Goal: Information Seeking & Learning: Learn about a topic

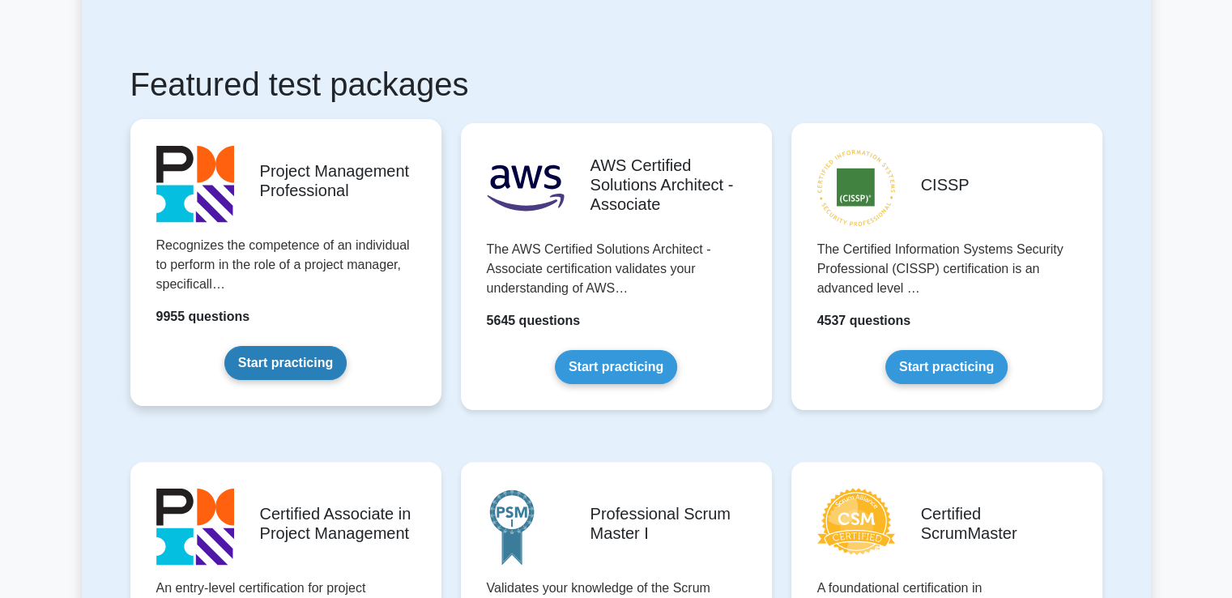
scroll to position [324, 0]
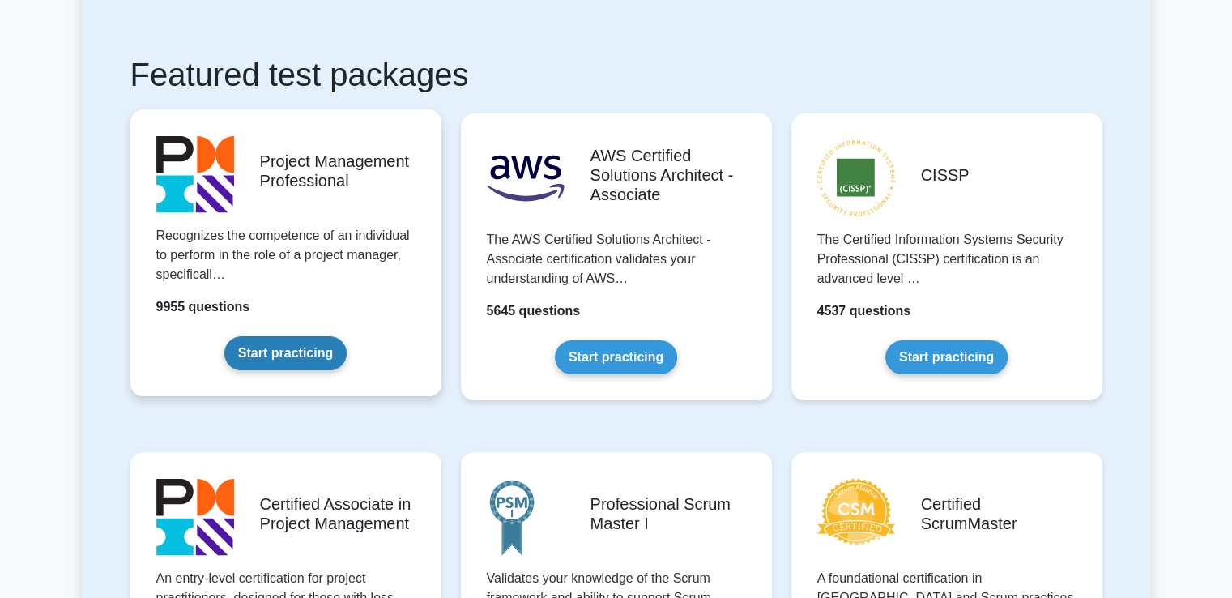
click at [292, 352] on link "Start practicing" at bounding box center [285, 353] width 122 height 34
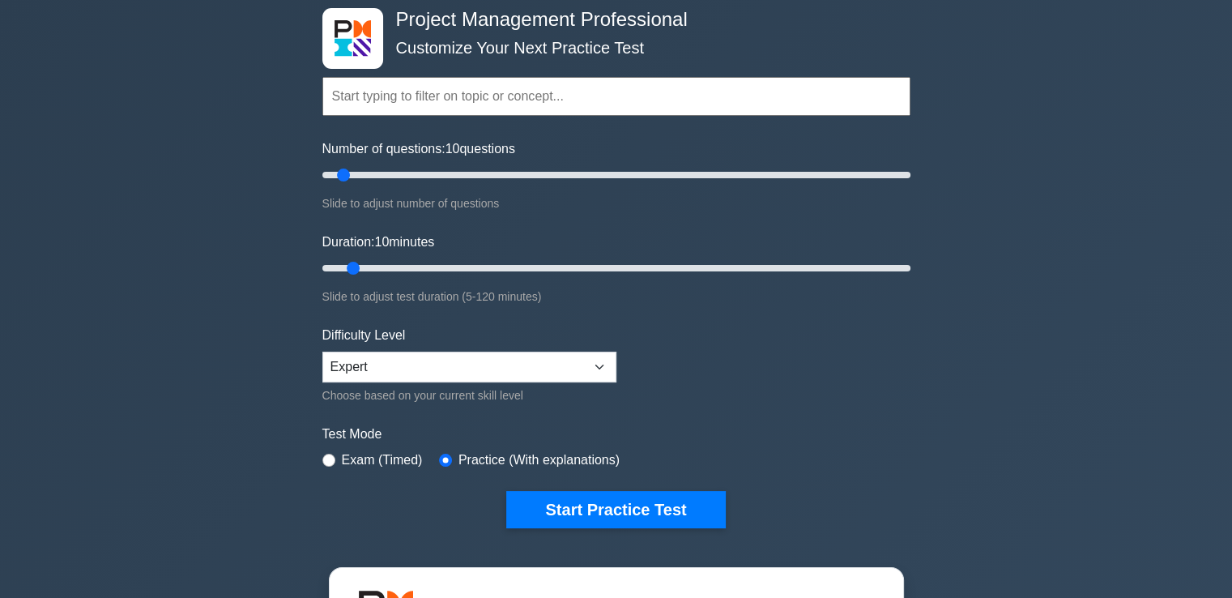
scroll to position [162, 0]
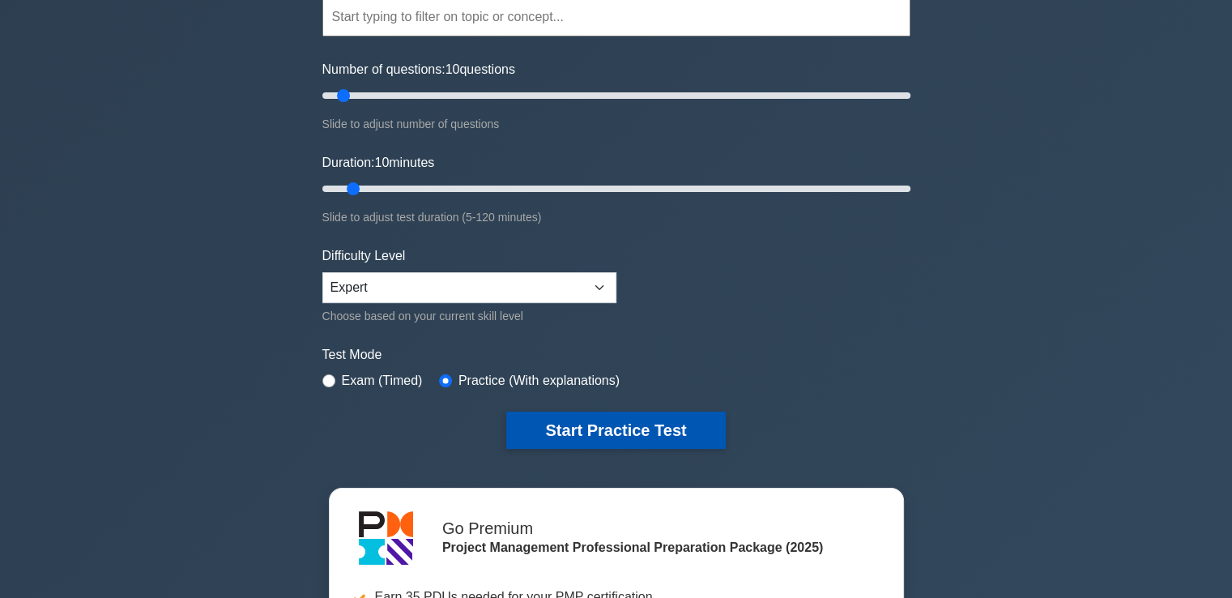
click at [625, 425] on button "Start Practice Test" at bounding box center [615, 430] width 219 height 37
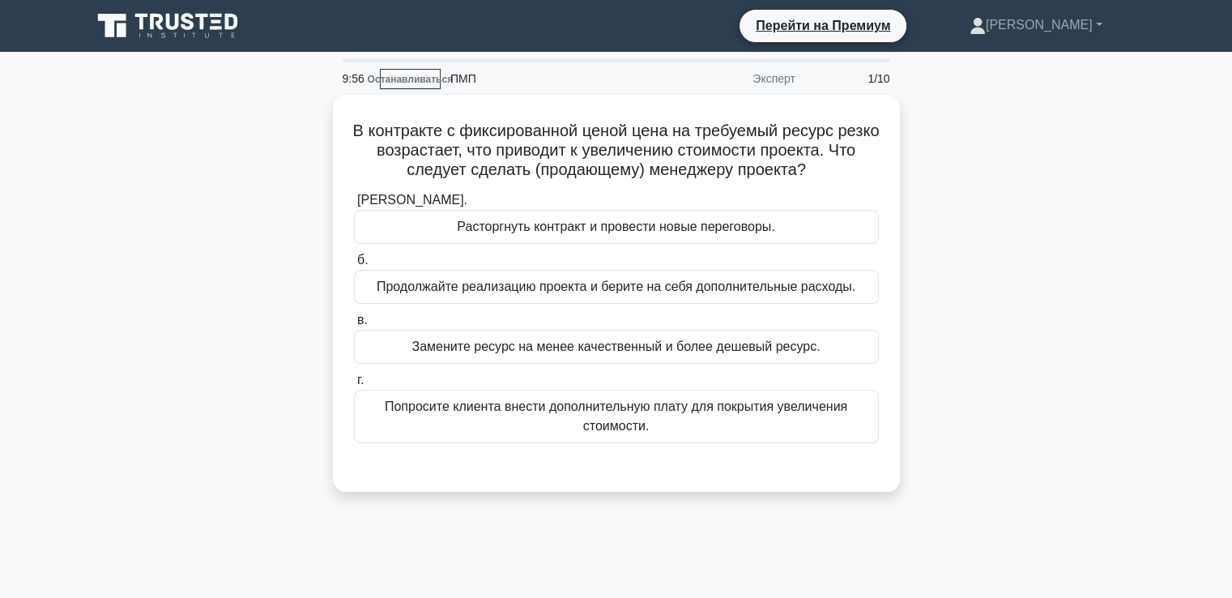
click at [252, 341] on div "В контракте с фиксированной ценой цена на требуемый ресурс резко возрастает, чт…" at bounding box center [616, 303] width 1069 height 416
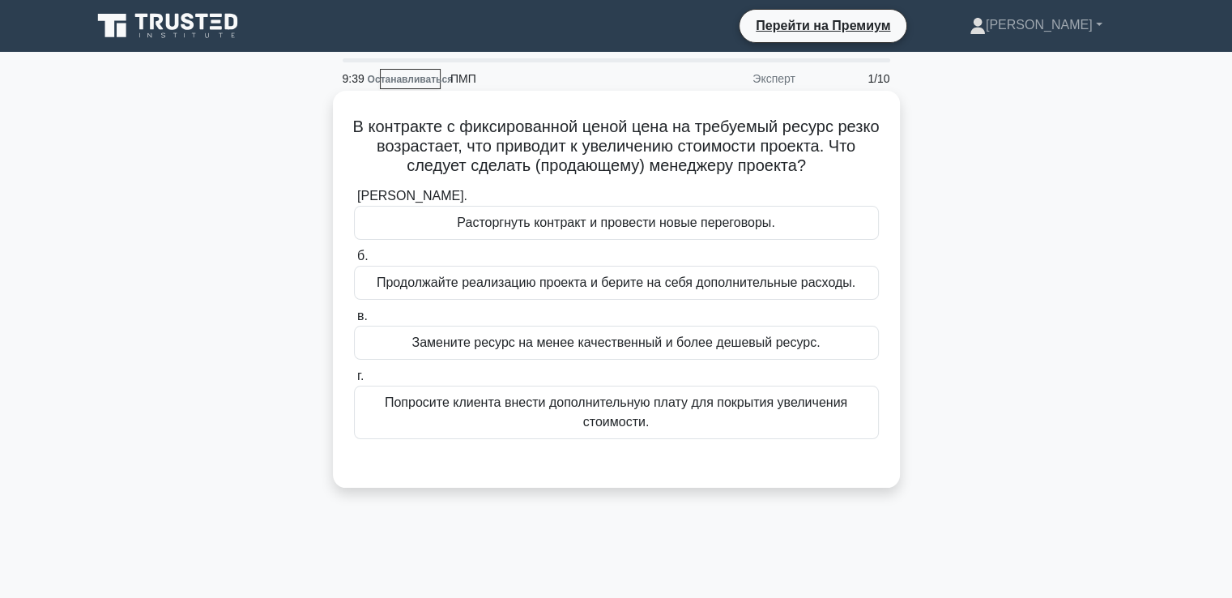
click at [471, 395] on font "Попросите клиента внести дополнительную плату для покрытия увеличения стоимости." at bounding box center [616, 411] width 463 height 33
click at [354, 382] on input "г. Попросите клиента внести дополнительную плату для покрытия увеличения стоимо…" at bounding box center [354, 376] width 0 height 11
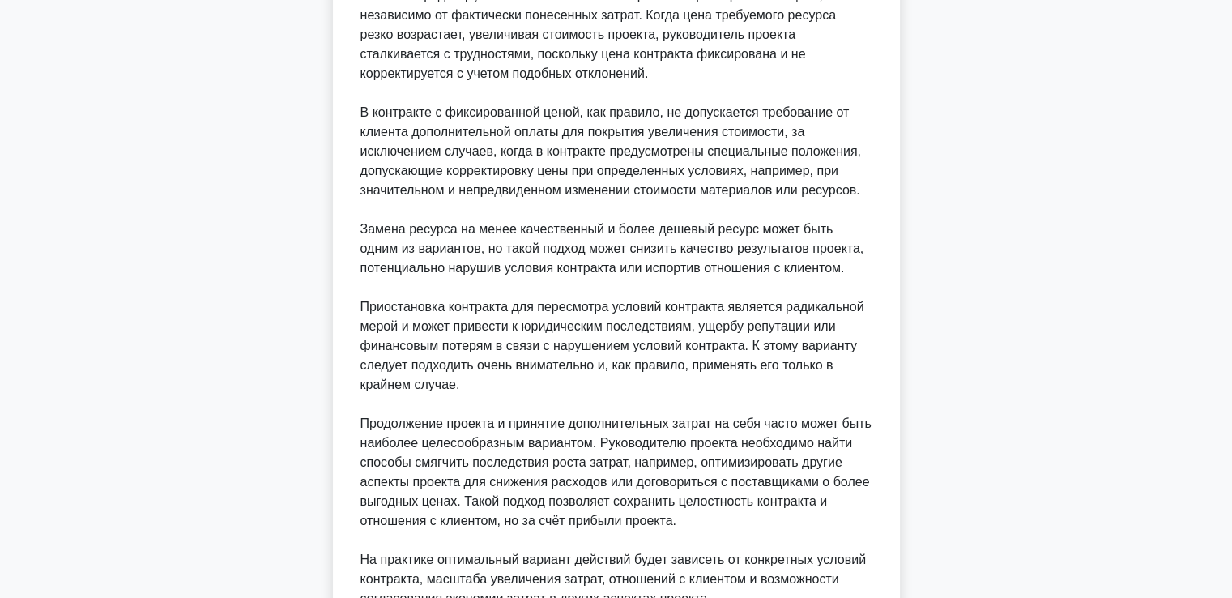
scroll to position [695, 0]
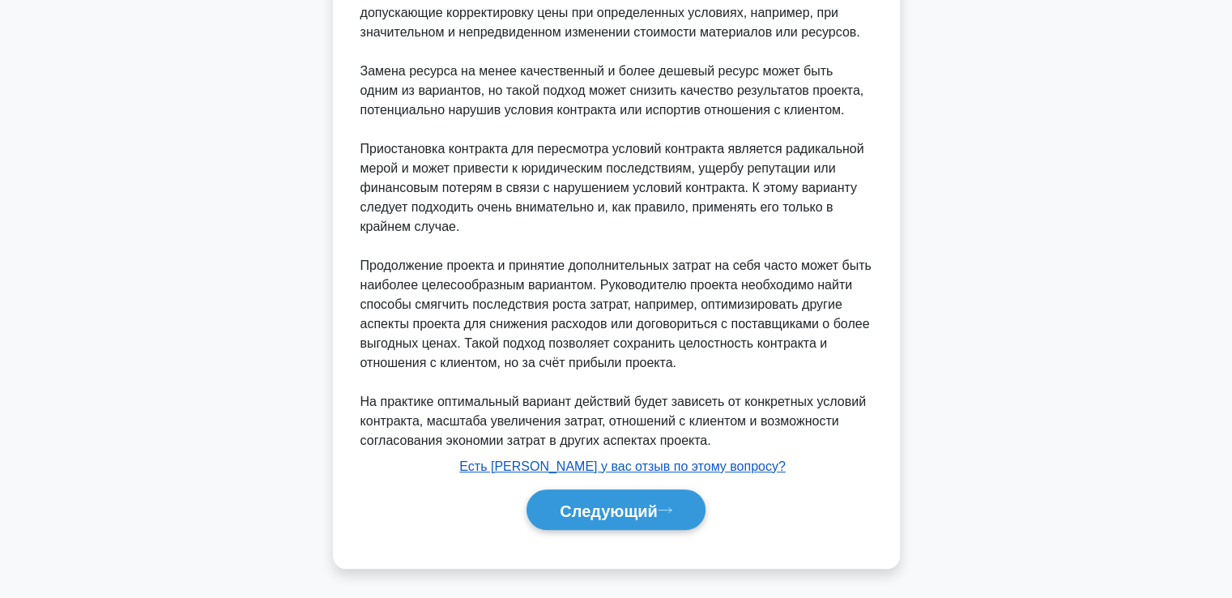
drag, startPoint x: 564, startPoint y: 500, endPoint x: 524, endPoint y: 466, distance: 52.3
click at [564, 501] on font "Следующий" at bounding box center [609, 510] width 98 height 18
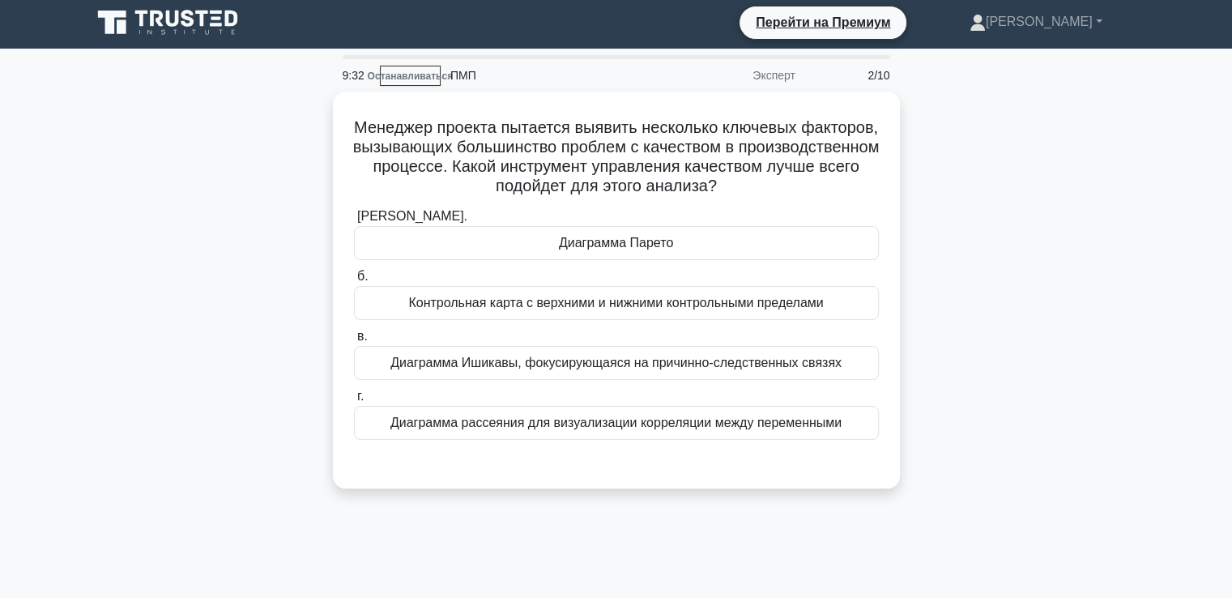
scroll to position [0, 0]
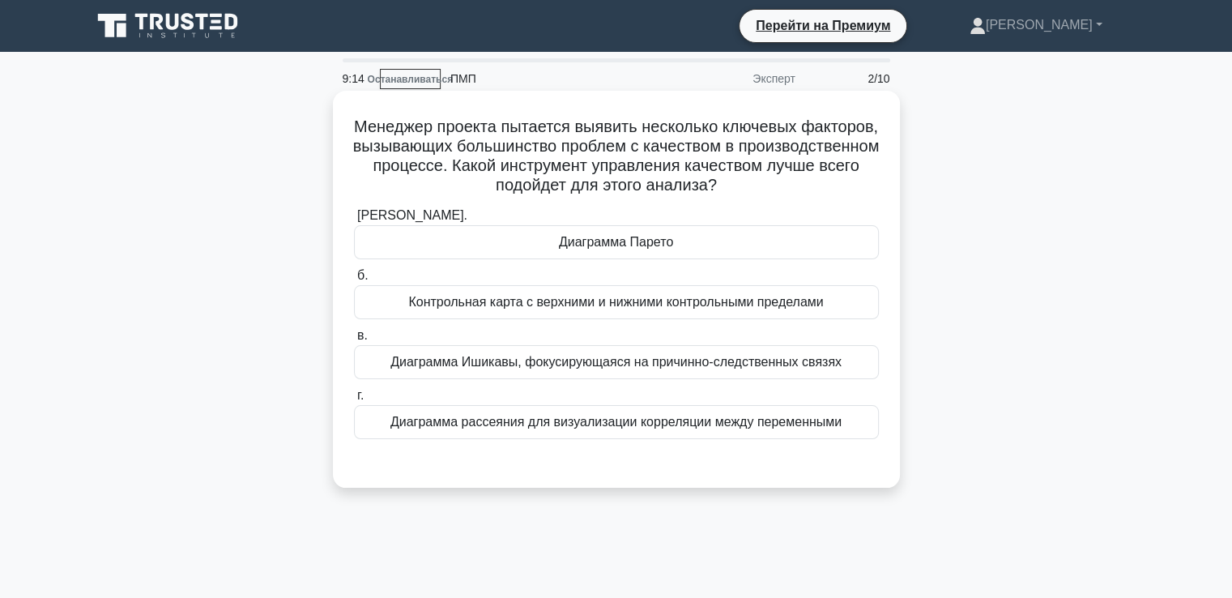
click at [522, 244] on div "Диаграмма Парето" at bounding box center [616, 242] width 525 height 34
click at [354, 221] on input "а. Диаграмма Парето" at bounding box center [354, 216] width 0 height 11
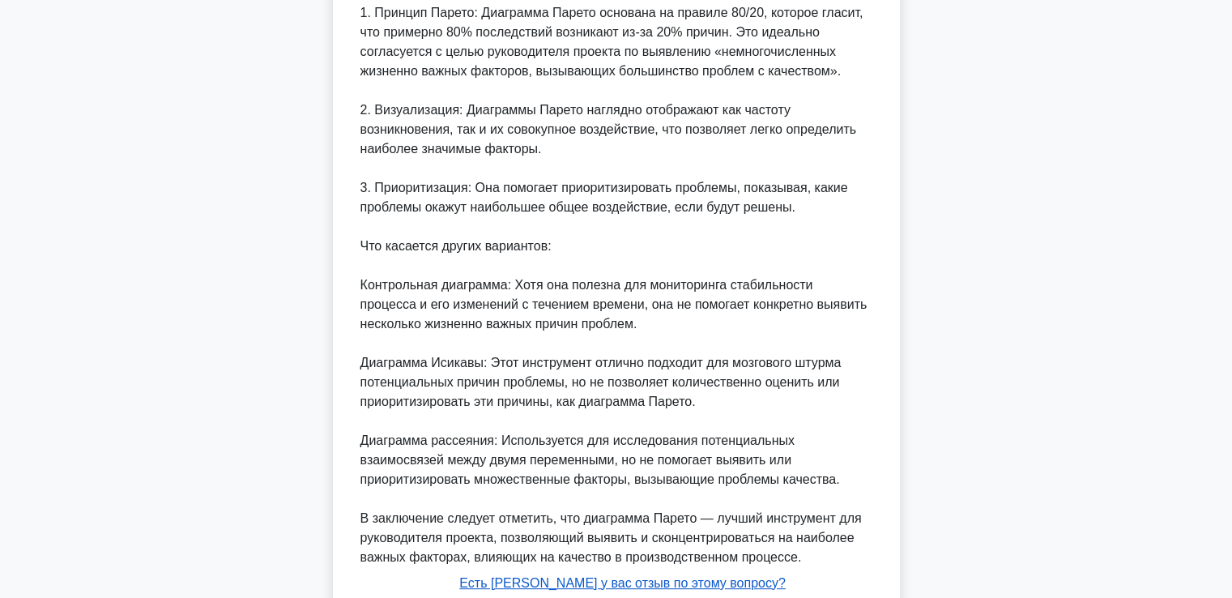
scroll to position [674, 0]
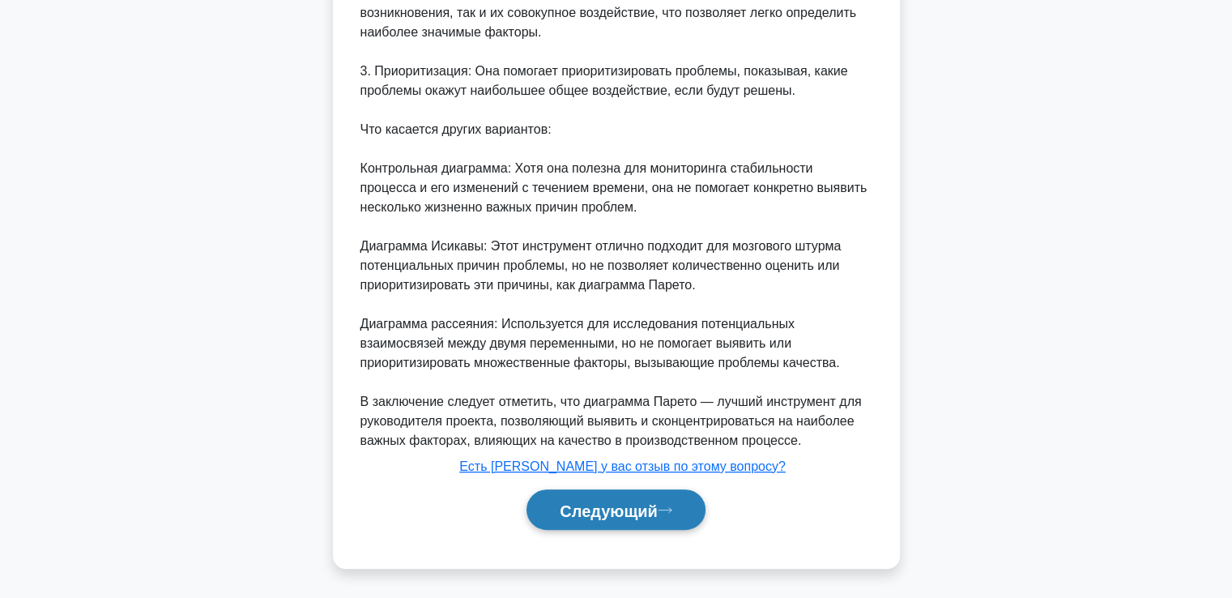
click at [549, 497] on button "Следующий" at bounding box center [616, 509] width 179 height 41
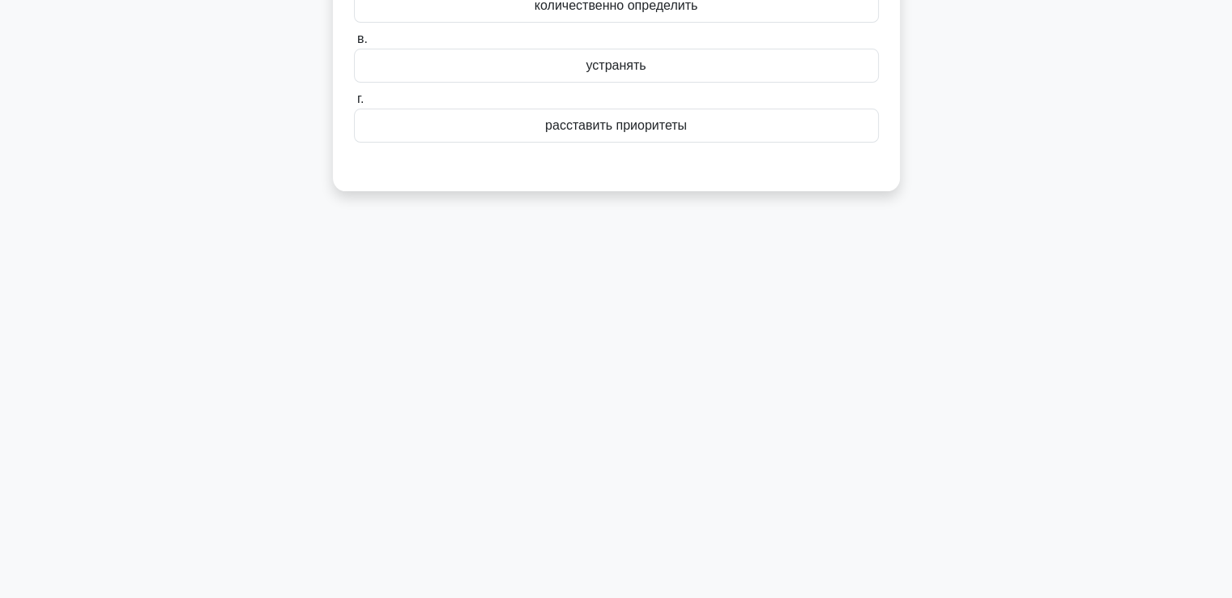
scroll to position [0, 0]
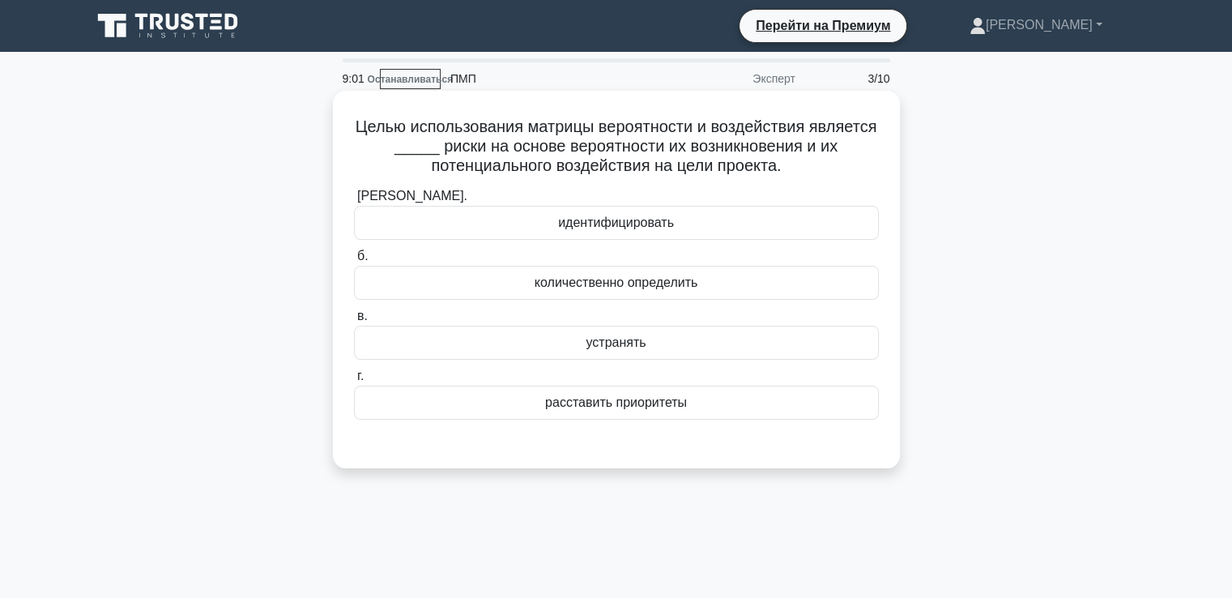
click at [561, 409] on font "расставить приоритеты" at bounding box center [616, 402] width 142 height 14
click at [354, 382] on input "г. расставить приоритеты" at bounding box center [354, 376] width 0 height 11
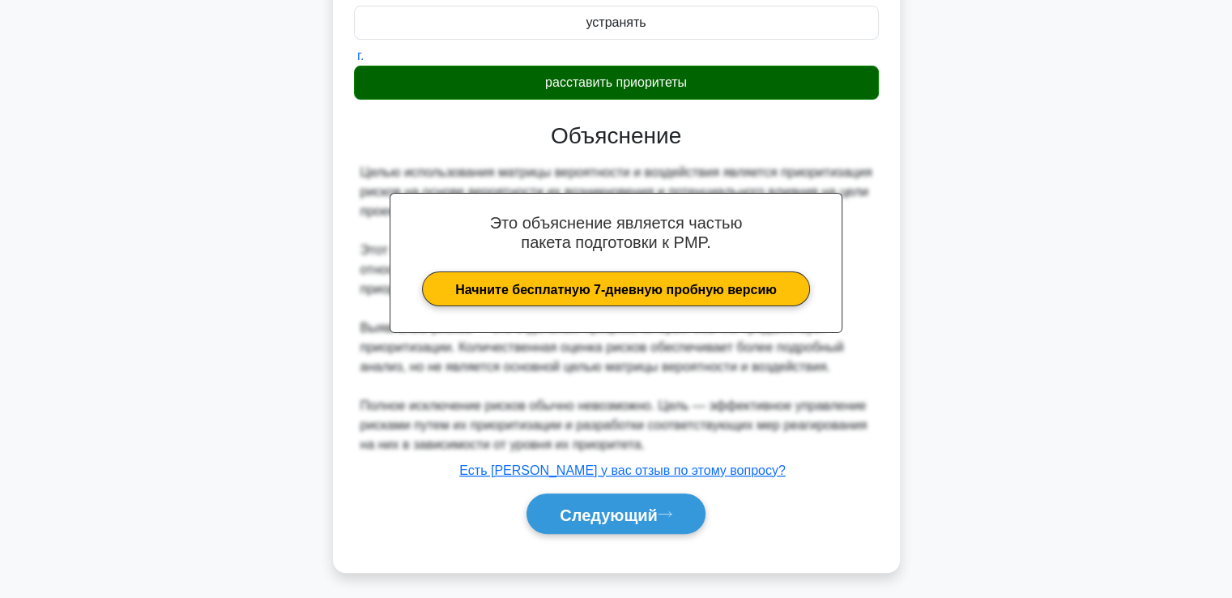
scroll to position [324, 0]
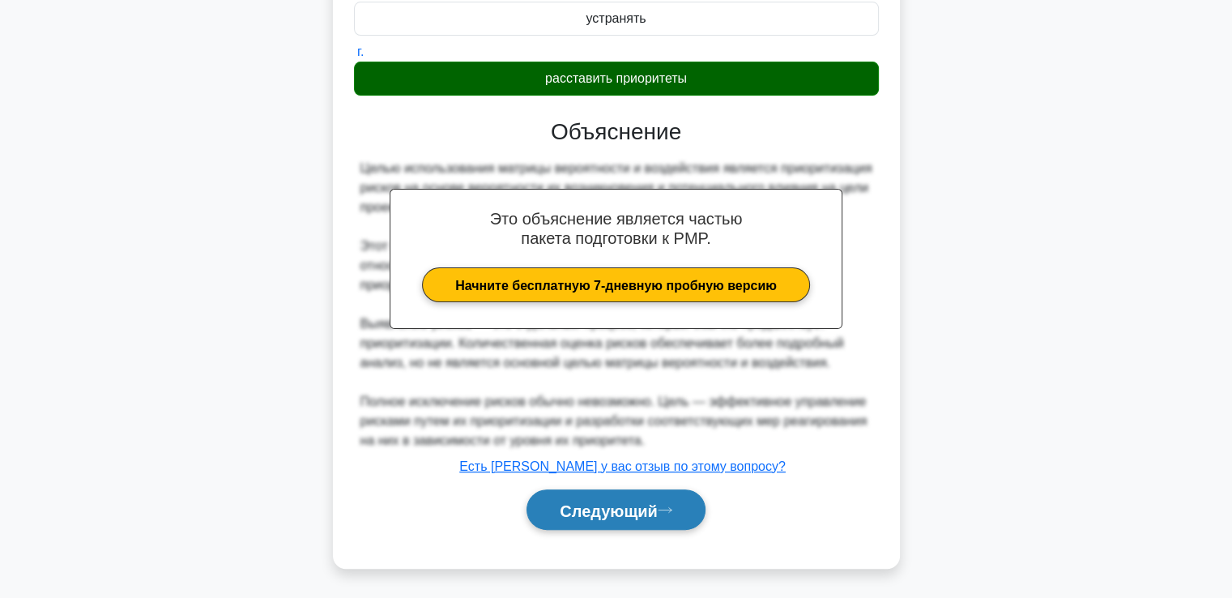
click at [560, 503] on font "Следующий" at bounding box center [609, 510] width 98 height 18
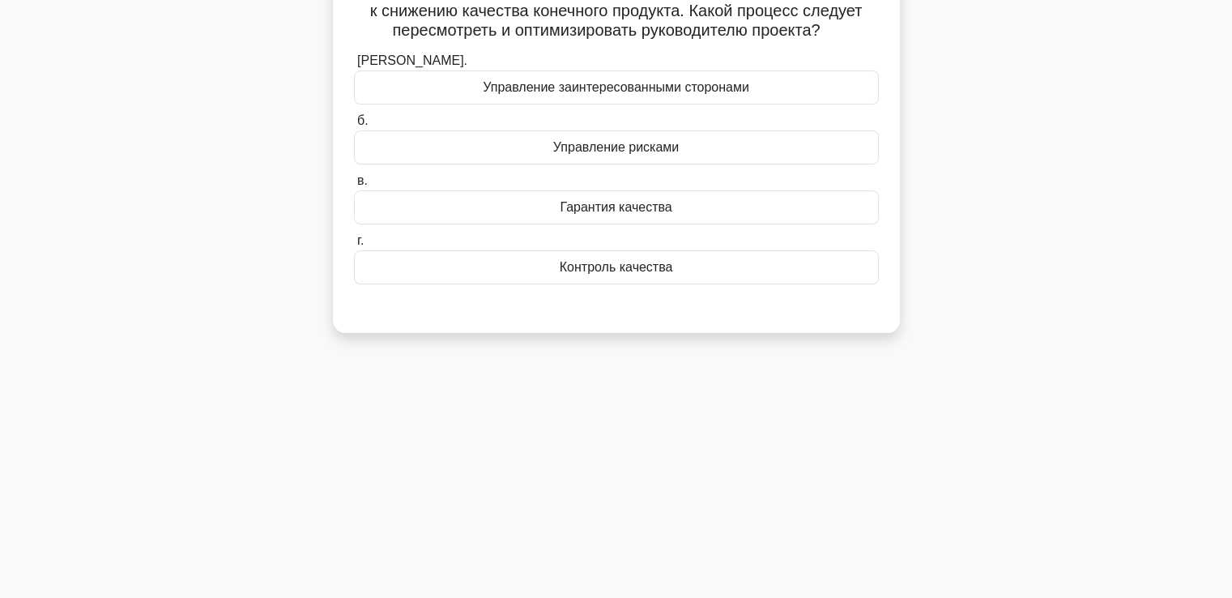
scroll to position [0, 0]
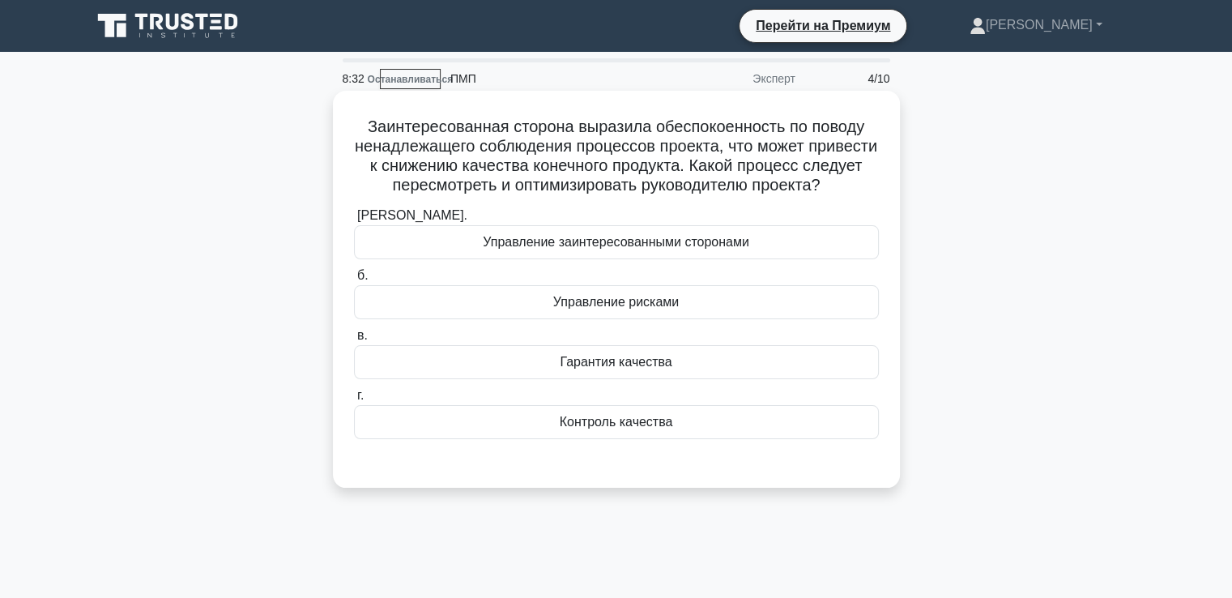
click at [487, 435] on div "Контроль качества" at bounding box center [616, 422] width 525 height 34
click at [354, 401] on input "г. Контроль качества" at bounding box center [354, 395] width 0 height 11
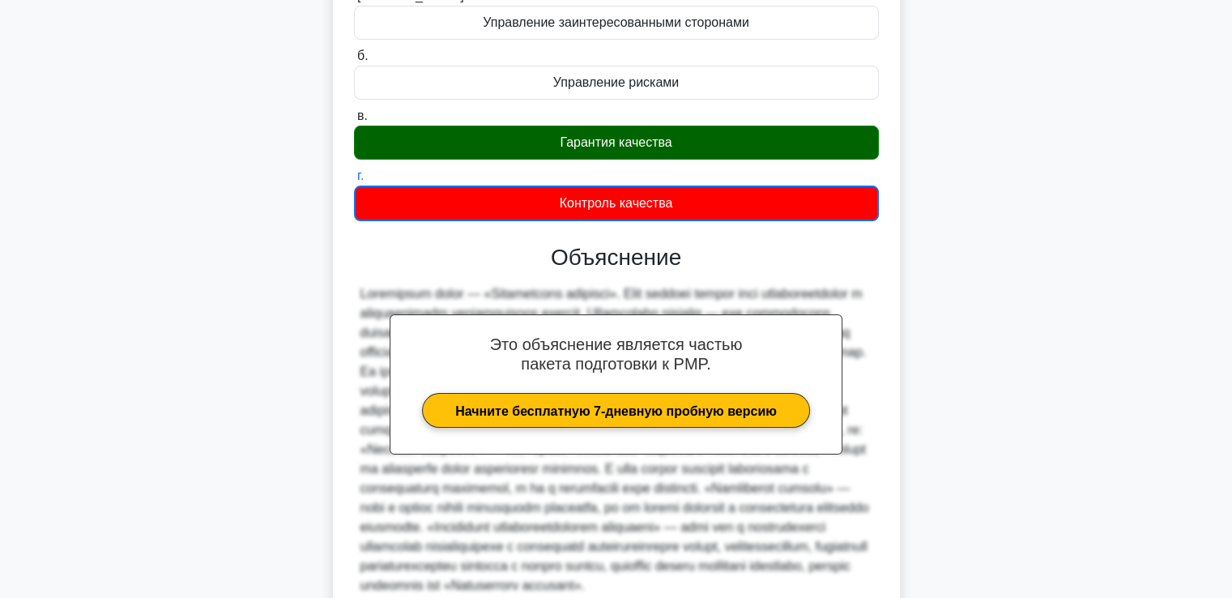
scroll to position [423, 0]
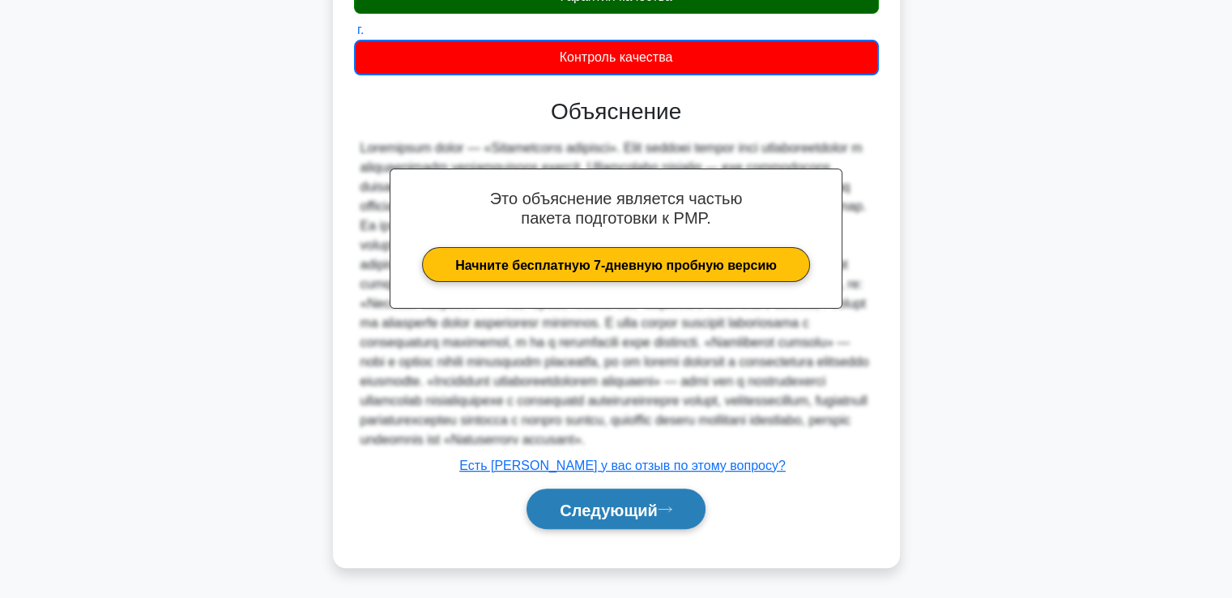
click at [642, 501] on font "Следующий" at bounding box center [609, 510] width 98 height 18
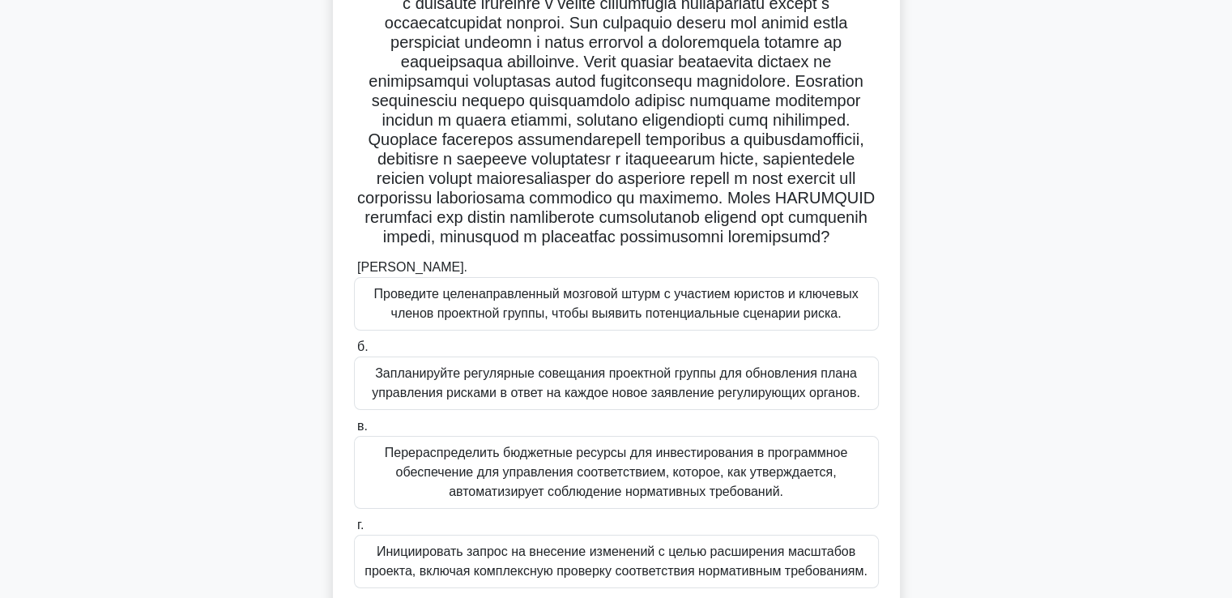
scroll to position [243, 0]
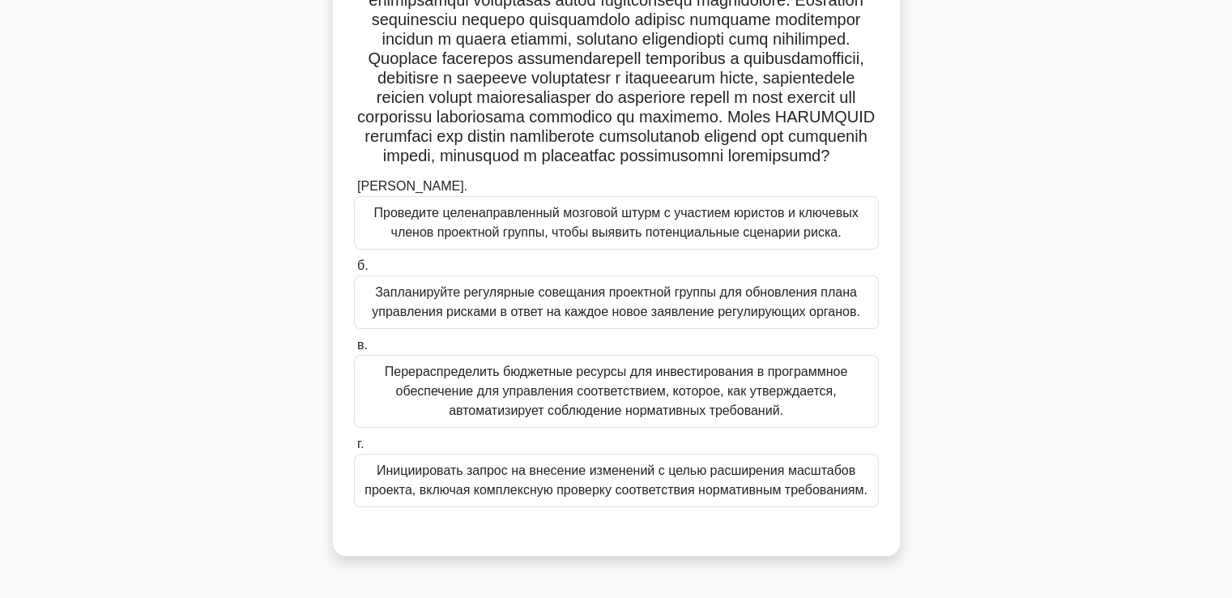
click at [512, 239] on font "Проведите целенаправленный мозговой штурм с участием юристов и ключевых членов …" at bounding box center [615, 222] width 484 height 33
click at [354, 192] on input "а. Проведите целенаправленный мозговой штурм с участием юристов и ключевых член…" at bounding box center [354, 186] width 0 height 11
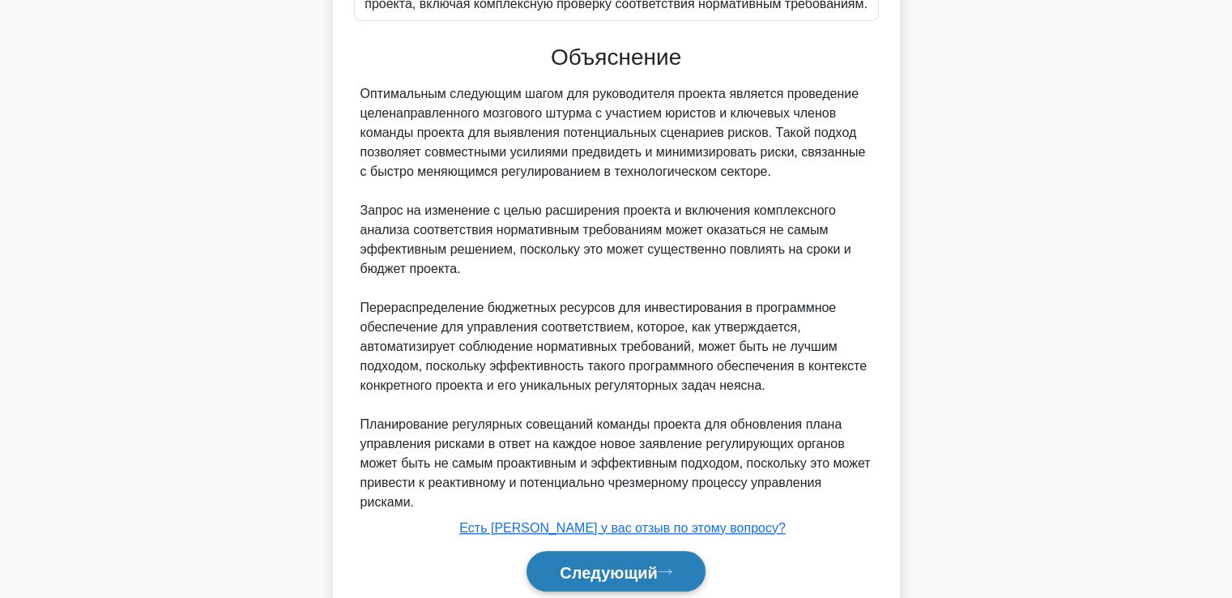
scroll to position [830, 0]
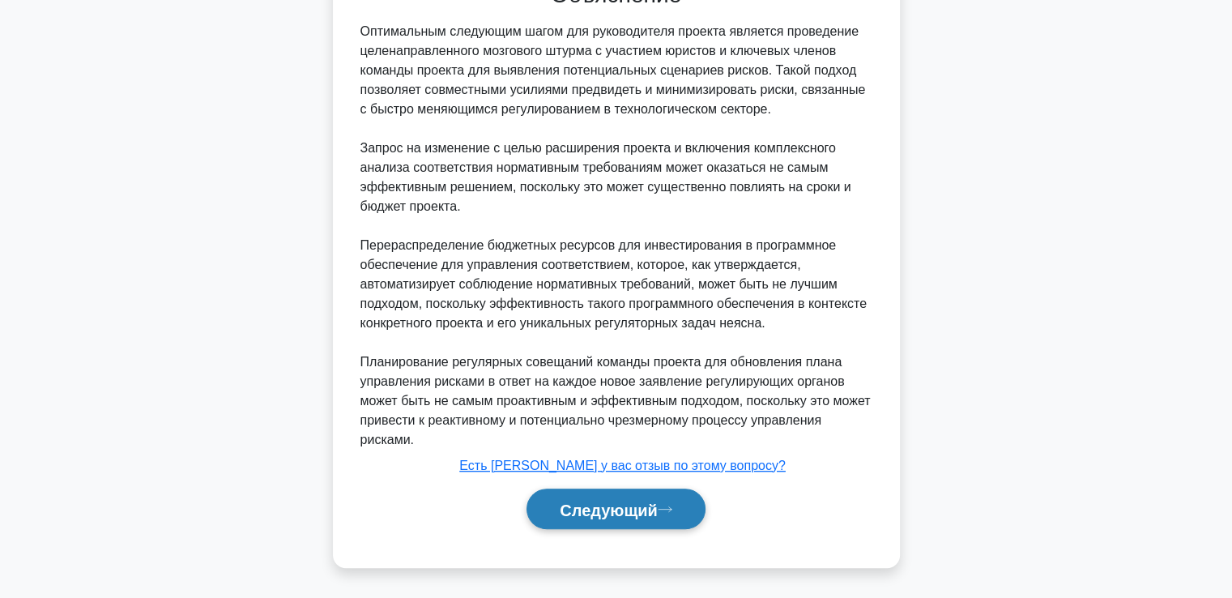
click at [646, 502] on font "Следующий" at bounding box center [609, 510] width 98 height 18
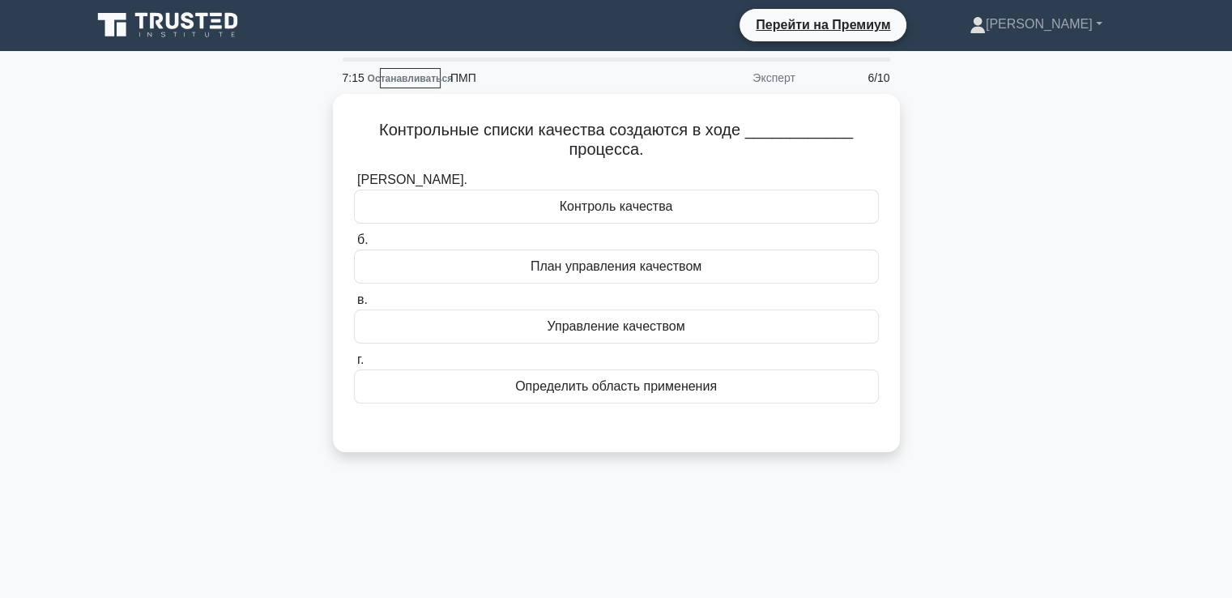
scroll to position [0, 0]
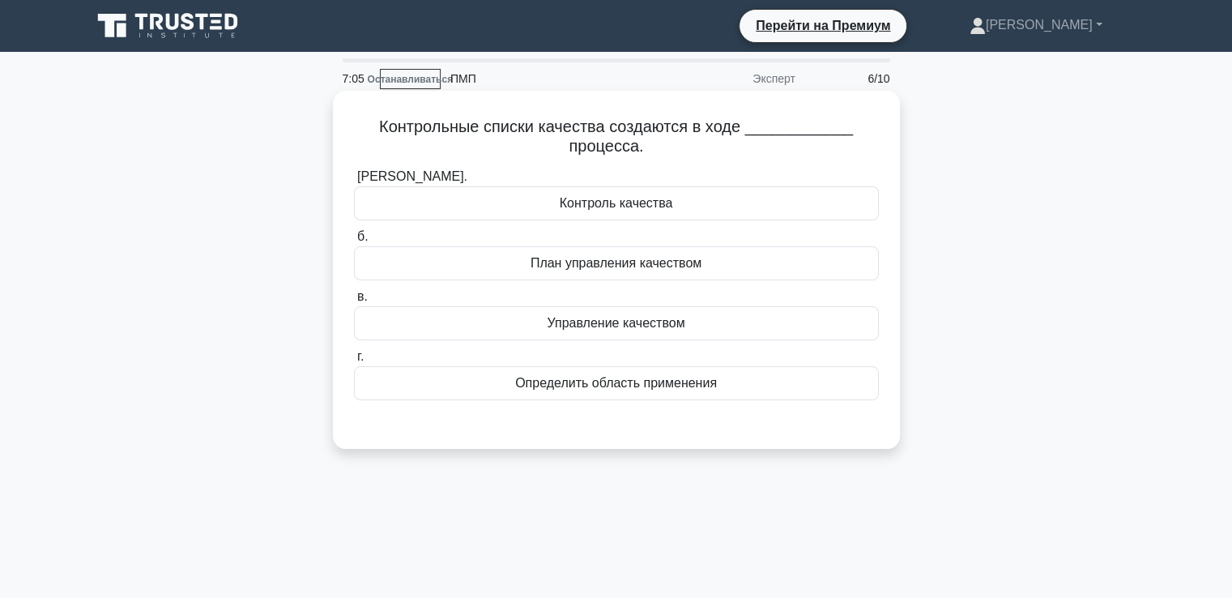
click at [540, 267] on font "План управления качеством" at bounding box center [616, 263] width 171 height 14
click at [354, 242] on input "б. План управления качеством" at bounding box center [354, 237] width 0 height 11
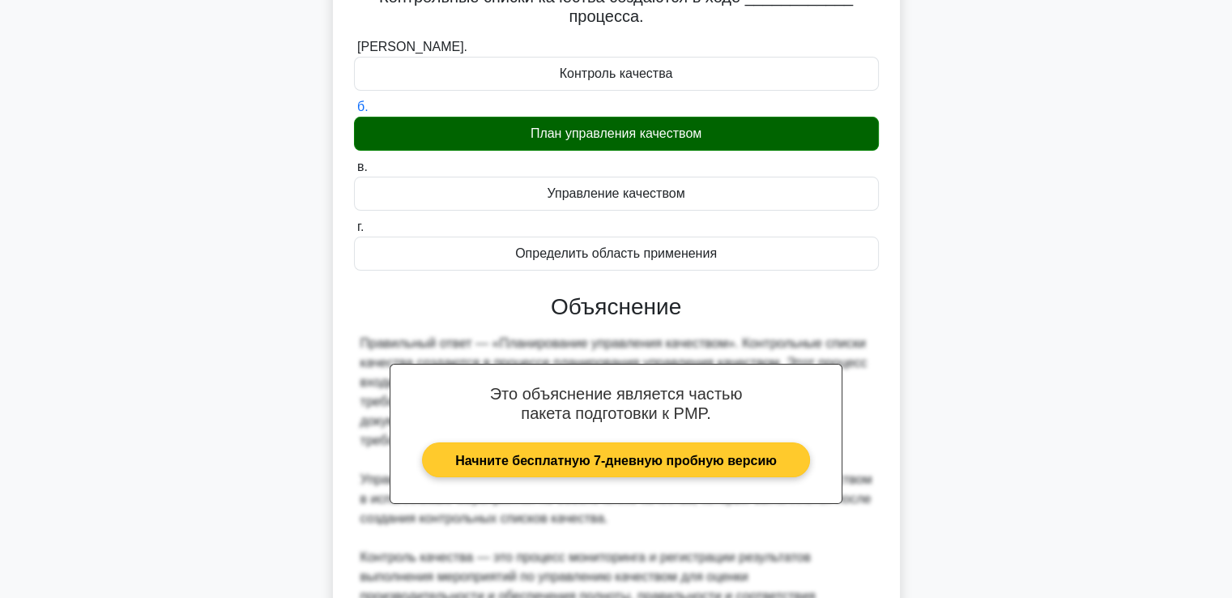
scroll to position [421, 0]
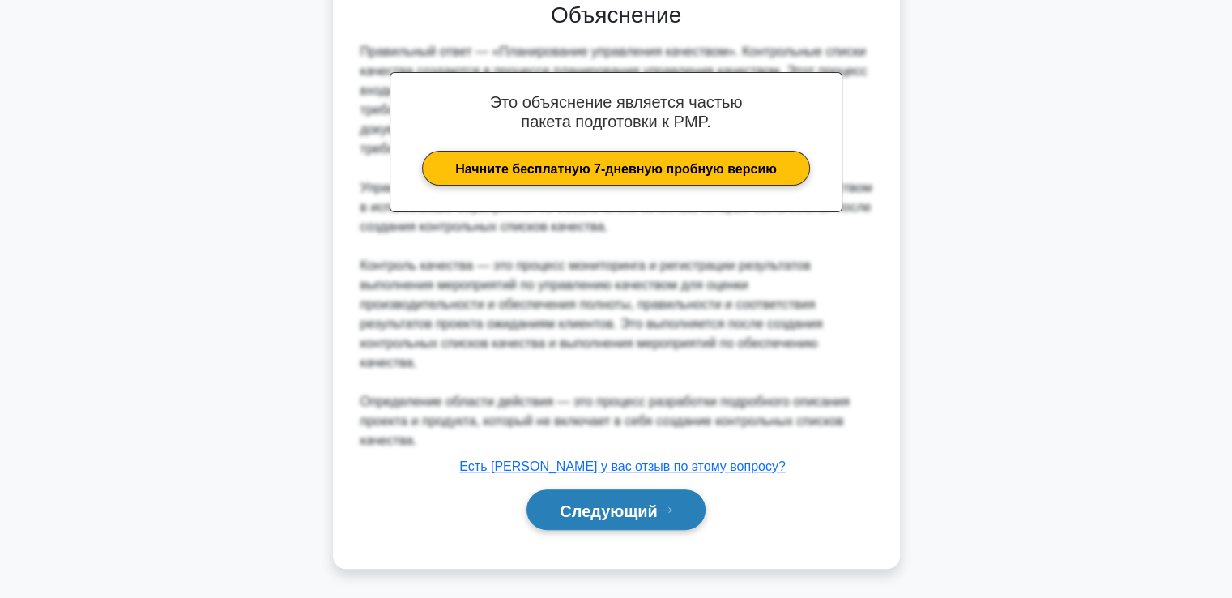
click at [612, 505] on font "Следующий" at bounding box center [609, 510] width 98 height 18
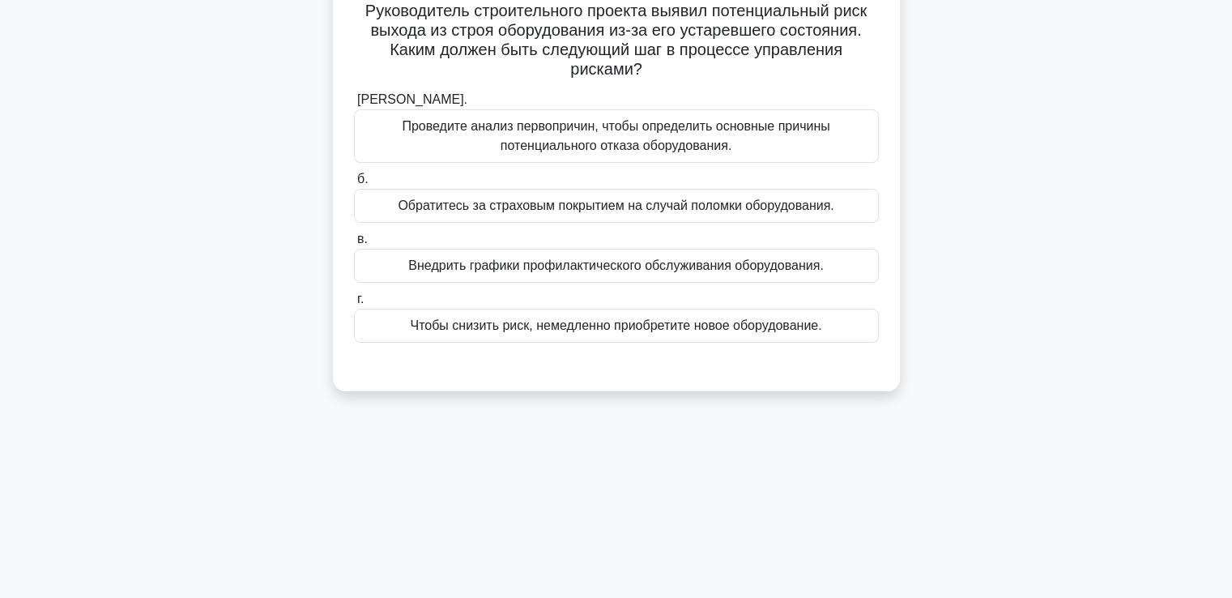
scroll to position [0, 0]
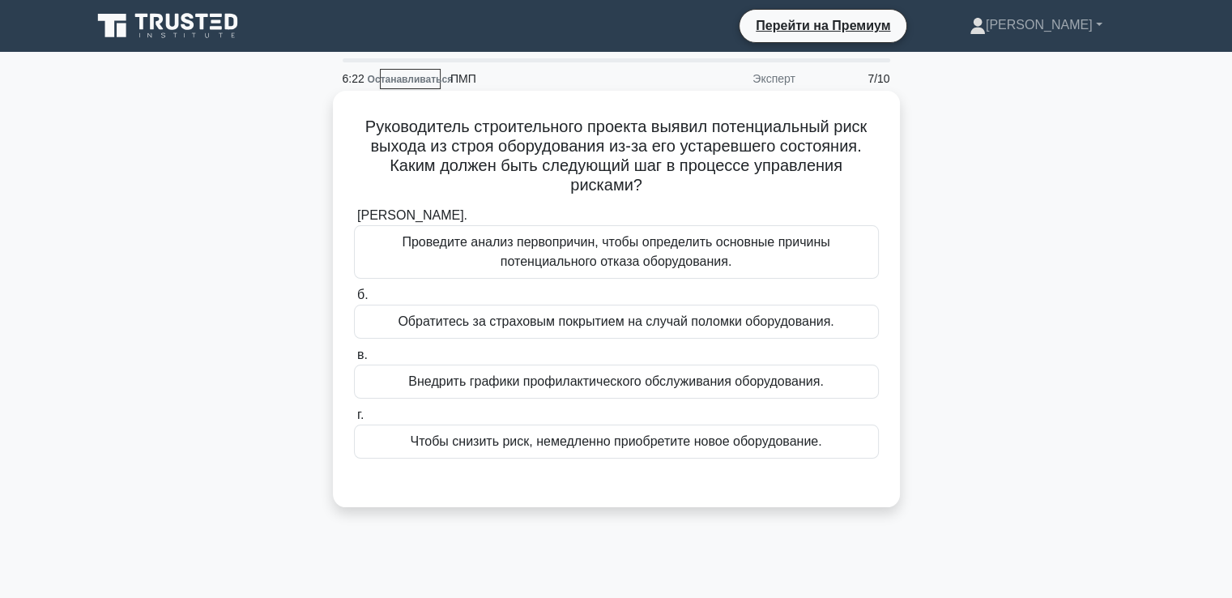
click at [522, 386] on font "Внедрить графики профилактического обслуживания оборудования." at bounding box center [615, 381] width 415 height 14
click at [354, 360] on input "в. Внедрить графики профилактического обслуживания оборудования." at bounding box center [354, 355] width 0 height 11
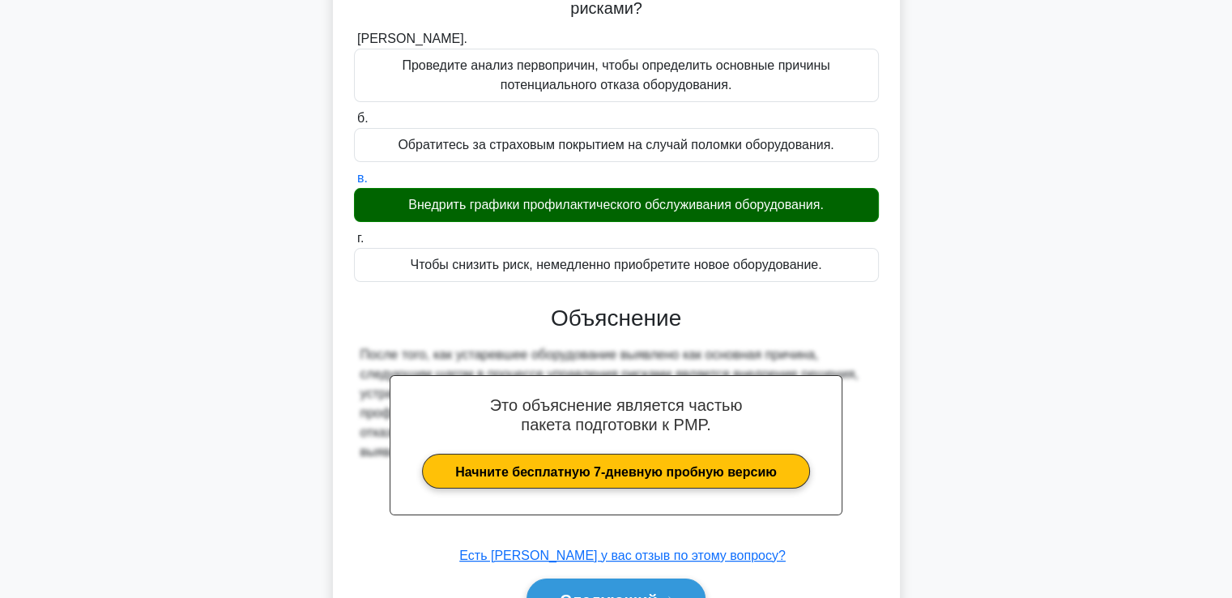
scroll to position [278, 0]
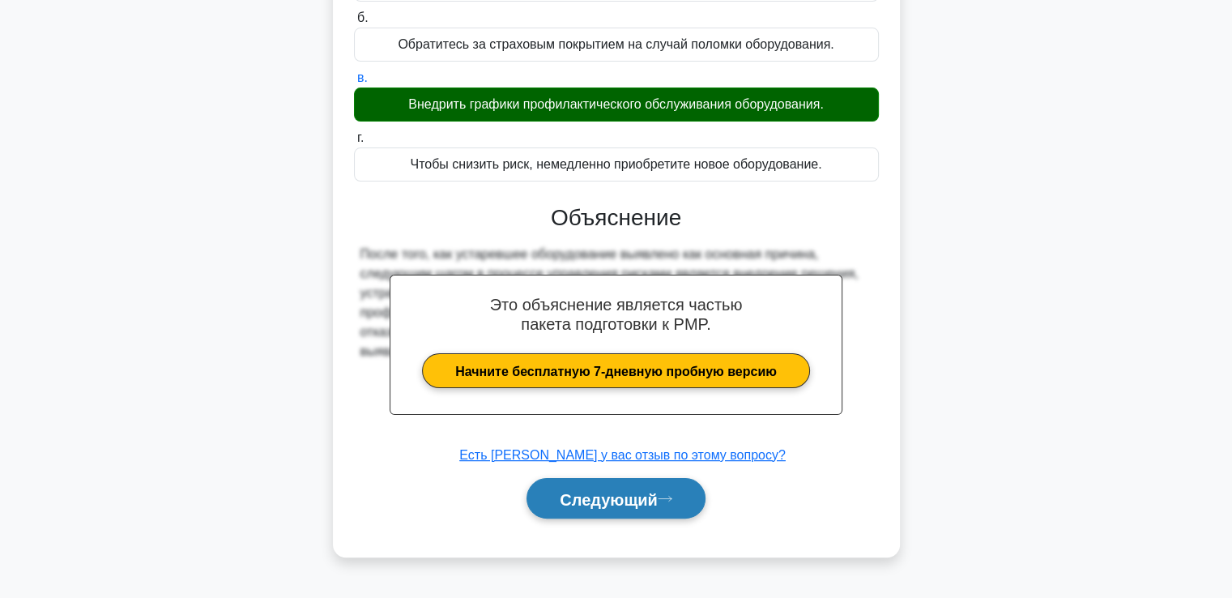
click at [642, 490] on font "Следующий" at bounding box center [609, 499] width 98 height 18
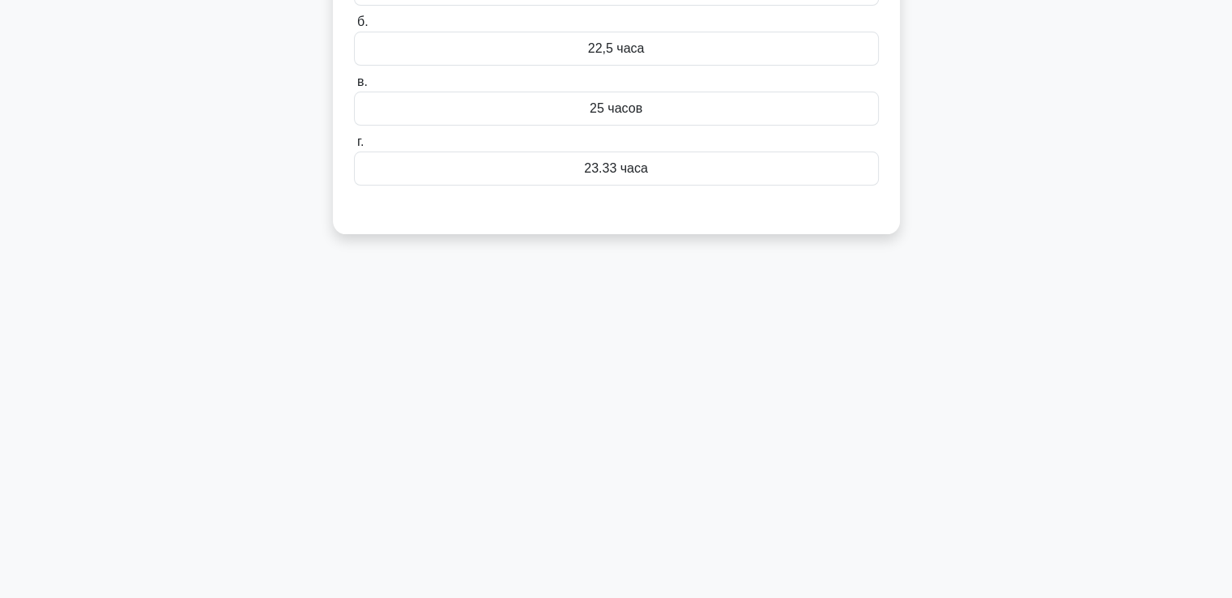
scroll to position [0, 0]
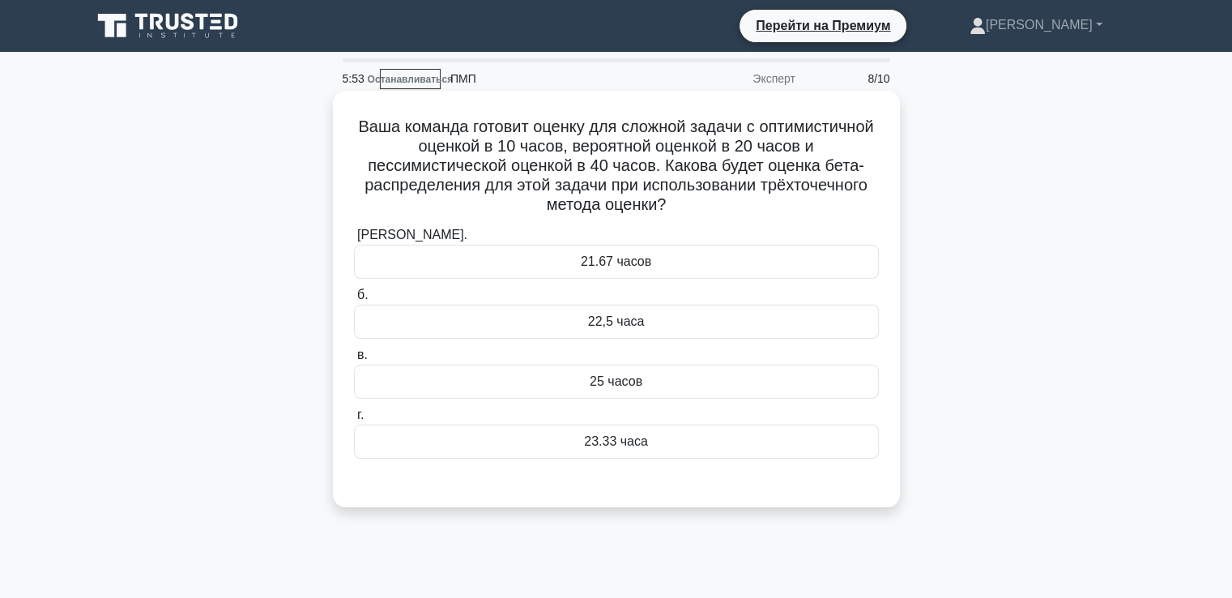
click at [568, 262] on div "21.67 часов" at bounding box center [616, 262] width 525 height 34
click at [354, 241] on input "а. 21.67 часов" at bounding box center [354, 235] width 0 height 11
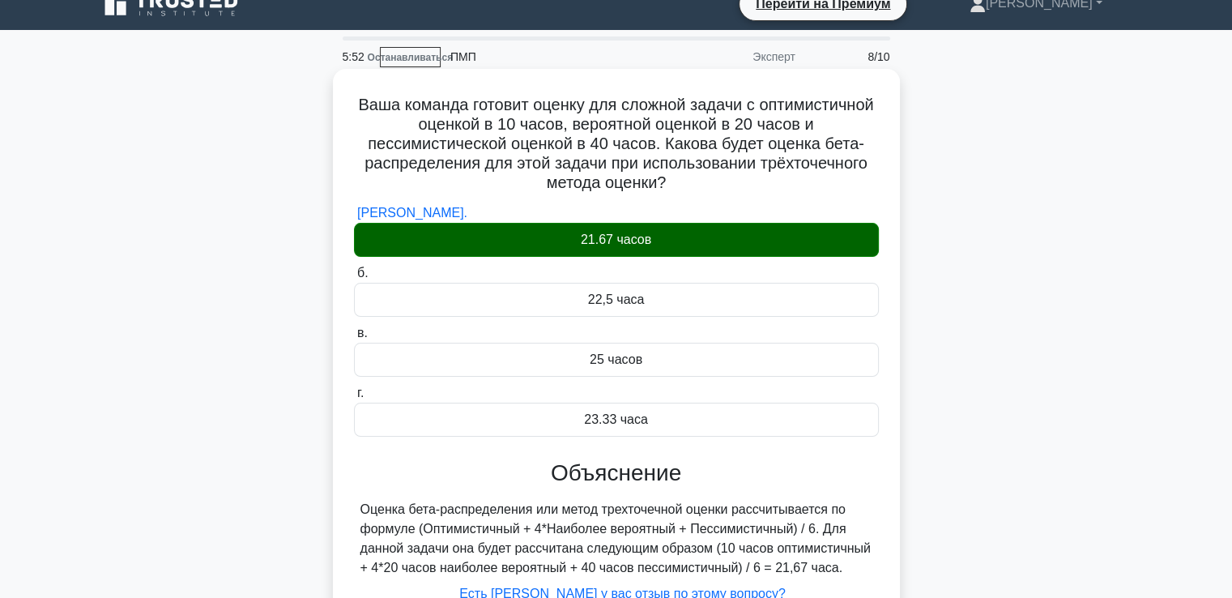
scroll to position [278, 0]
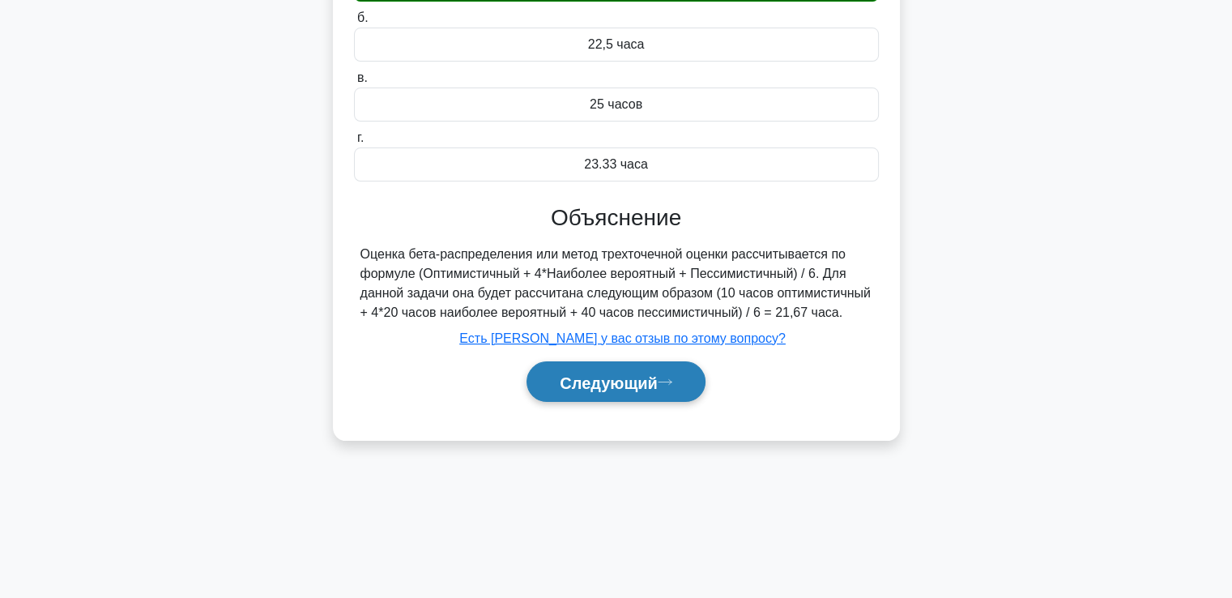
click at [570, 386] on font "Следующий" at bounding box center [609, 382] width 98 height 18
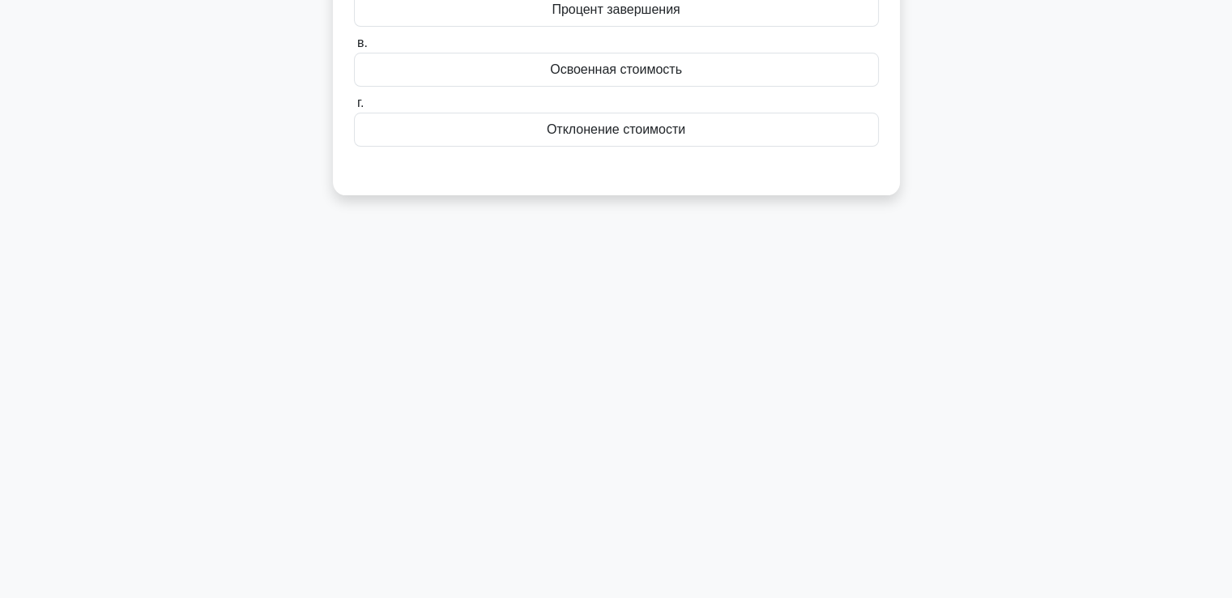
scroll to position [35, 0]
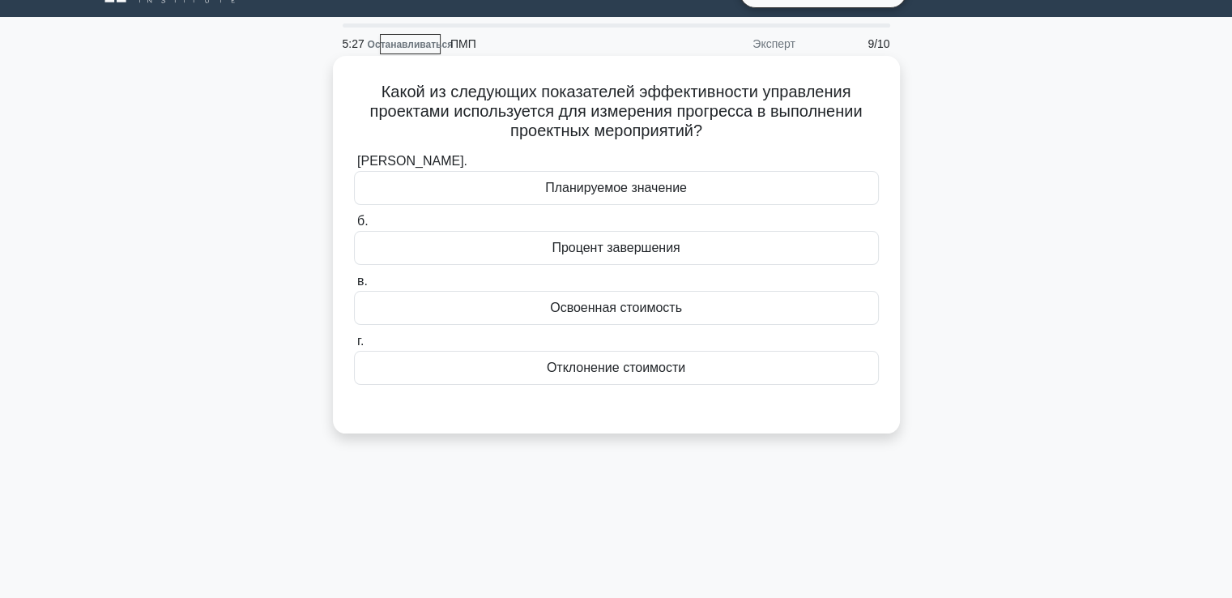
click at [548, 309] on div "Освоенная стоимость" at bounding box center [616, 308] width 525 height 34
click at [354, 287] on input "в. Освоенная стоимость" at bounding box center [354, 281] width 0 height 11
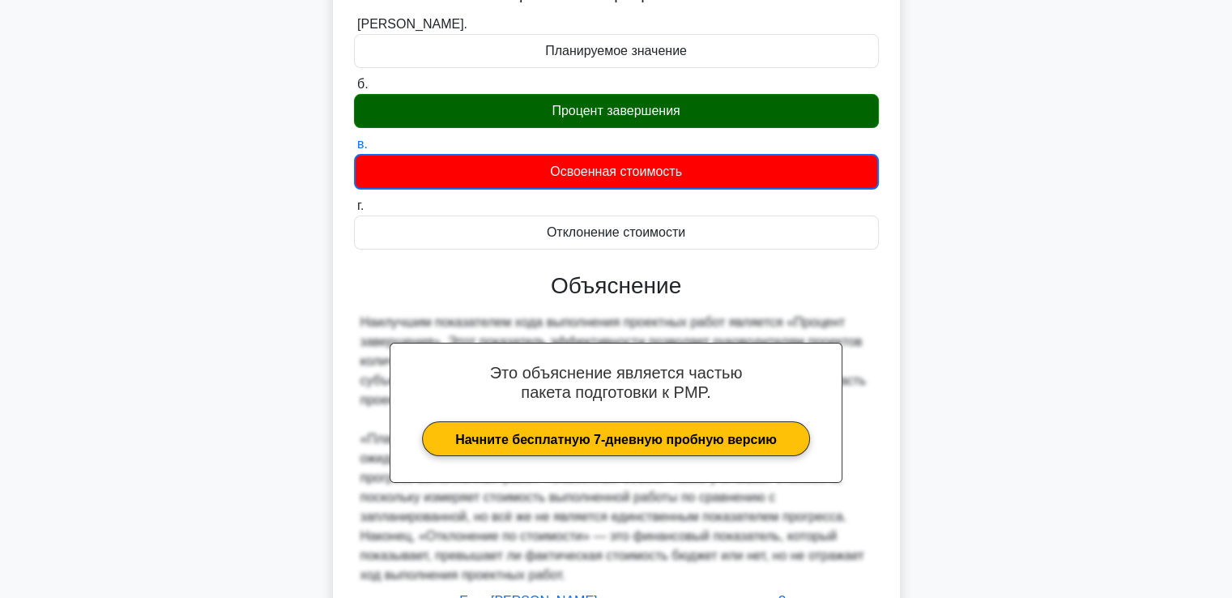
scroll to position [306, 0]
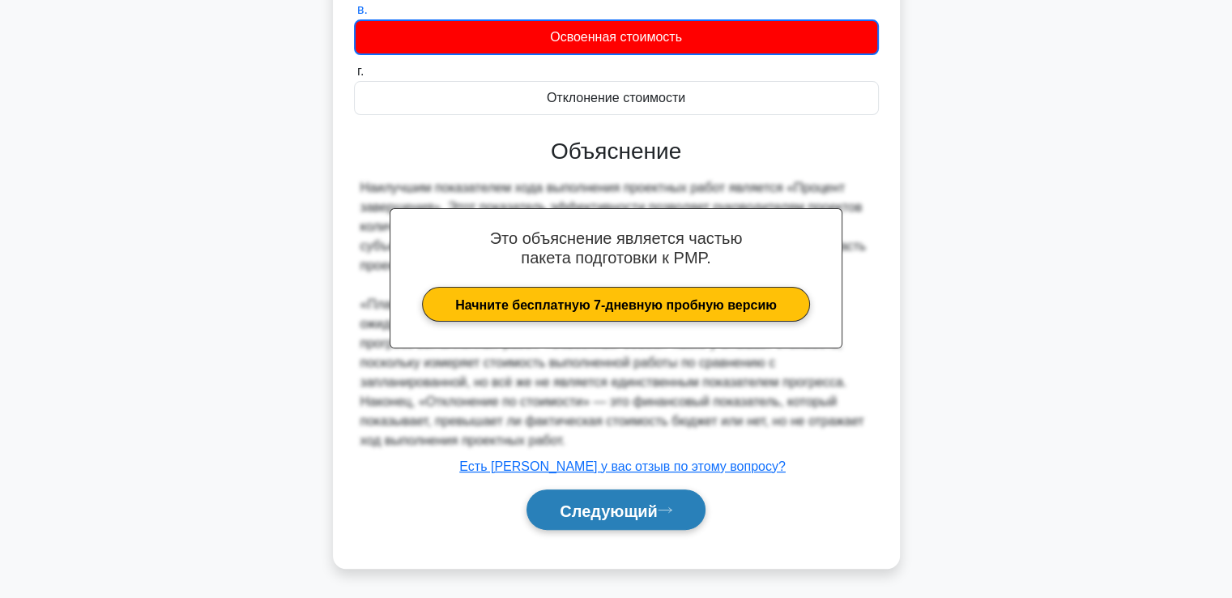
click at [603, 514] on font "Следующий" at bounding box center [609, 510] width 98 height 18
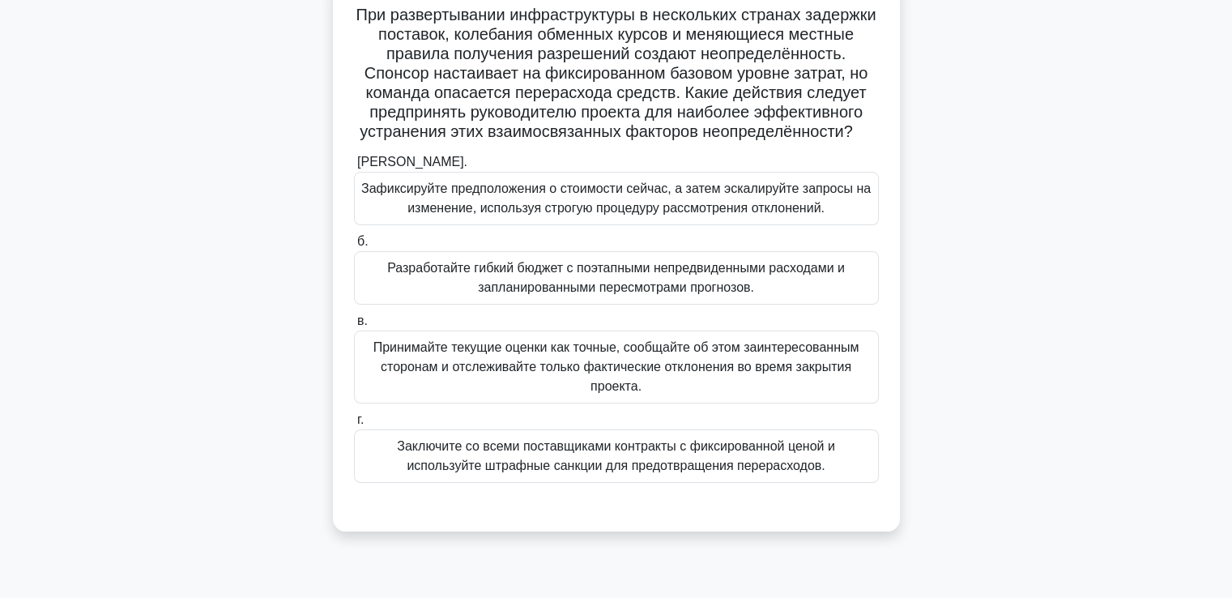
scroll to position [35, 0]
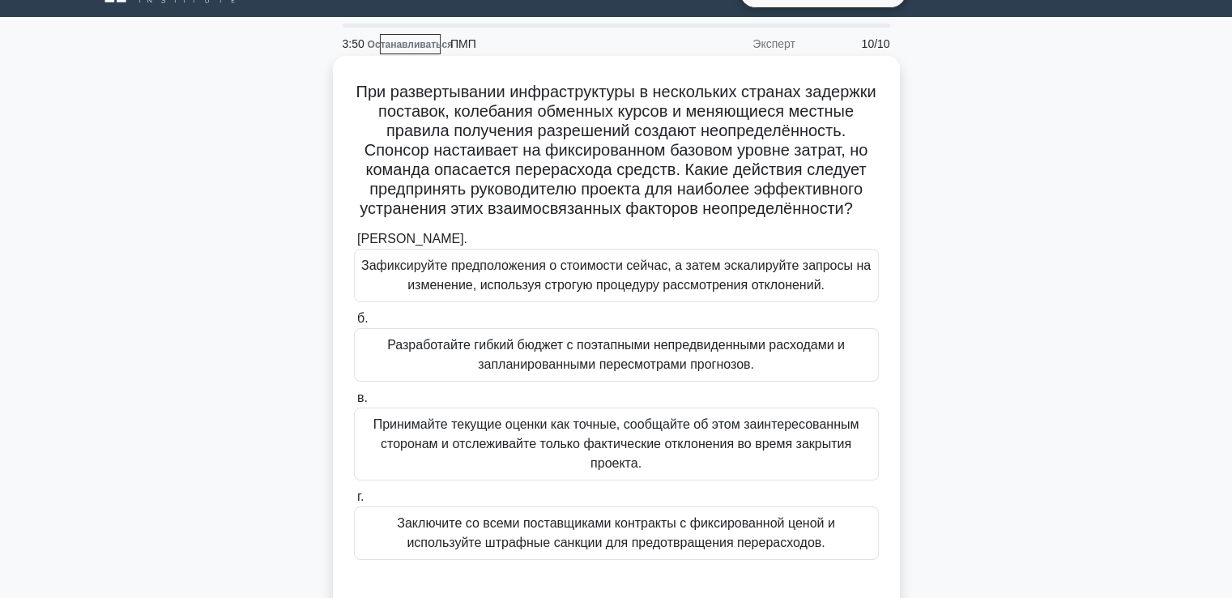
click at [566, 292] on font "Зафиксируйте предположения о стоимости сейчас, а затем эскалируйте запросы на и…" at bounding box center [616, 274] width 510 height 33
click at [354, 245] on input "а. Зафиксируйте предположения о стоимости сейчас, а затем эскалируйте запросы н…" at bounding box center [354, 239] width 0 height 11
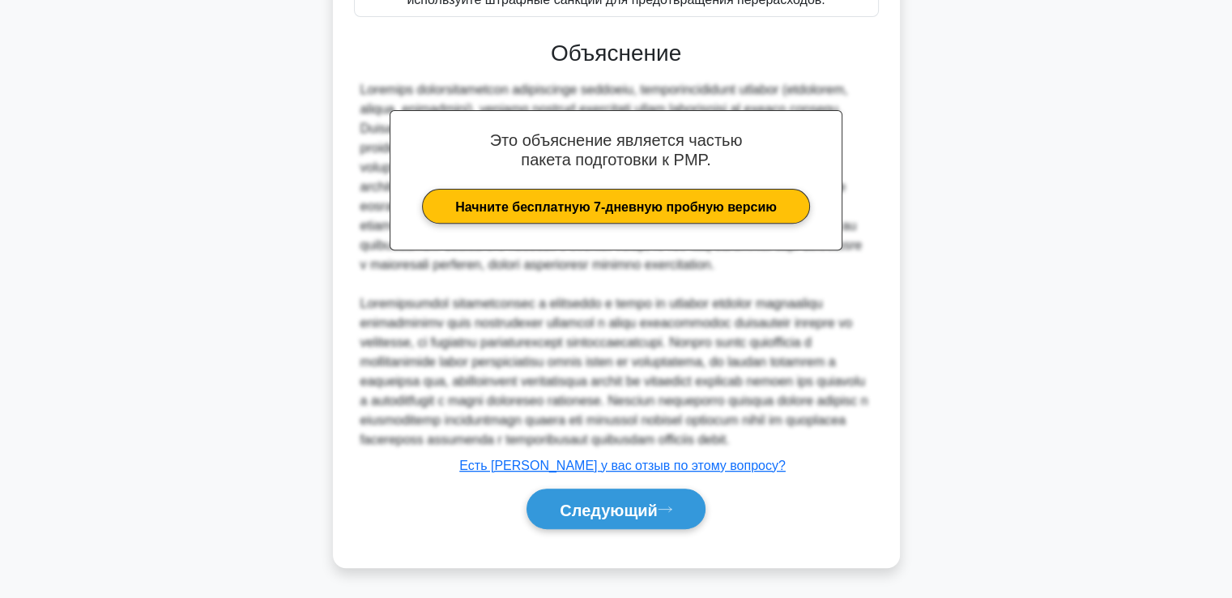
scroll to position [656, 0]
click at [579, 502] on font "Следующий" at bounding box center [609, 510] width 98 height 18
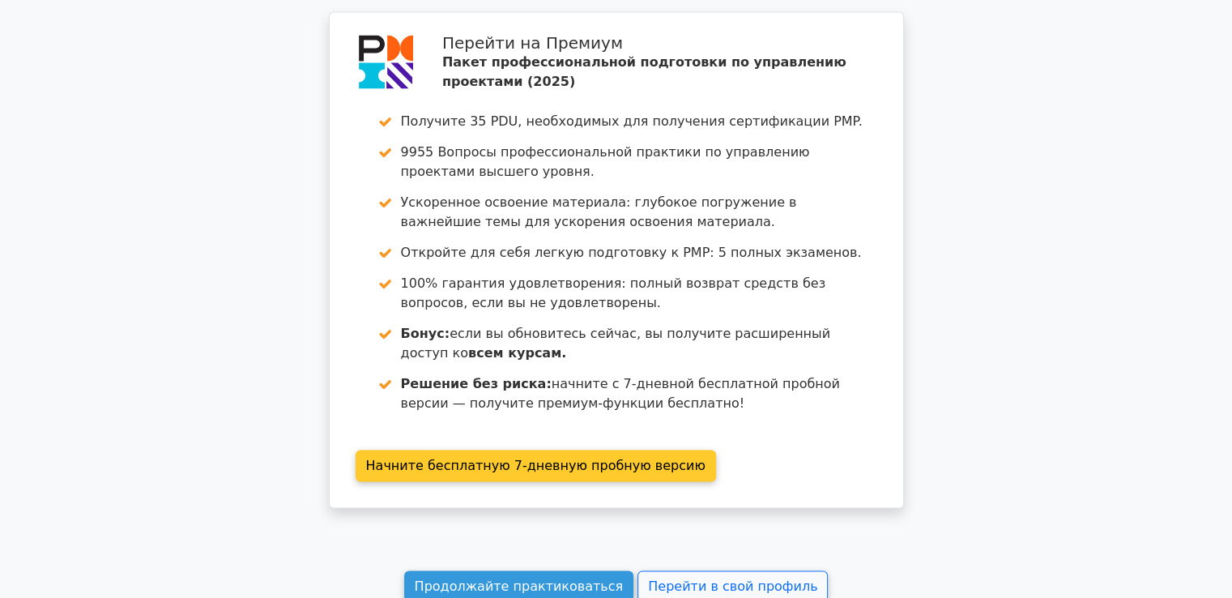
scroll to position [3234, 0]
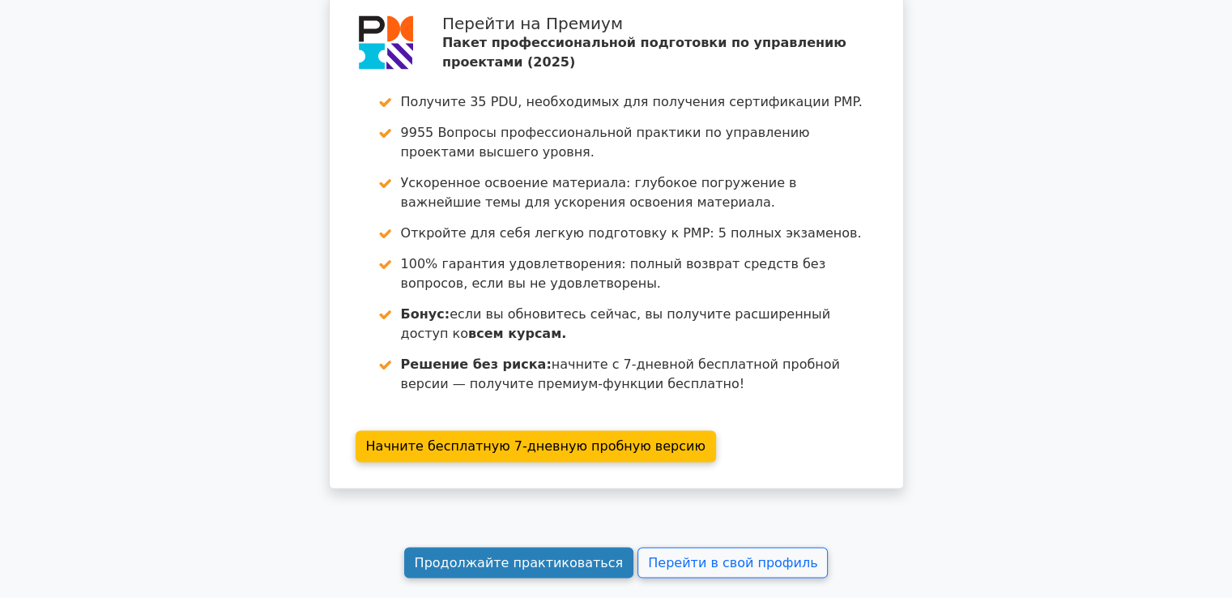
click at [501, 555] on font "Продолжайте практиковаться" at bounding box center [519, 562] width 209 height 15
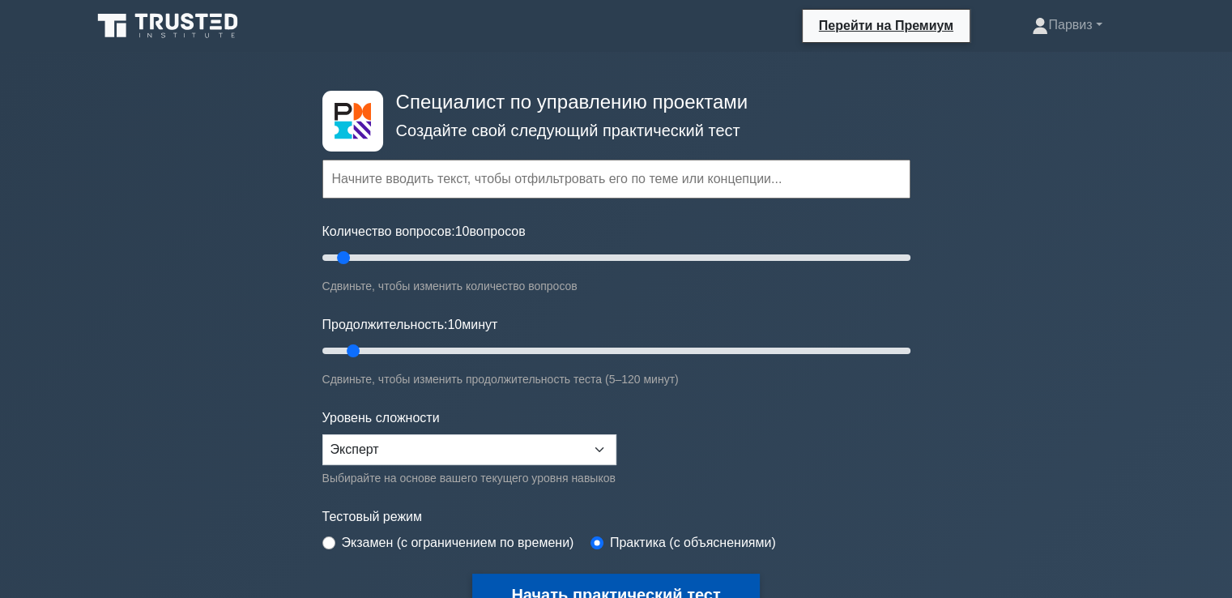
click at [580, 576] on button "Начать практический тест" at bounding box center [615, 594] width 287 height 40
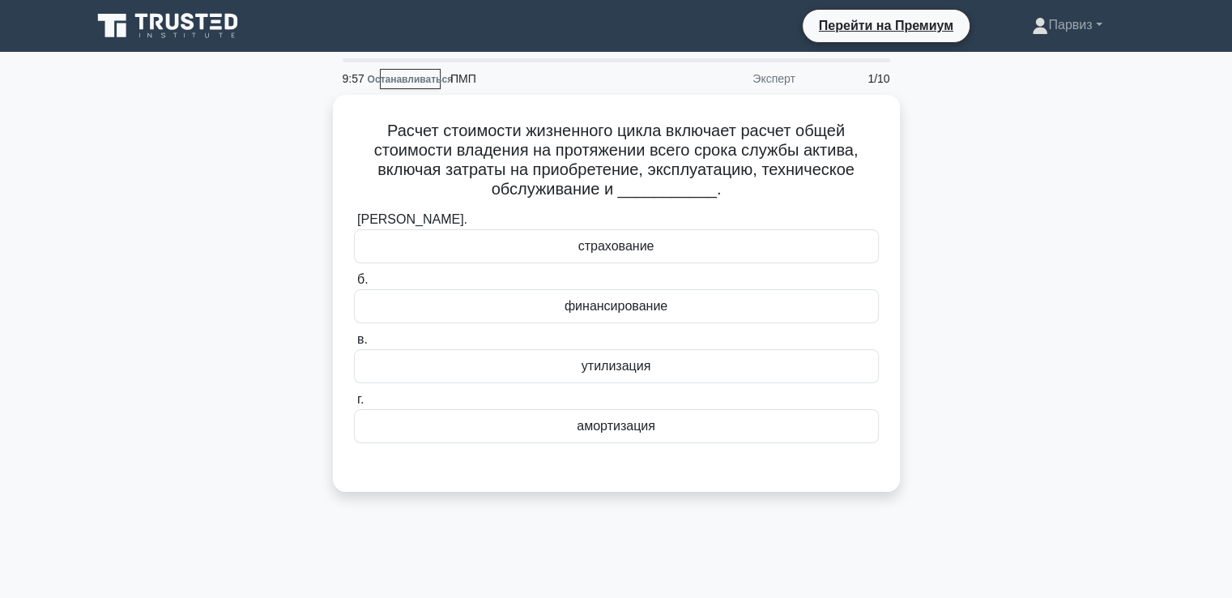
click at [211, 258] on div "Расчет стоимости жизненного цикла включает расчет общей стоимости владения на п…" at bounding box center [616, 303] width 1069 height 416
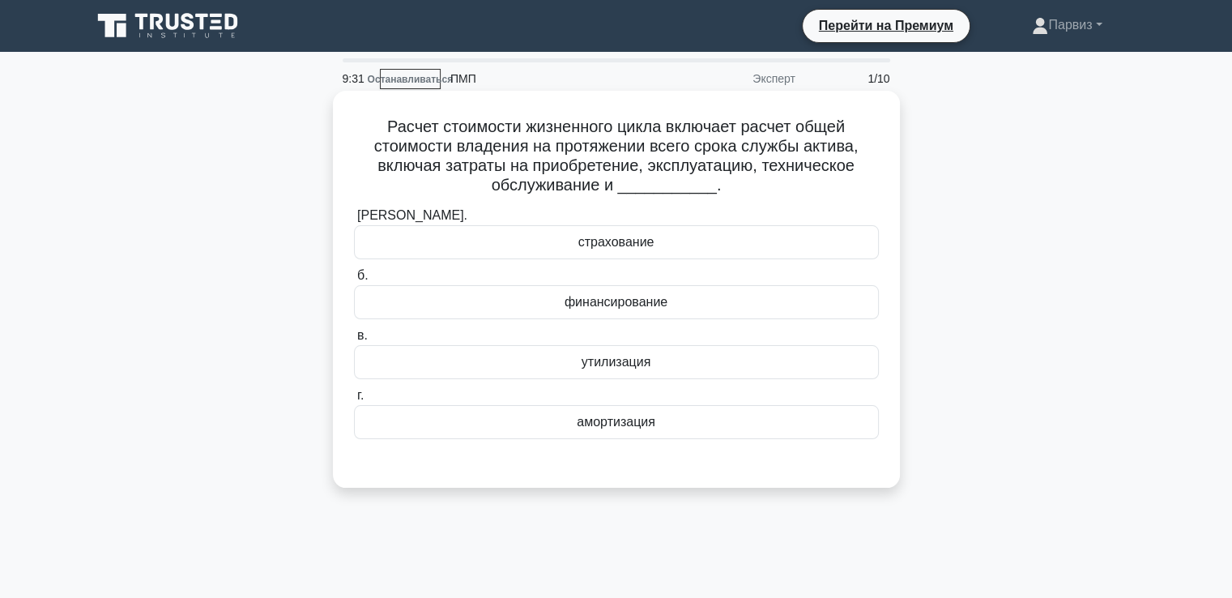
click at [558, 422] on div "амортизация" at bounding box center [616, 422] width 525 height 34
click at [354, 401] on input "г. амортизация" at bounding box center [354, 395] width 0 height 11
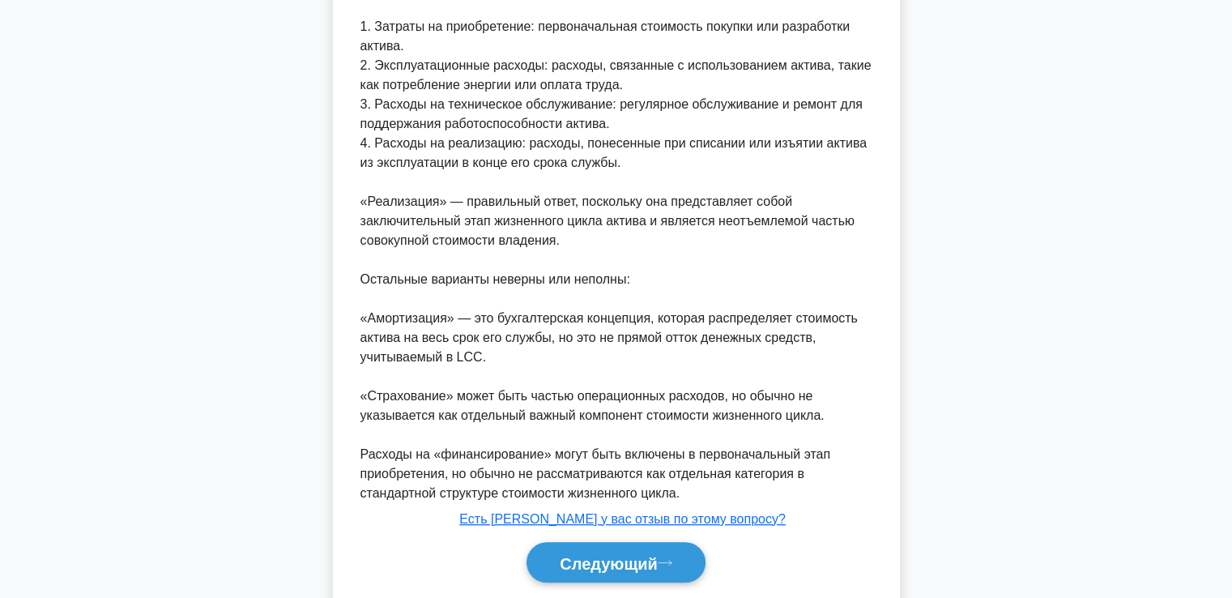
scroll to position [695, 0]
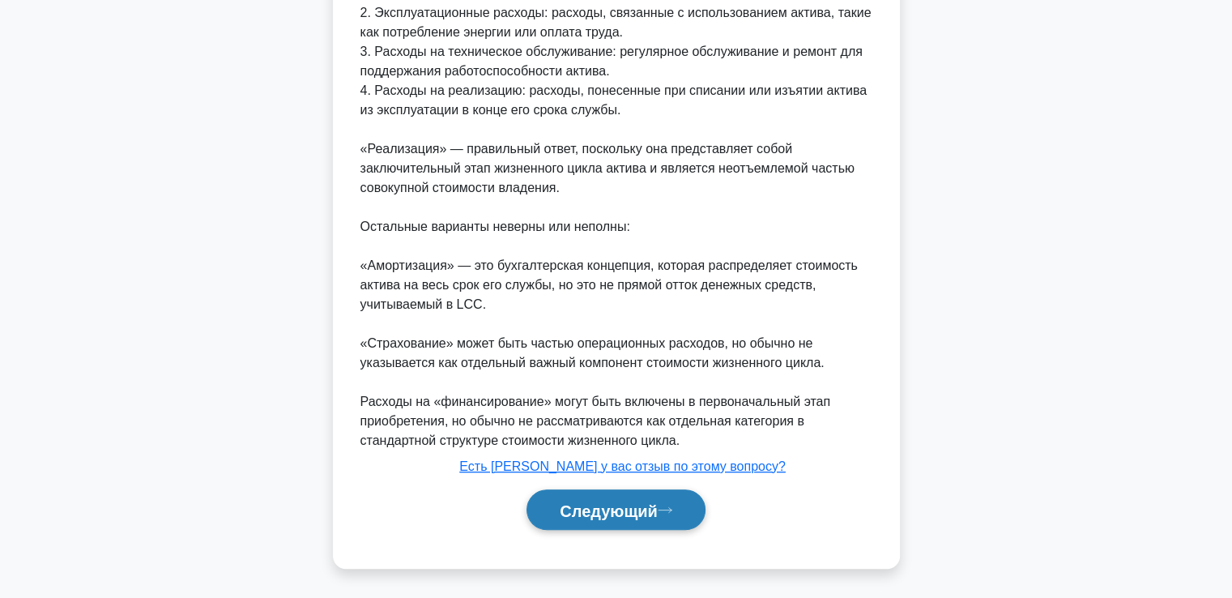
click at [638, 513] on font "Следующий" at bounding box center [609, 510] width 98 height 18
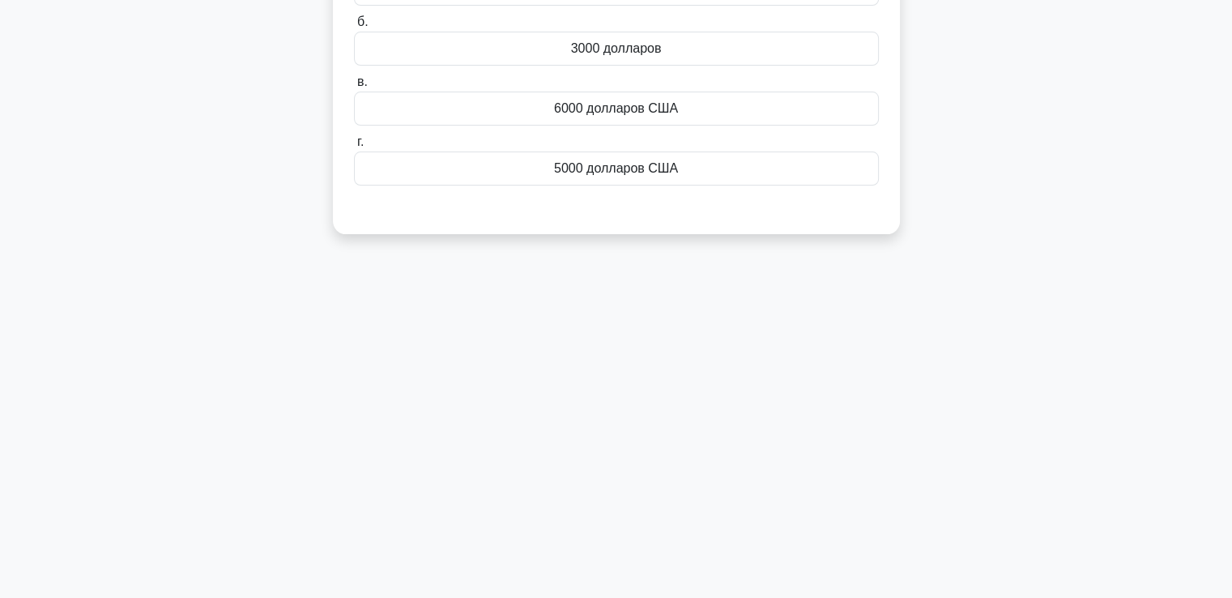
scroll to position [0, 0]
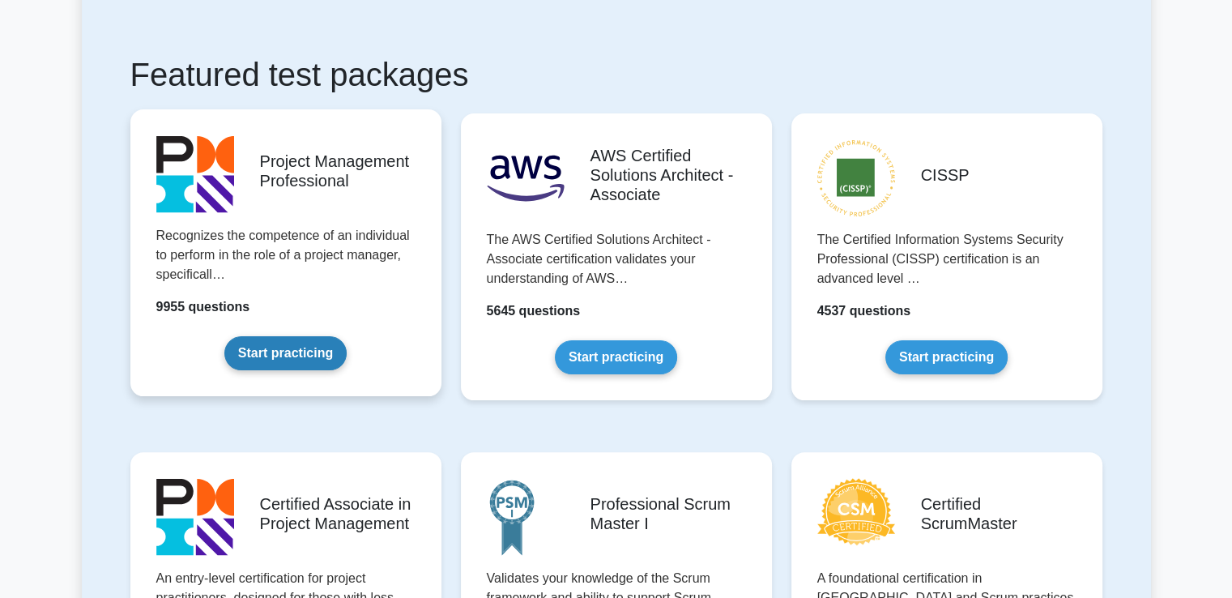
click at [299, 343] on link "Start practicing" at bounding box center [285, 353] width 122 height 34
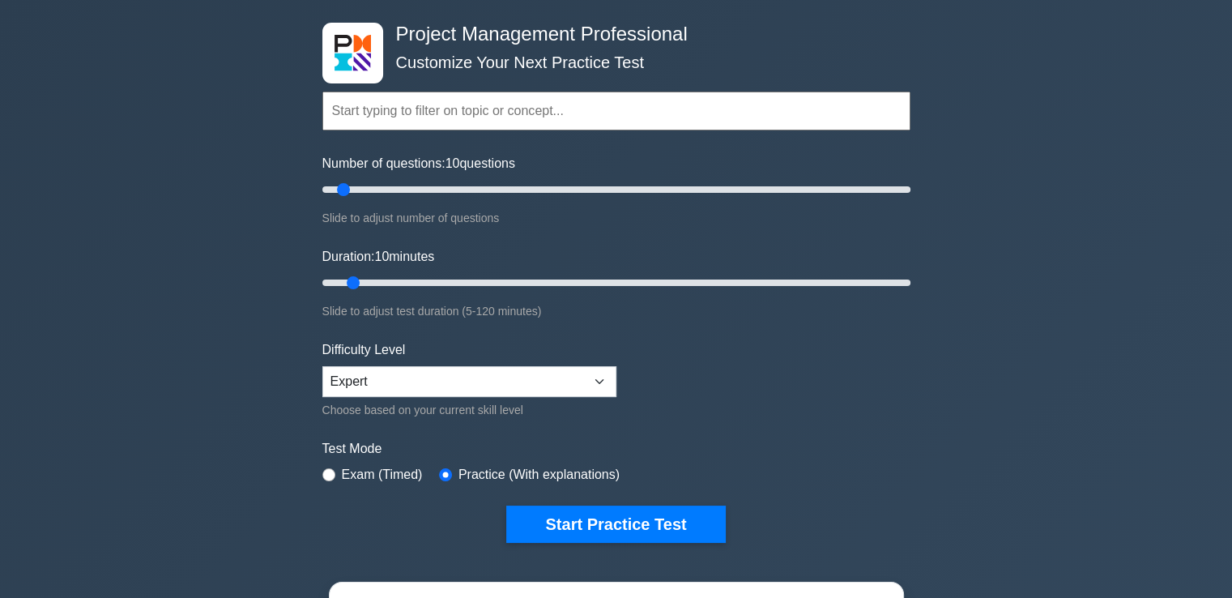
scroll to position [162, 0]
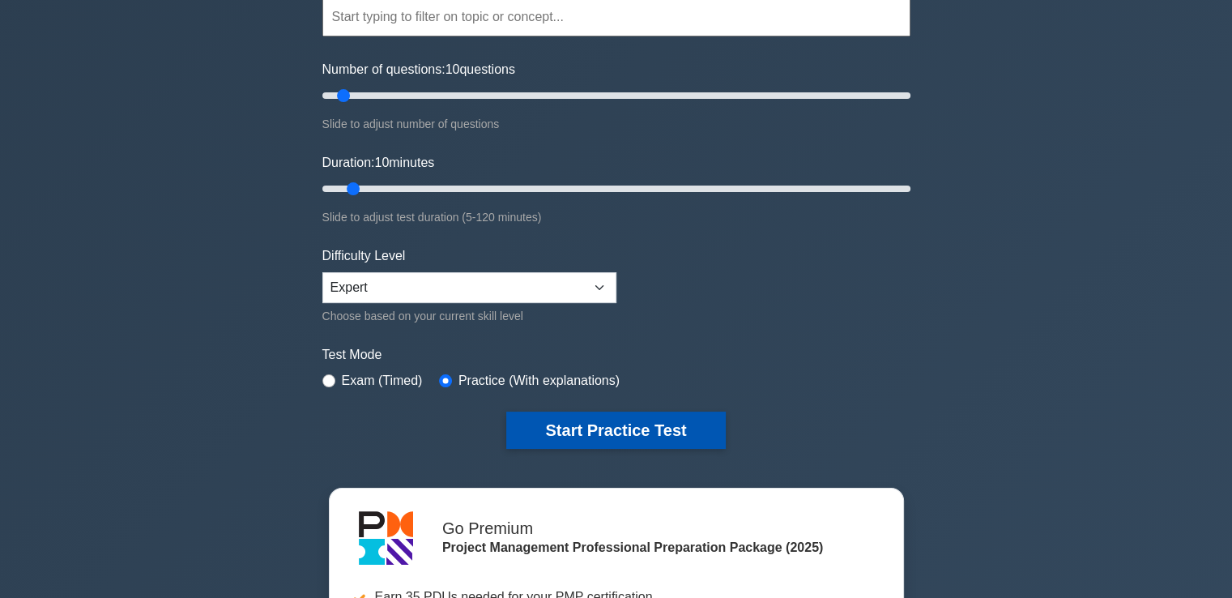
click at [647, 419] on button "Start Practice Test" at bounding box center [615, 430] width 219 height 37
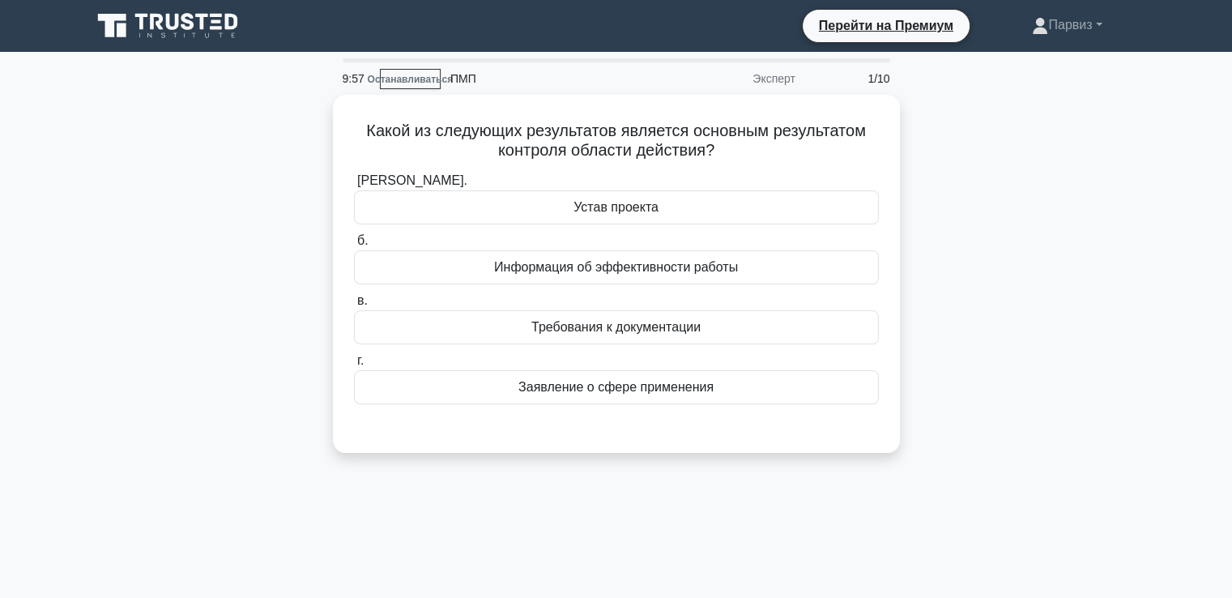
click at [220, 291] on div "Какой из следующих результатов является основным результатом контроля области д…" at bounding box center [616, 283] width 1069 height 377
click at [1020, 156] on div "Какой из следующих результатов является основным результатом контроля области д…" at bounding box center [616, 283] width 1069 height 377
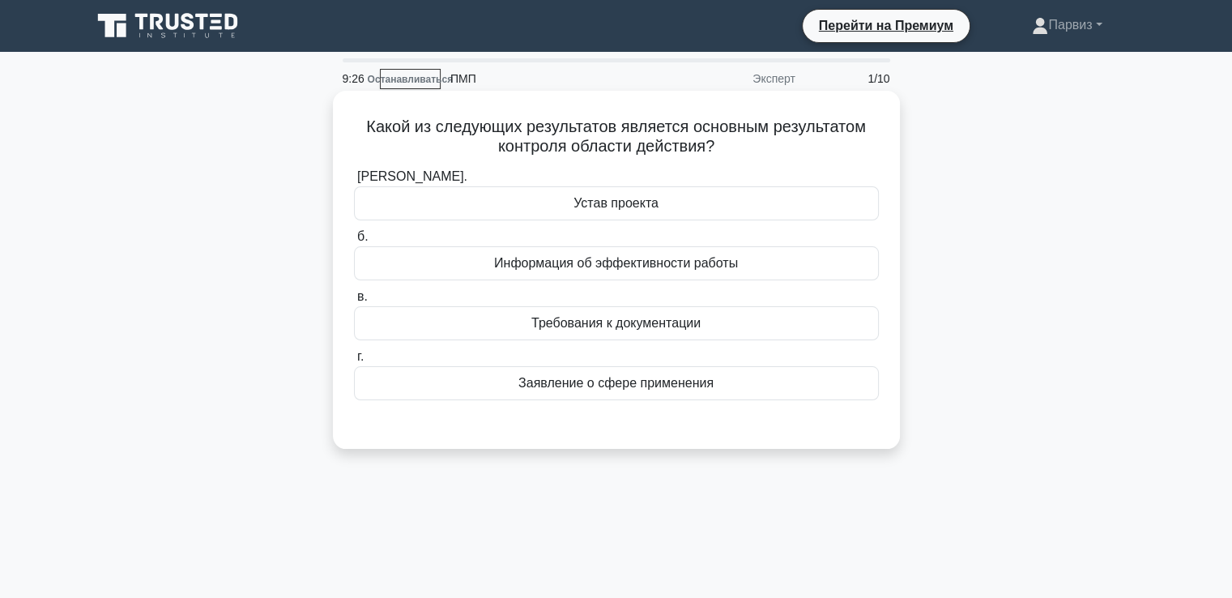
click at [579, 386] on font "Заявление о сфере применения" at bounding box center [615, 383] width 195 height 14
click at [354, 362] on input "г. Заявление о сфере применения" at bounding box center [354, 357] width 0 height 11
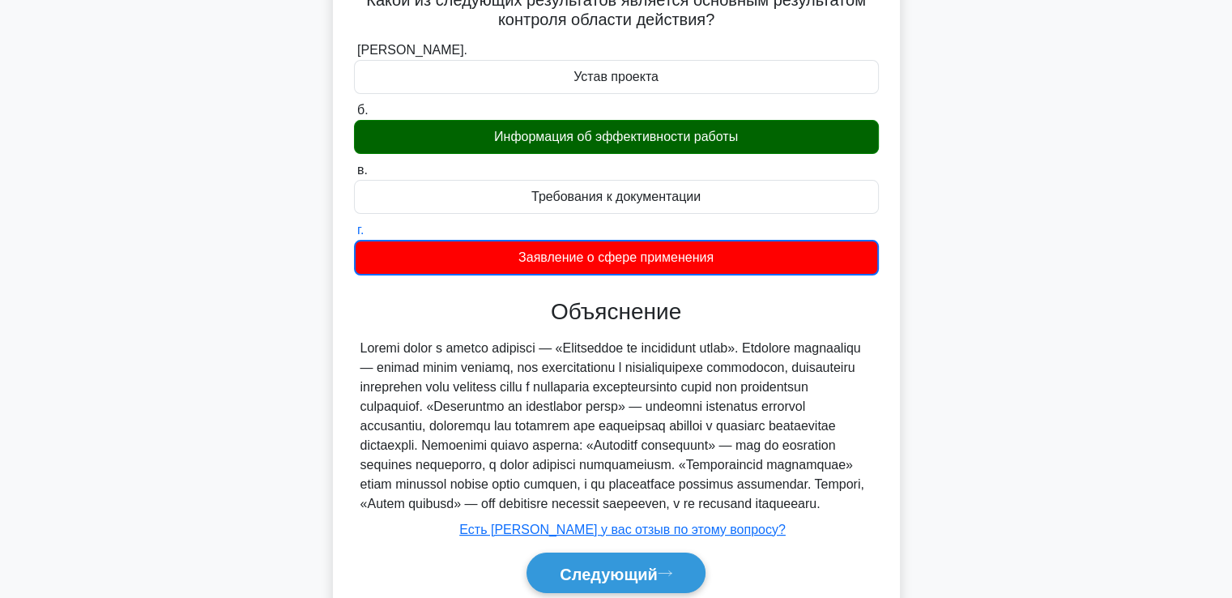
scroll to position [278, 0]
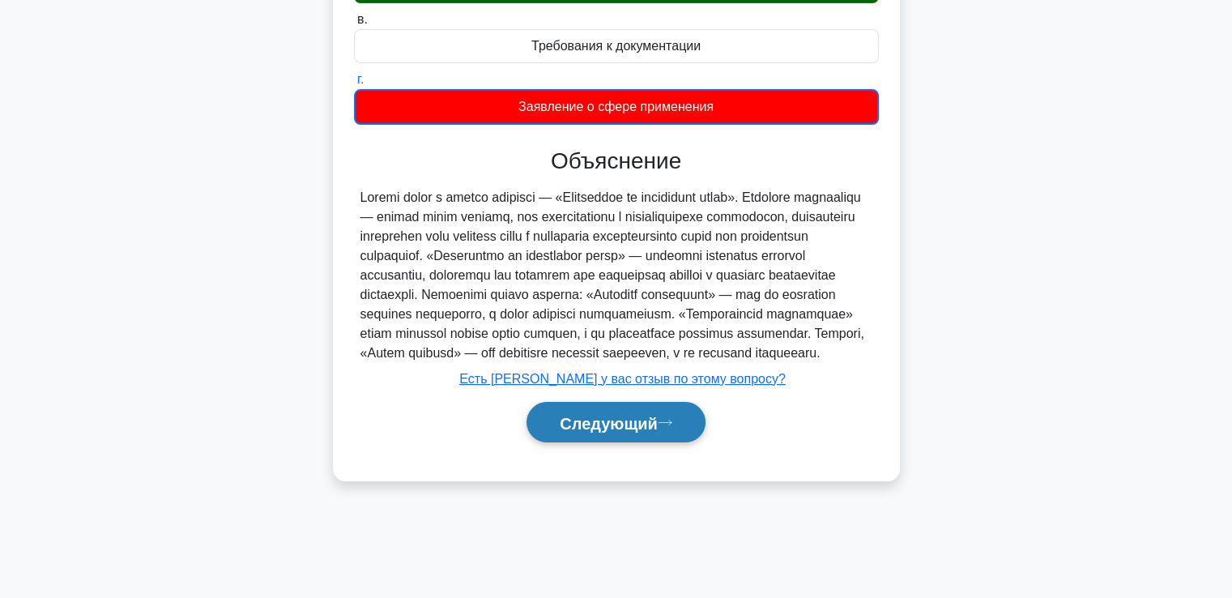
click at [560, 431] on font "Следующий" at bounding box center [609, 423] width 98 height 18
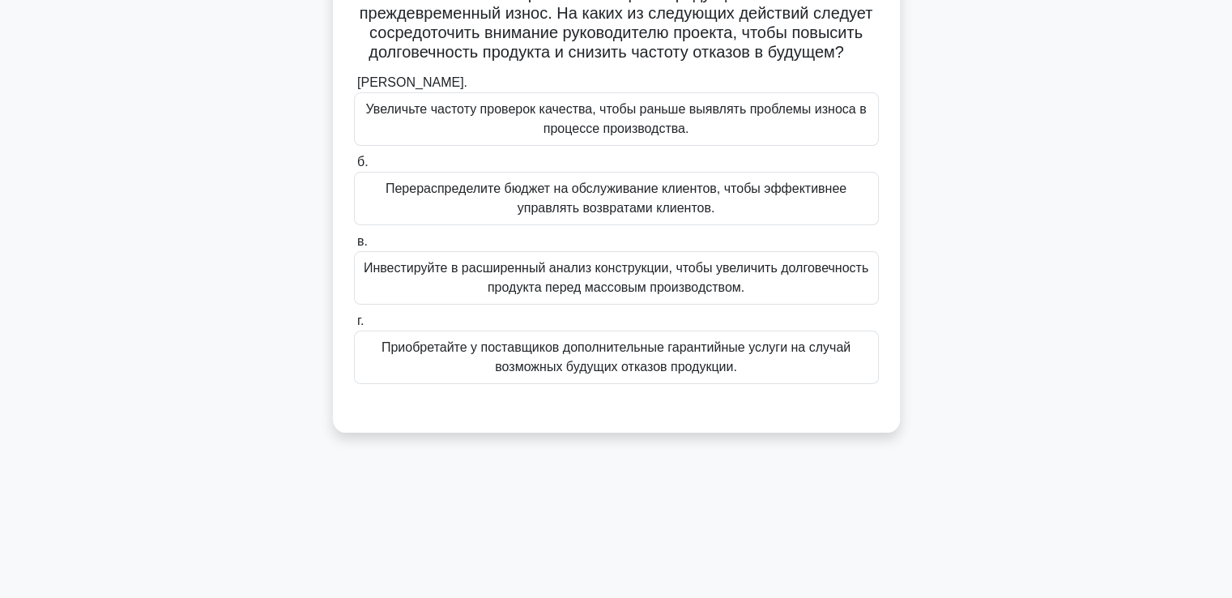
scroll to position [35, 0]
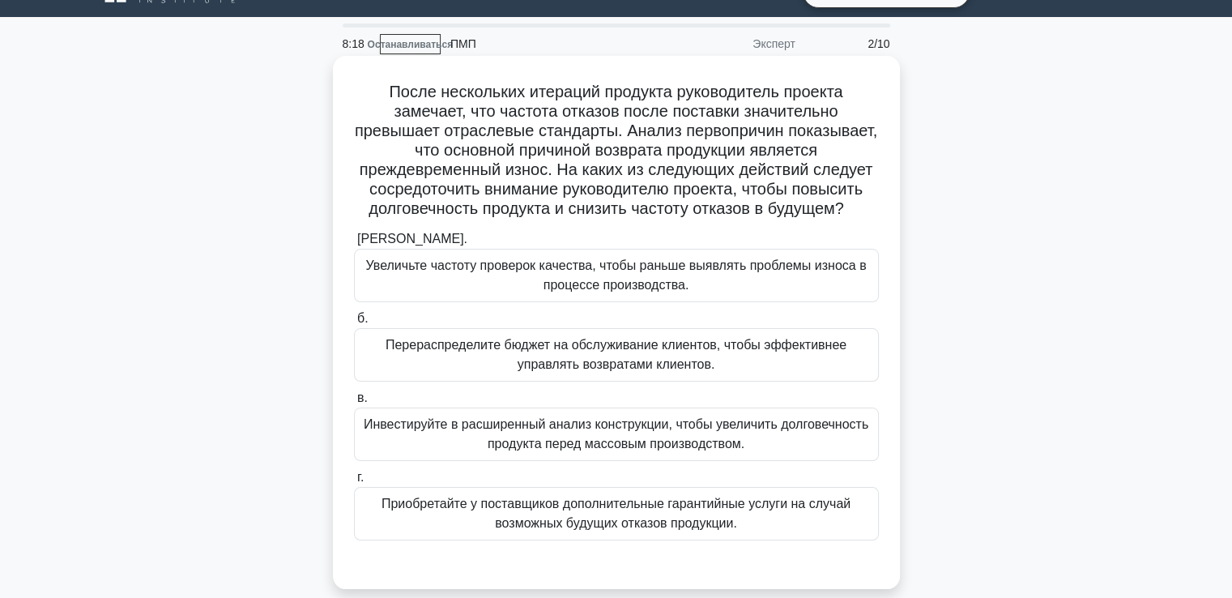
click at [464, 503] on font "Приобретайте у поставщиков дополнительные гарантийные услуги на случай возможны…" at bounding box center [616, 513] width 469 height 33
click at [354, 483] on input "г. Приобретайте у поставщиков дополнительные гарантийные услуги на случай возмо…" at bounding box center [354, 477] width 0 height 11
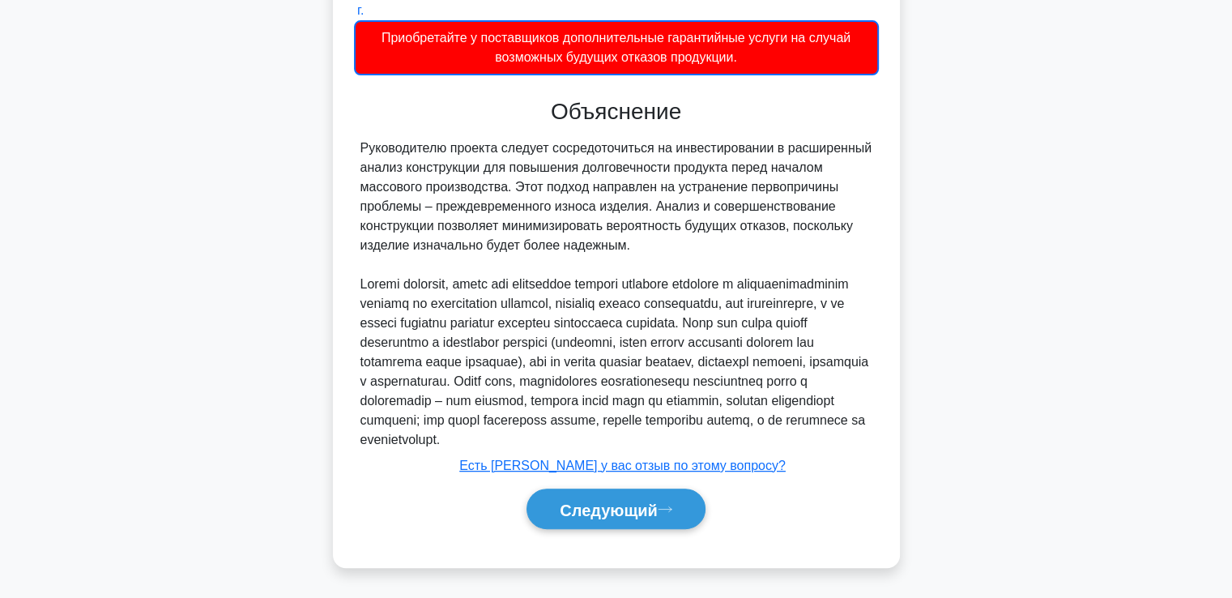
scroll to position [520, 0]
click at [560, 503] on font "Следующий" at bounding box center [609, 510] width 98 height 18
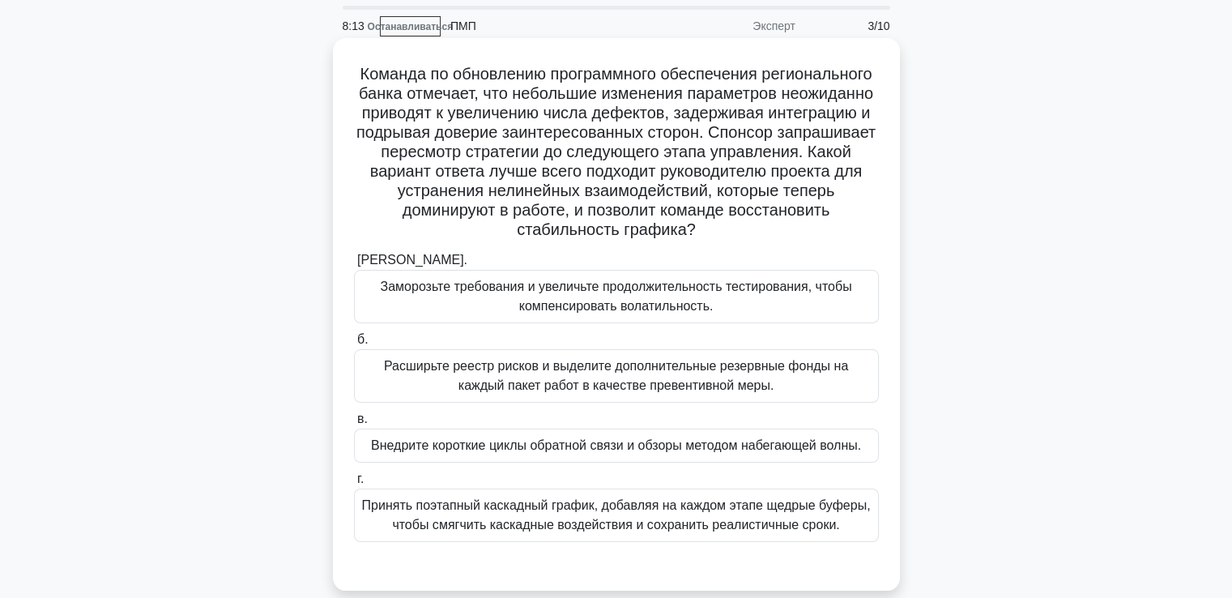
scroll to position [81, 0]
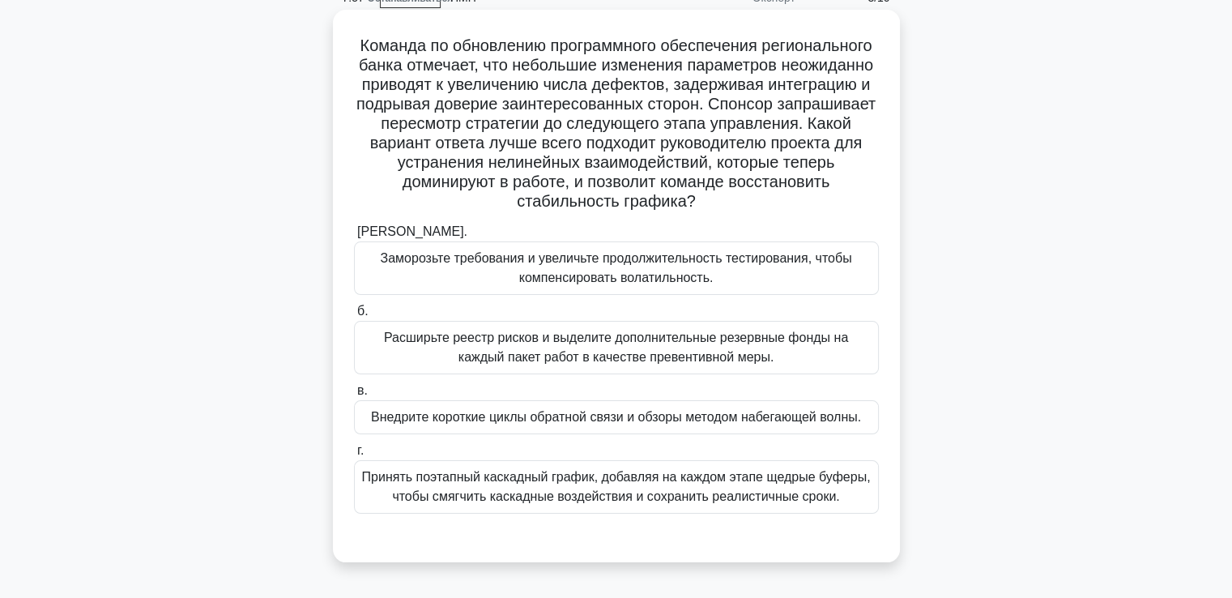
click at [559, 489] on font "Принять поэтапный каскадный график, добавляя на каждом этапе щедрые буферы, что…" at bounding box center [616, 486] width 509 height 33
click at [354, 456] on input "г. Принять поэтапный каскадный график, добавляя на каждом этапе щедрые буферы, …" at bounding box center [354, 451] width 0 height 11
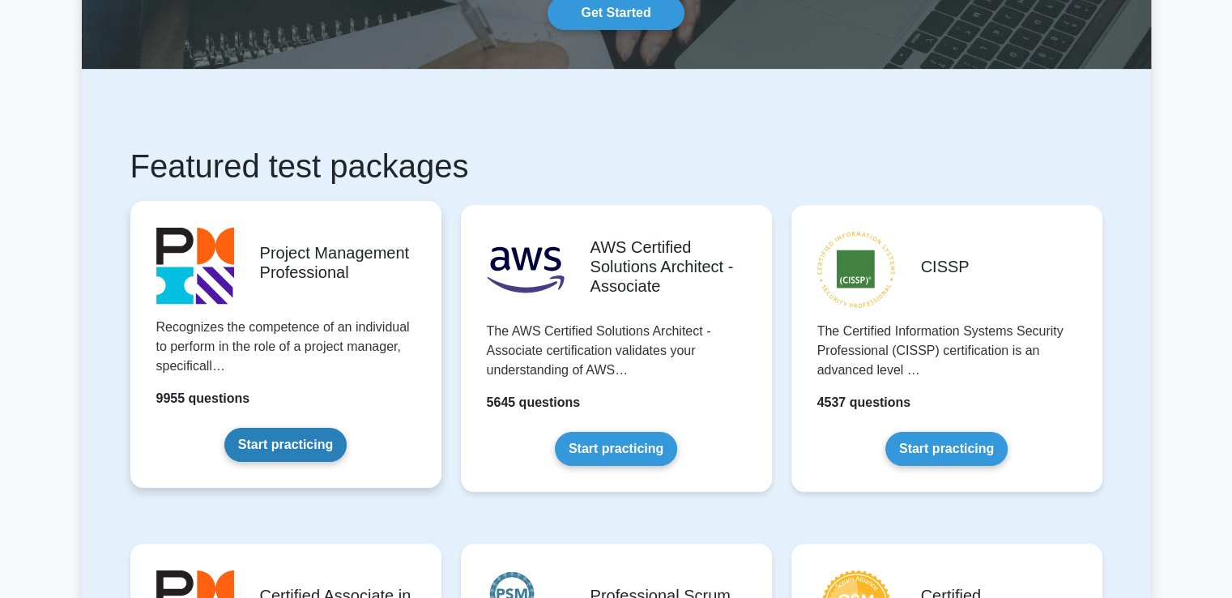
scroll to position [243, 0]
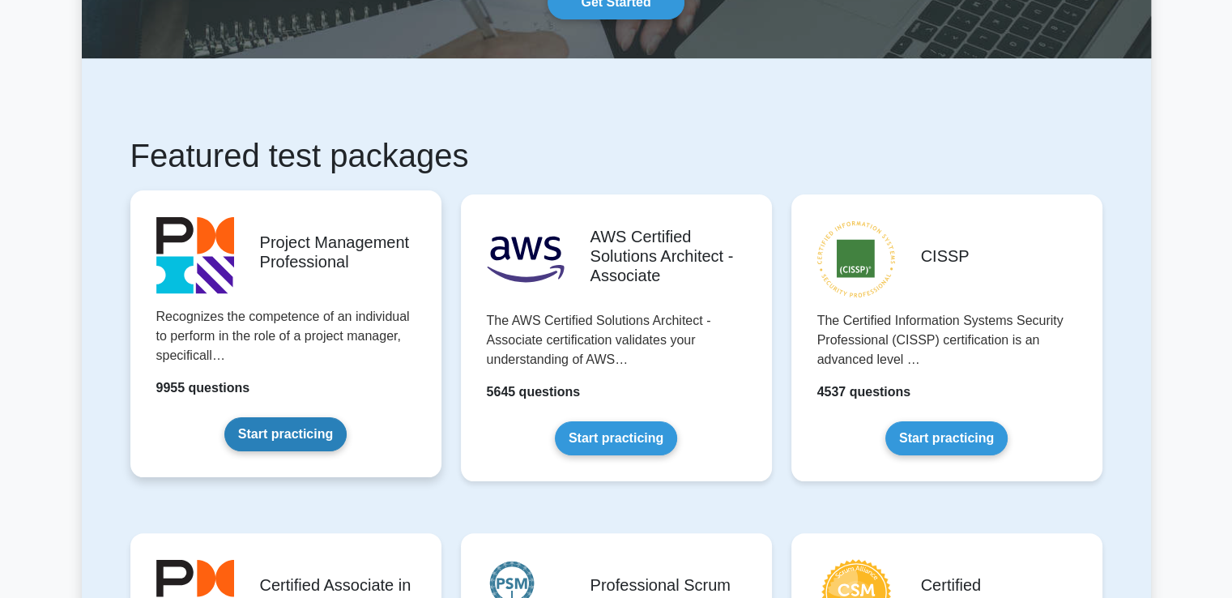
click at [270, 441] on link "Start practicing" at bounding box center [285, 434] width 122 height 34
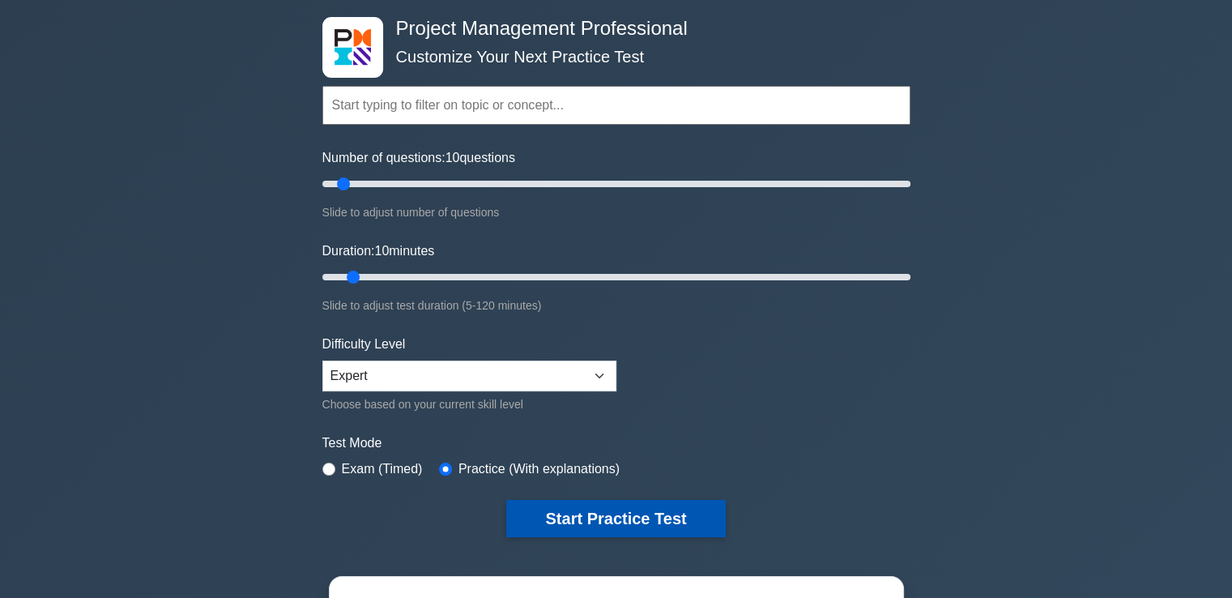
scroll to position [162, 0]
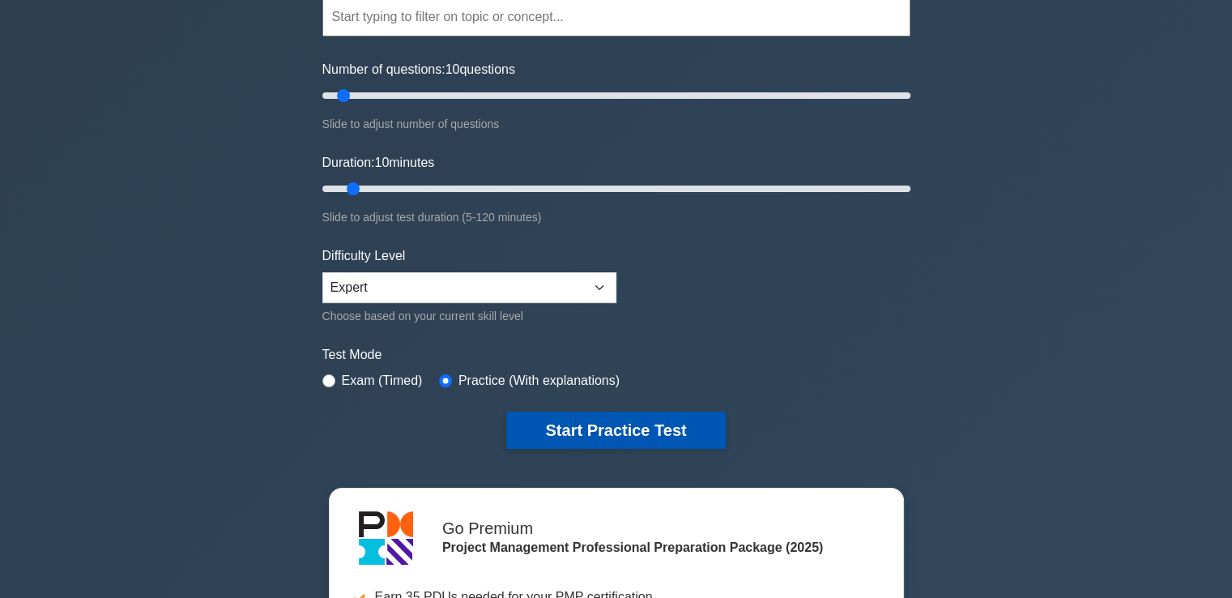
click at [628, 425] on button "Start Practice Test" at bounding box center [615, 430] width 219 height 37
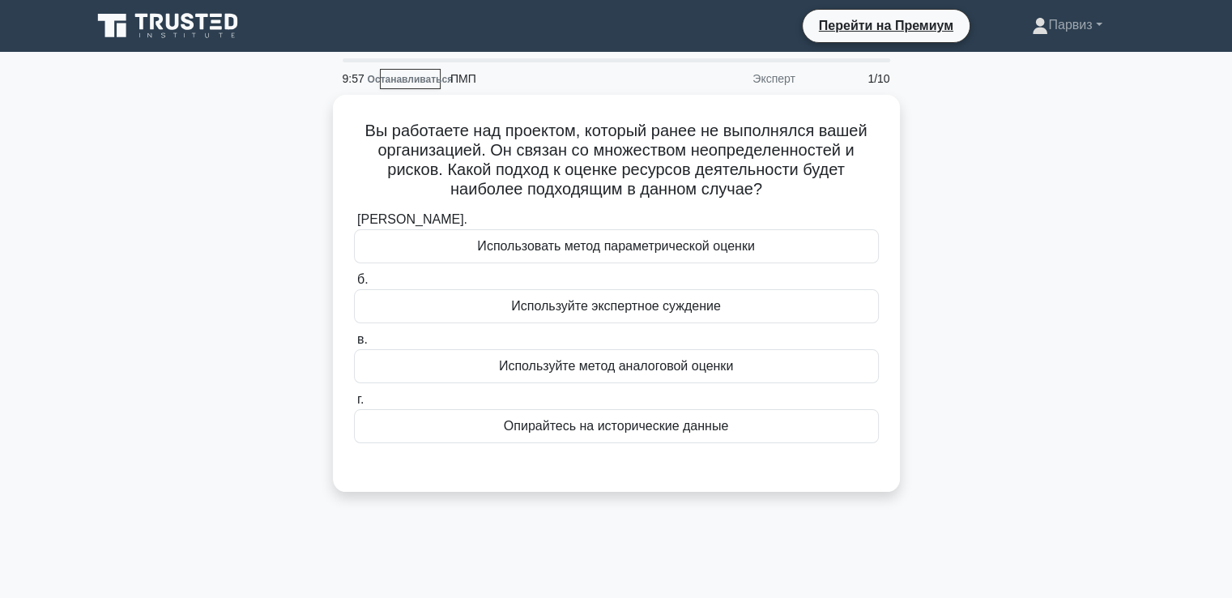
click at [1008, 257] on div "Вы работаете над проектом, который ранее не выполнялся вашей организацией. Он с…" at bounding box center [616, 303] width 1069 height 416
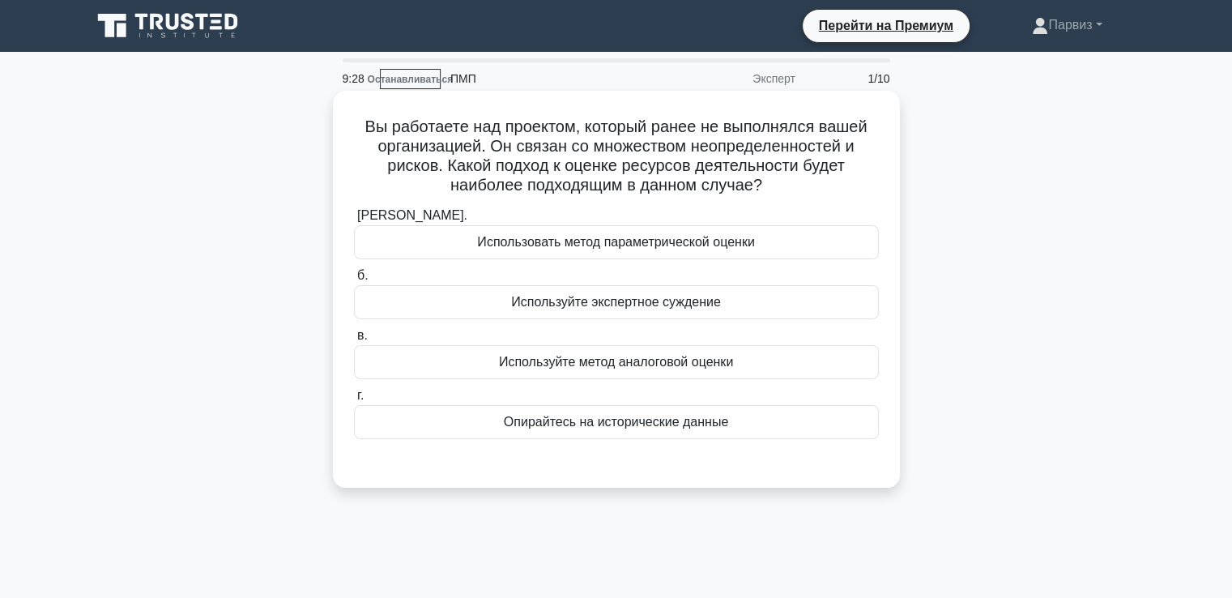
click at [603, 365] on font "Используйте метод аналоговой оценки" at bounding box center [616, 362] width 234 height 14
click at [354, 341] on input "в. Используйте метод аналоговой оценки" at bounding box center [354, 336] width 0 height 11
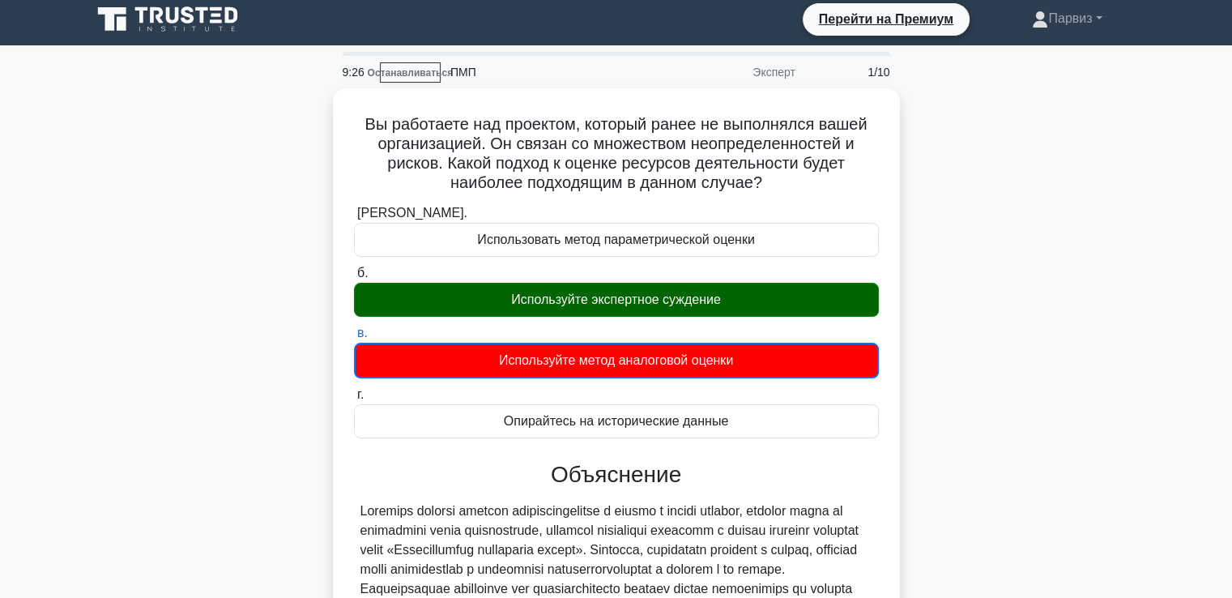
scroll to position [278, 0]
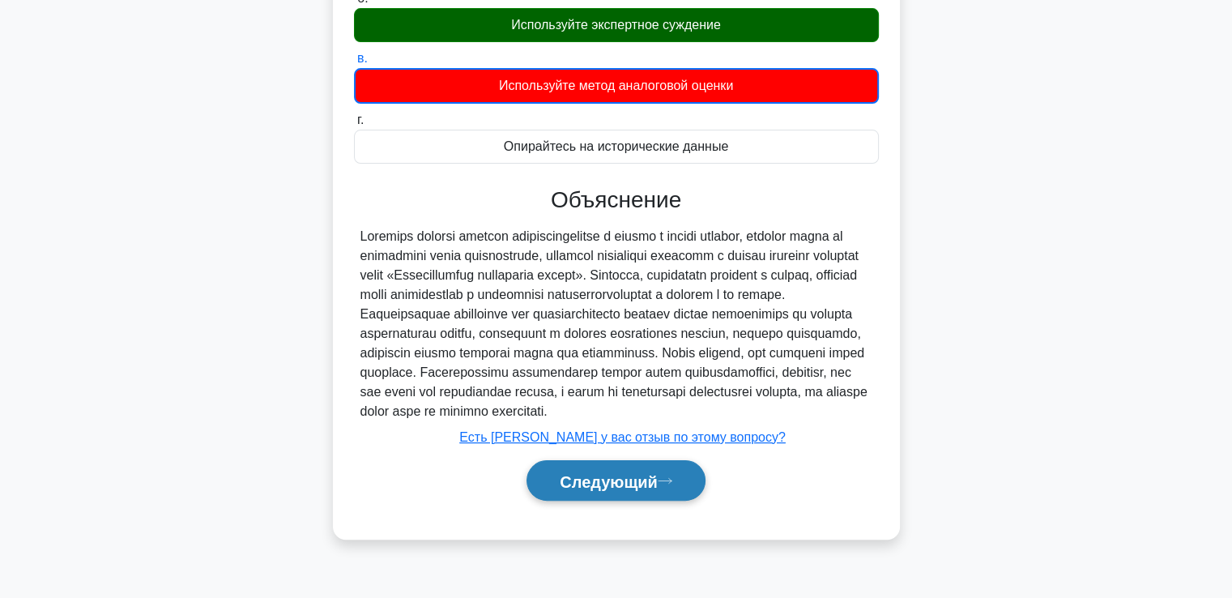
click at [564, 501] on button "Следующий" at bounding box center [616, 480] width 179 height 41
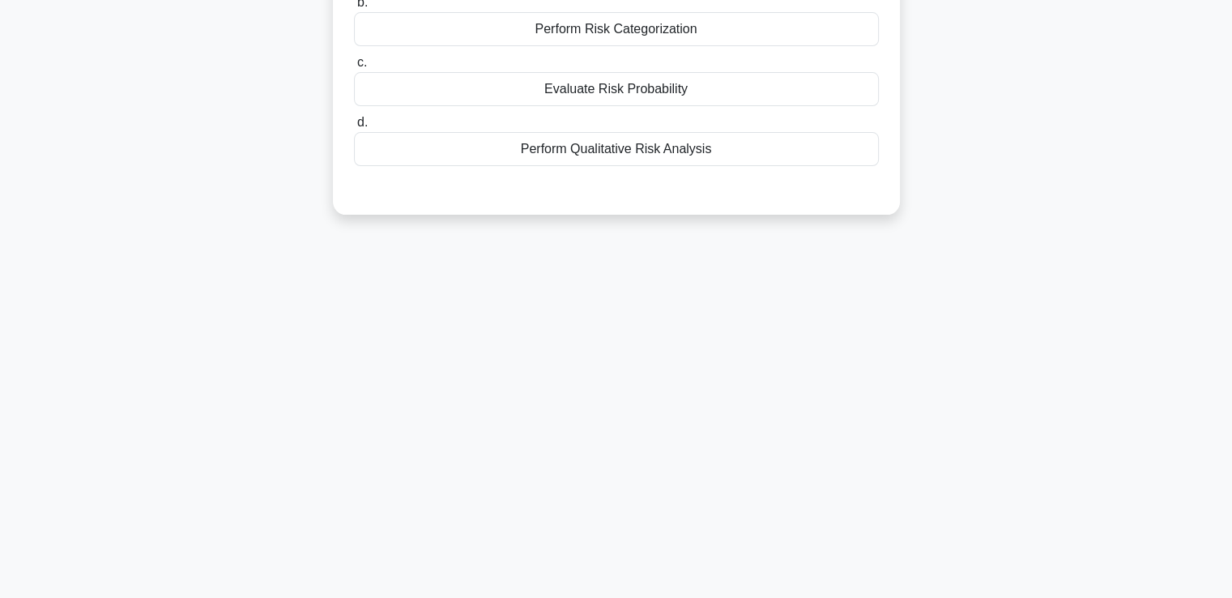
click at [570, 511] on div "9:24 Останавливаться ПМП Эксперт 2/10 During the risk identification process, t…" at bounding box center [616, 186] width 1069 height 810
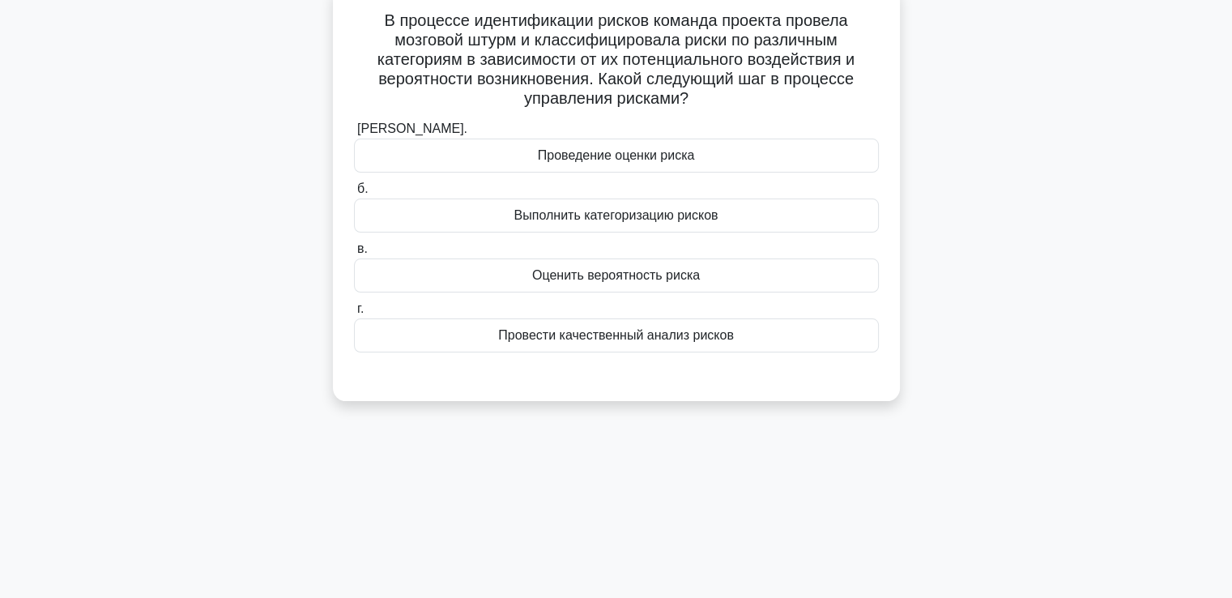
scroll to position [0, 0]
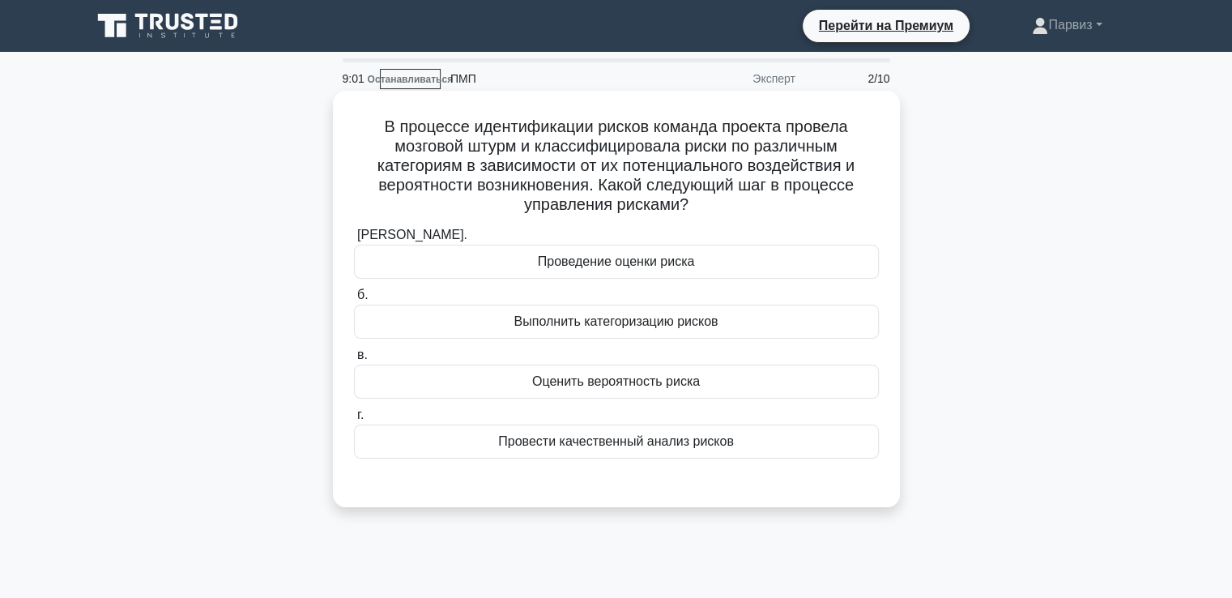
click at [546, 316] on font "Выполнить категоризацию рисков" at bounding box center [616, 321] width 204 height 14
click at [354, 301] on input "б. Выполнить категоризацию рисков" at bounding box center [354, 295] width 0 height 11
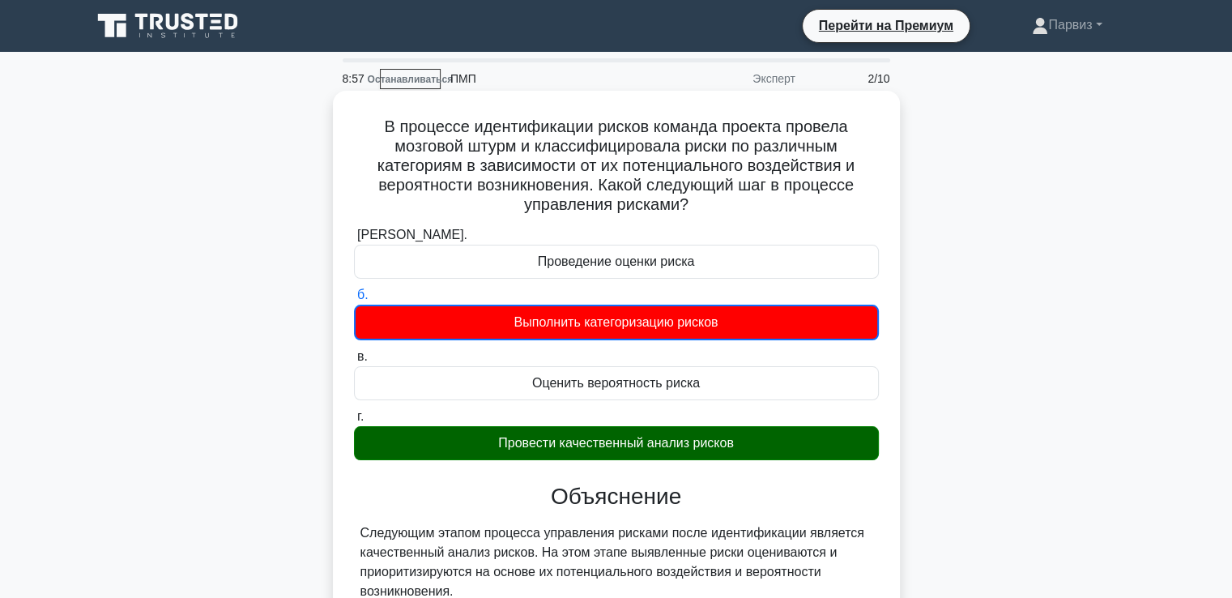
scroll to position [306, 0]
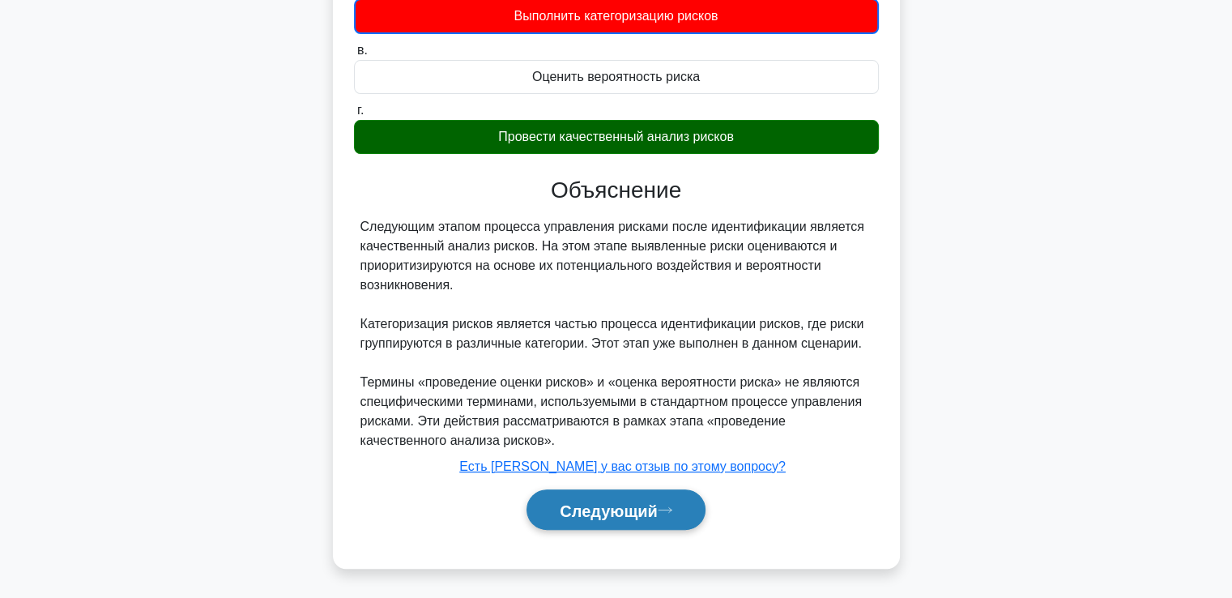
click at [608, 493] on button "Следующий" at bounding box center [616, 509] width 179 height 41
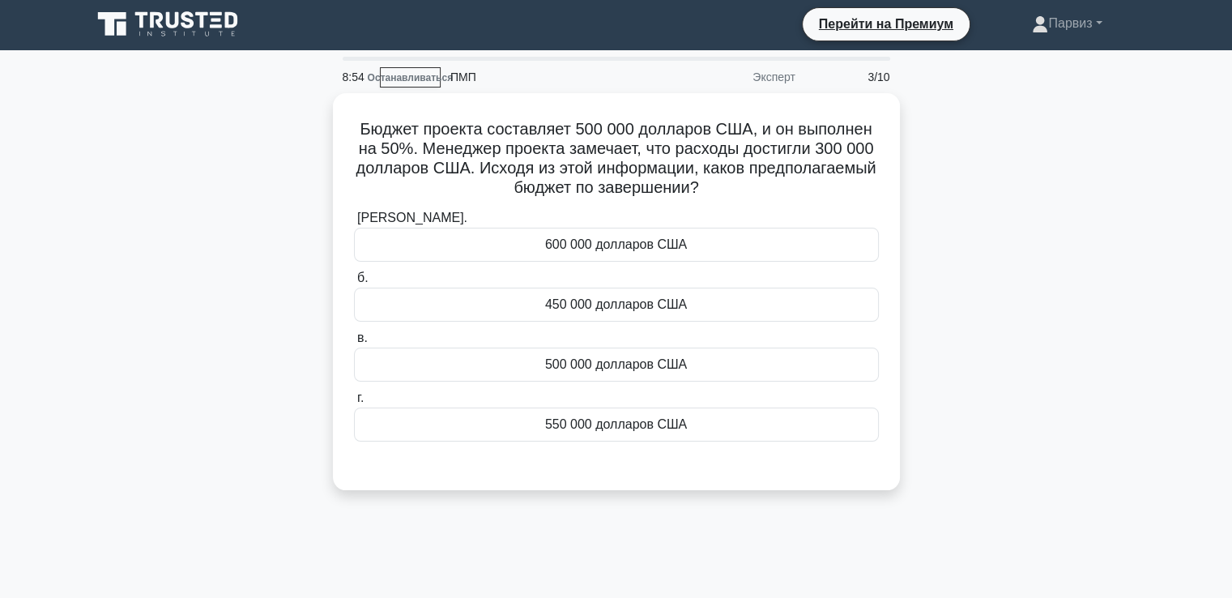
scroll to position [0, 0]
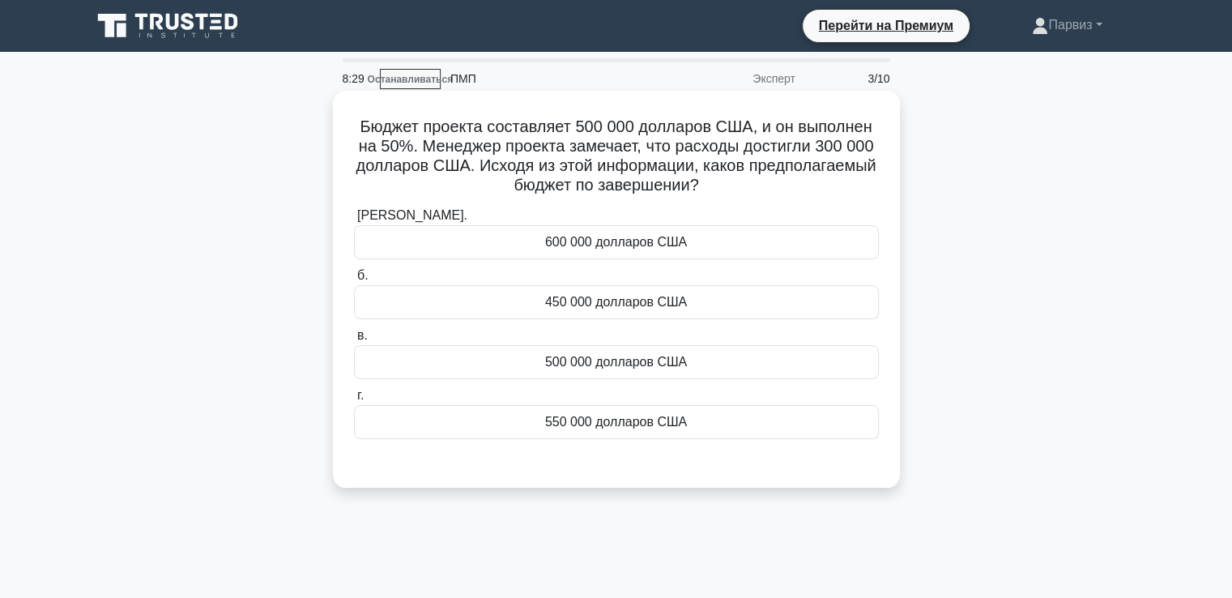
click at [629, 244] on font "600 000 долларов США" at bounding box center [616, 242] width 142 height 14
click at [354, 221] on input "а. 600 000 долларов США" at bounding box center [354, 216] width 0 height 11
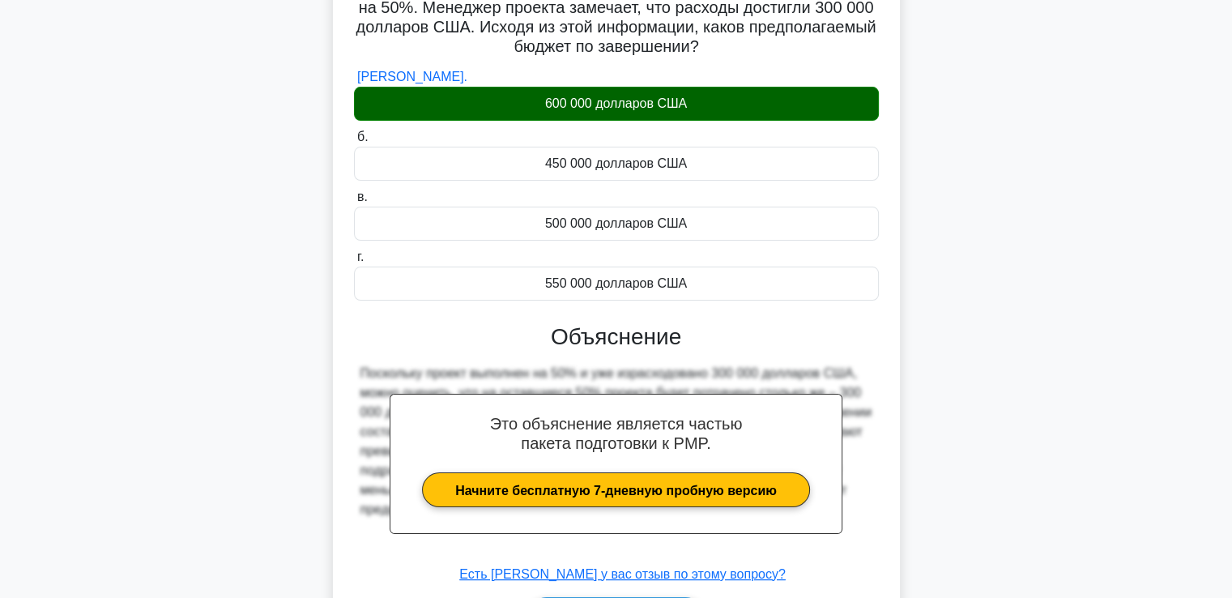
scroll to position [278, 0]
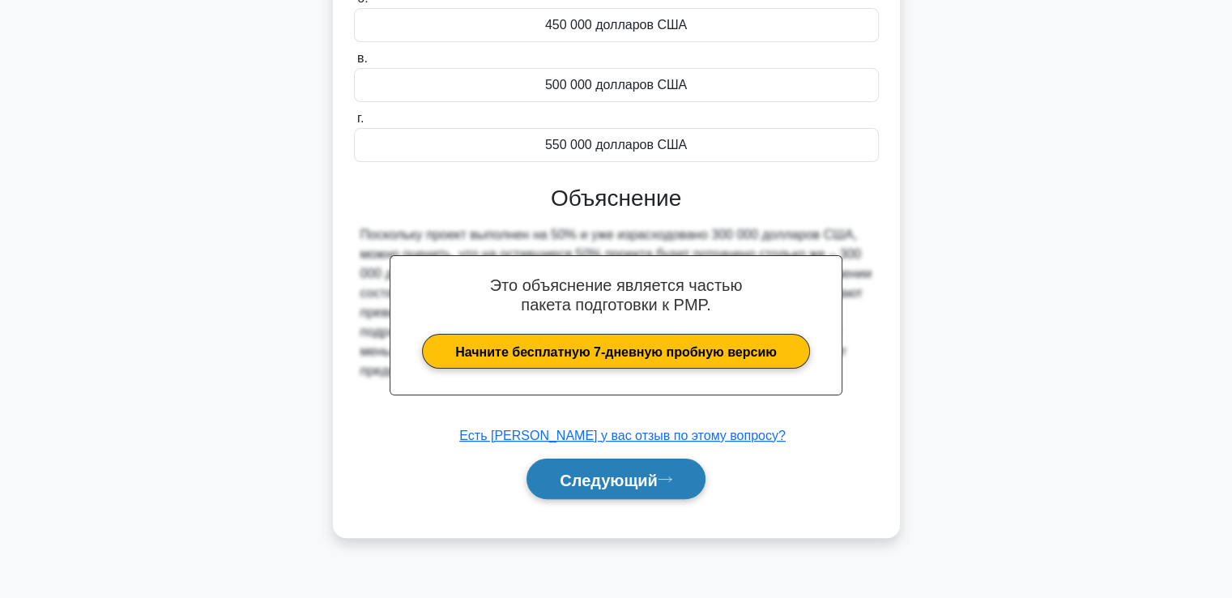
click at [612, 466] on button "Следующий" at bounding box center [616, 478] width 179 height 41
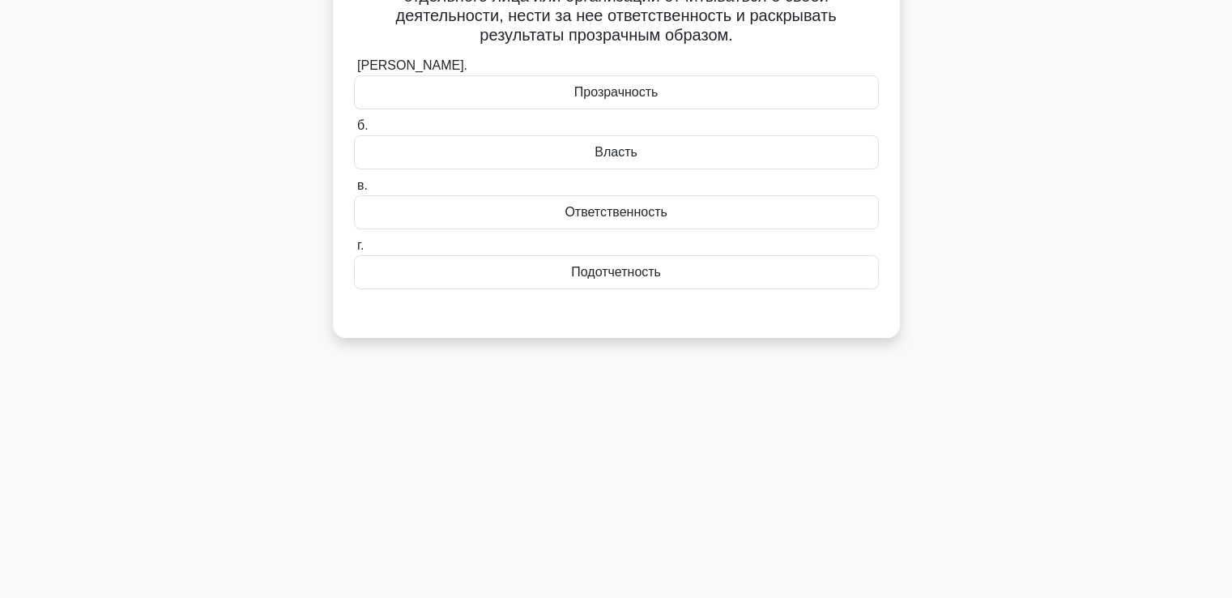
scroll to position [0, 0]
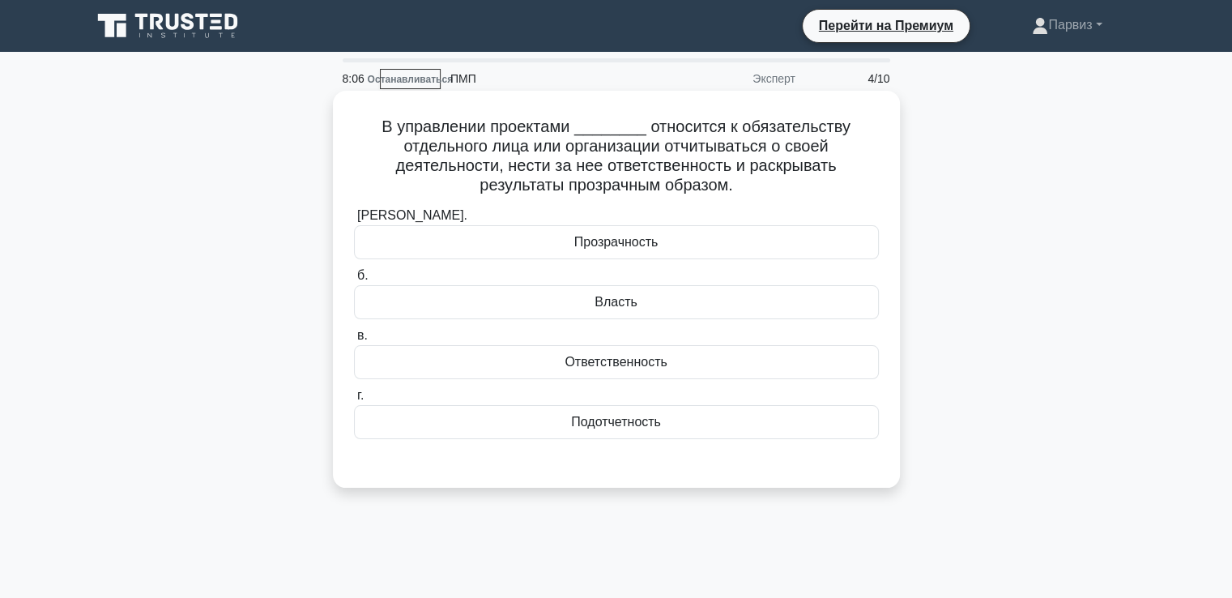
click at [611, 425] on font "Подотчетность" at bounding box center [616, 422] width 90 height 14
click at [354, 401] on input "г. Подотчетность" at bounding box center [354, 395] width 0 height 11
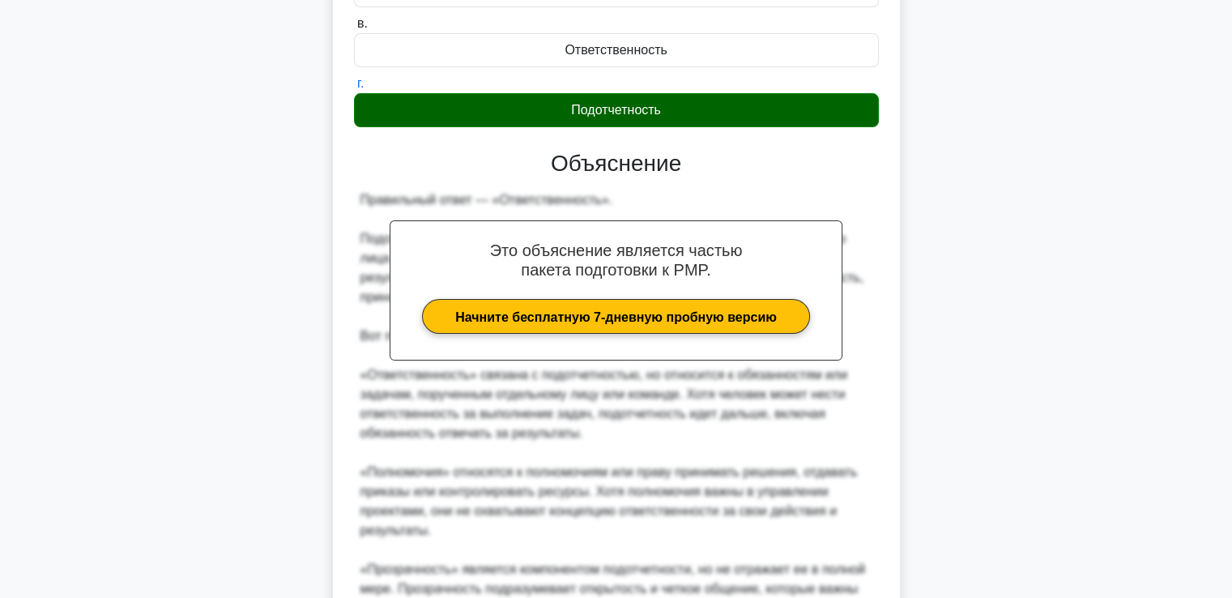
scroll to position [499, 0]
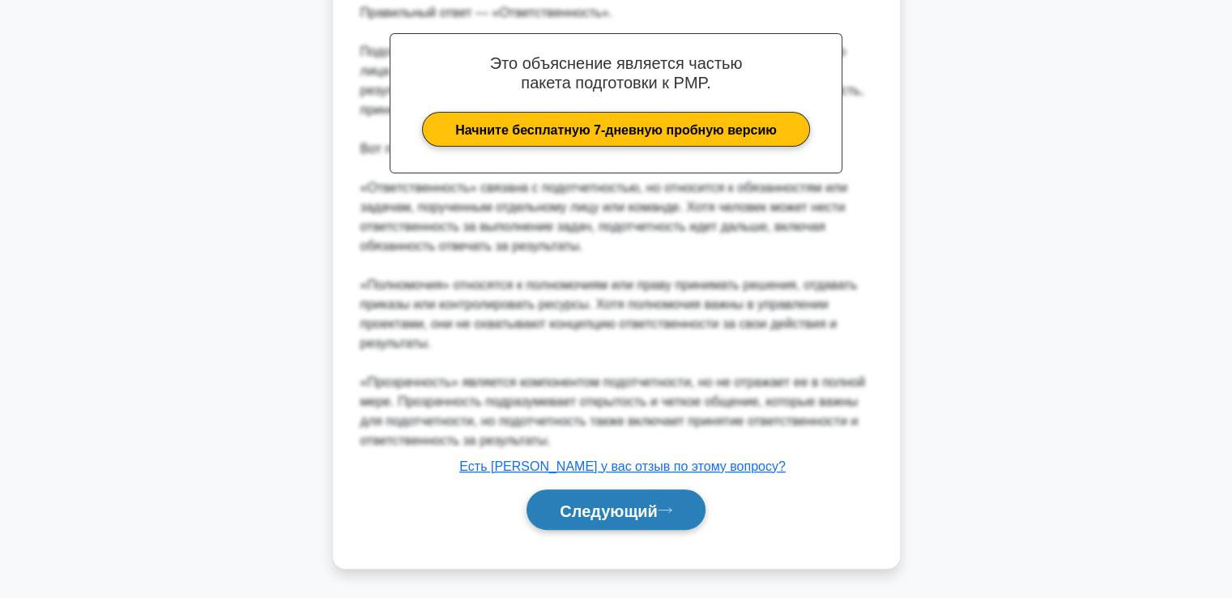
click at [587, 504] on font "Следующий" at bounding box center [609, 510] width 98 height 18
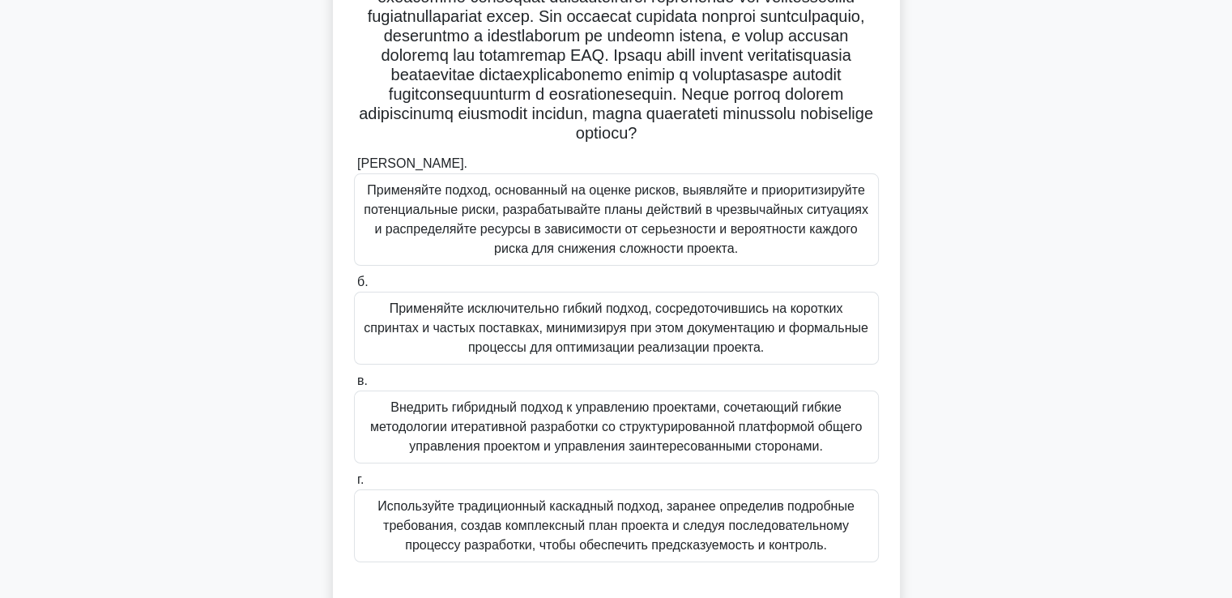
scroll to position [197, 0]
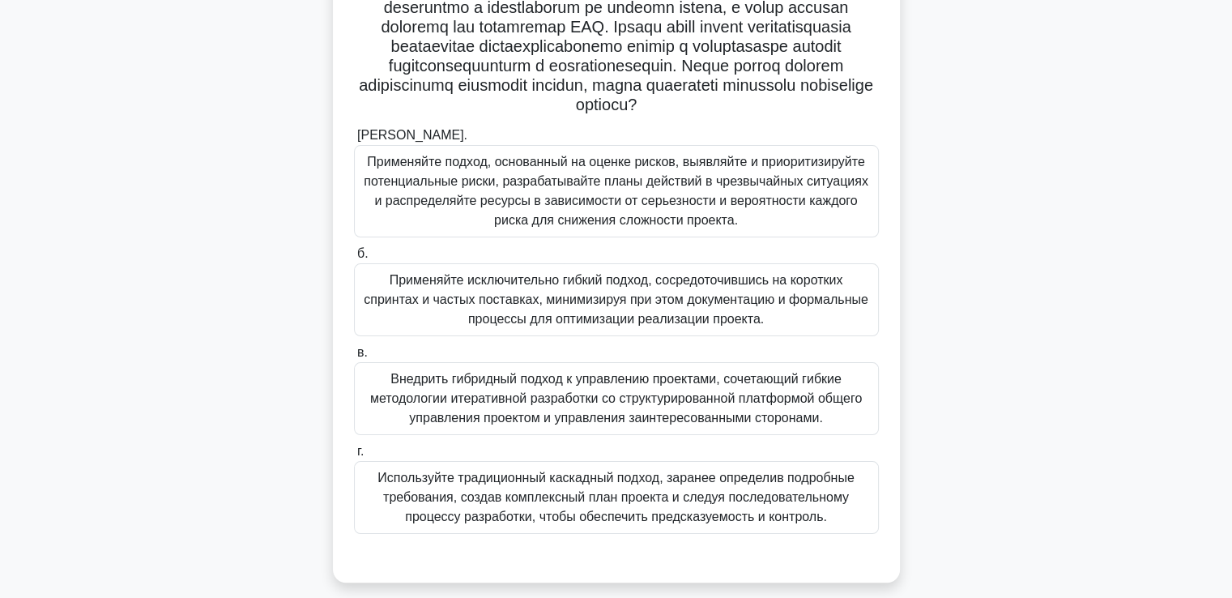
click at [476, 424] on font "Внедрить гибридный подход к управлению проектами, сочетающий гибкие методологии…" at bounding box center [616, 398] width 492 height 53
click at [354, 358] on input "в. Внедрить гибридный подход к управлению проектами, сочетающий гибкие методоло…" at bounding box center [354, 353] width 0 height 11
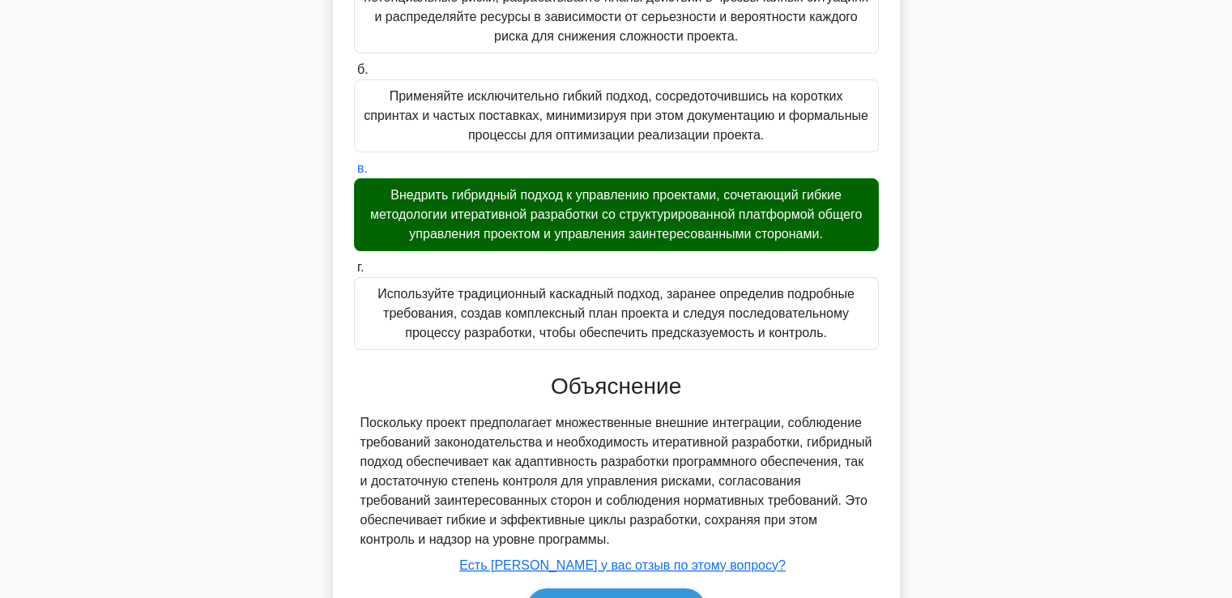
scroll to position [499, 0]
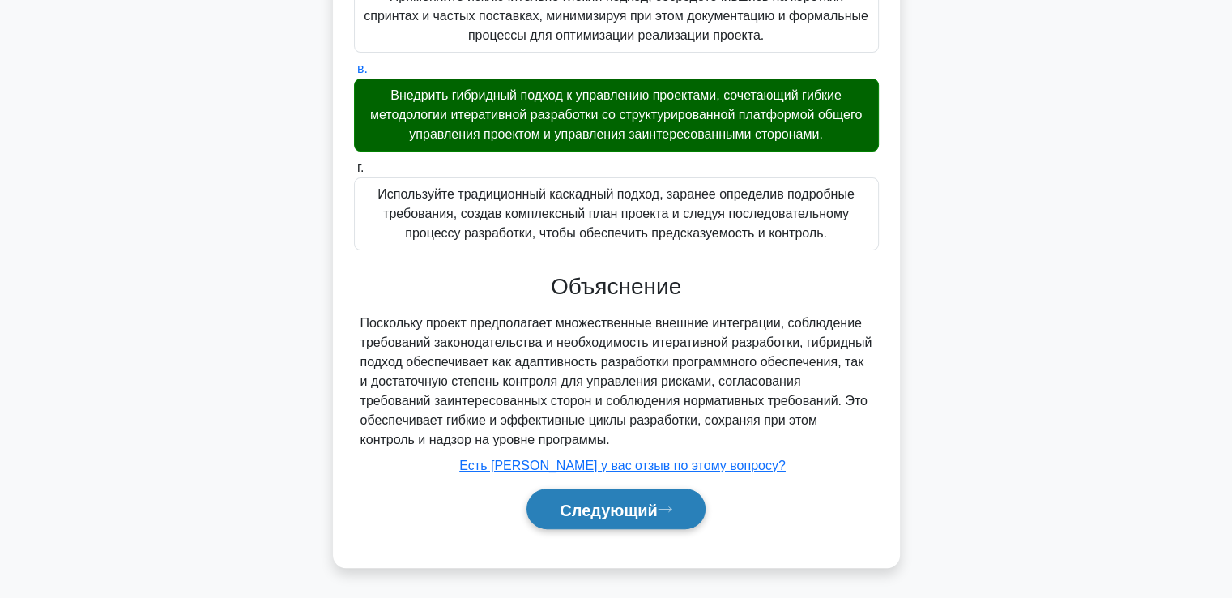
click at [594, 500] on font "Следующий" at bounding box center [609, 509] width 98 height 18
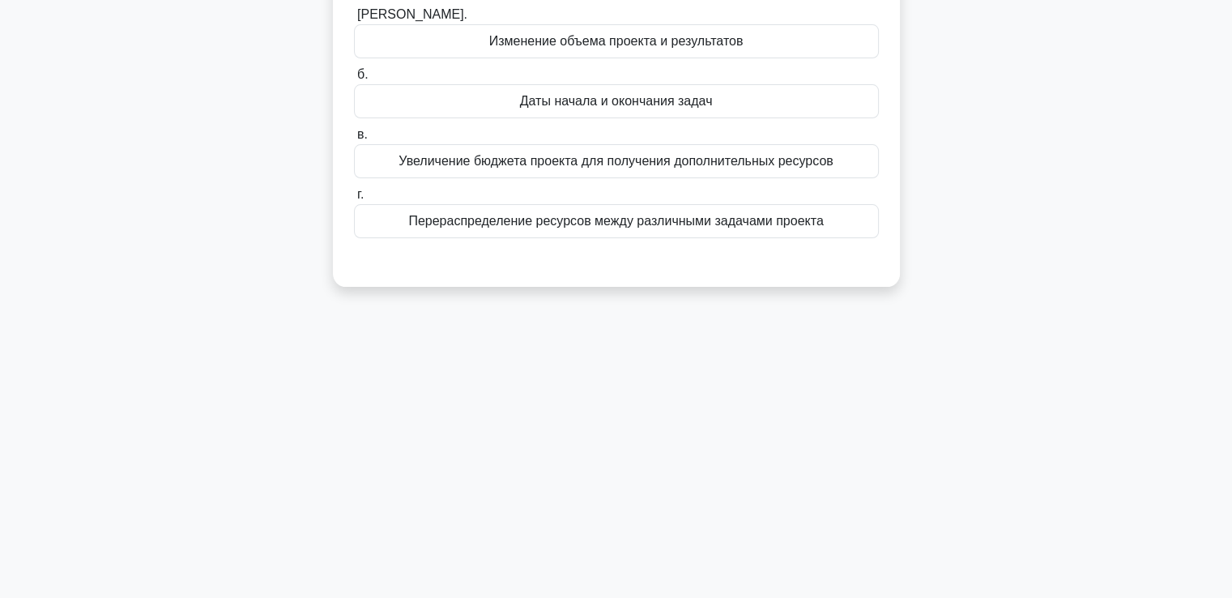
scroll to position [35, 0]
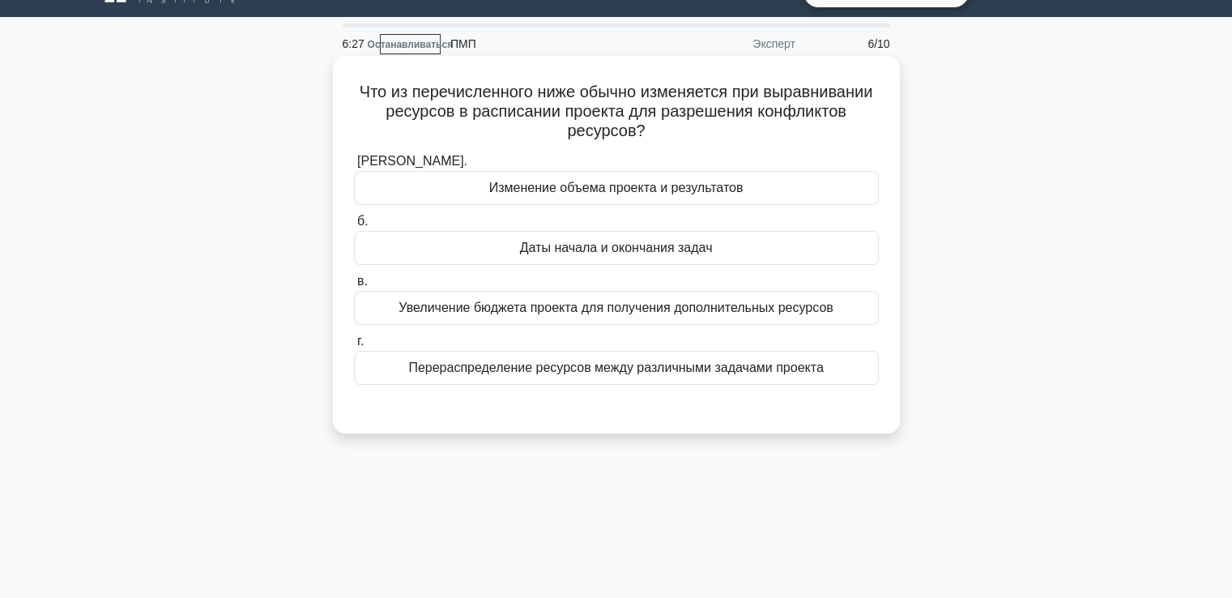
click at [577, 373] on font "Перераспределение ресурсов между различными задачами проекта" at bounding box center [615, 367] width 415 height 14
click at [354, 347] on input "г. Перераспределение ресурсов между различными задачами проекта" at bounding box center [354, 341] width 0 height 11
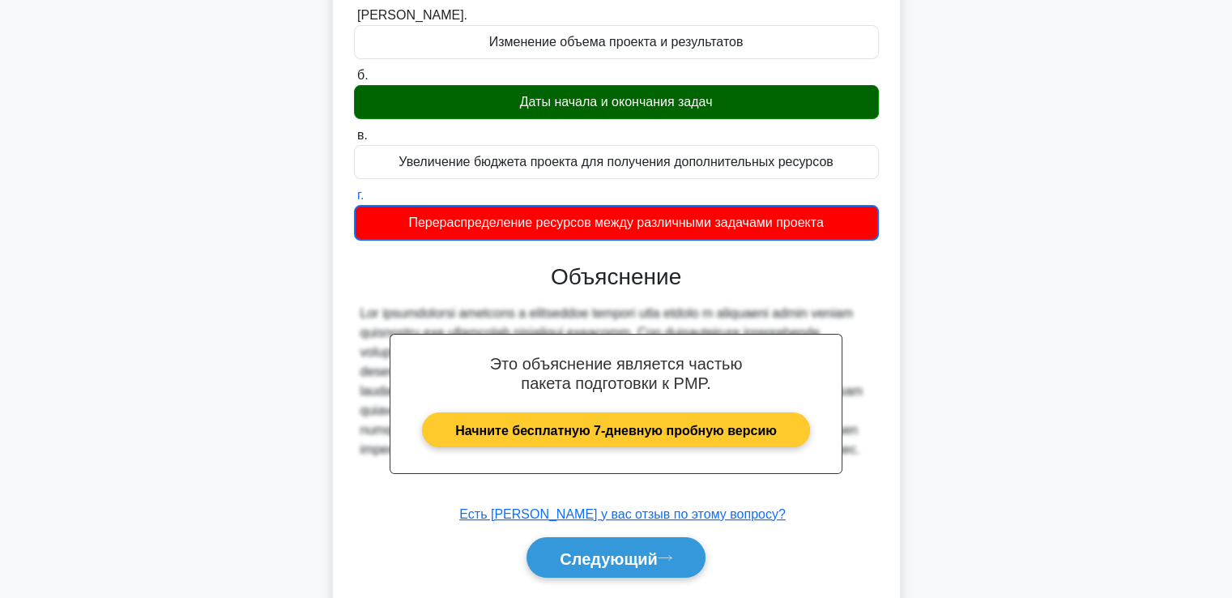
scroll to position [278, 0]
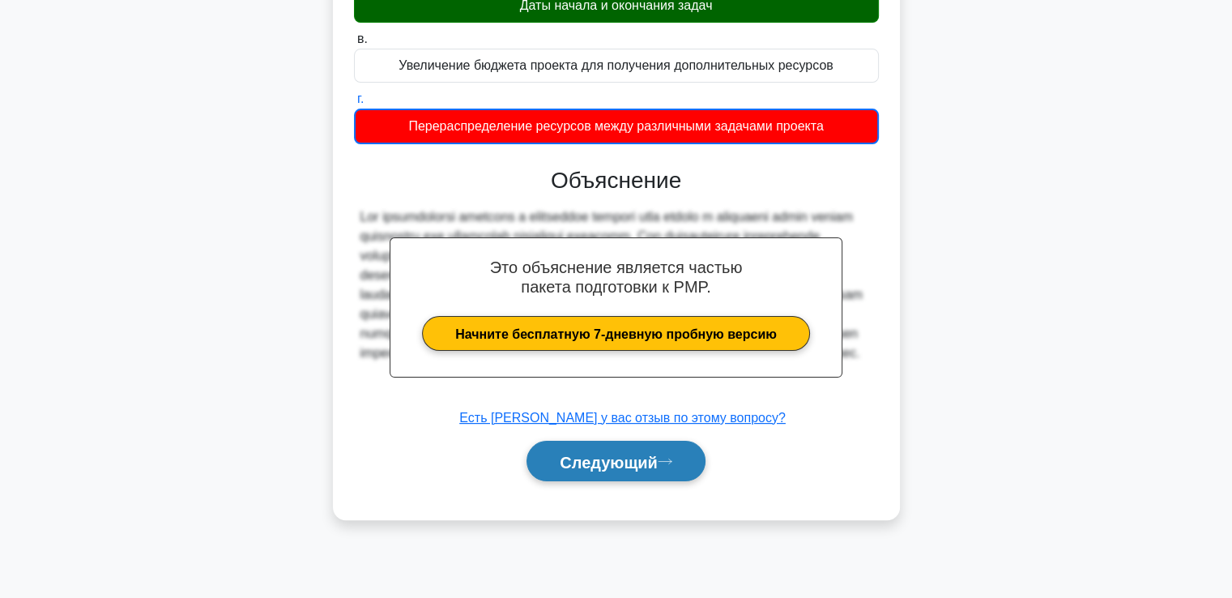
click at [625, 467] on font "Следующий" at bounding box center [609, 462] width 98 height 18
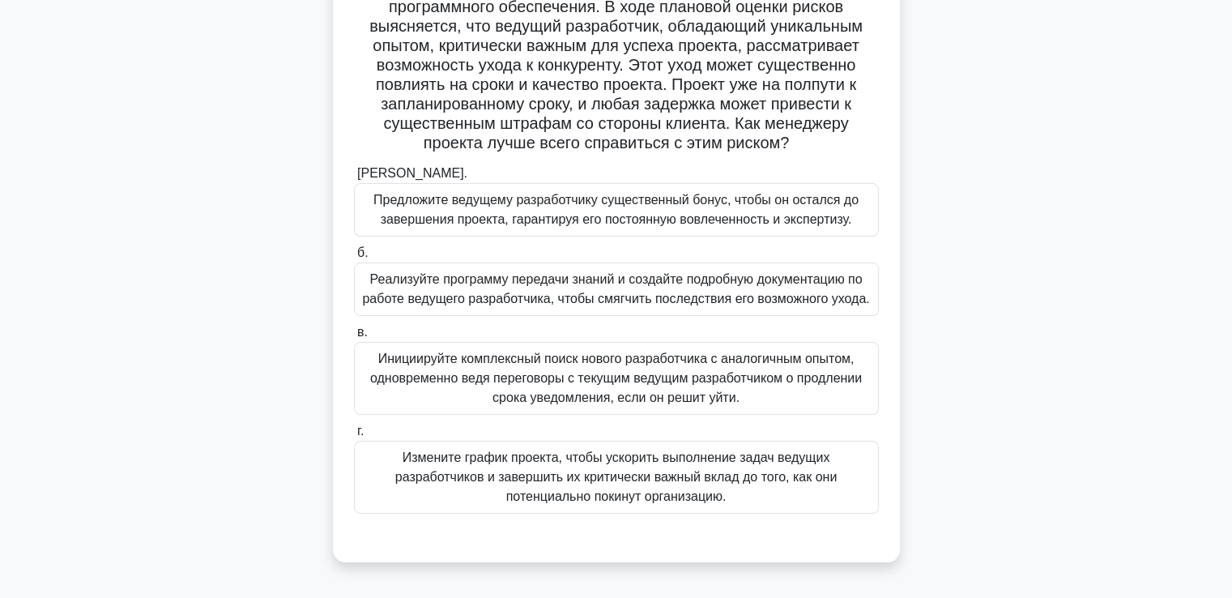
scroll to position [35, 0]
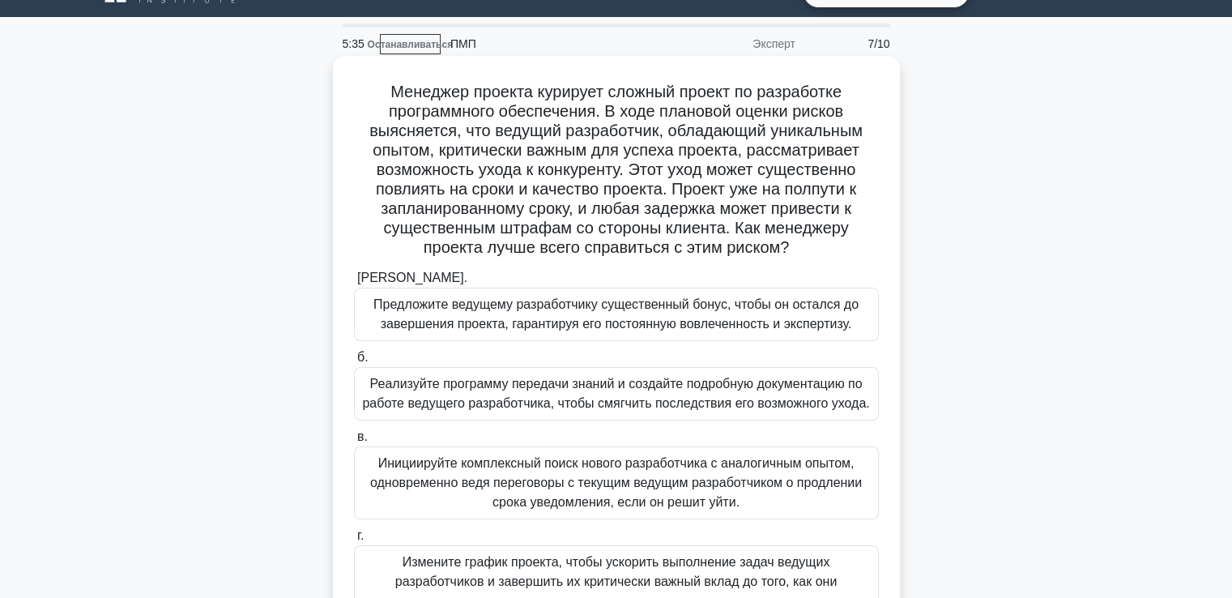
click at [522, 391] on font "Реализуйте программу передачи знаний и создайте подробную документацию по работ…" at bounding box center [615, 393] width 507 height 33
click at [354, 363] on input "б. Реализуйте программу передачи знаний и создайте подробную документацию по ра…" at bounding box center [354, 357] width 0 height 11
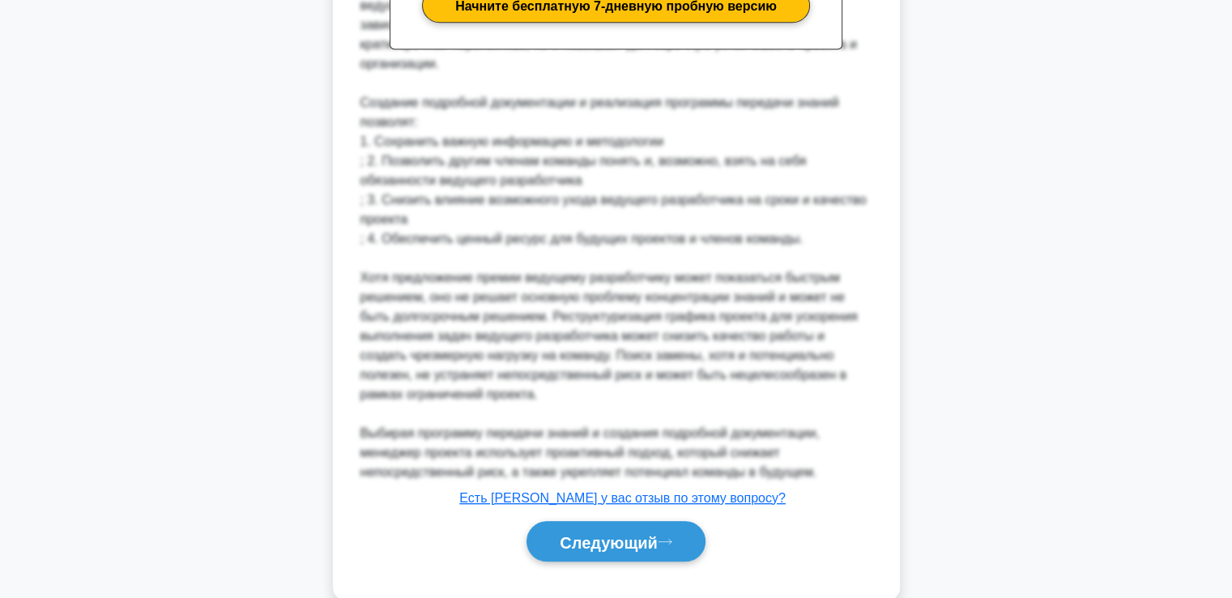
scroll to position [888, 0]
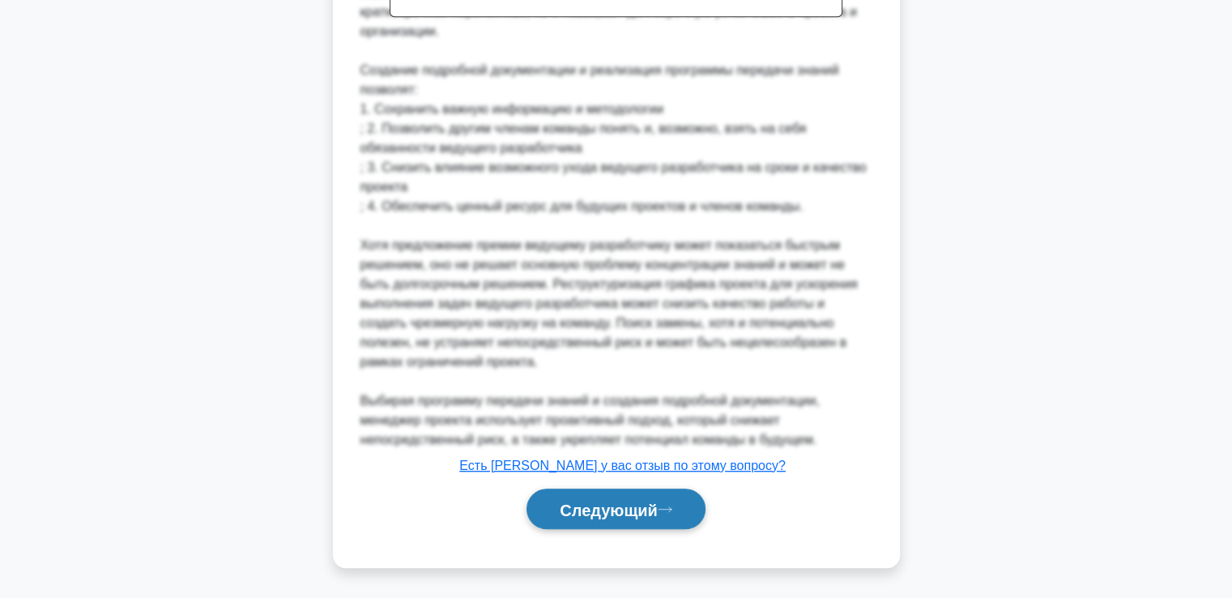
click at [595, 510] on font "Следующий" at bounding box center [609, 510] width 98 height 18
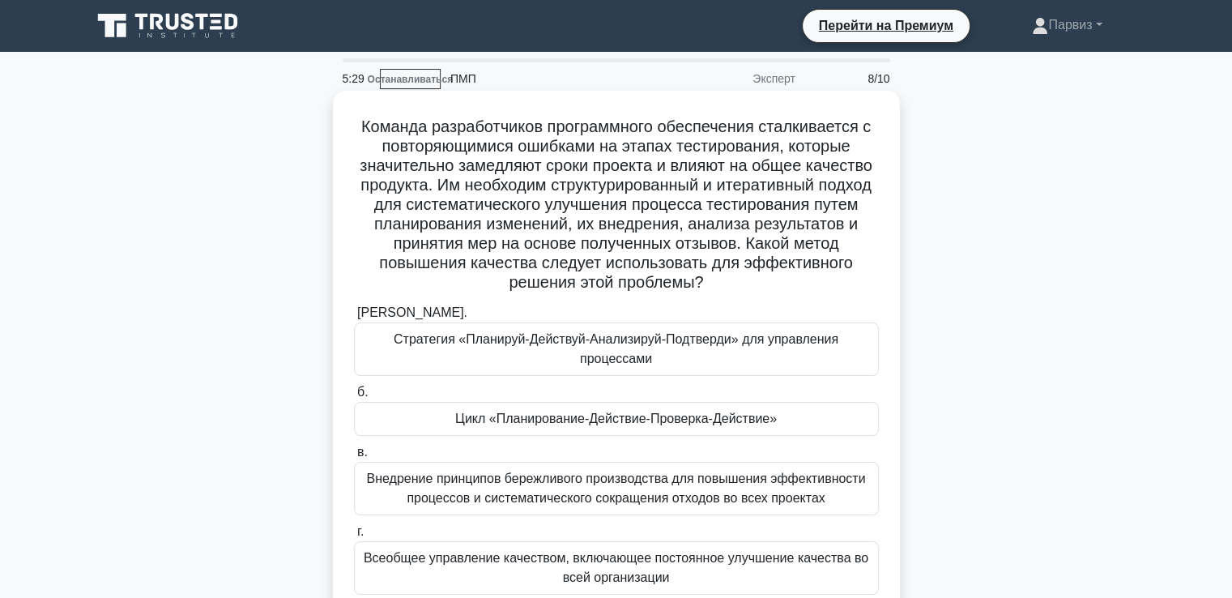
scroll to position [81, 0]
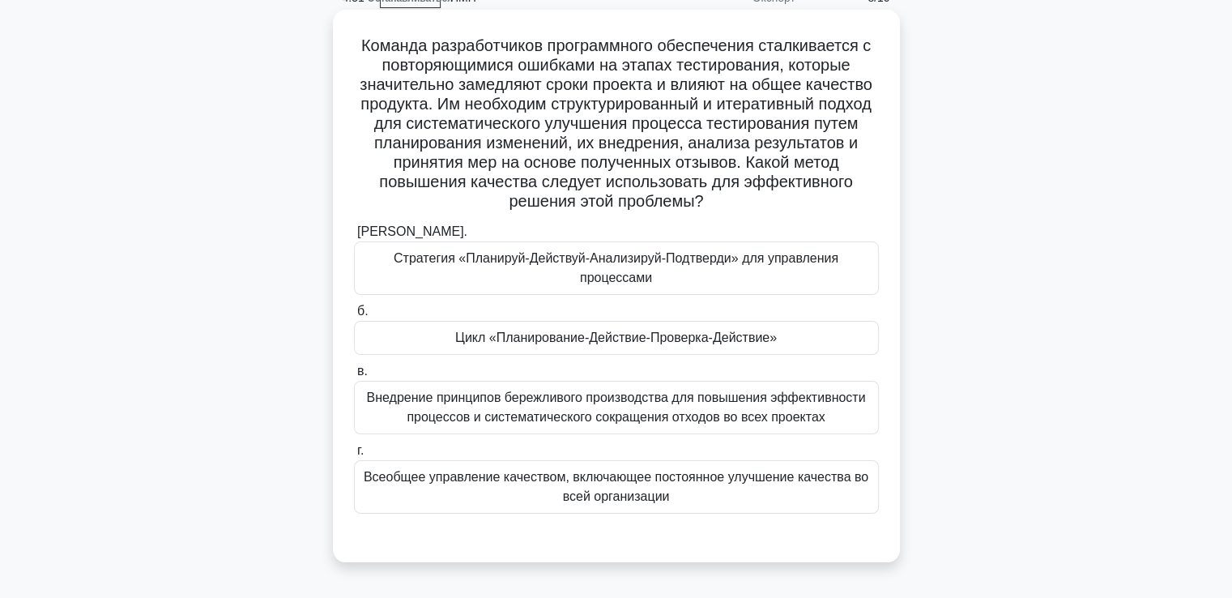
click at [513, 342] on font "Цикл «Планирование-Действие-Проверка-Действие»" at bounding box center [616, 338] width 322 height 14
click at [354, 317] on input "б. Цикл «Планирование-Действие-Проверка-Действие»" at bounding box center [354, 311] width 0 height 11
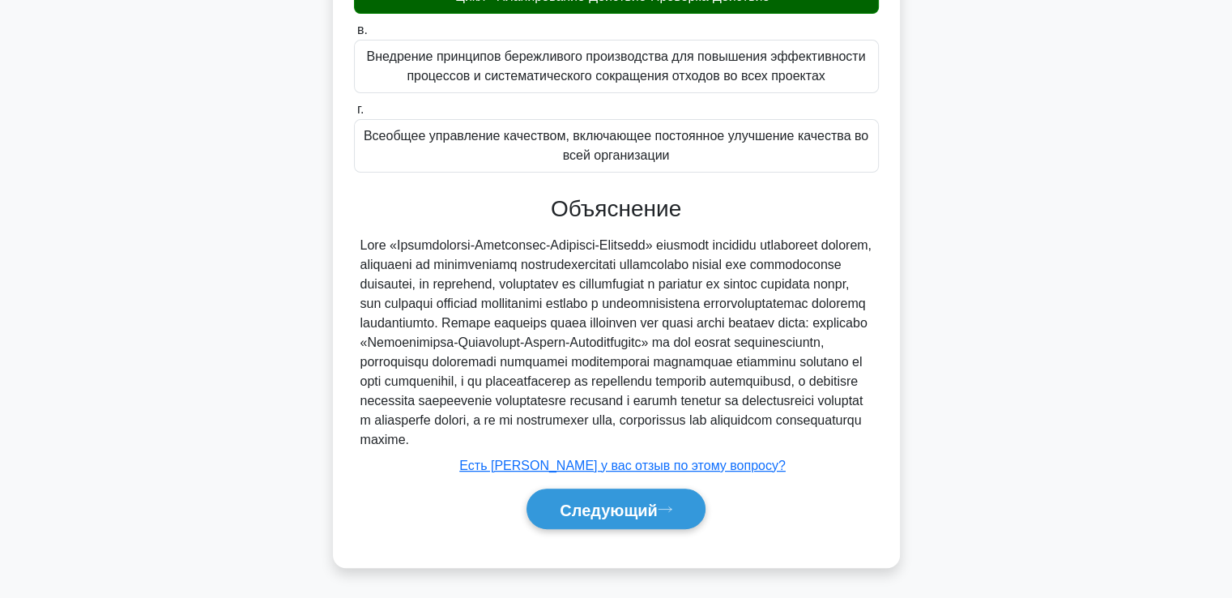
scroll to position [441, 0]
click at [586, 495] on button "Следующий" at bounding box center [616, 508] width 179 height 41
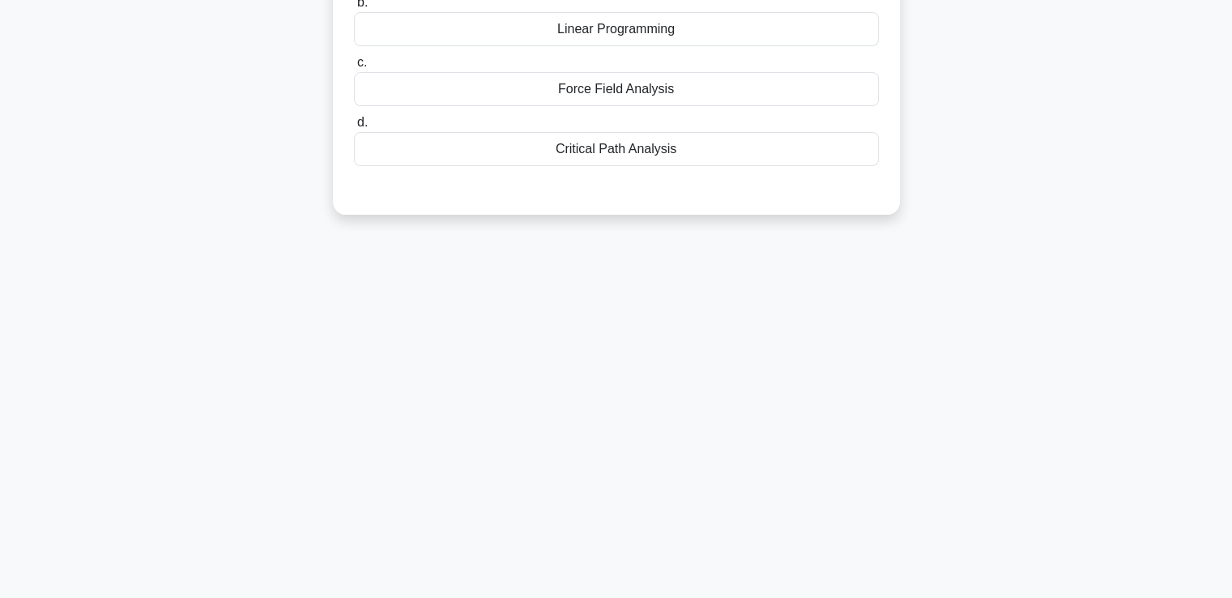
scroll to position [35, 0]
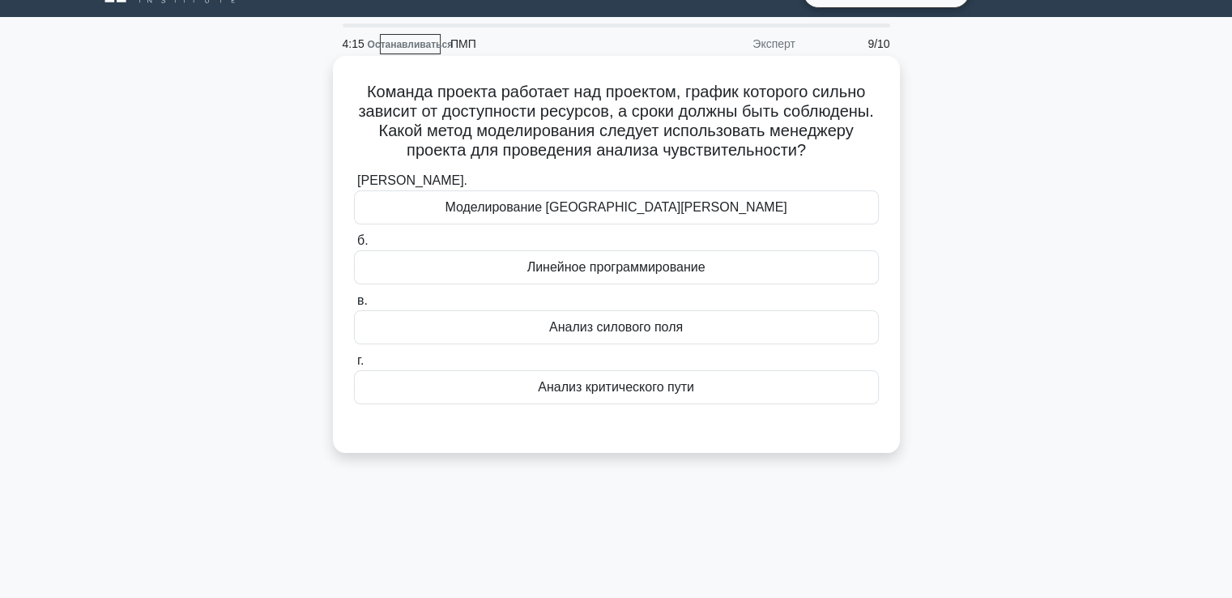
click at [586, 326] on font "Анализ силового поля" at bounding box center [616, 327] width 134 height 14
click at [354, 306] on input "в. Анализ силового поля" at bounding box center [354, 301] width 0 height 11
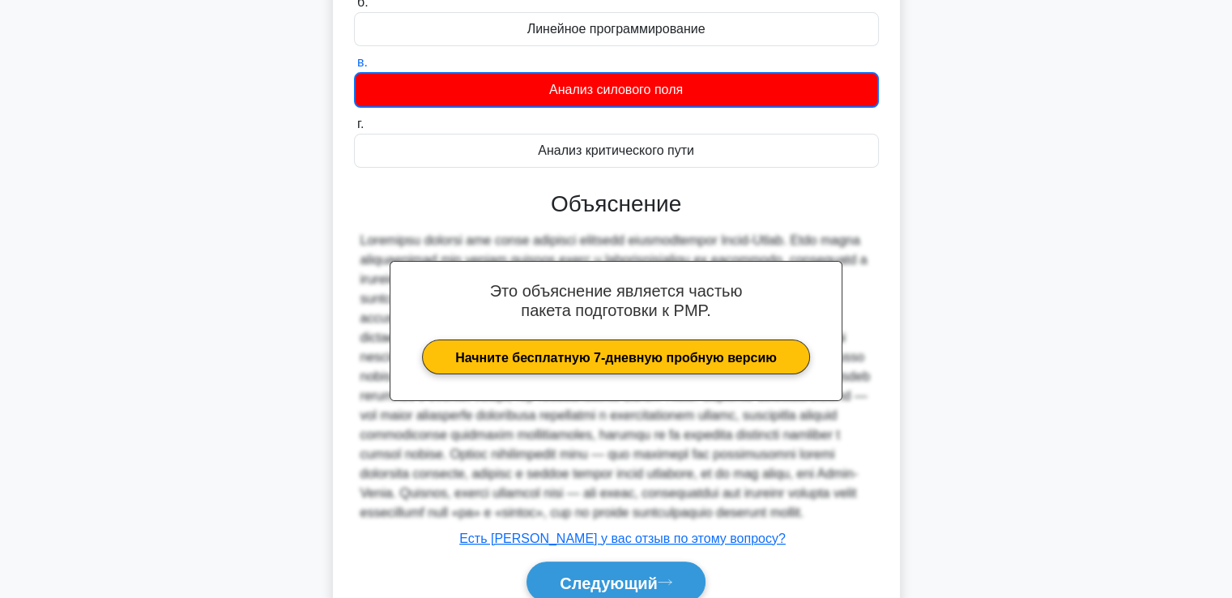
scroll to position [403, 0]
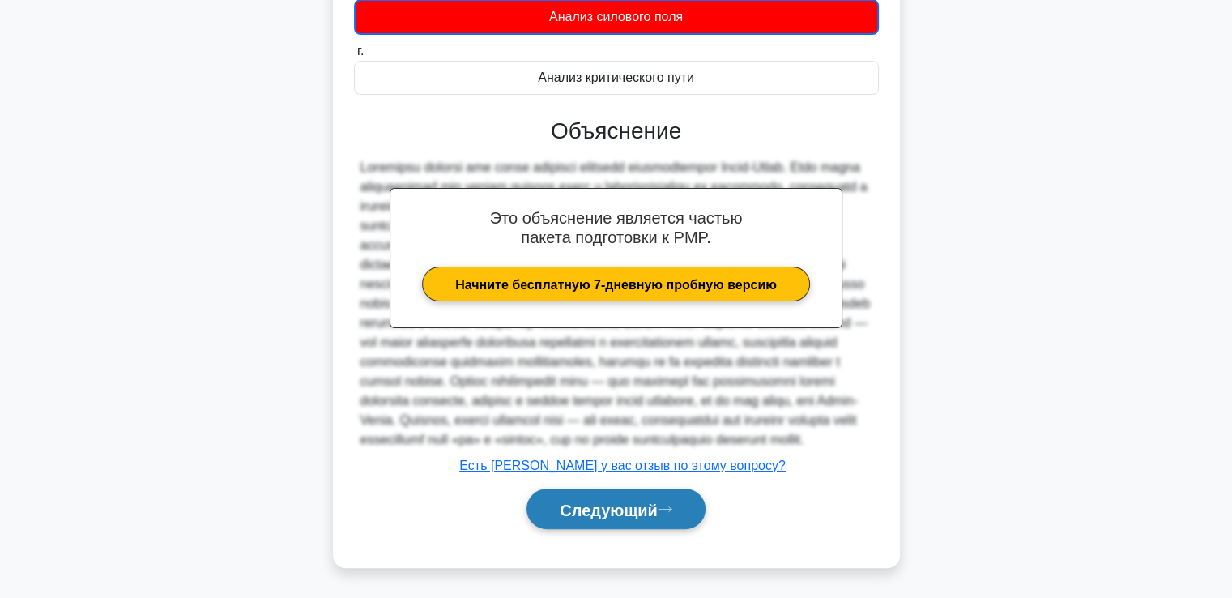
click at [657, 500] on font "Следующий" at bounding box center [609, 509] width 98 height 18
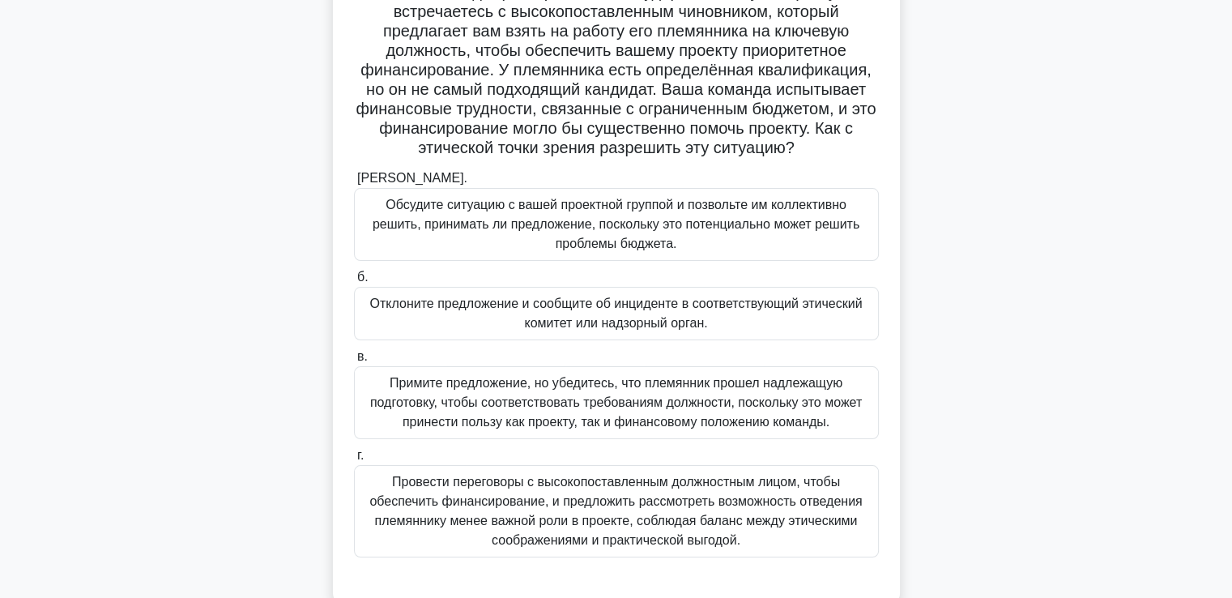
scroll to position [162, 0]
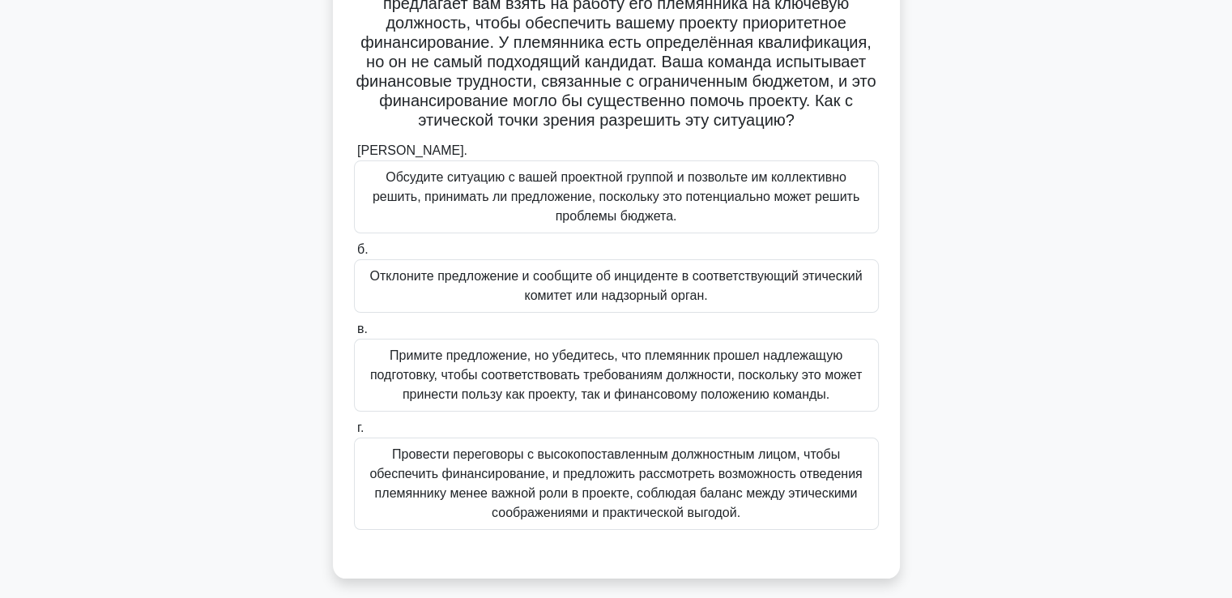
click at [535, 288] on font "Отклоните предложение и сообщите об инциденте в соответствующий этический комит…" at bounding box center [616, 285] width 493 height 33
click at [354, 255] on input "б. Отклоните предложение и сообщите об инциденте в соответствующий этический ко…" at bounding box center [354, 250] width 0 height 11
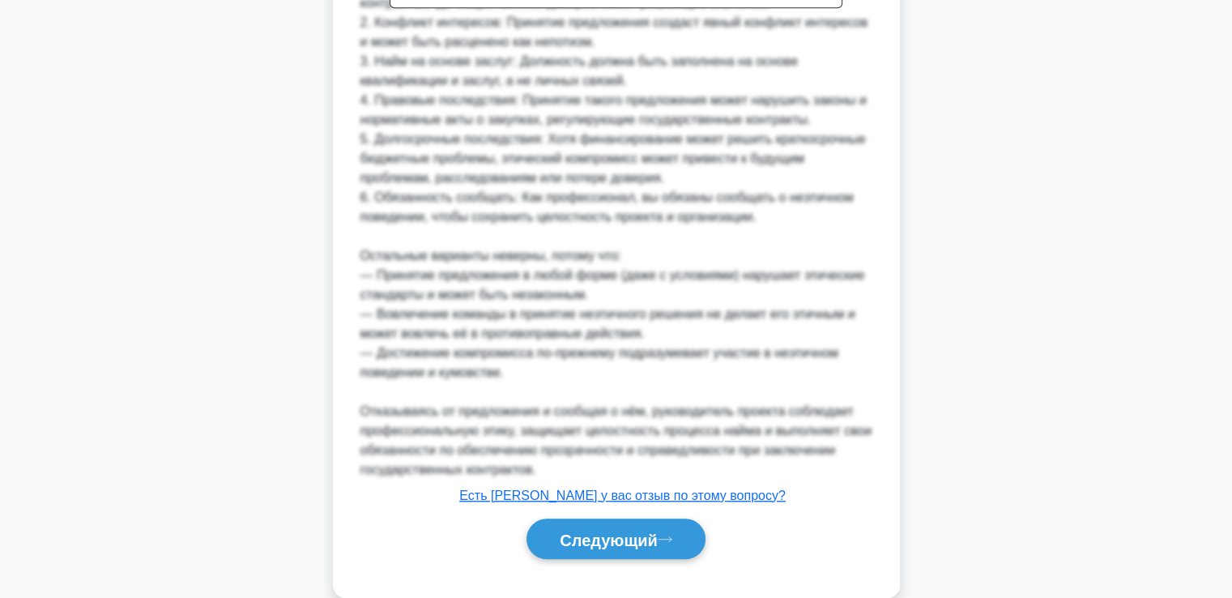
scroll to position [946, 0]
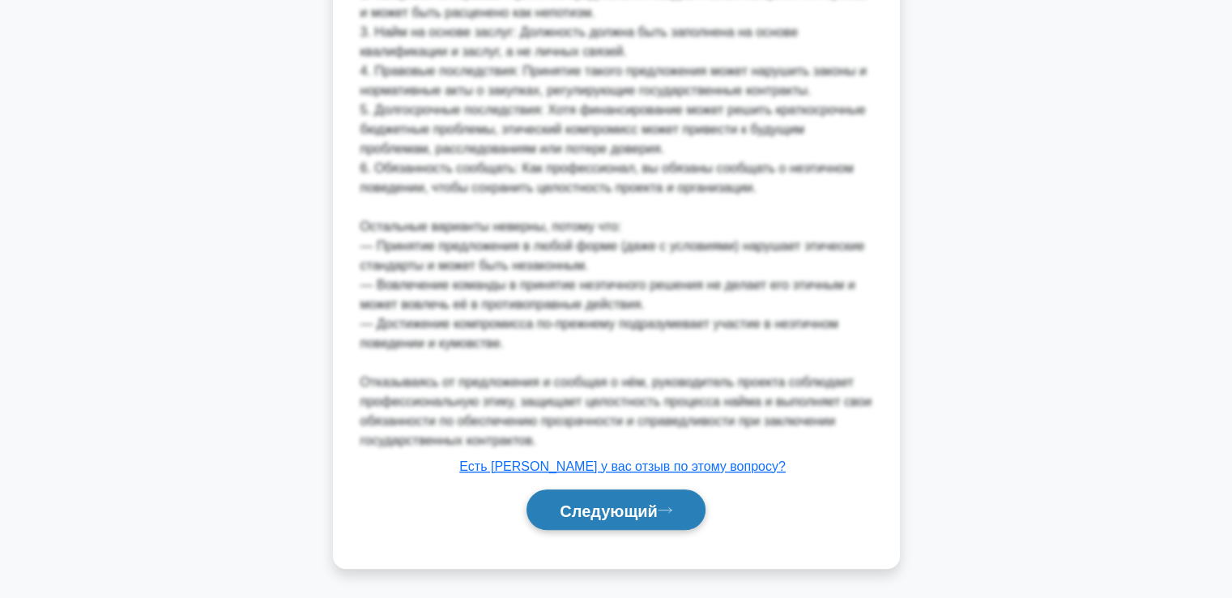
click at [633, 509] on font "Следующий" at bounding box center [609, 510] width 98 height 18
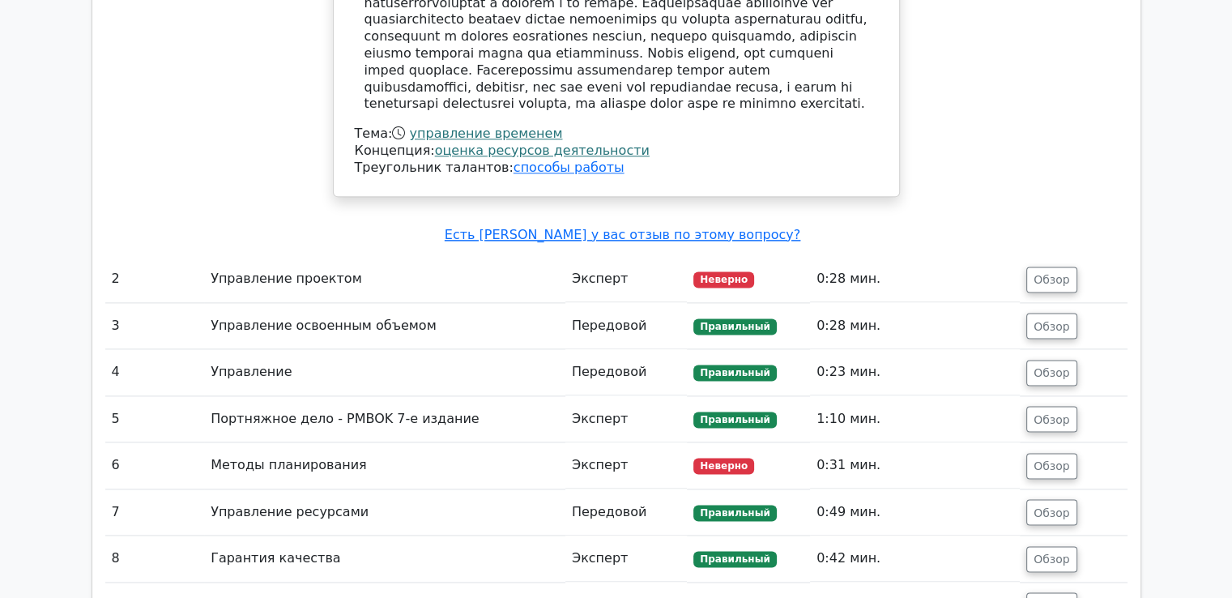
scroll to position [2106, 0]
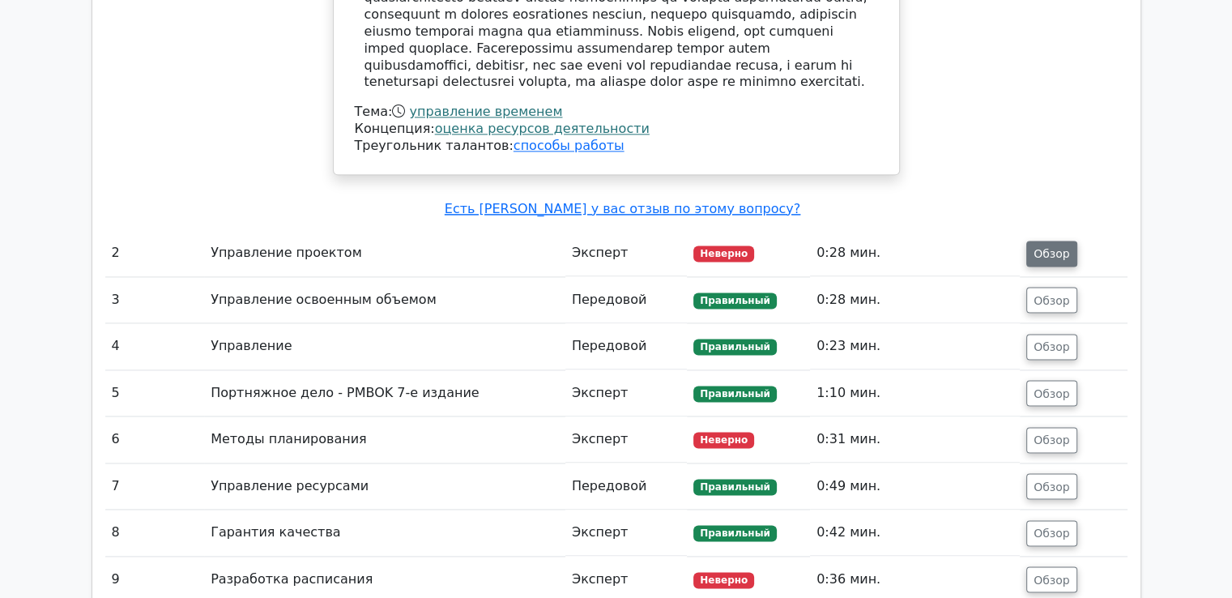
click at [1040, 253] on font "Обзор" at bounding box center [1052, 253] width 36 height 13
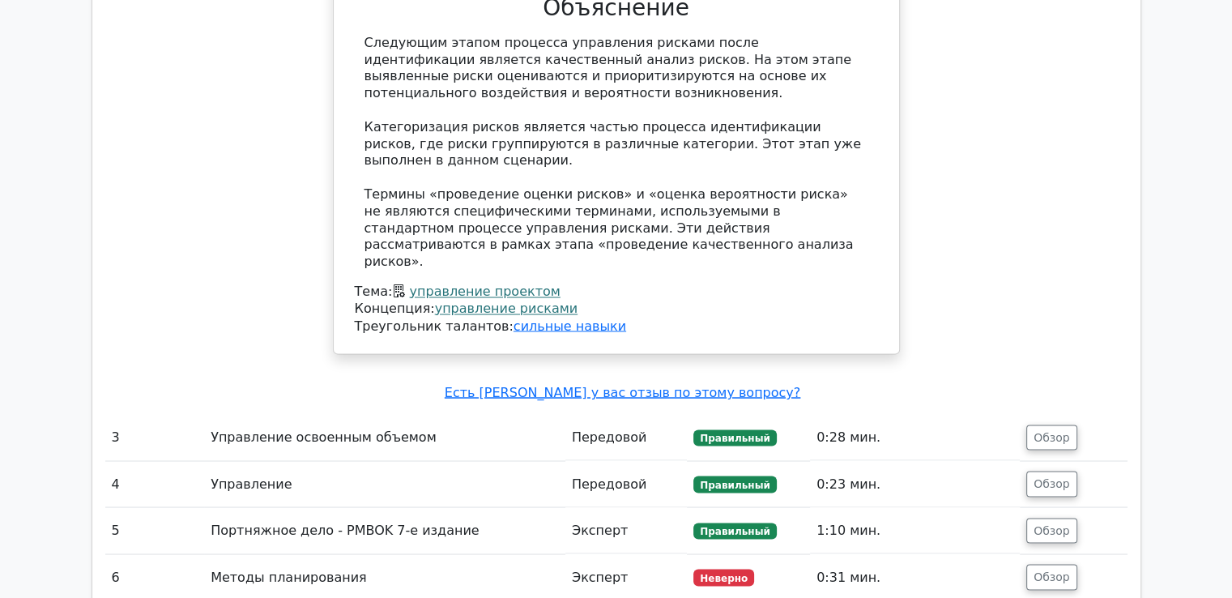
scroll to position [2835, 0]
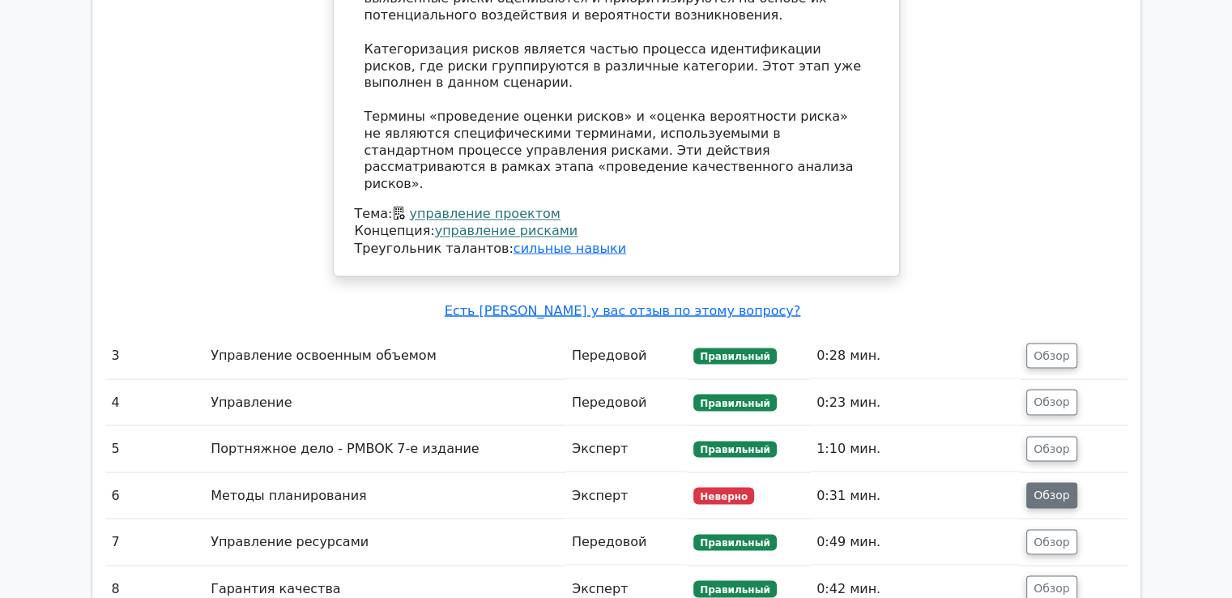
click at [1039, 488] on font "Обзор" at bounding box center [1052, 494] width 36 height 13
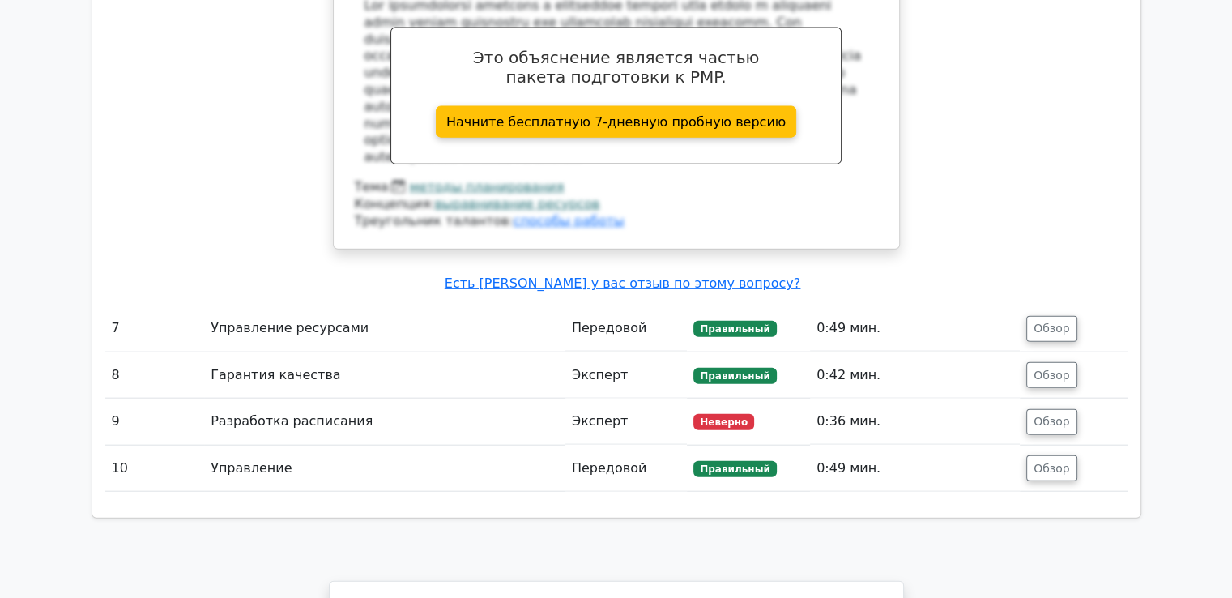
scroll to position [3888, 0]
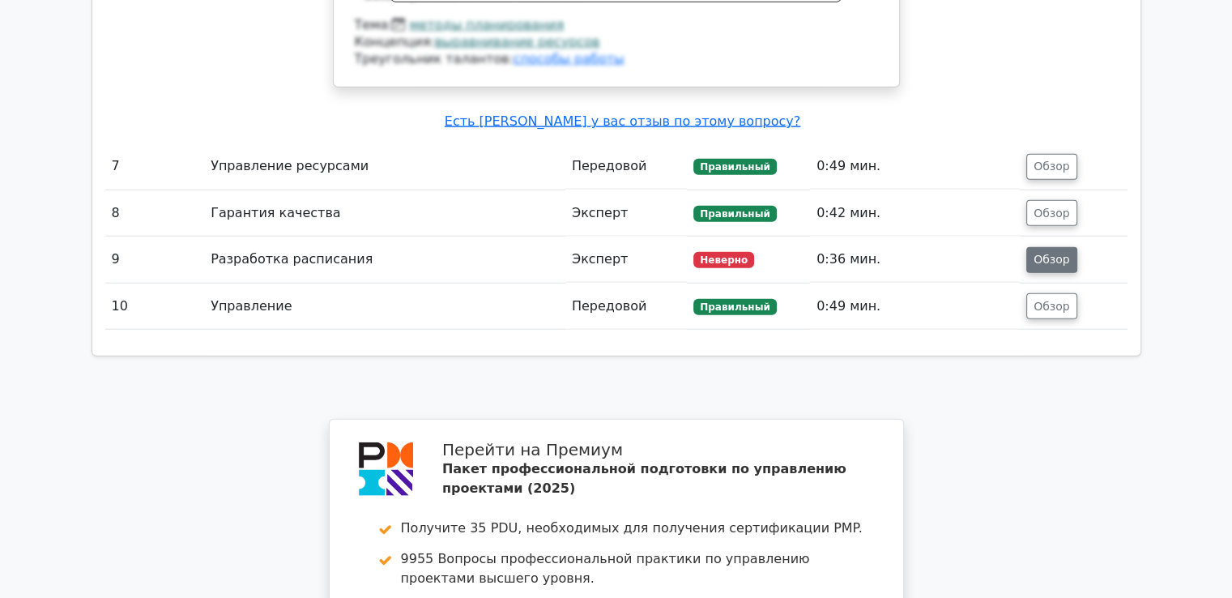
click at [1055, 247] on button "Обзор" at bounding box center [1051, 260] width 51 height 26
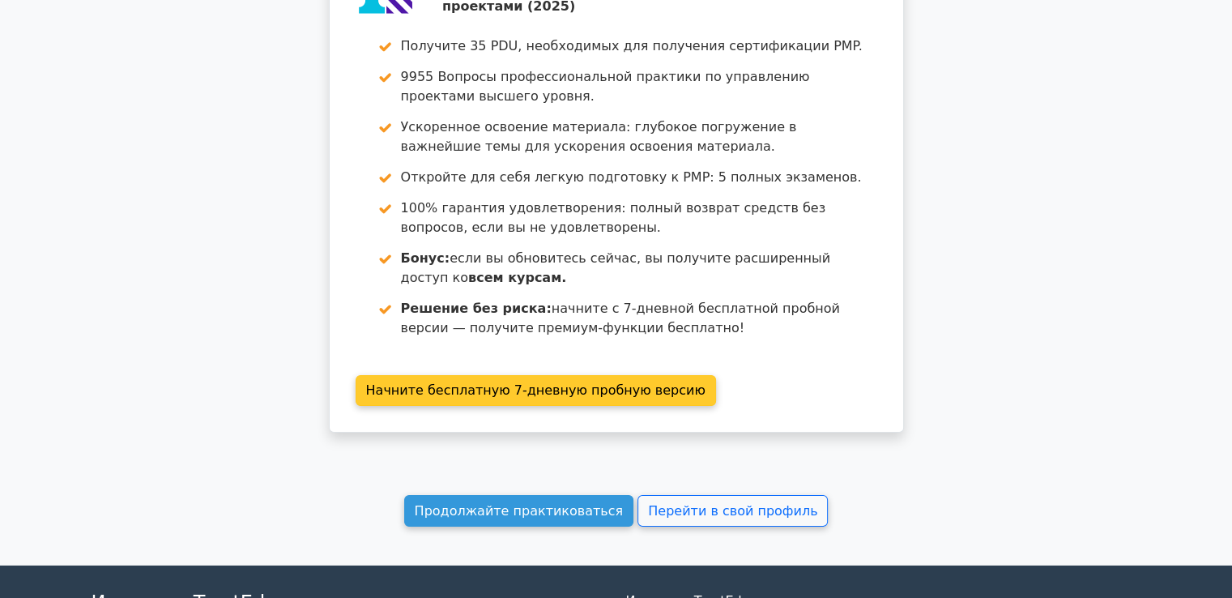
scroll to position [5330, 0]
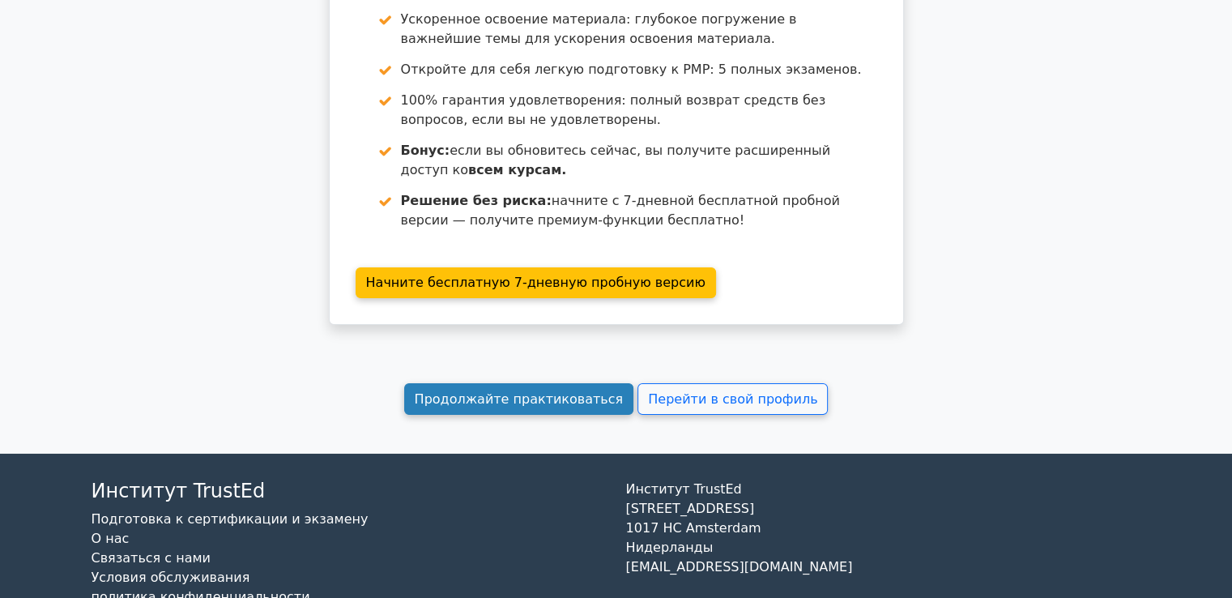
click at [493, 391] on font "Продолжайте практиковаться" at bounding box center [519, 398] width 209 height 15
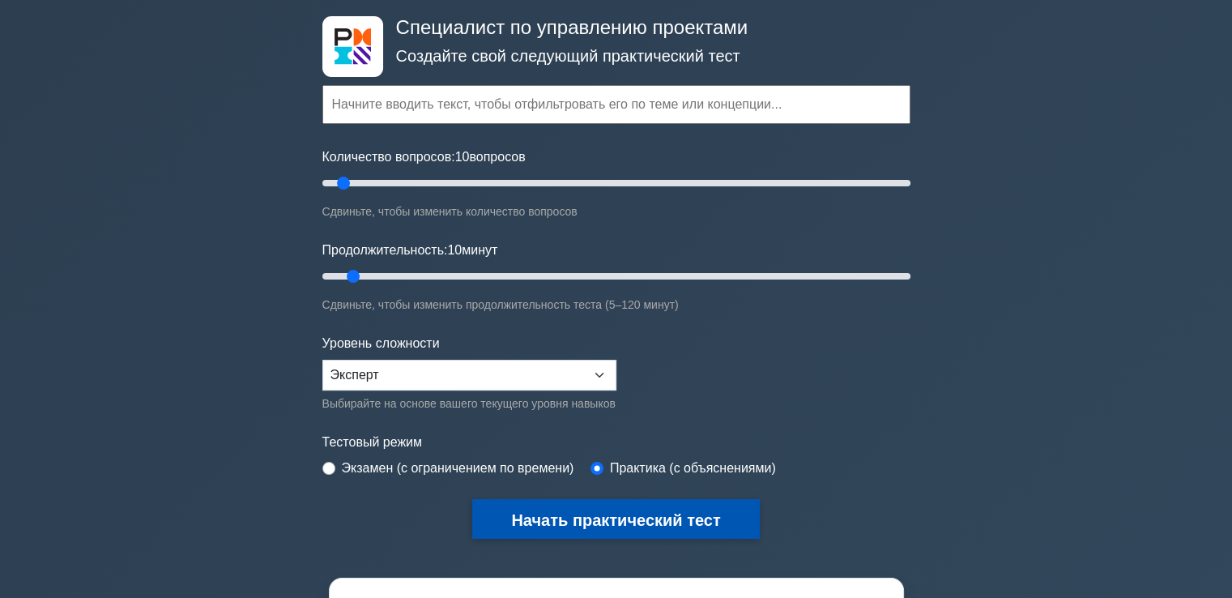
scroll to position [162, 0]
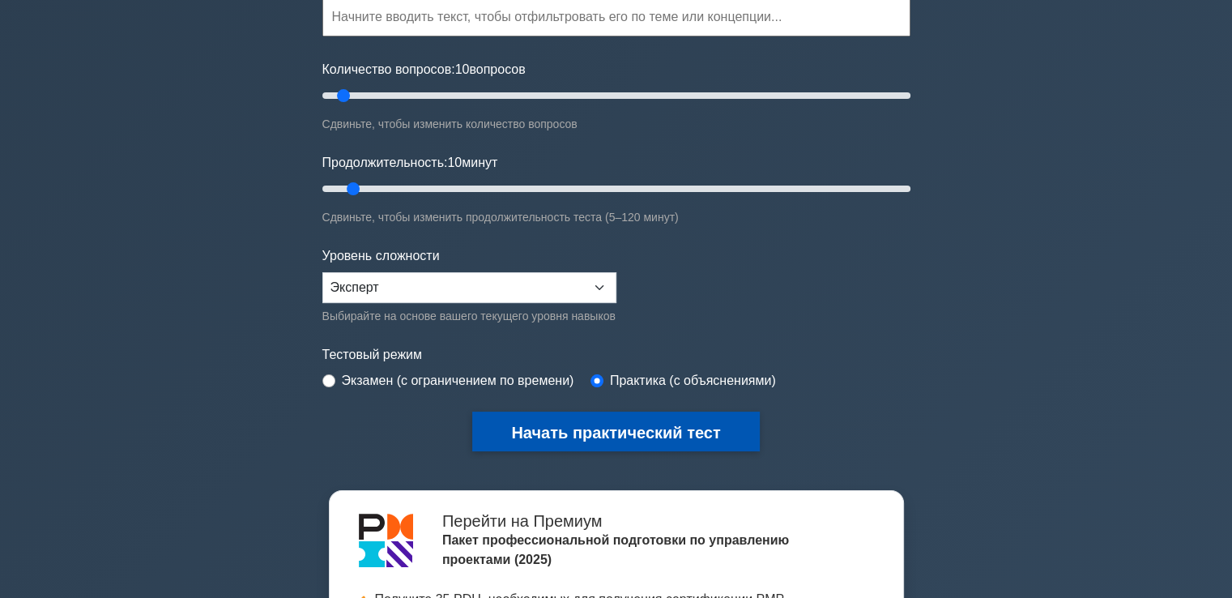
click at [565, 424] on font "Начать практический тест" at bounding box center [615, 433] width 209 height 18
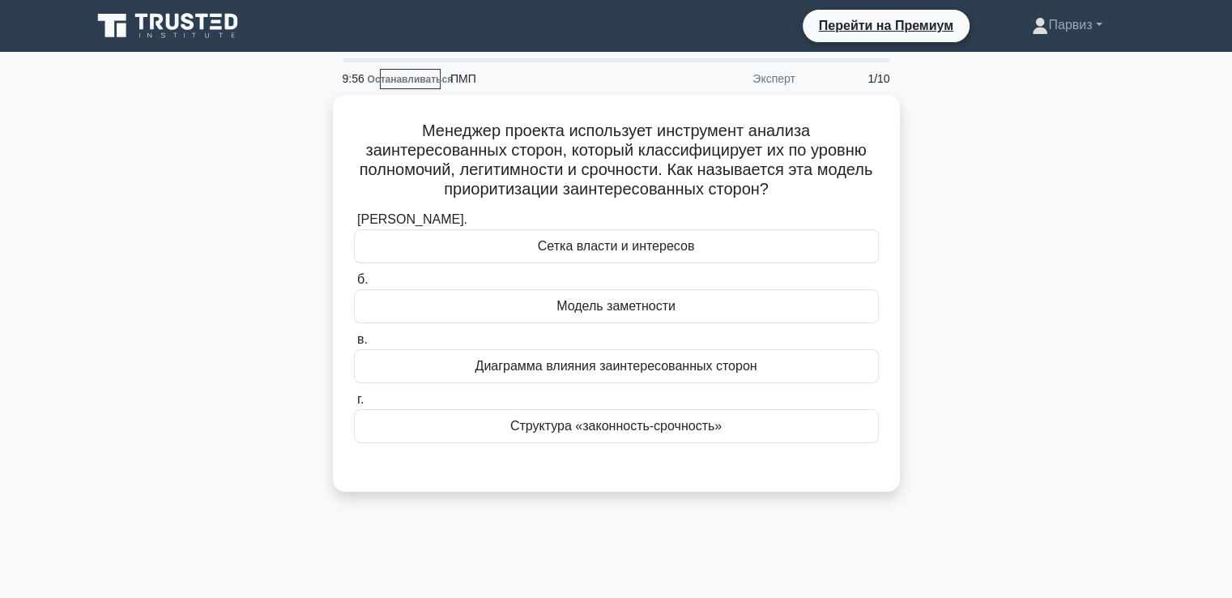
drag, startPoint x: 230, startPoint y: 318, endPoint x: 237, endPoint y: 312, distance: 8.6
click at [230, 316] on div "Менеджер проекта использует инструмент анализа заинтересованных сторон, который…" at bounding box center [616, 303] width 1069 height 416
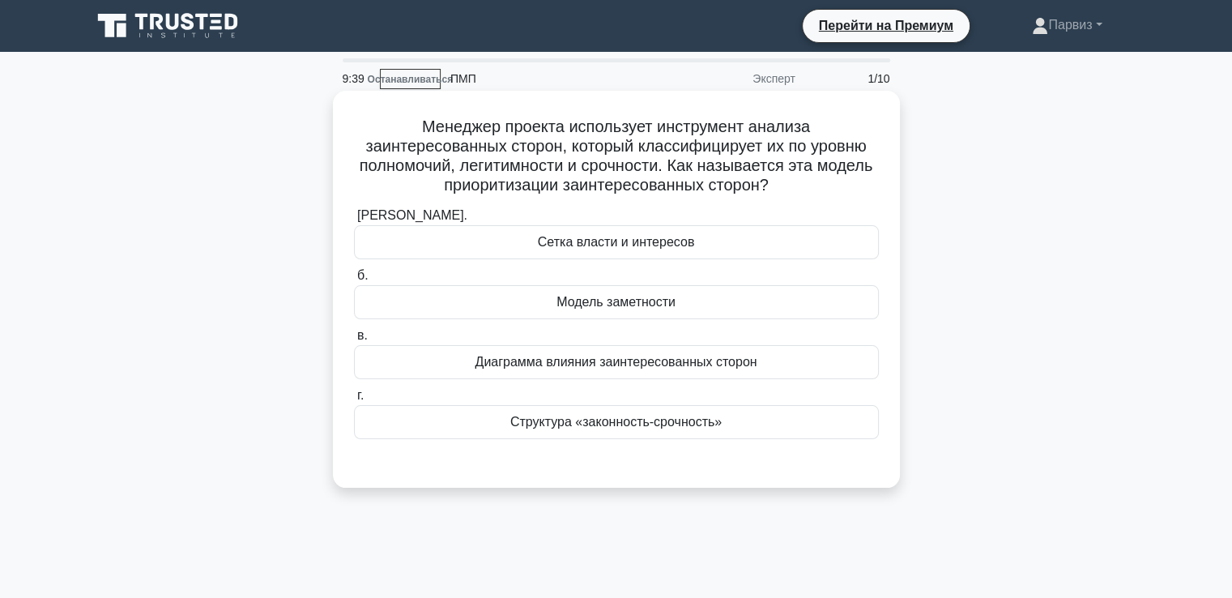
click at [567, 249] on font "Сетка власти и интересов" at bounding box center [616, 242] width 157 height 14
click at [354, 221] on input "[PERSON_NAME]. Сетка власти и интересов" at bounding box center [354, 216] width 0 height 11
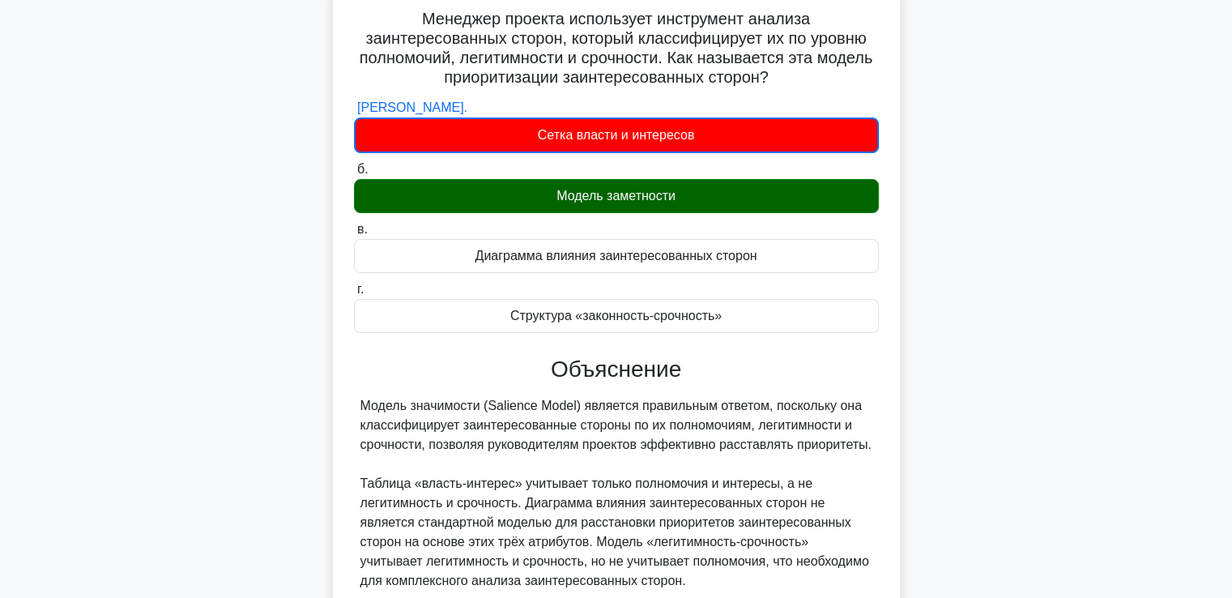
scroll to position [278, 0]
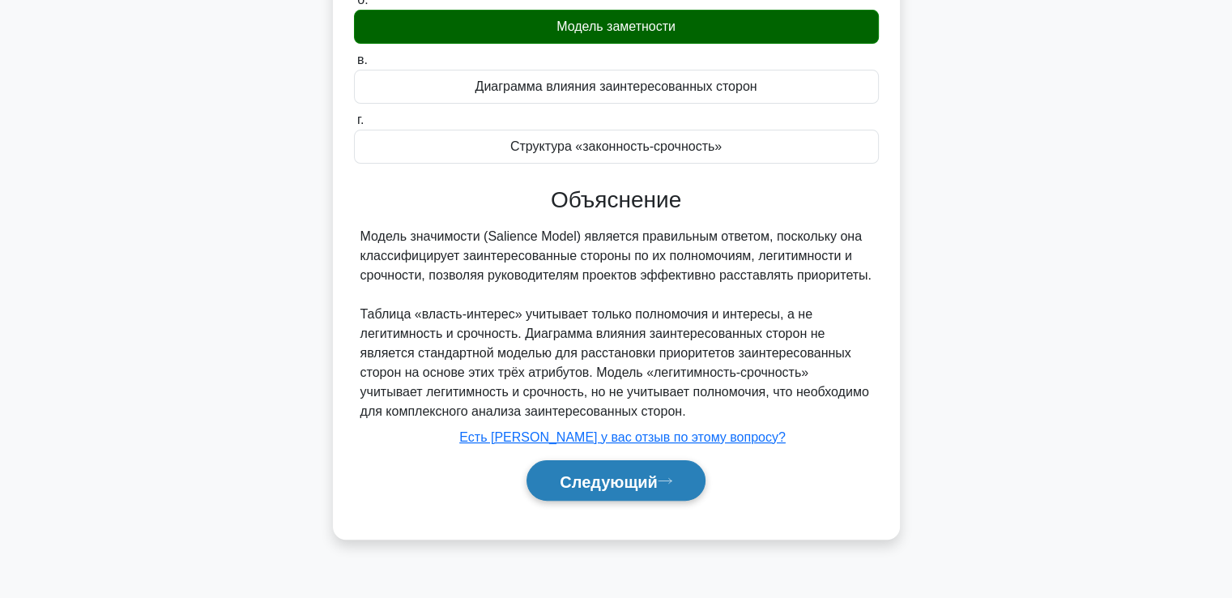
click at [646, 472] on font "Следующий" at bounding box center [609, 481] width 98 height 18
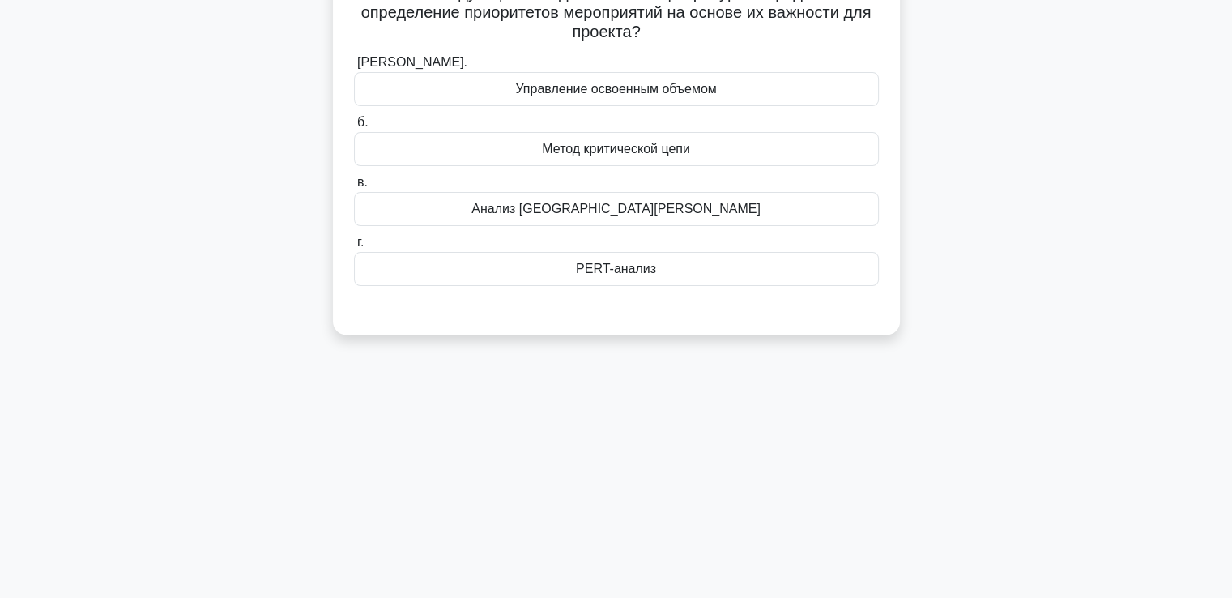
scroll to position [0, 0]
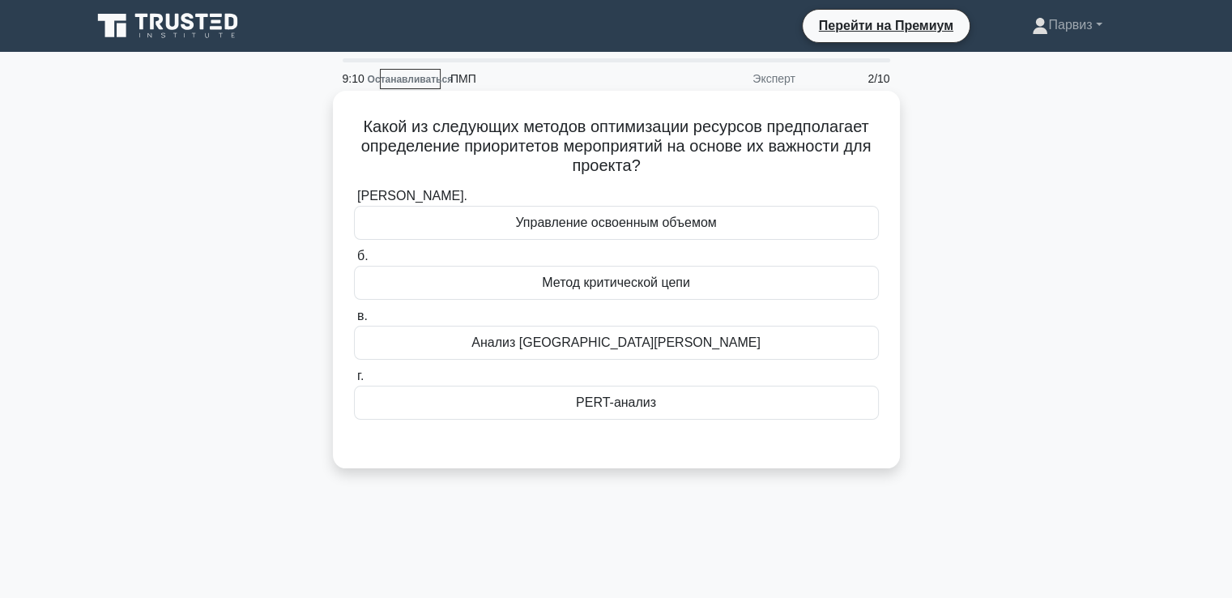
click at [633, 408] on font "PERT-анализ" at bounding box center [616, 402] width 80 height 14
click at [354, 382] on input "г. PERT-анализ" at bounding box center [354, 376] width 0 height 11
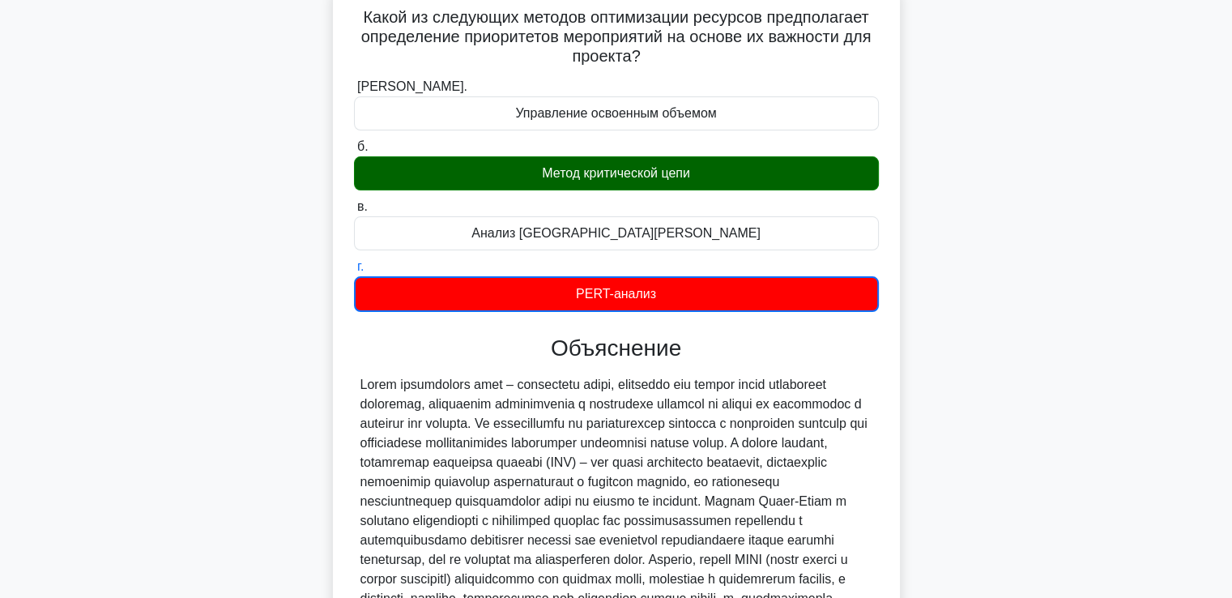
scroll to position [324, 0]
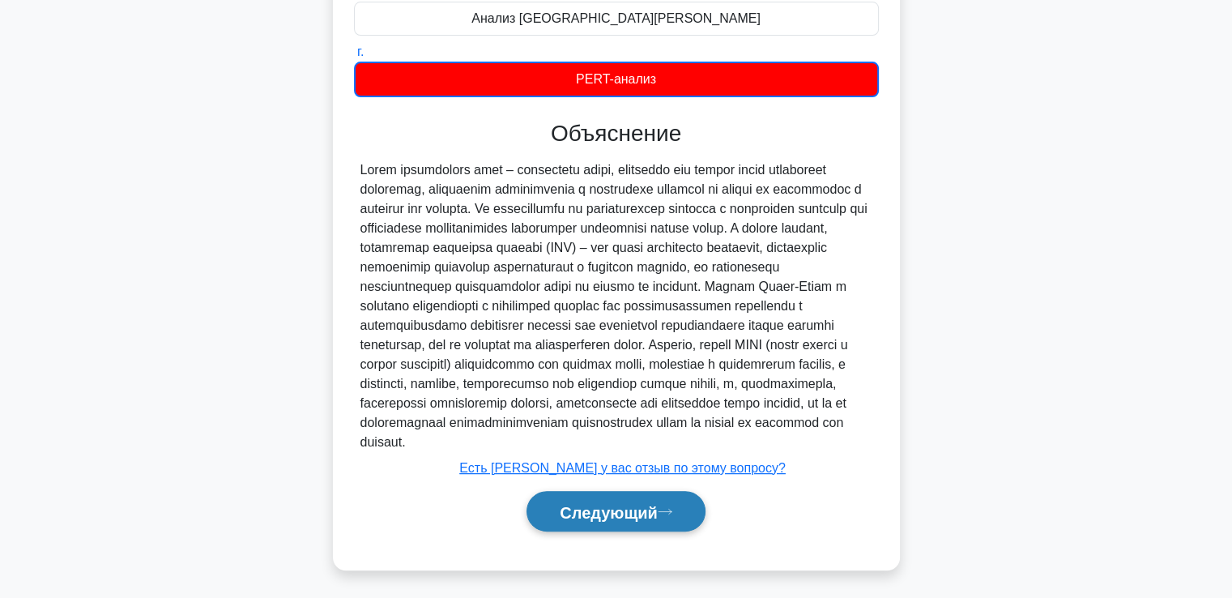
click at [648, 521] on font "Следующий" at bounding box center [609, 512] width 98 height 18
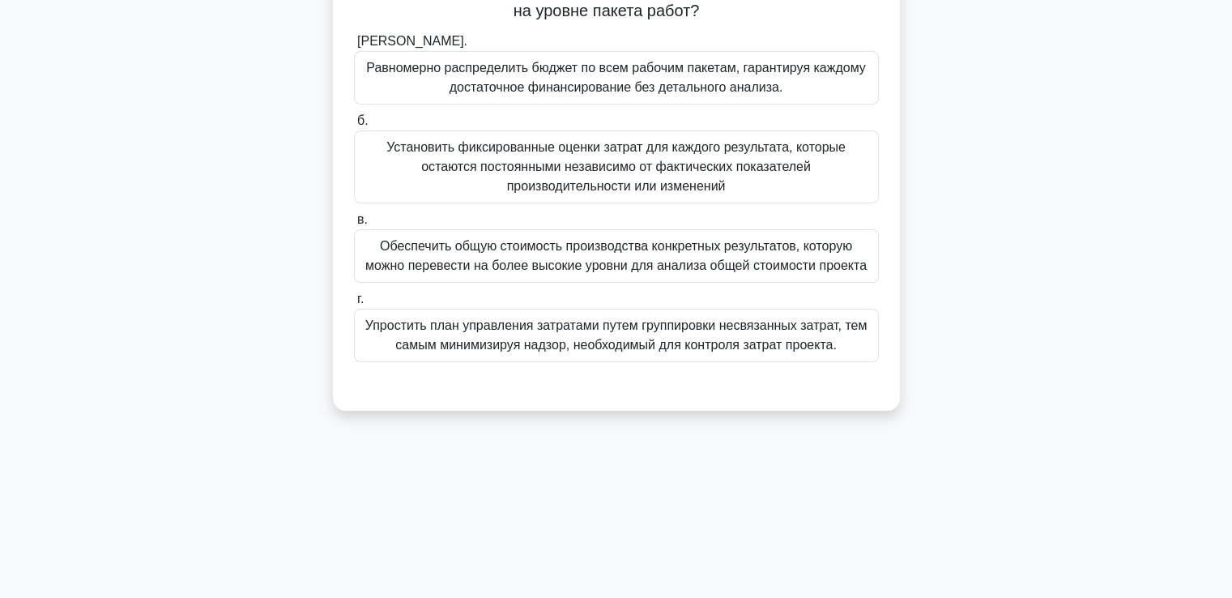
scroll to position [35, 0]
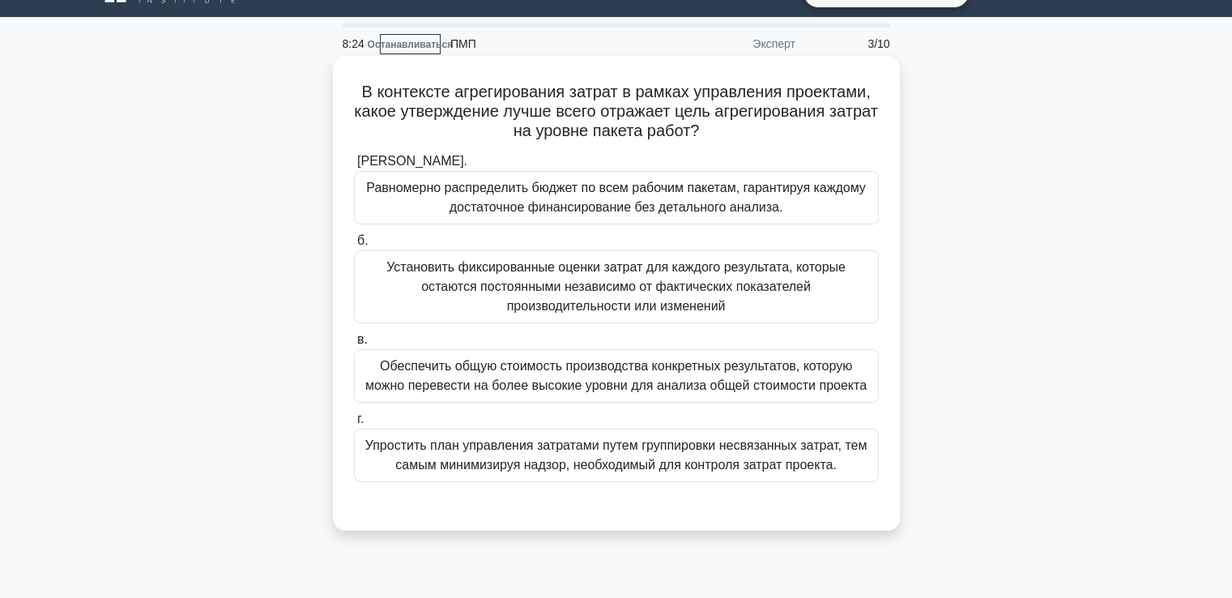
click at [463, 382] on font "Обеспечить общую стоимость производства конкретных результатов, которую можно п…" at bounding box center [615, 375] width 501 height 33
click at [354, 345] on input "в. Обеспечить общую стоимость производства конкретных результатов, которую можн…" at bounding box center [354, 340] width 0 height 11
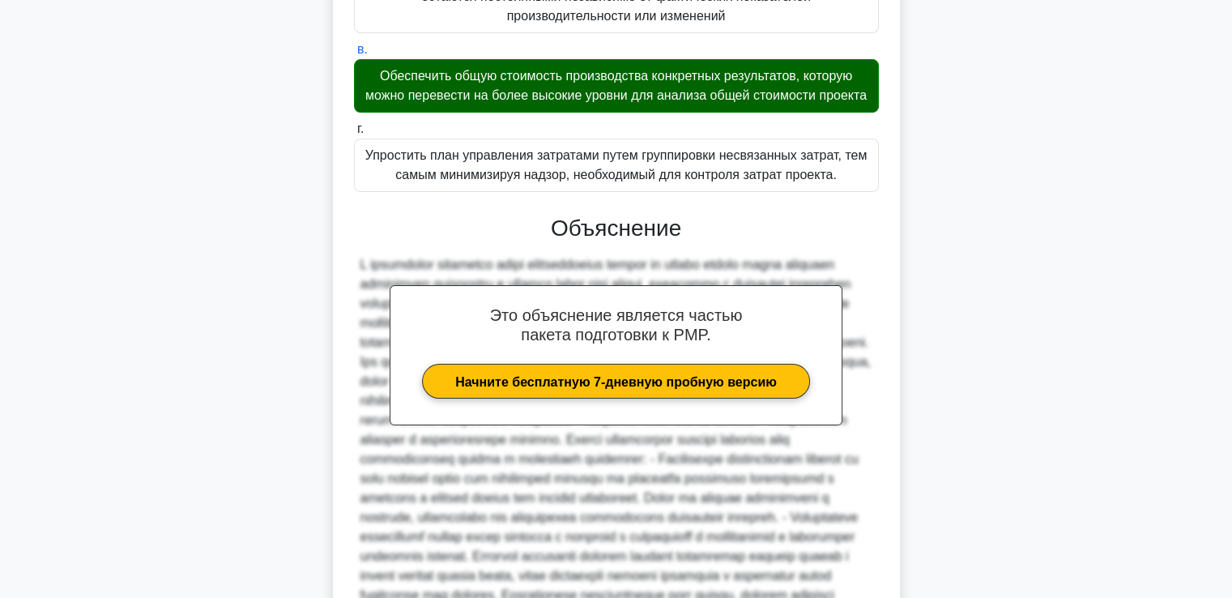
scroll to position [655, 0]
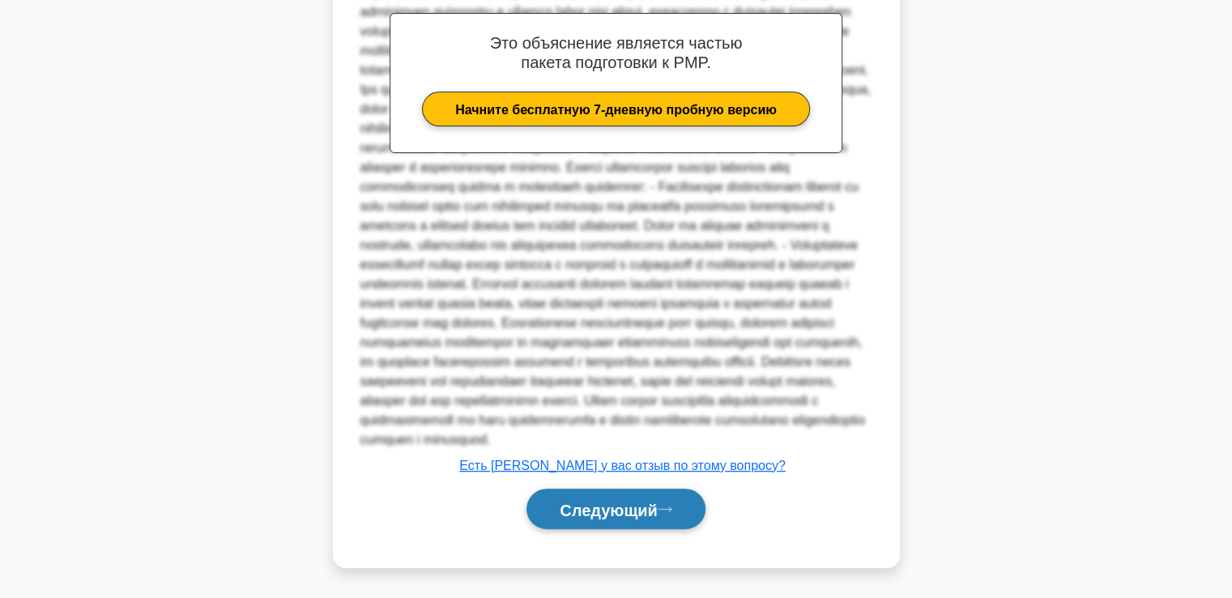
click at [655, 497] on button "Следующий" at bounding box center [616, 508] width 179 height 41
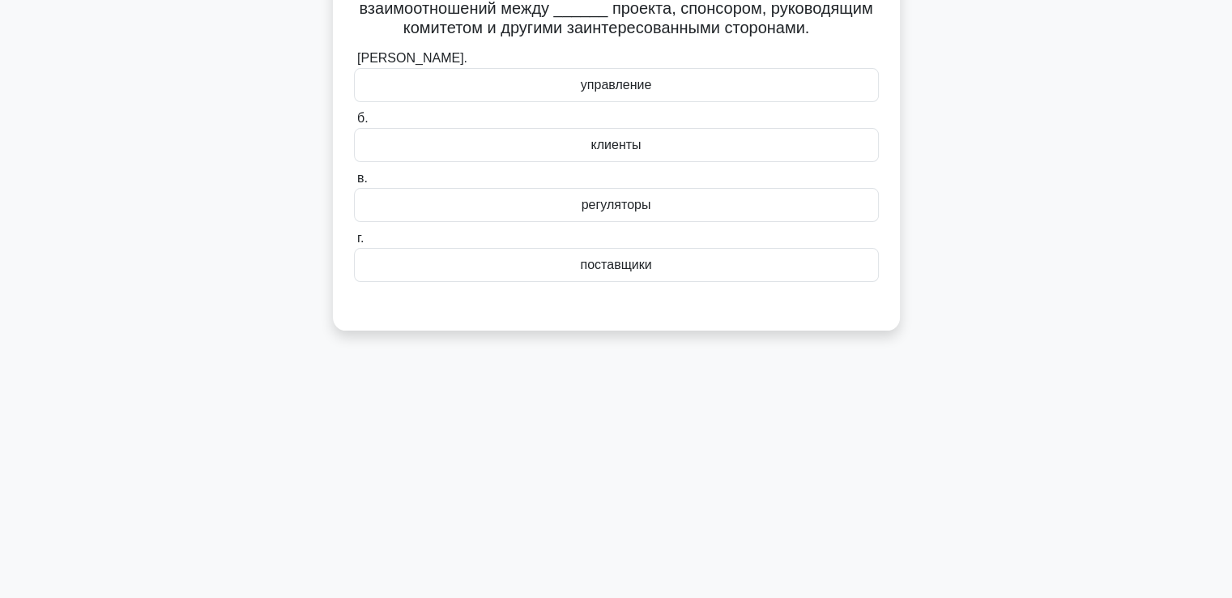
scroll to position [0, 0]
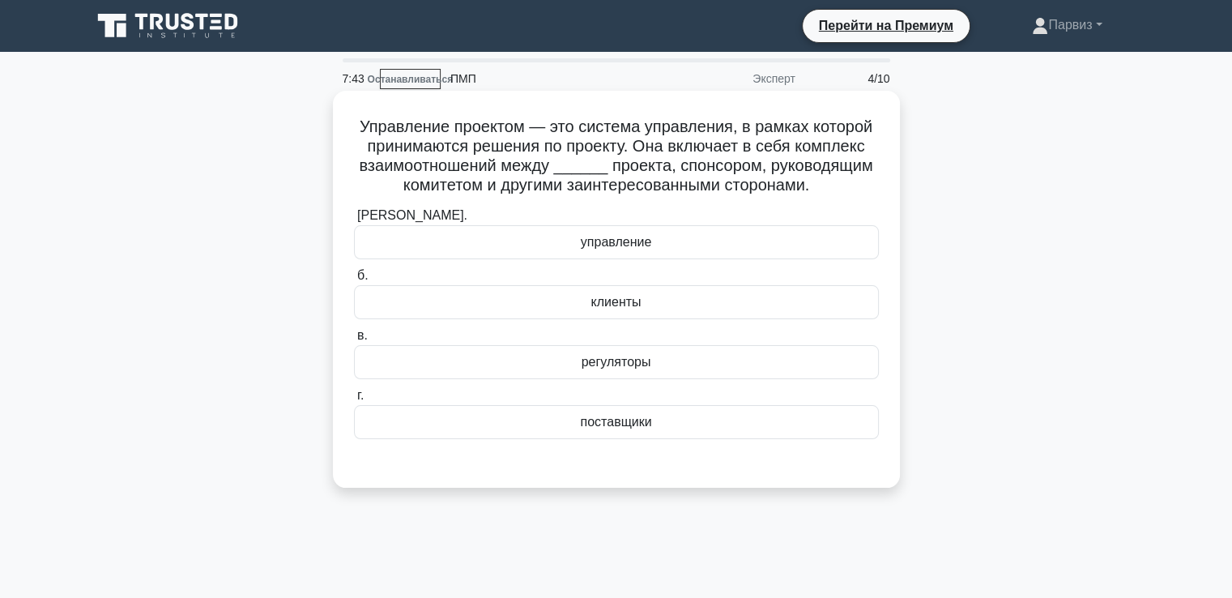
click at [557, 310] on div "клиенты" at bounding box center [616, 302] width 525 height 34
click at [354, 281] on input "б. клиенты" at bounding box center [354, 276] width 0 height 11
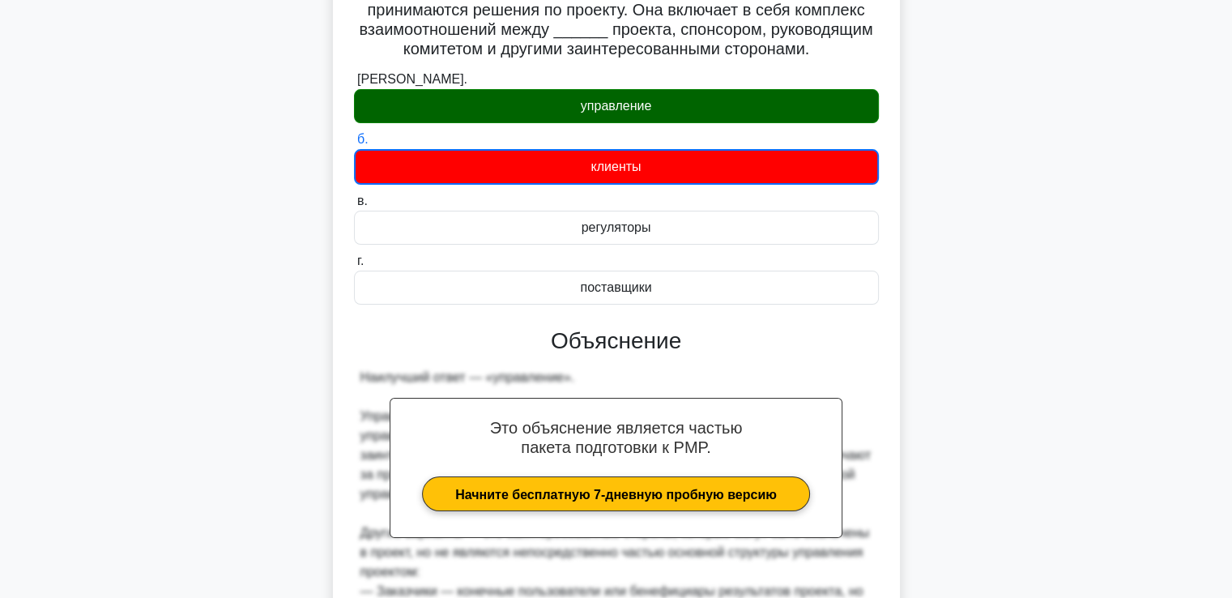
scroll to position [384, 0]
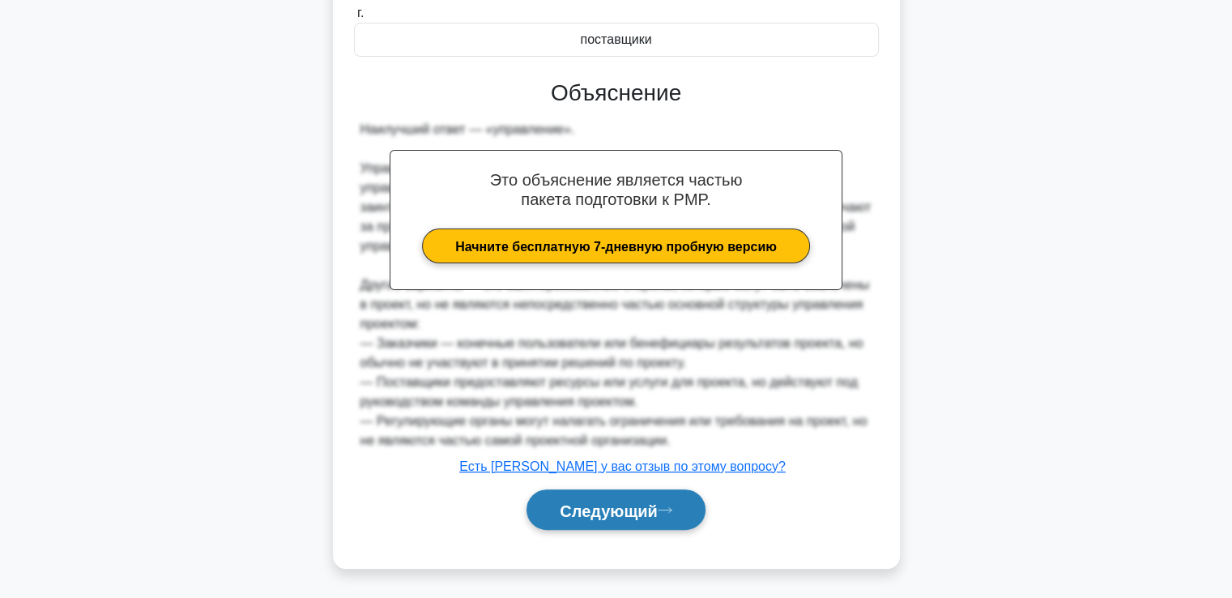
drag, startPoint x: 633, startPoint y: 497, endPoint x: 685, endPoint y: 498, distance: 52.7
click at [633, 499] on button "Следующий" at bounding box center [616, 509] width 179 height 41
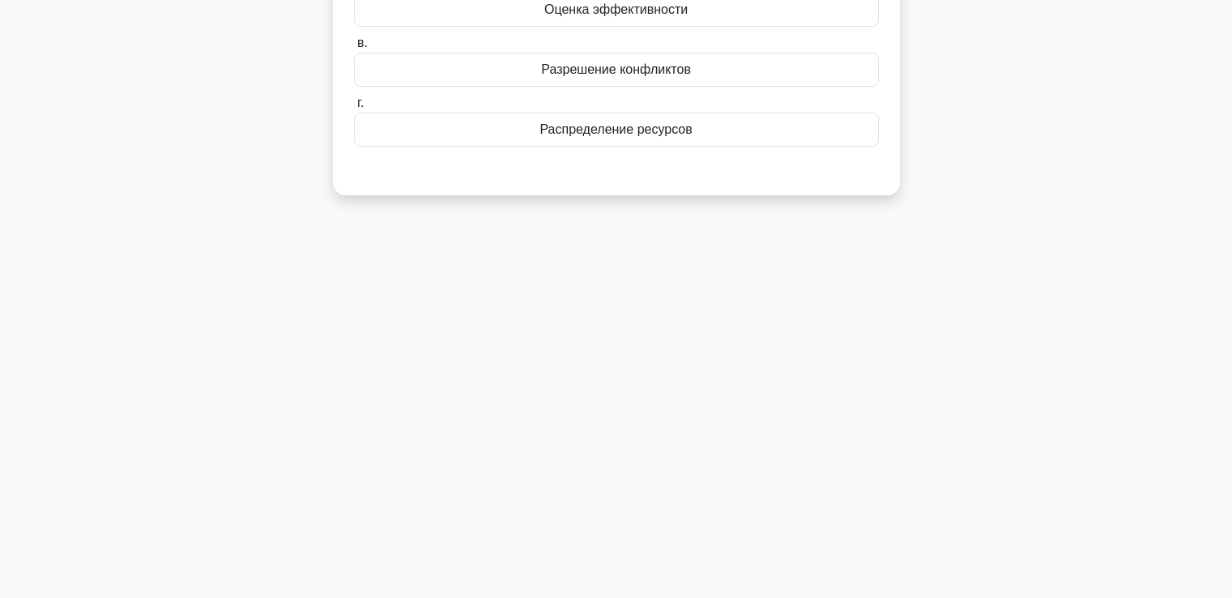
scroll to position [0, 0]
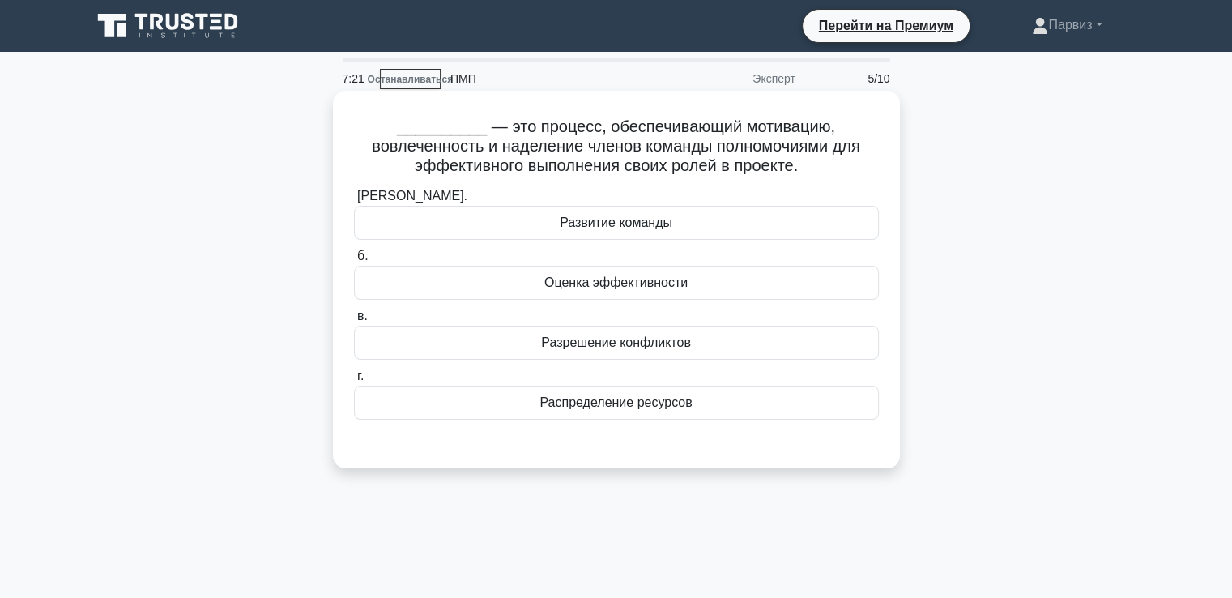
click at [527, 224] on div "Развитие команды" at bounding box center [616, 223] width 525 height 34
click at [354, 202] on input "а. Развитие команды" at bounding box center [354, 196] width 0 height 11
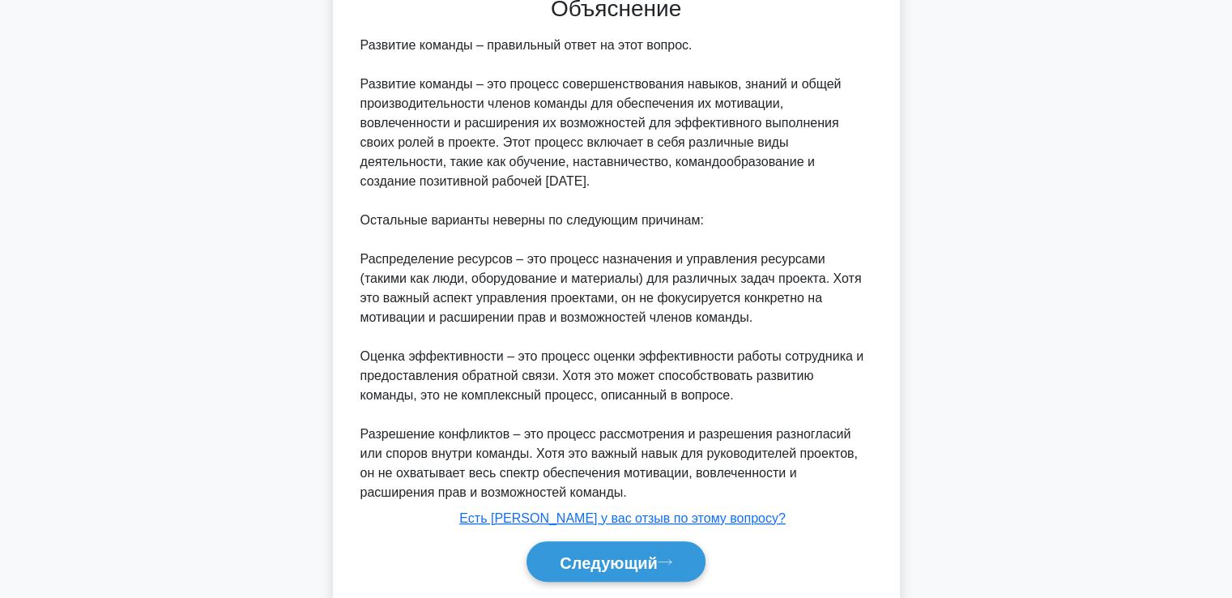
scroll to position [499, 0]
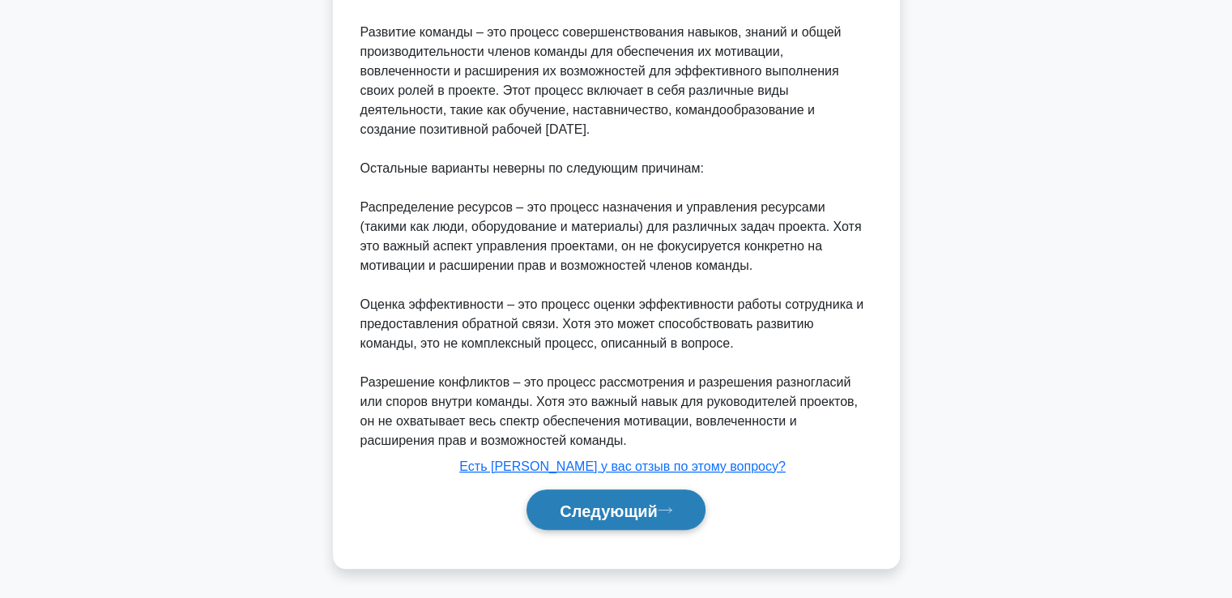
click at [633, 497] on button "Следующий" at bounding box center [616, 509] width 179 height 41
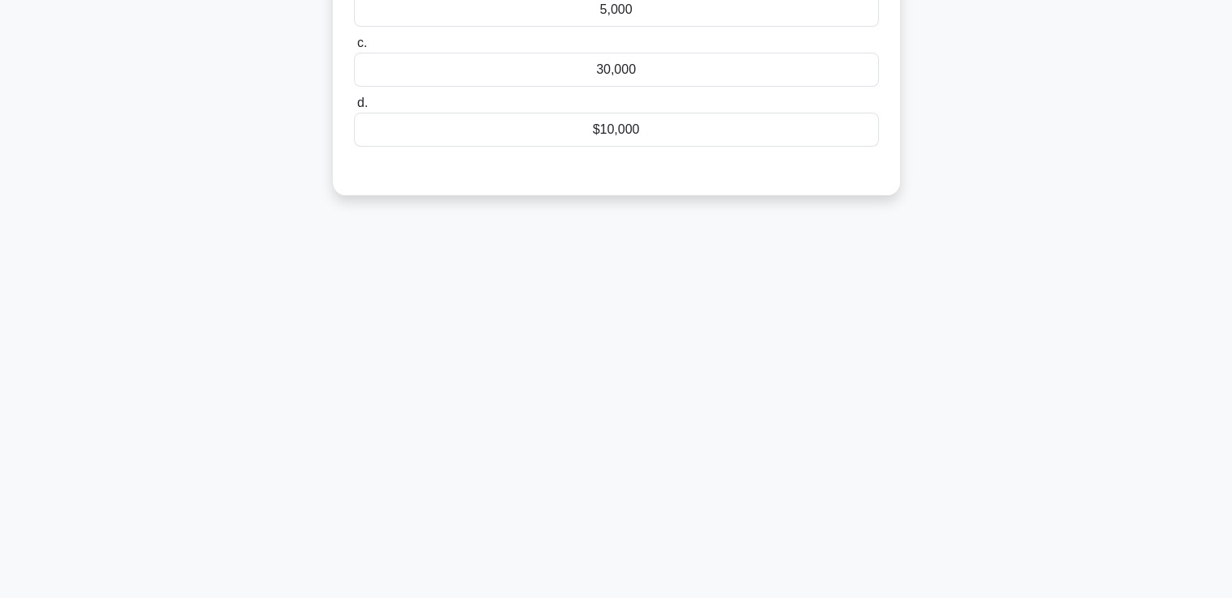
scroll to position [0, 0]
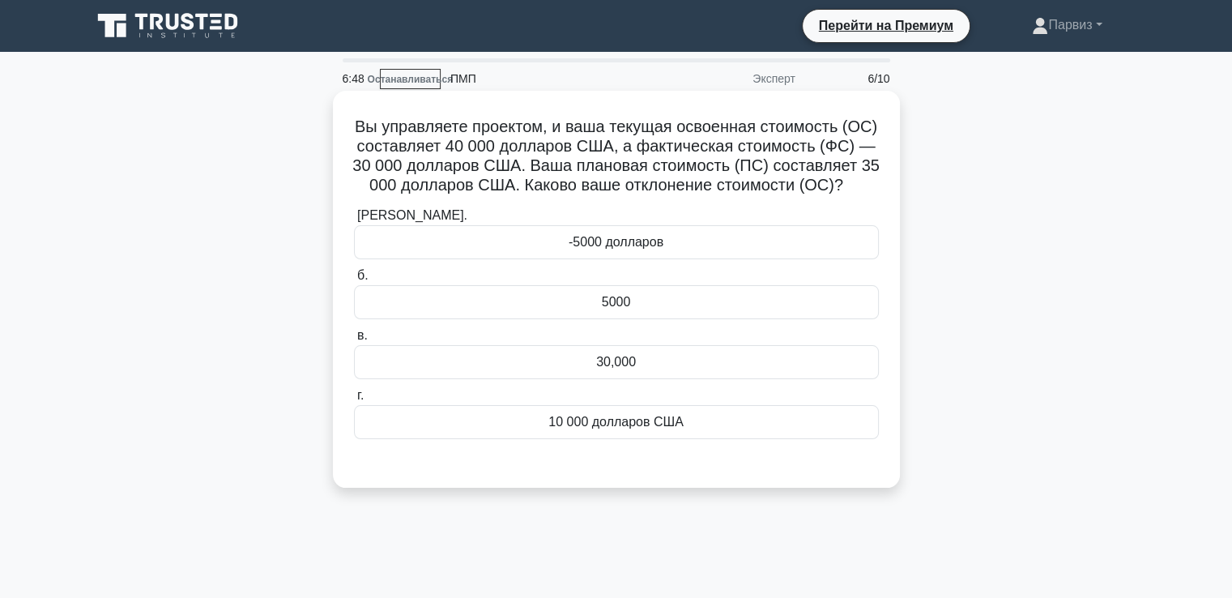
click at [576, 299] on div "5000" at bounding box center [616, 302] width 525 height 34
click at [354, 281] on input "б. 5000" at bounding box center [354, 276] width 0 height 11
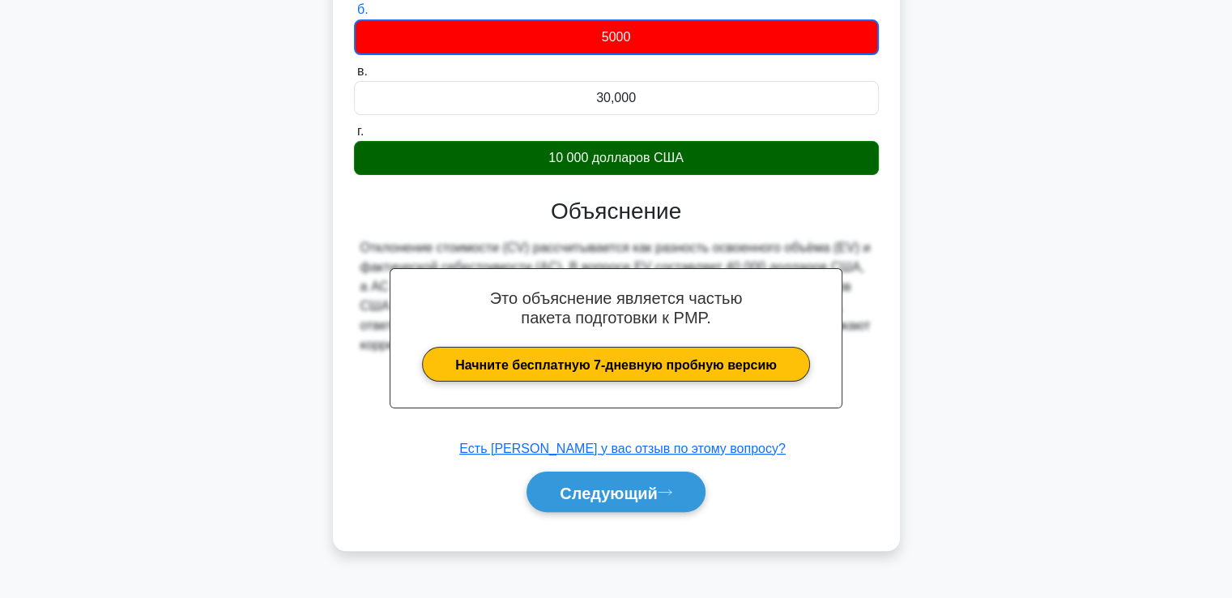
scroll to position [278, 0]
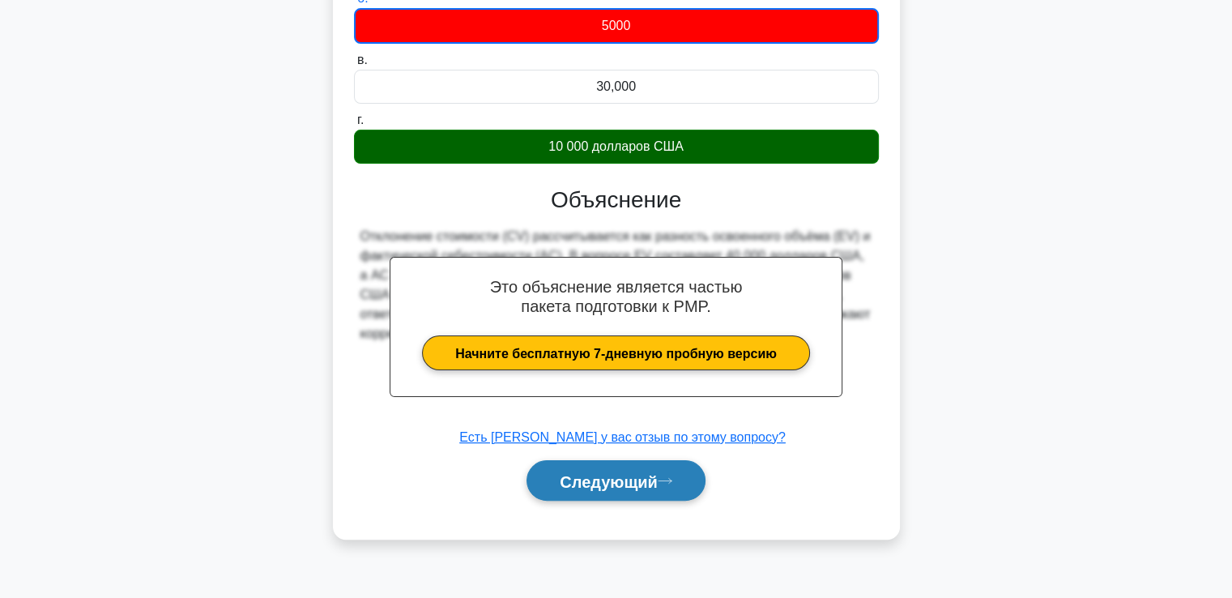
click at [651, 484] on font "Следующий" at bounding box center [609, 481] width 98 height 18
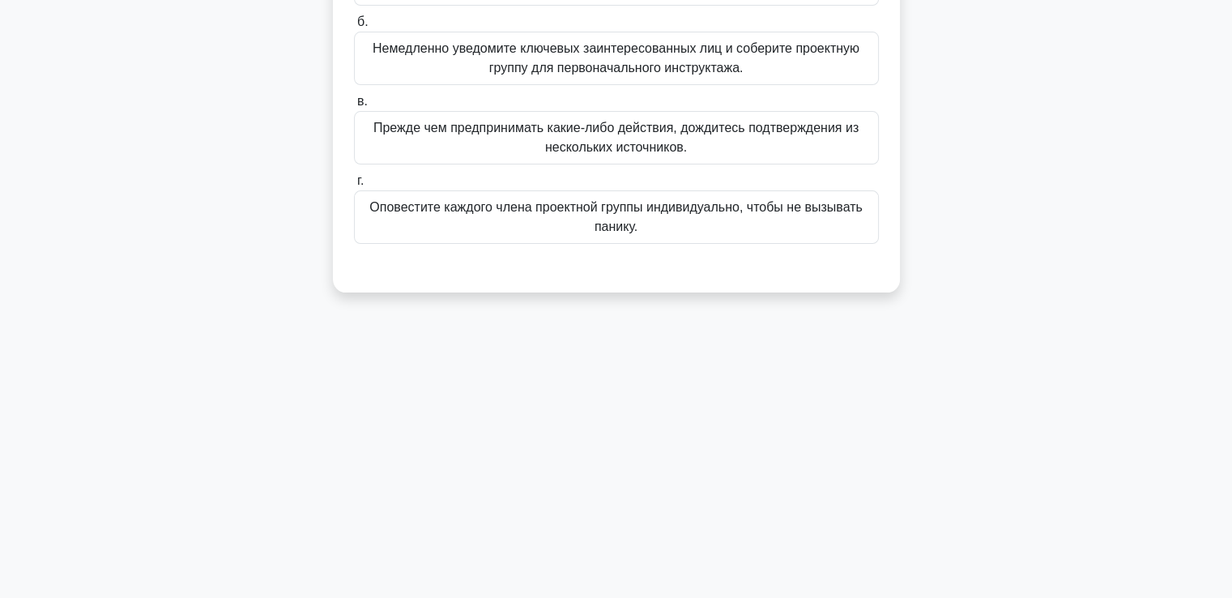
scroll to position [0, 0]
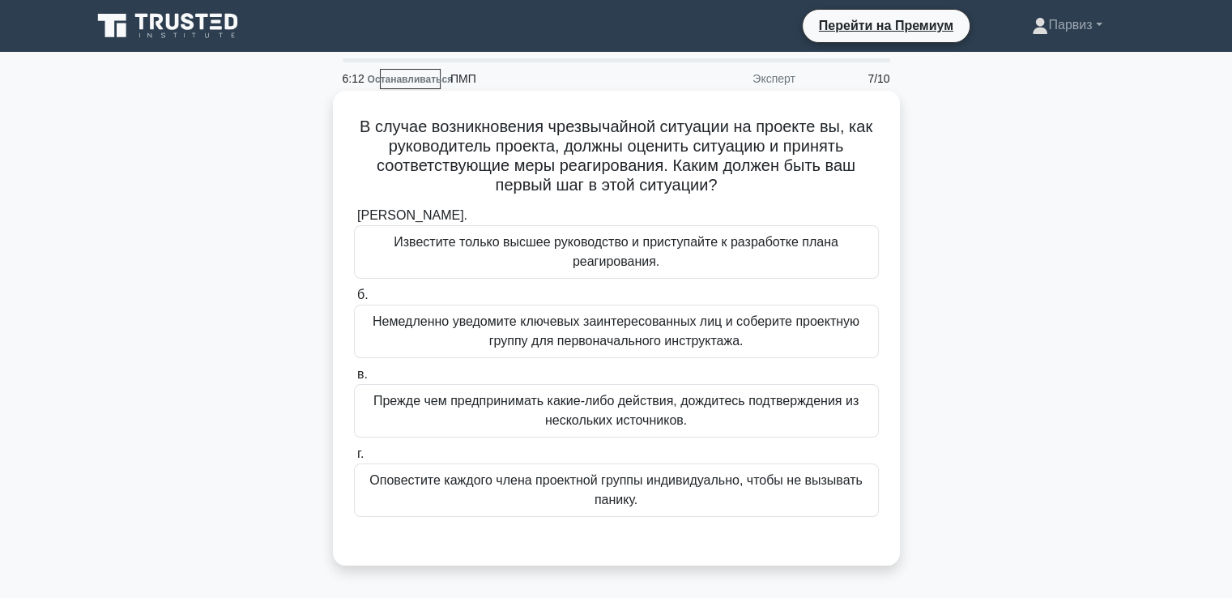
click at [463, 337] on font "Немедленно уведомите ключевых заинтересованных лиц и соберите проектную группу …" at bounding box center [616, 331] width 510 height 39
click at [354, 301] on input "б. Немедленно уведомите ключевых заинтересованных лиц и соберите проектную груп…" at bounding box center [354, 295] width 0 height 11
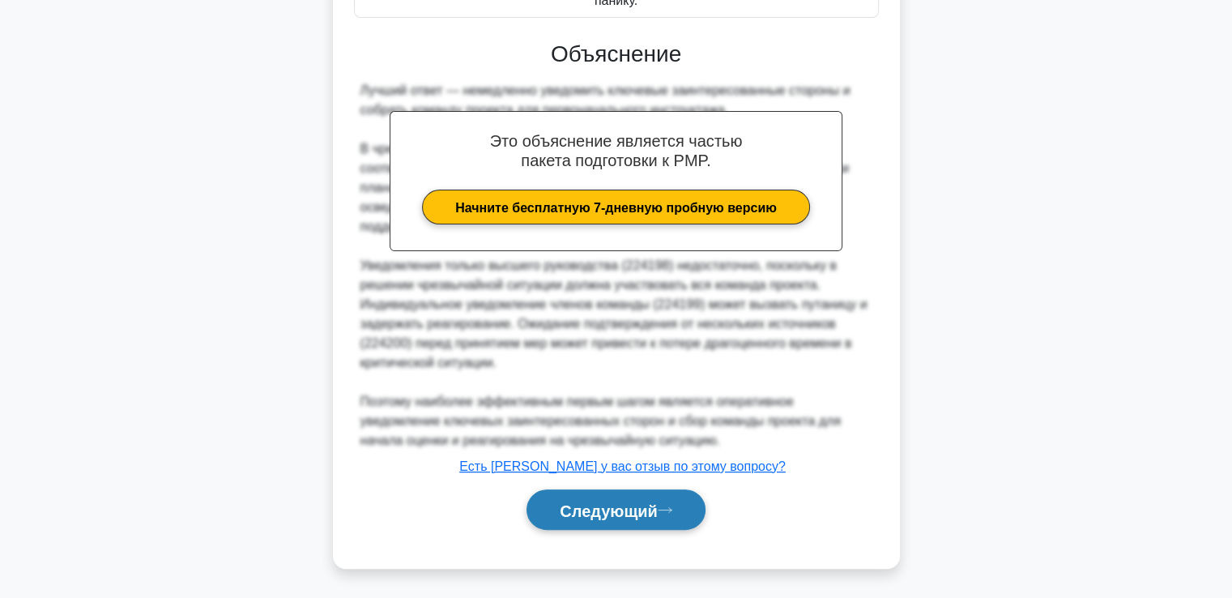
click at [627, 501] on font "Следующий" at bounding box center [609, 510] width 98 height 18
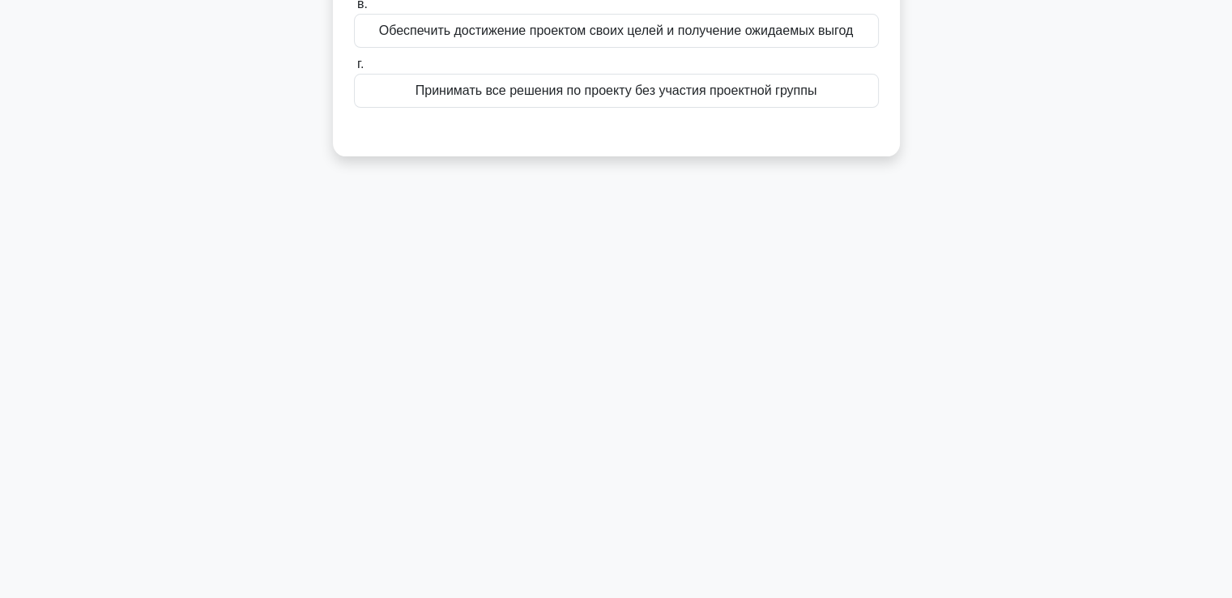
scroll to position [35, 0]
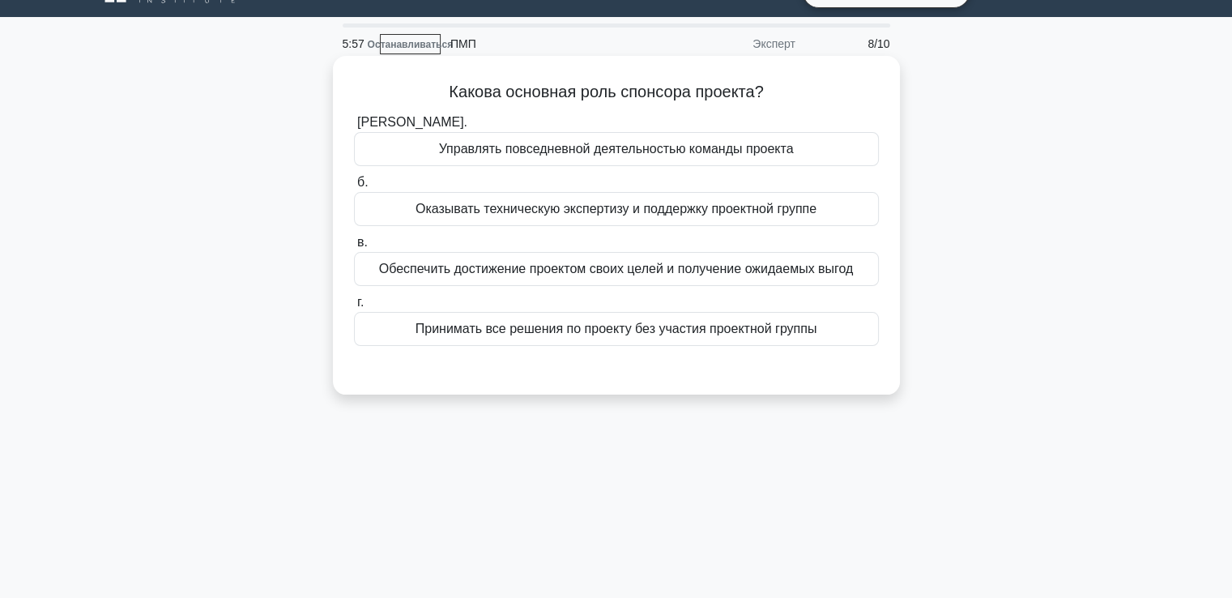
click at [513, 273] on font "Обеспечить достижение проектом своих целей и получение ожидаемых выгод" at bounding box center [616, 269] width 475 height 14
click at [354, 248] on input "в. Обеспечить достижение проектом своих целей и получение ожидаемых выгод" at bounding box center [354, 242] width 0 height 11
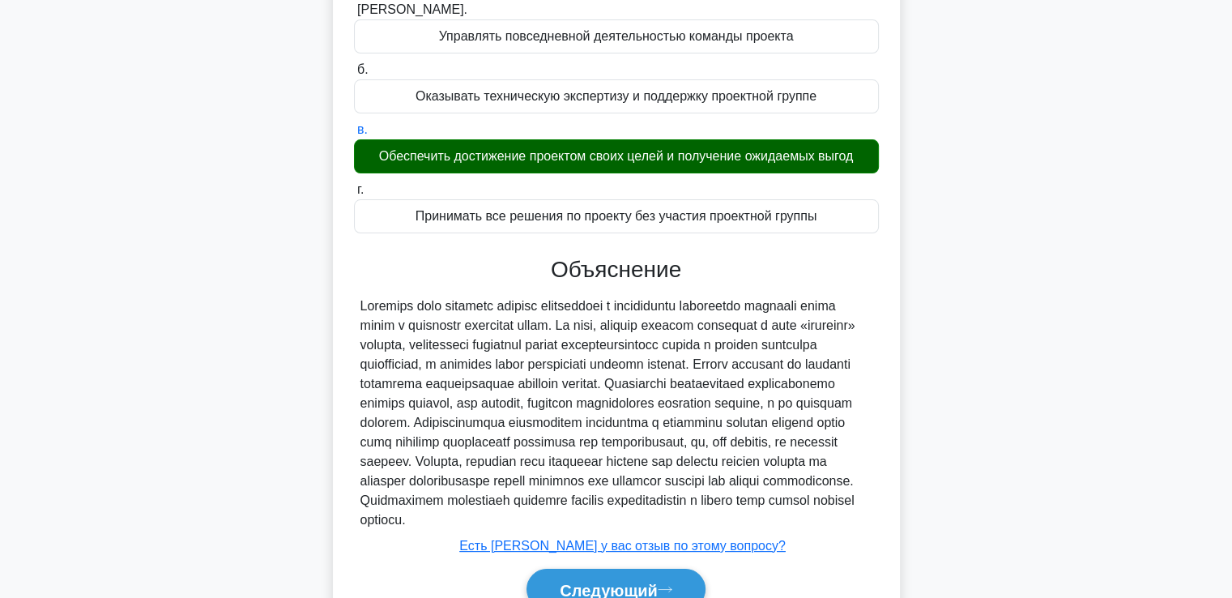
scroll to position [278, 0]
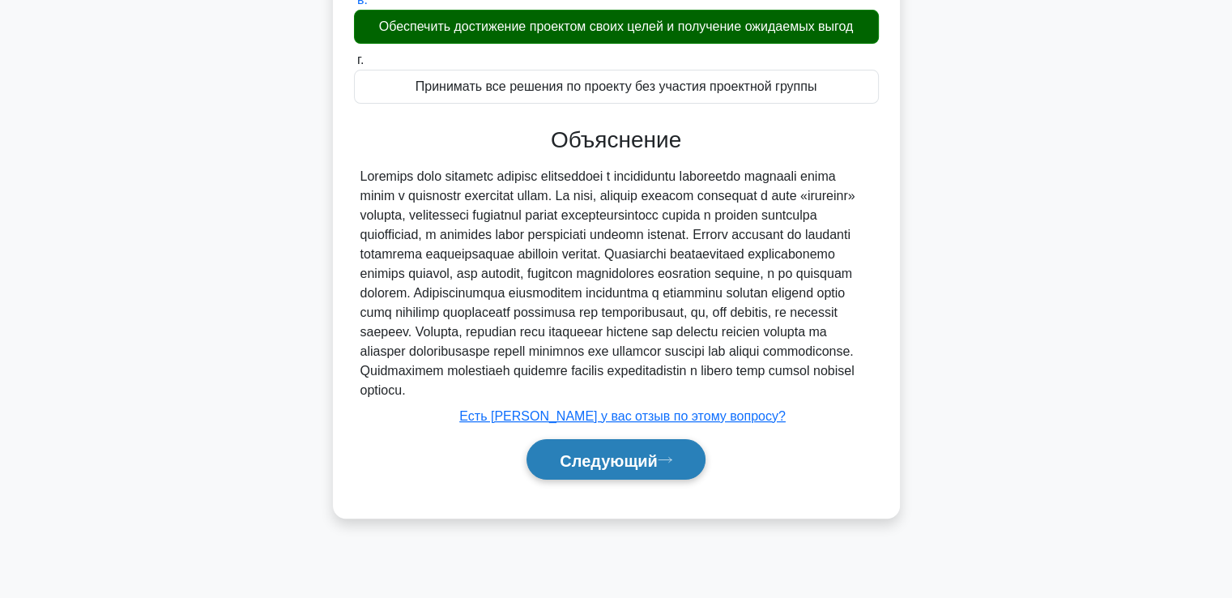
click at [604, 465] on button "Следующий" at bounding box center [616, 459] width 179 height 41
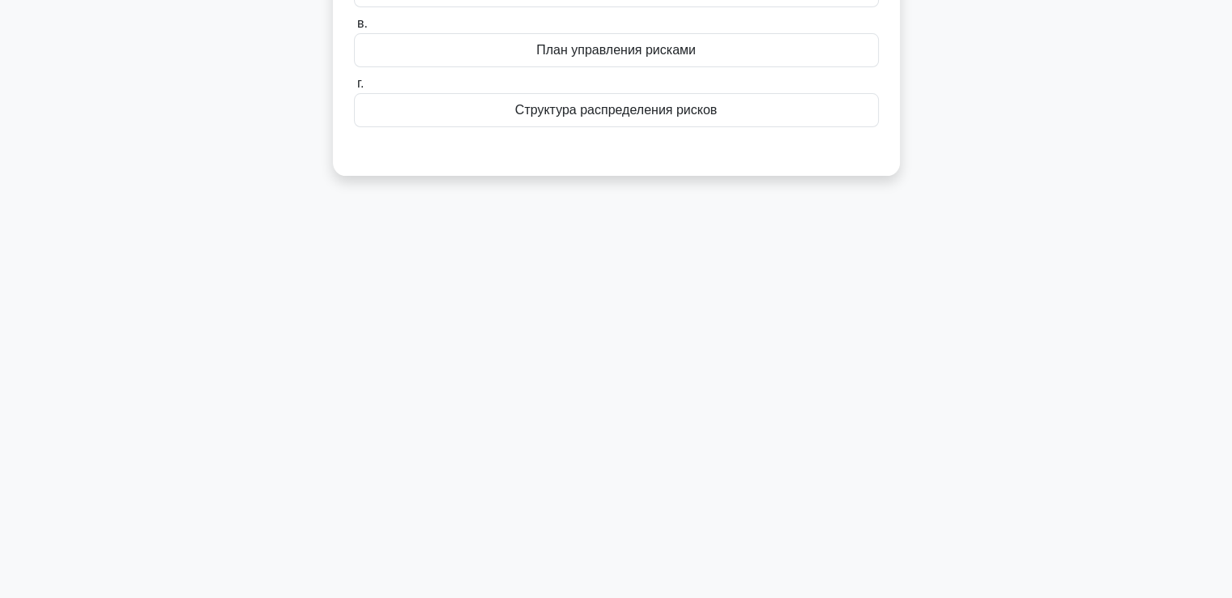
scroll to position [0, 0]
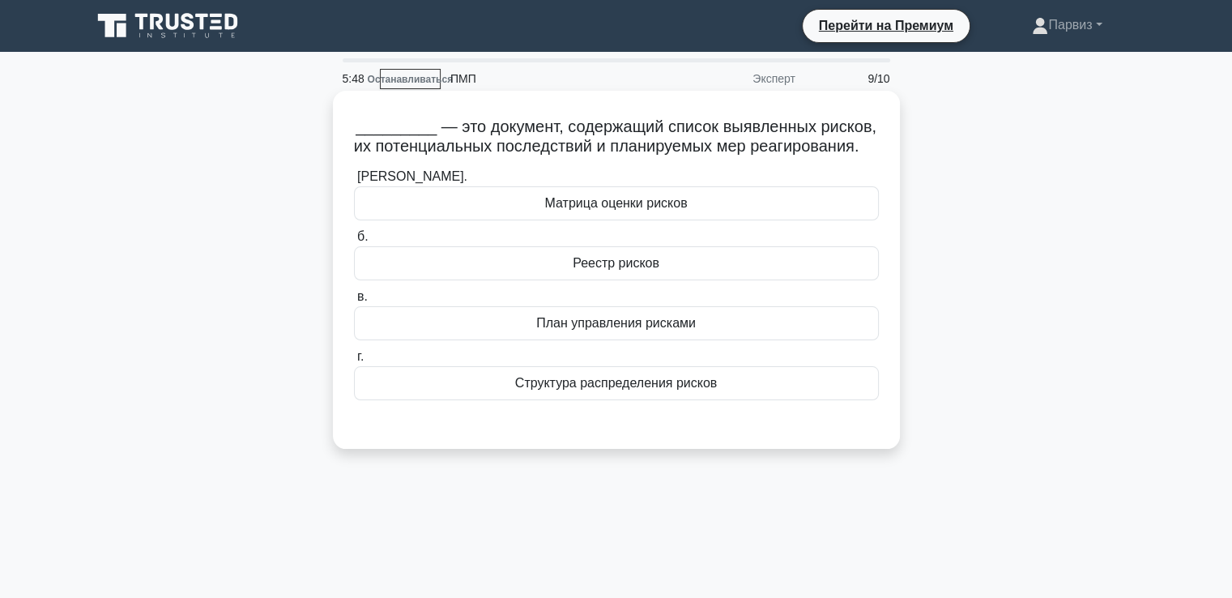
click at [581, 270] on font "Реестр рисков" at bounding box center [616, 263] width 87 height 14
click at [354, 242] on input "б. Реестр рисков" at bounding box center [354, 237] width 0 height 11
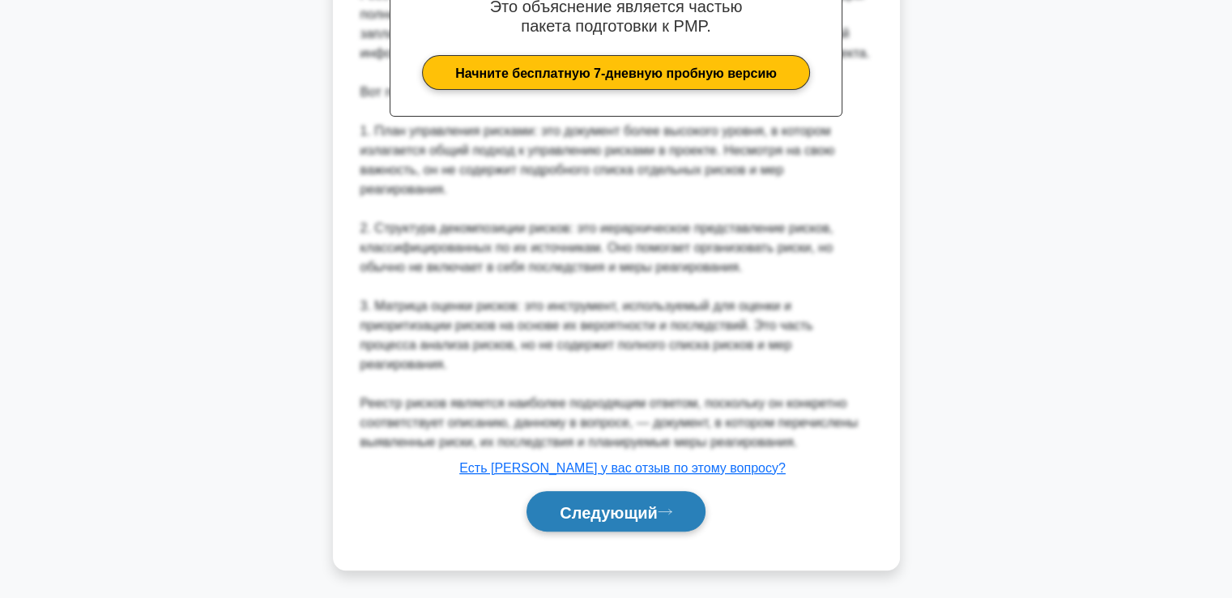
scroll to position [518, 0]
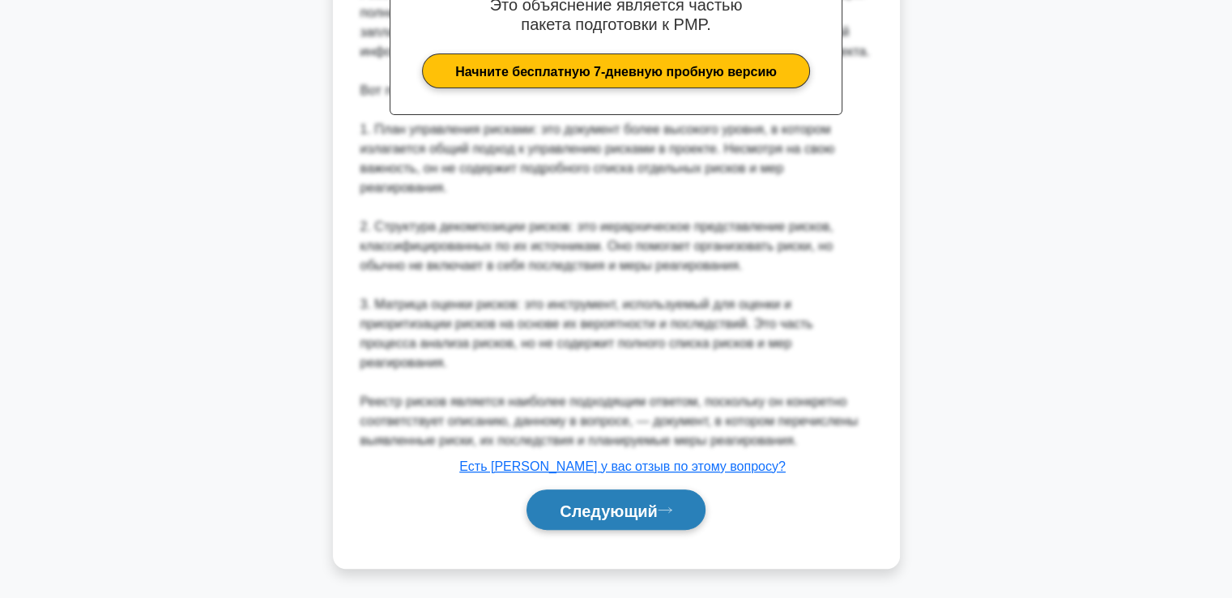
click at [670, 516] on button "Следующий" at bounding box center [616, 509] width 179 height 41
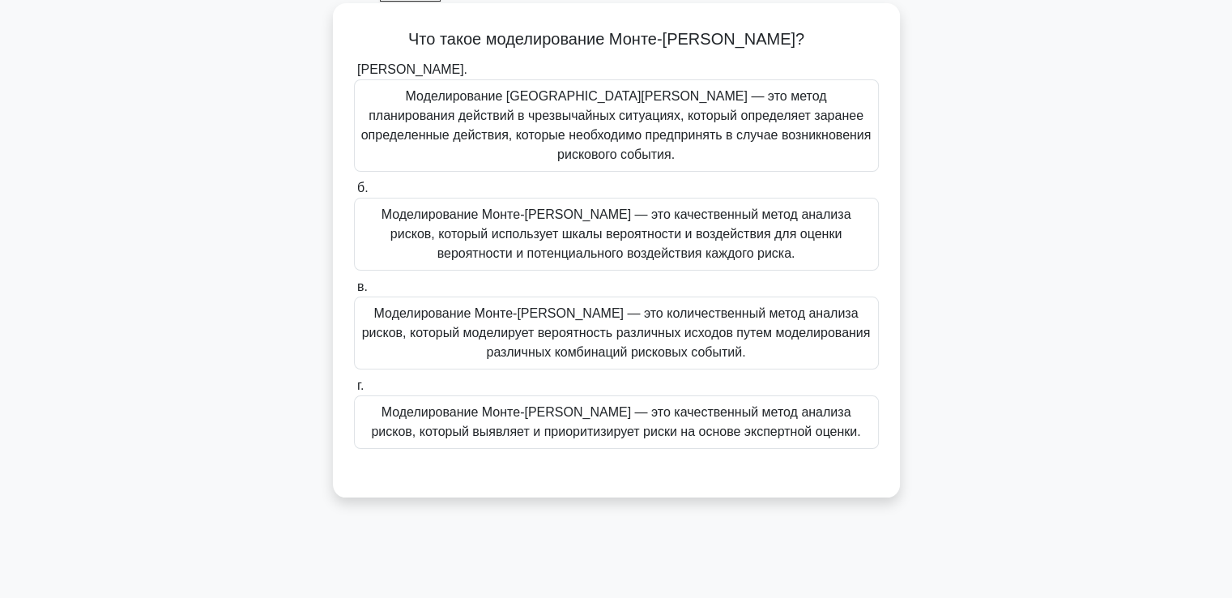
scroll to position [0, 0]
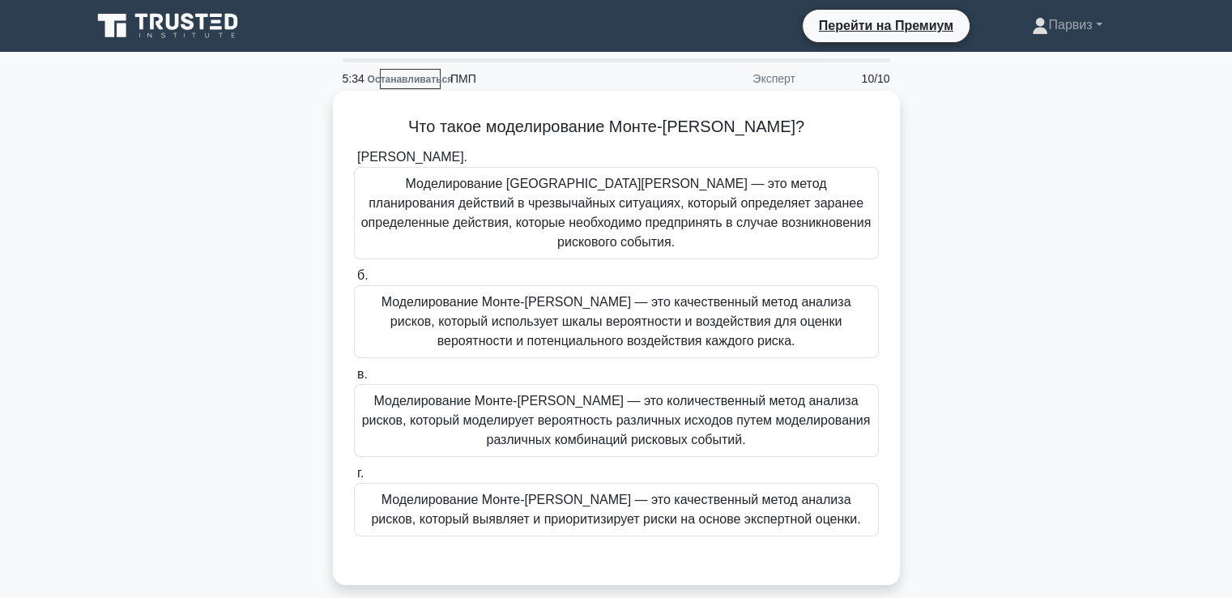
drag, startPoint x: 512, startPoint y: 392, endPoint x: 538, endPoint y: 395, distance: 26.0
click at [512, 394] on font "Моделирование Монте-Карло — это количественный метод анализа рисков, который мо…" at bounding box center [616, 420] width 509 height 53
click at [354, 380] on input "в. Моделирование Монте-Карло — это количественный метод анализа рисков, который…" at bounding box center [354, 374] width 0 height 11
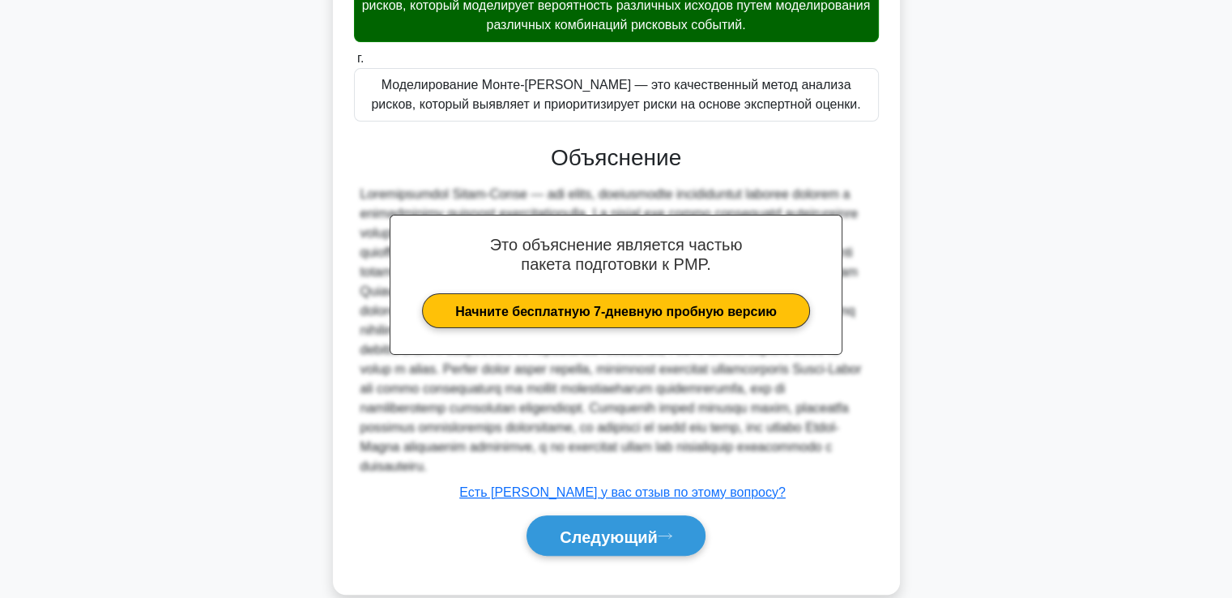
scroll to position [441, 0]
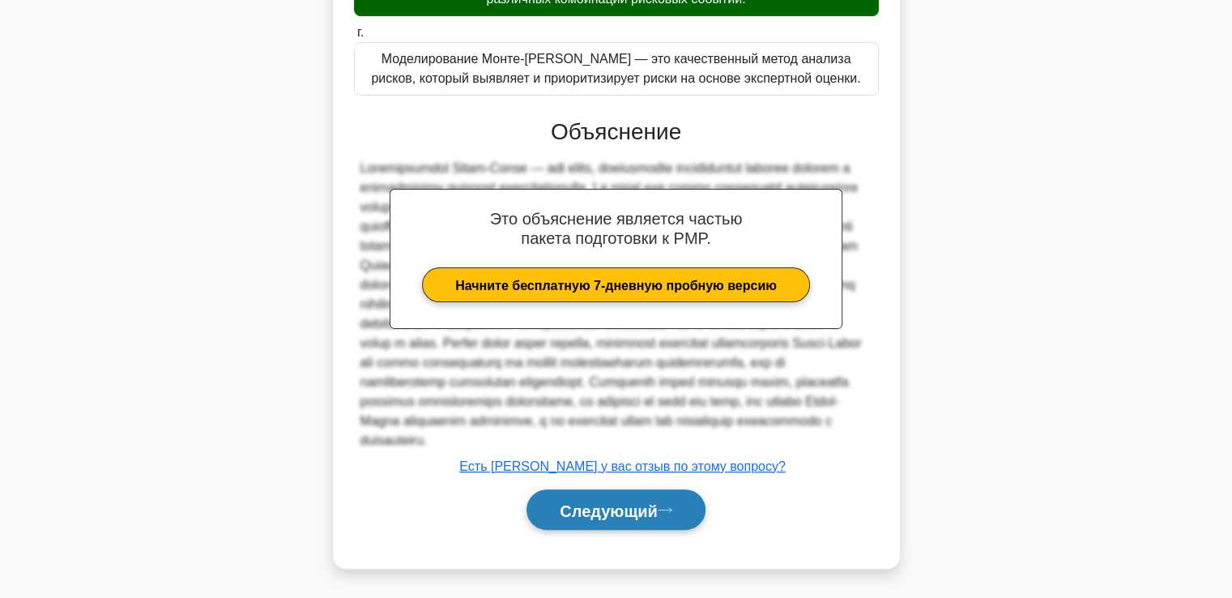
click at [672, 494] on button "Следующий" at bounding box center [616, 509] width 179 height 41
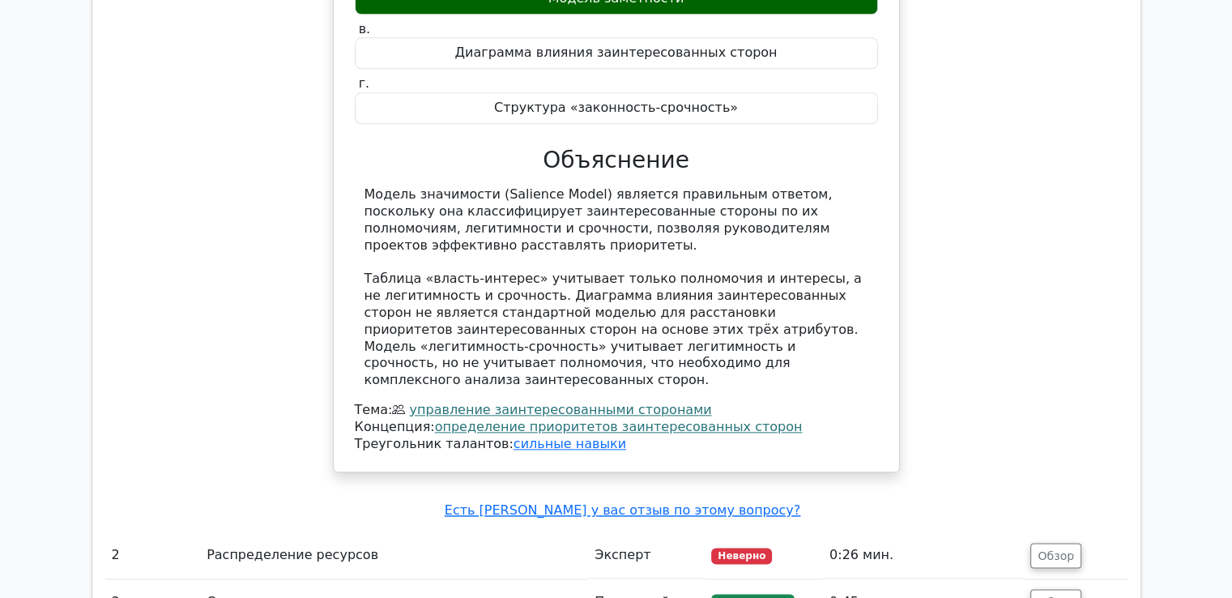
scroll to position [2125, 0]
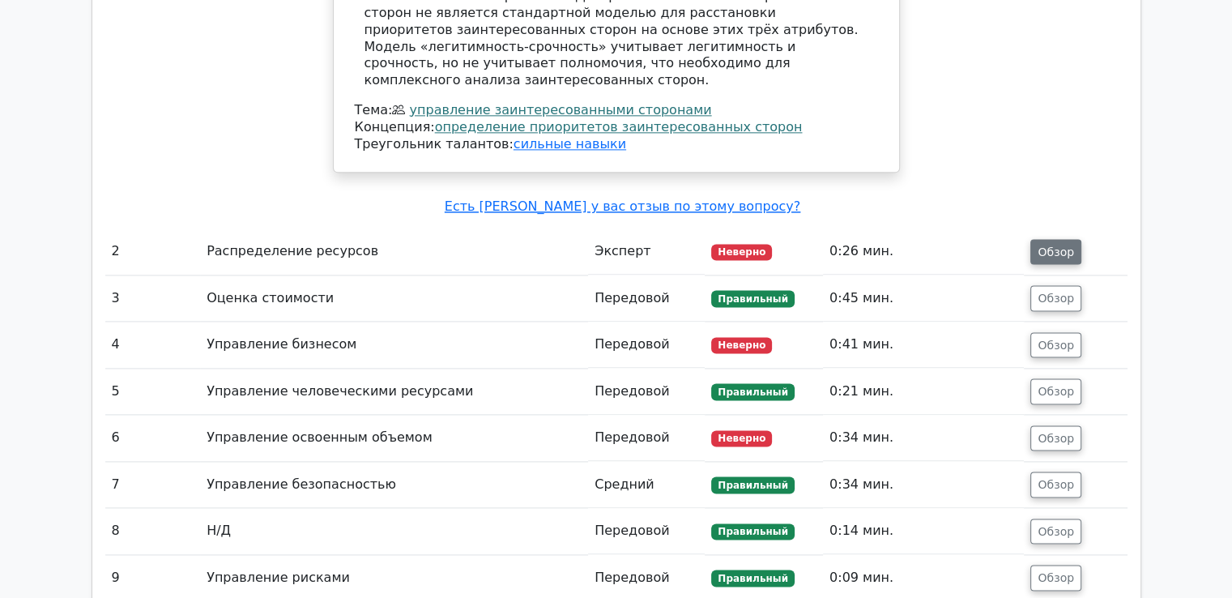
click at [1056, 245] on font "Обзор" at bounding box center [1056, 251] width 36 height 13
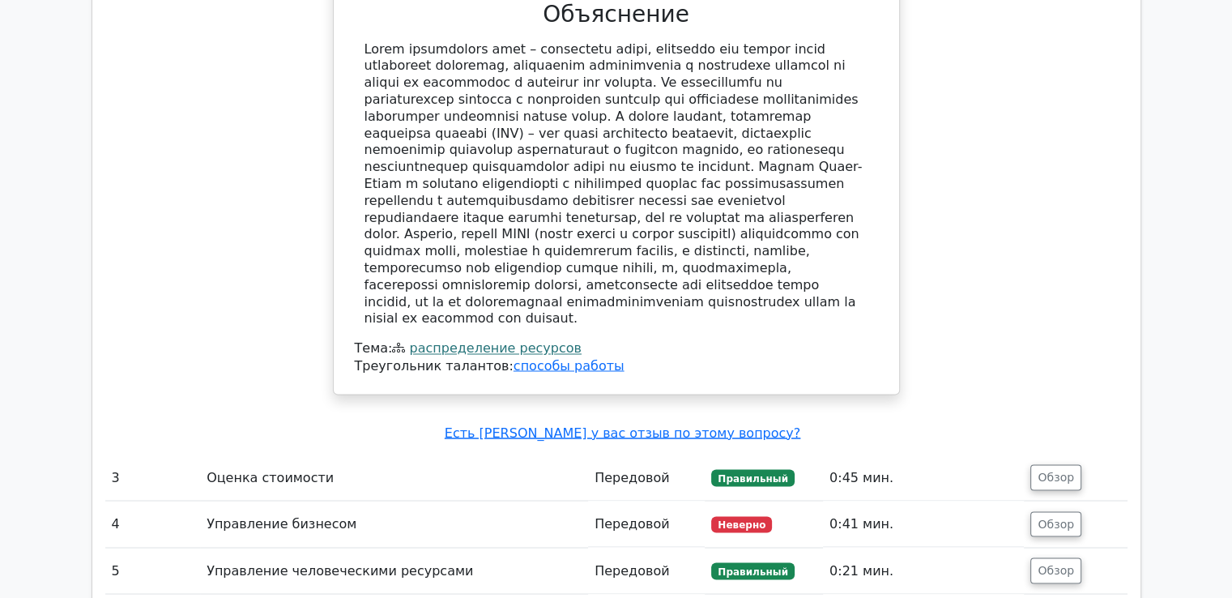
scroll to position [2854, 0]
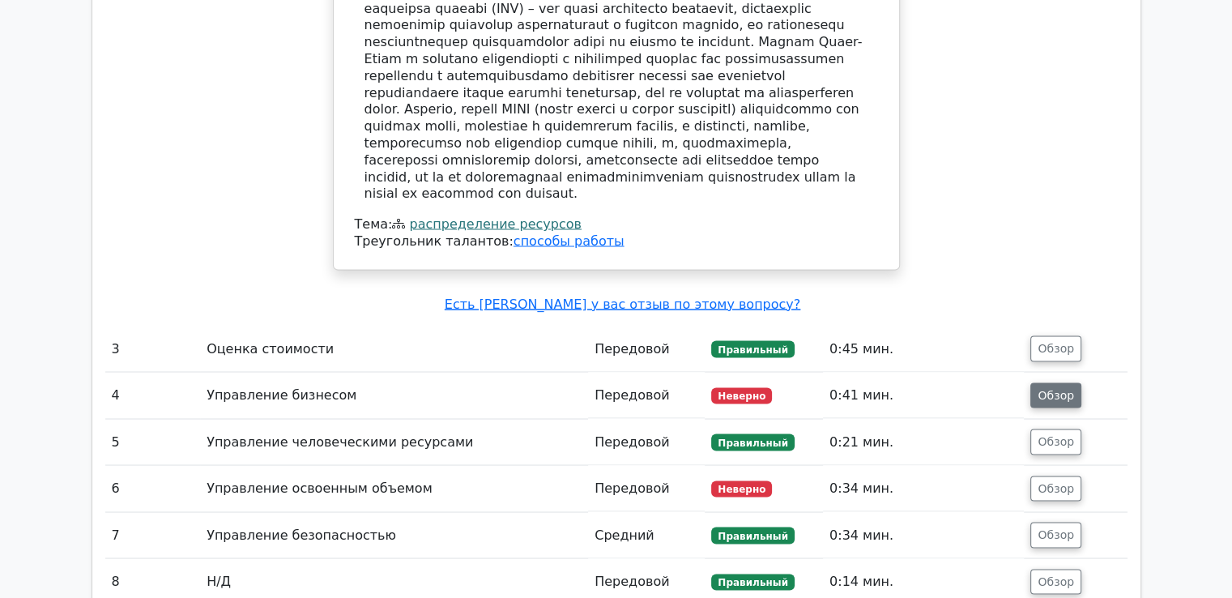
click at [1059, 388] on font "Обзор" at bounding box center [1056, 394] width 36 height 13
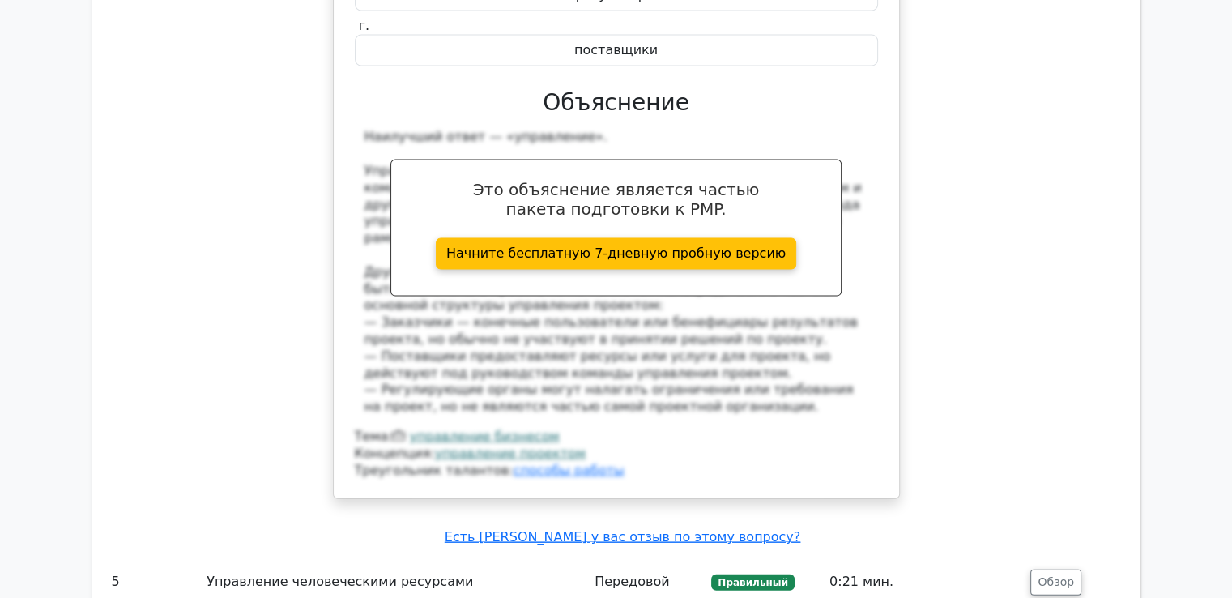
scroll to position [3826, 0]
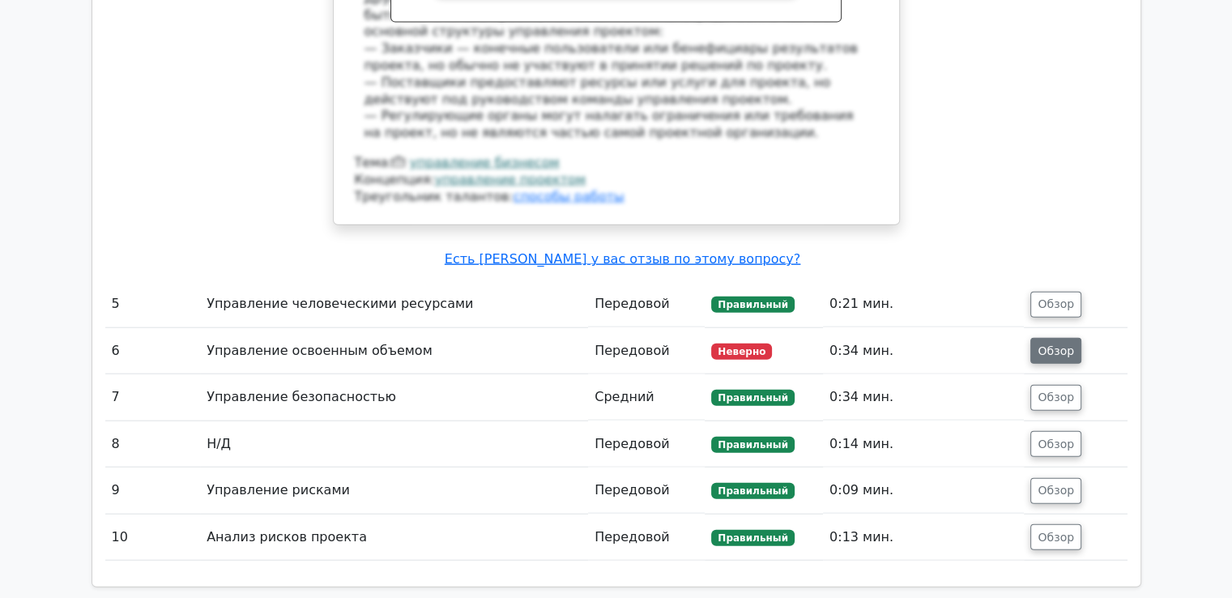
click at [1071, 338] on button "Обзор" at bounding box center [1055, 351] width 51 height 26
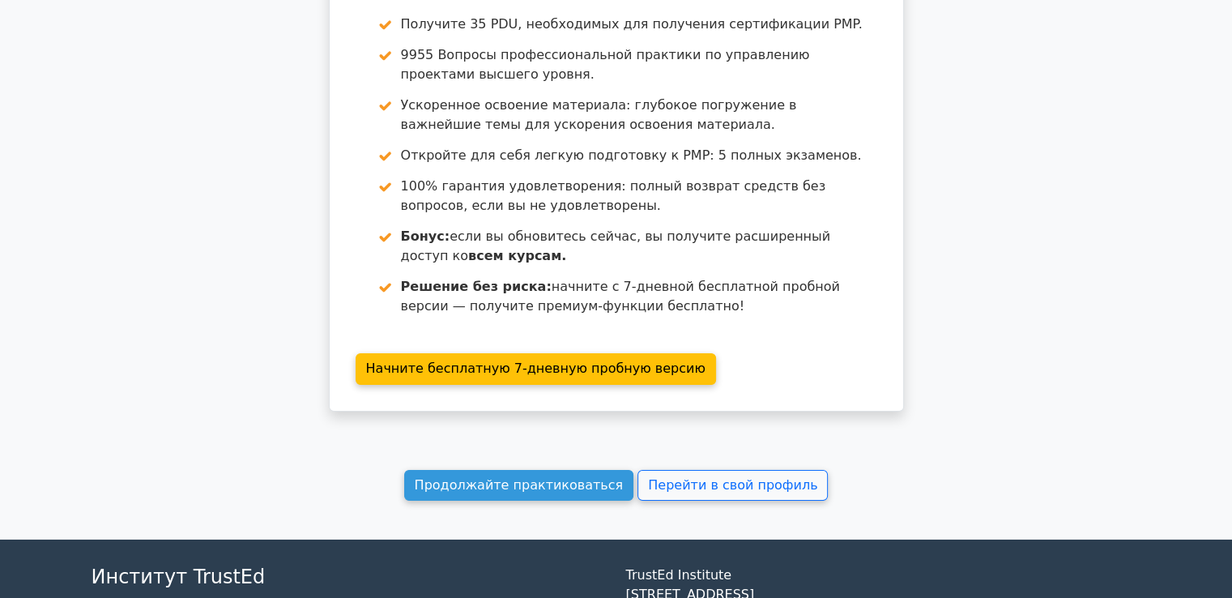
scroll to position [5342, 0]
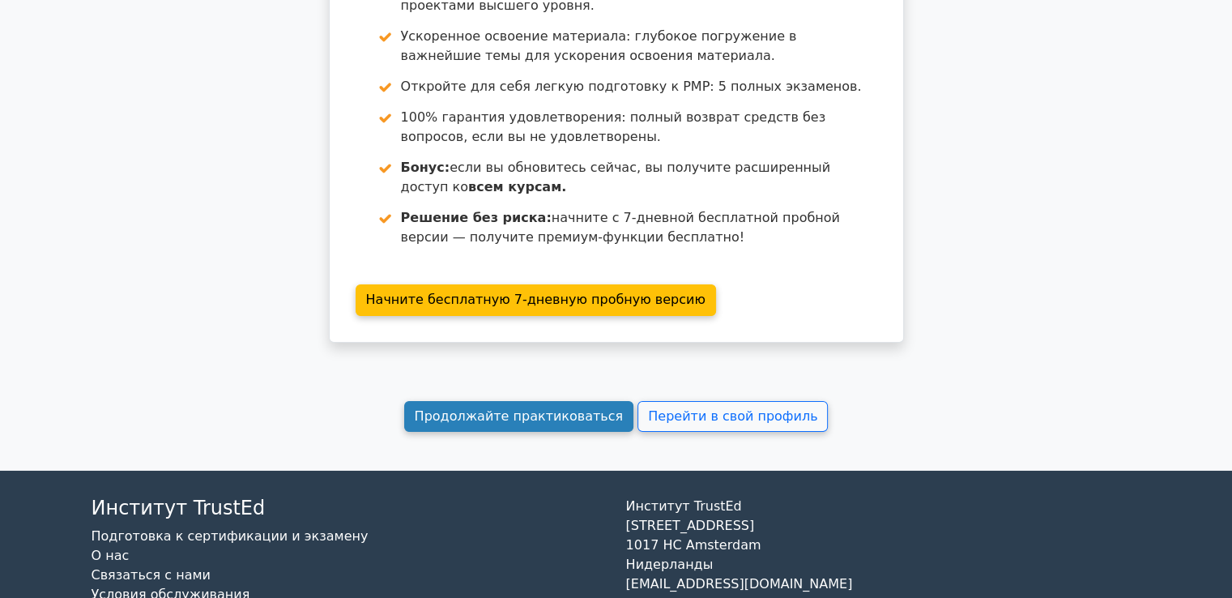
click at [503, 408] on font "Продолжайте практиковаться" at bounding box center [519, 415] width 209 height 15
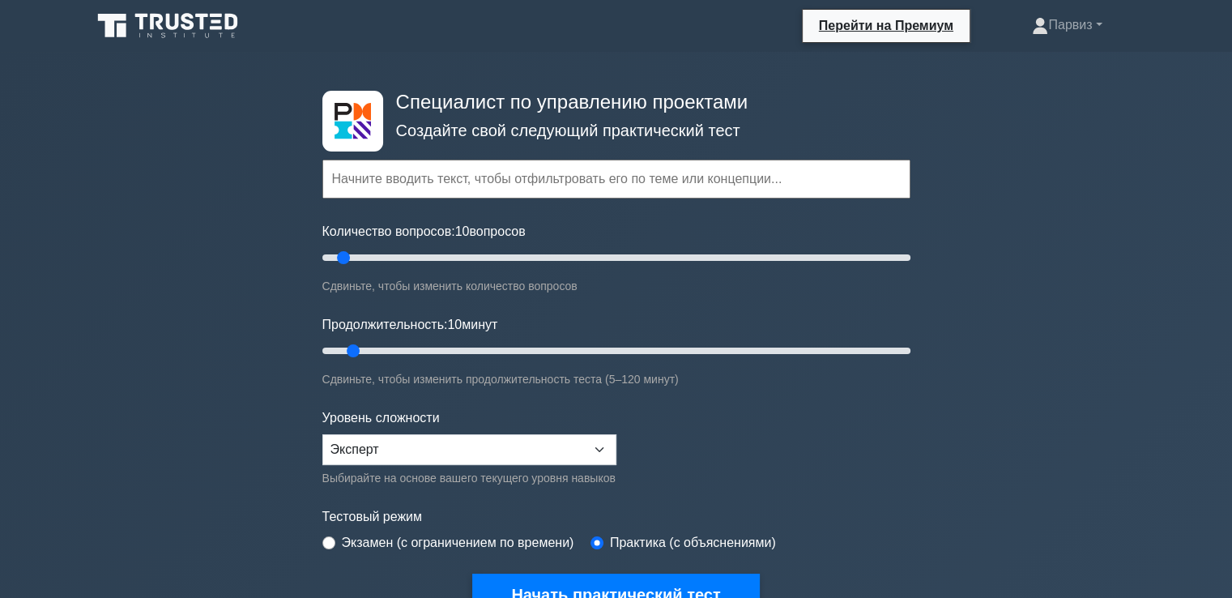
scroll to position [162, 0]
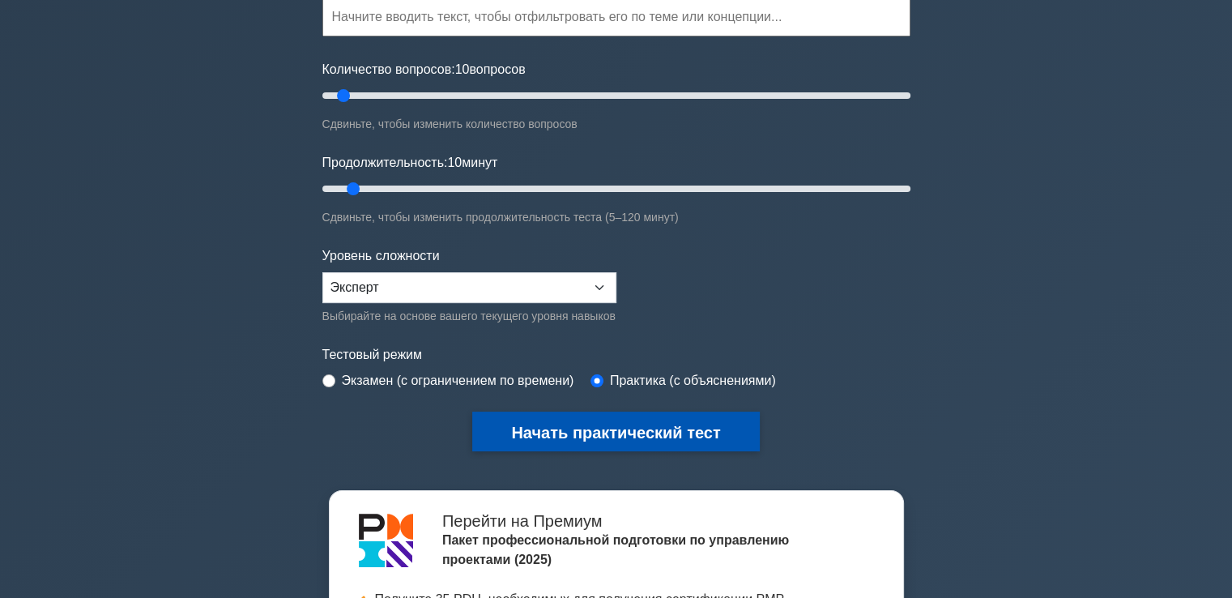
click at [697, 429] on font "Начать практический тест" at bounding box center [615, 433] width 209 height 18
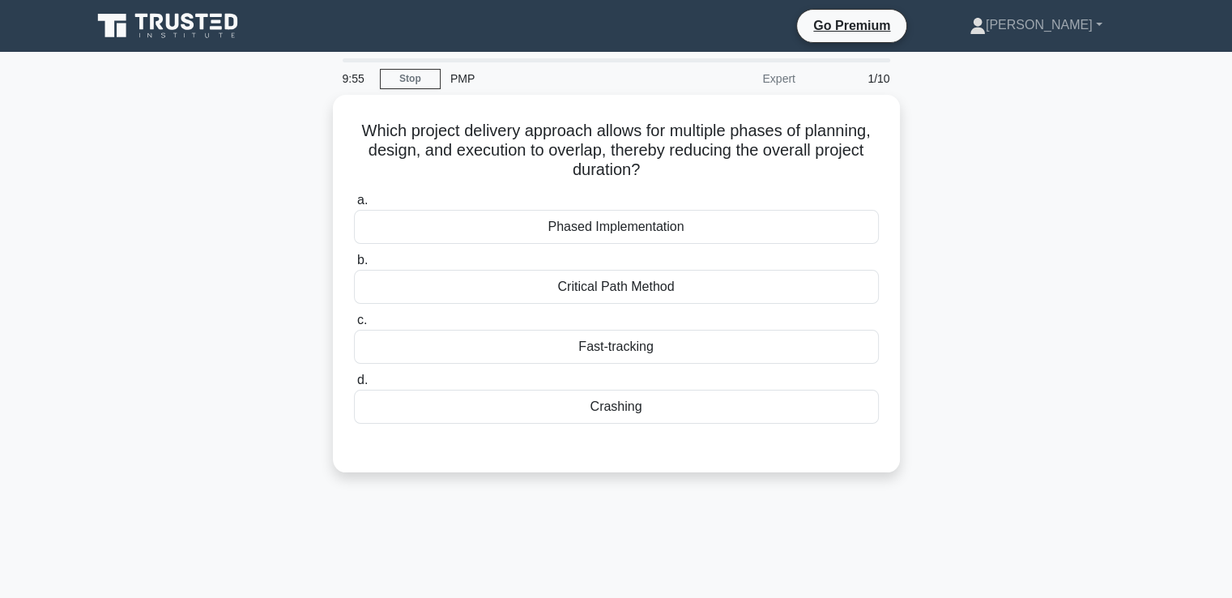
click at [1141, 140] on div "Which project delivery approach allows for multiple phases of planning, design,…" at bounding box center [616, 293] width 1069 height 397
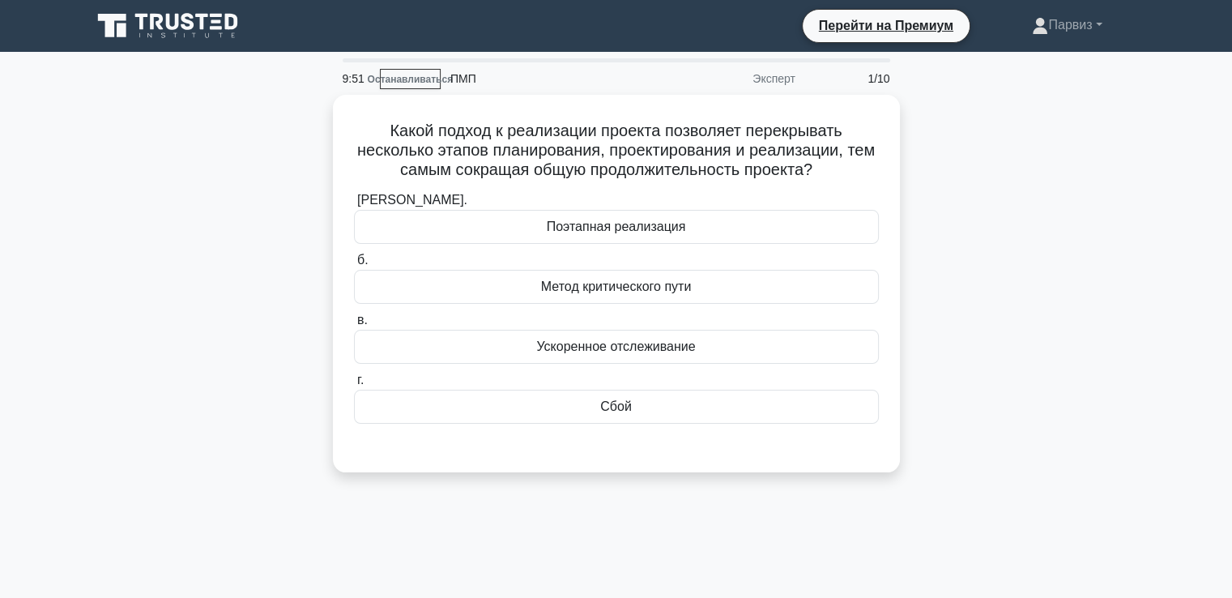
drag, startPoint x: 1204, startPoint y: 262, endPoint x: 1183, endPoint y: 267, distance: 21.4
click at [1204, 262] on main "9:51 Останавливаться ПМП Эксперт 1/10 Какой подход к реализации проекта позволя…" at bounding box center [616, 463] width 1232 height 823
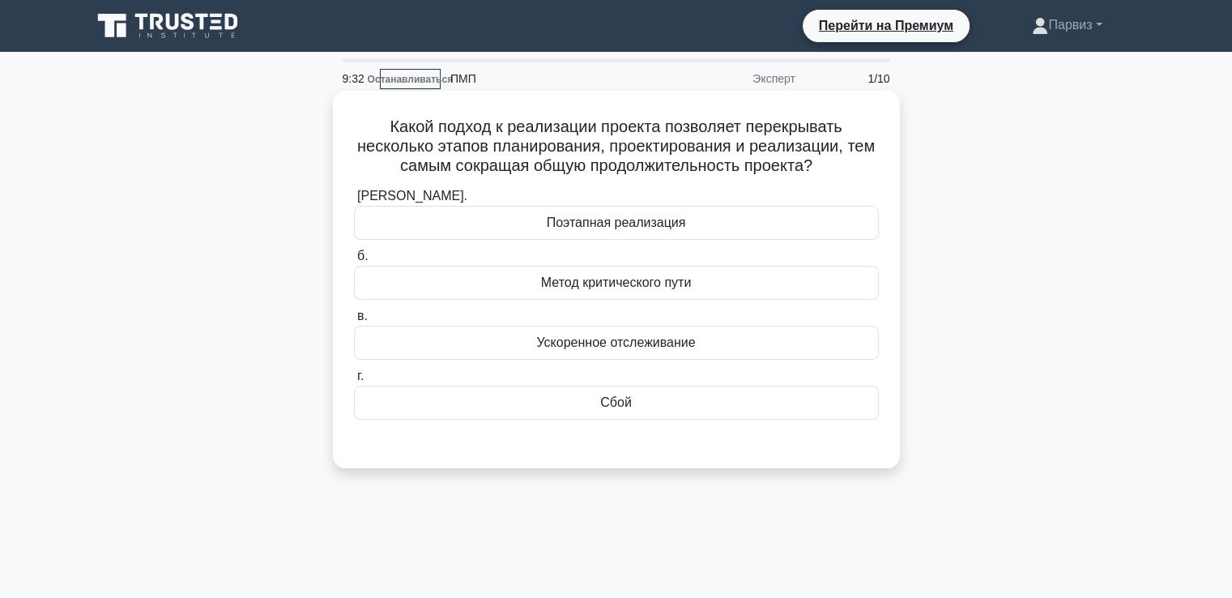
click at [638, 284] on font "Метод критического пути" at bounding box center [616, 282] width 151 height 14
click at [354, 262] on input "б. Метод критического пути" at bounding box center [354, 256] width 0 height 11
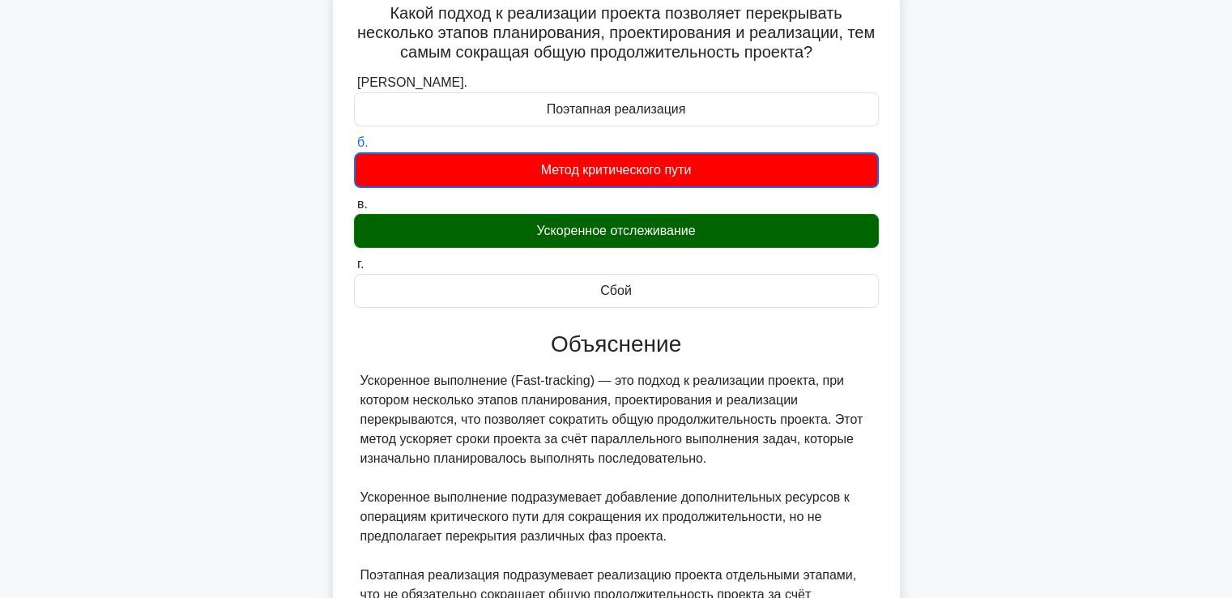
scroll to position [365, 0]
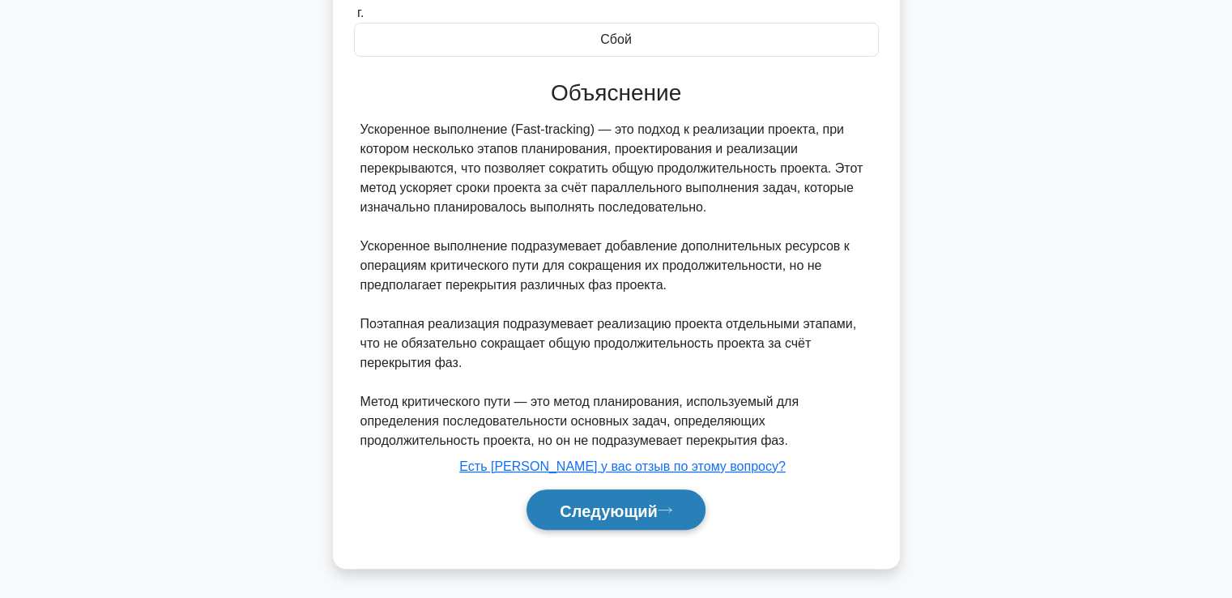
click at [586, 497] on button "Следующий" at bounding box center [616, 509] width 179 height 41
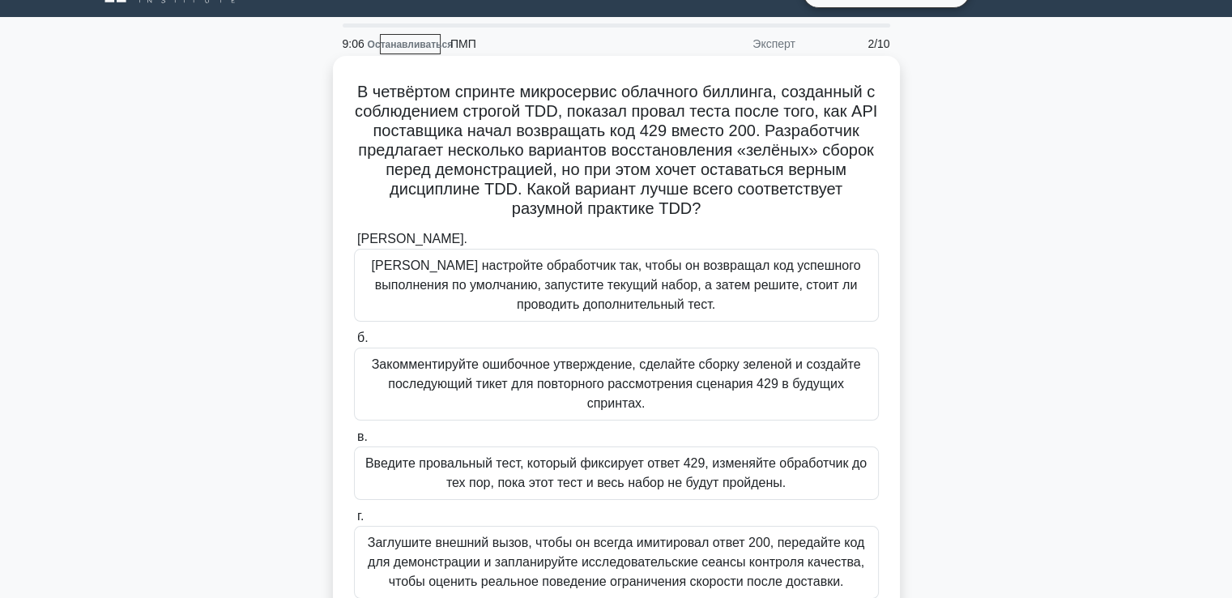
scroll to position [116, 0]
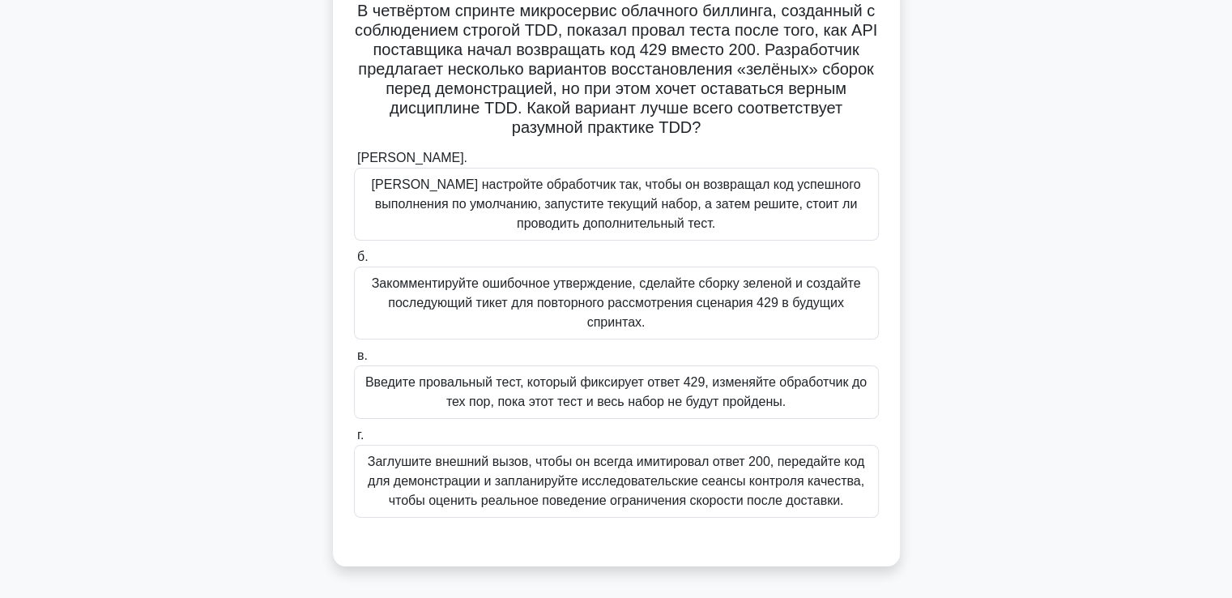
click at [480, 398] on font "Введите провальный тест, который фиксирует ответ 429, изменяйте обработчик до т…" at bounding box center [615, 391] width 501 height 33
click at [354, 361] on input "в. Введите провальный тест, который фиксирует ответ 429, изменяйте обработчик д…" at bounding box center [354, 356] width 0 height 11
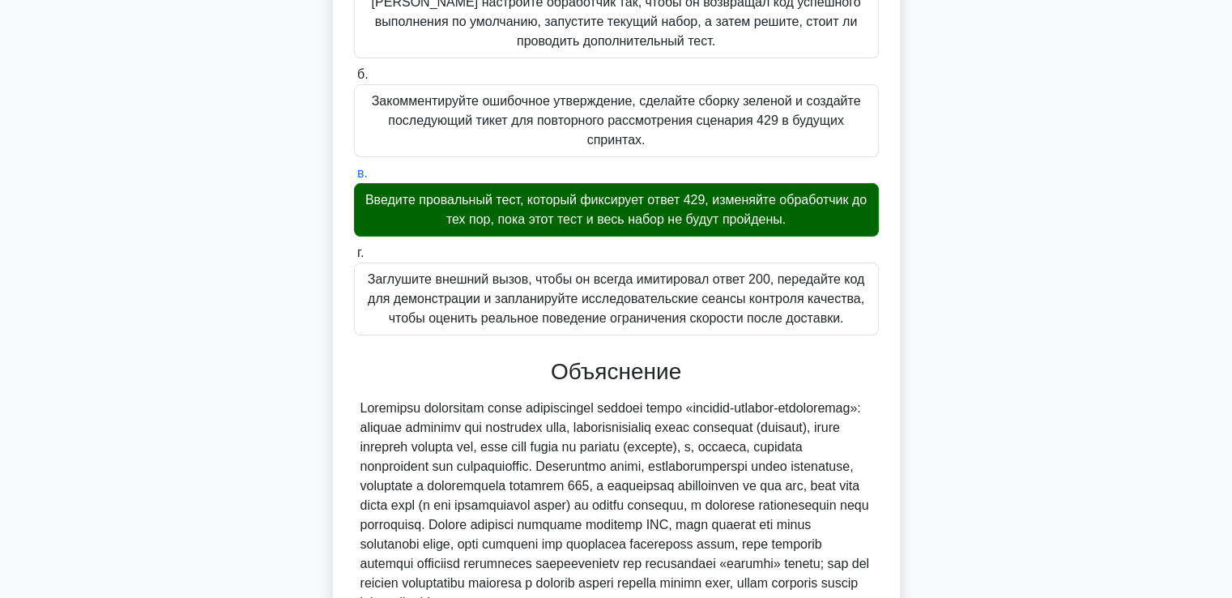
scroll to position [480, 0]
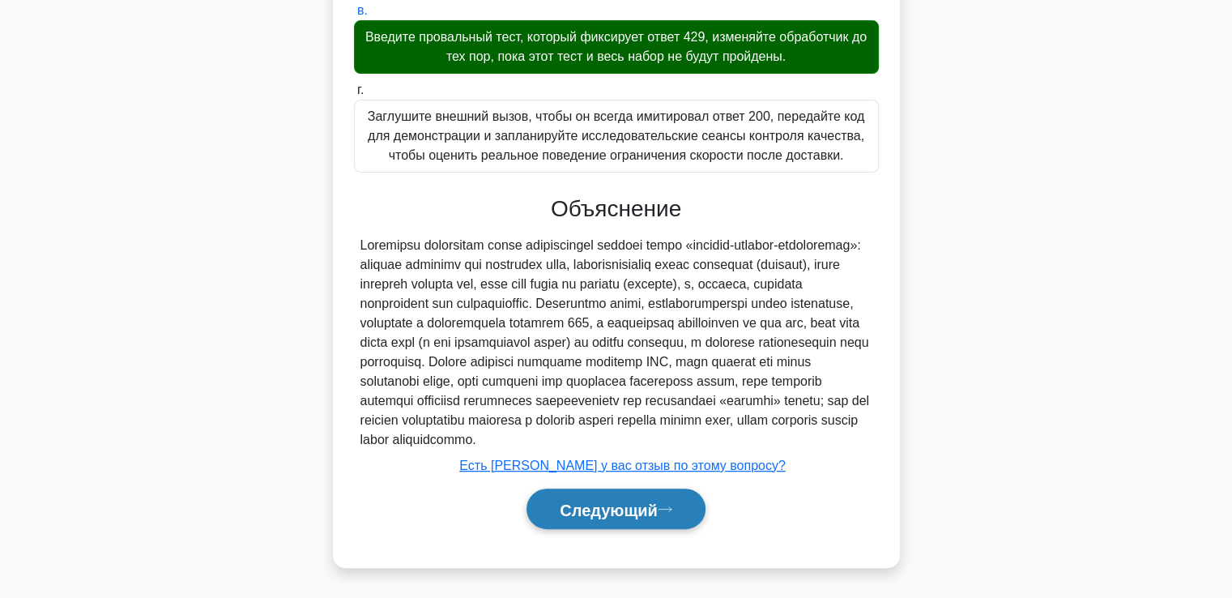
click at [565, 514] on font "Следующий" at bounding box center [609, 510] width 98 height 18
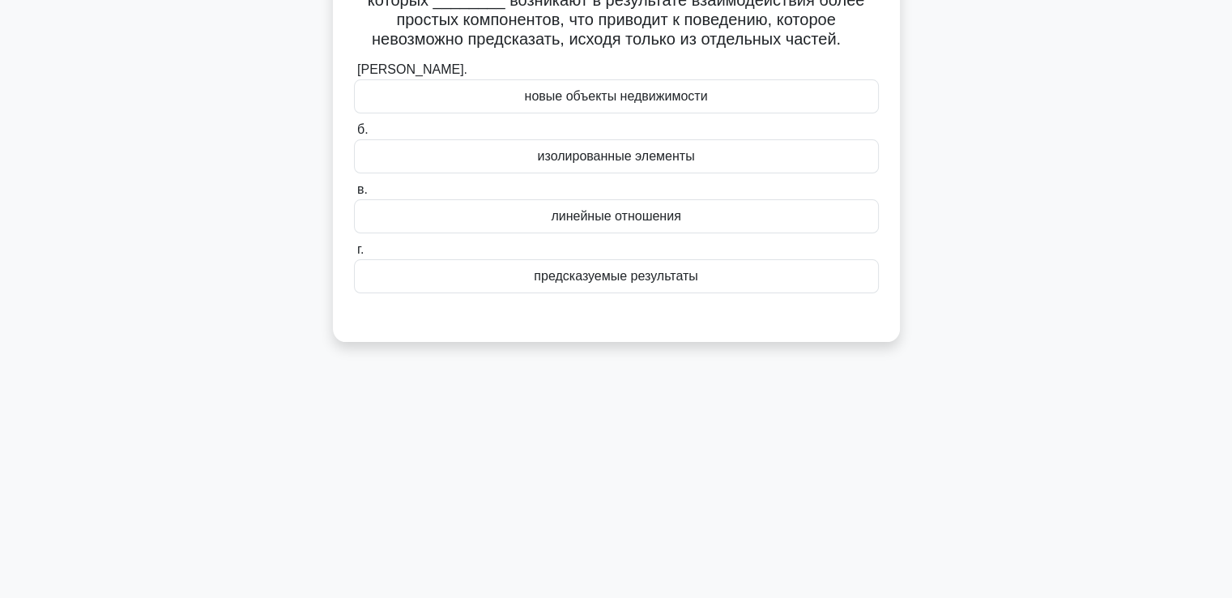
scroll to position [35, 0]
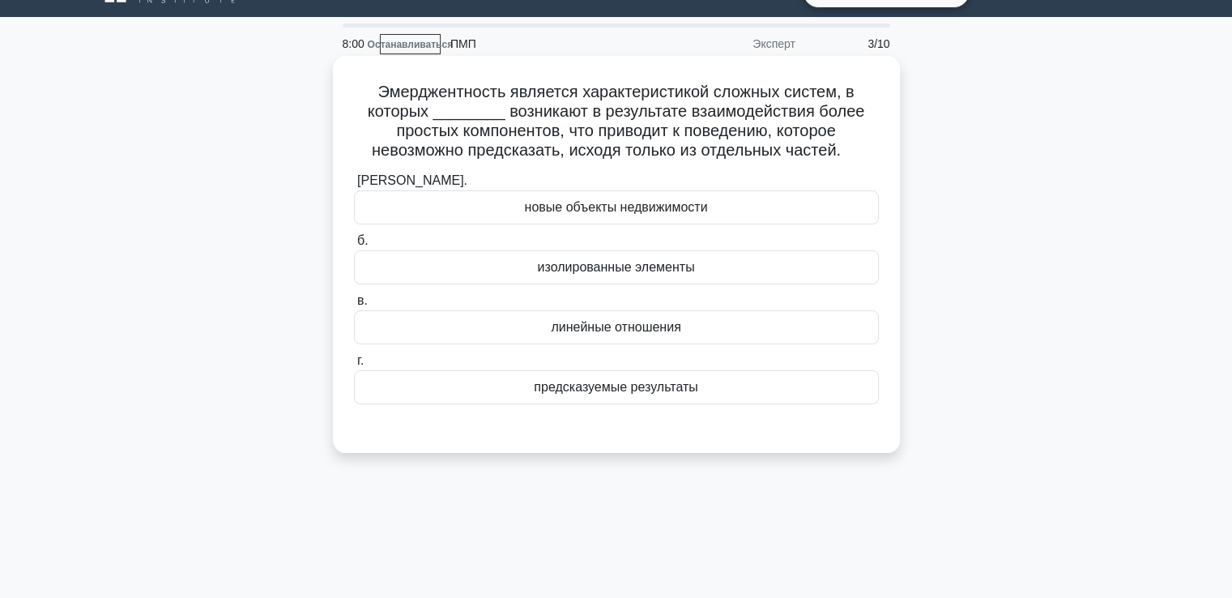
click at [481, 386] on div "предсказуемые результаты" at bounding box center [616, 387] width 525 height 34
click at [354, 366] on input "г. предсказуемые результаты" at bounding box center [354, 361] width 0 height 11
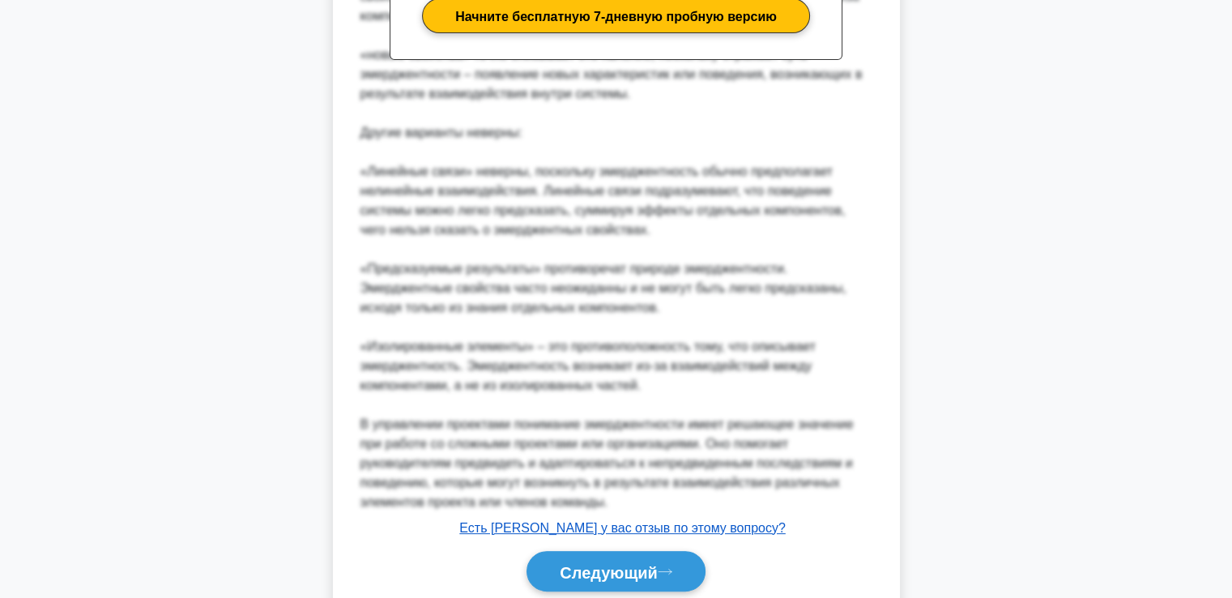
scroll to position [676, 0]
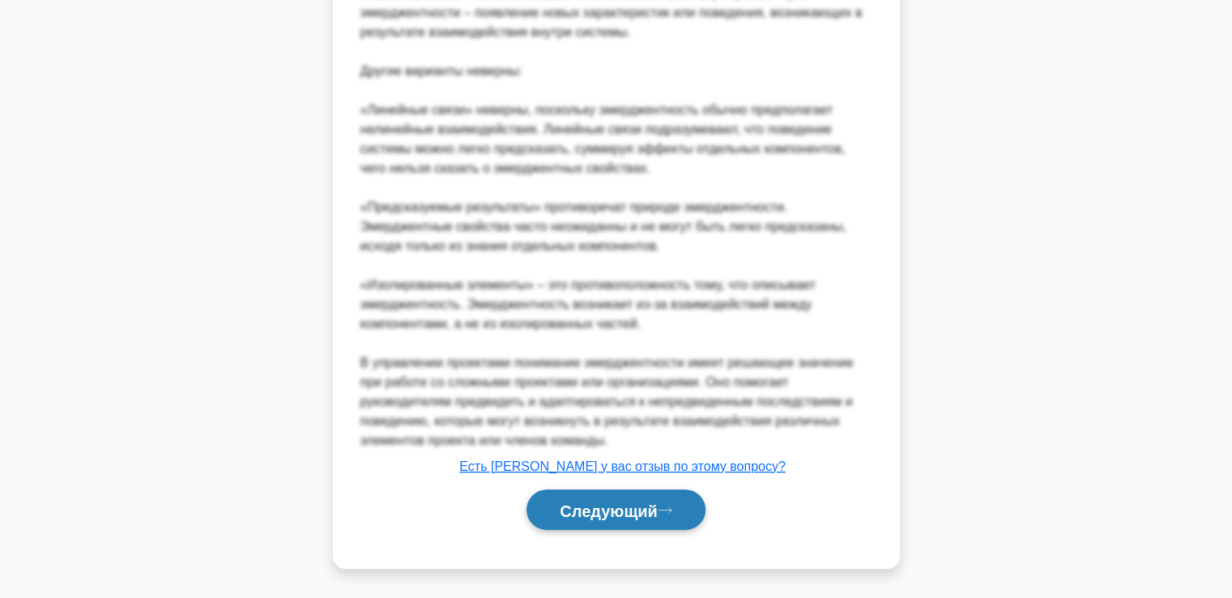
click at [605, 501] on font "Следующий" at bounding box center [609, 510] width 98 height 18
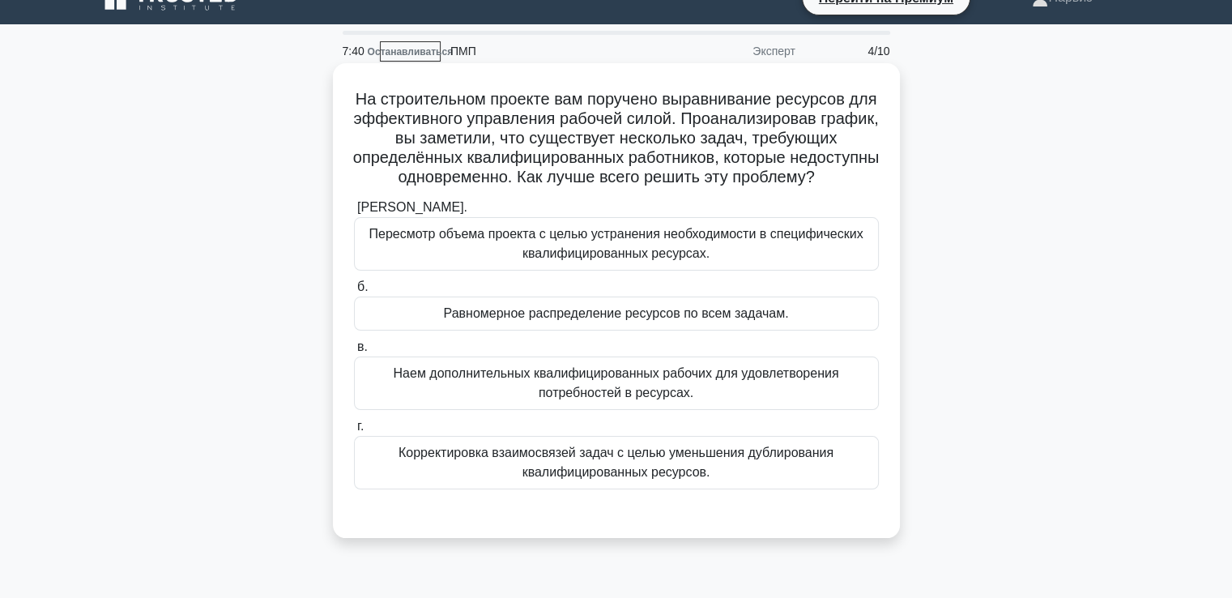
scroll to position [0, 0]
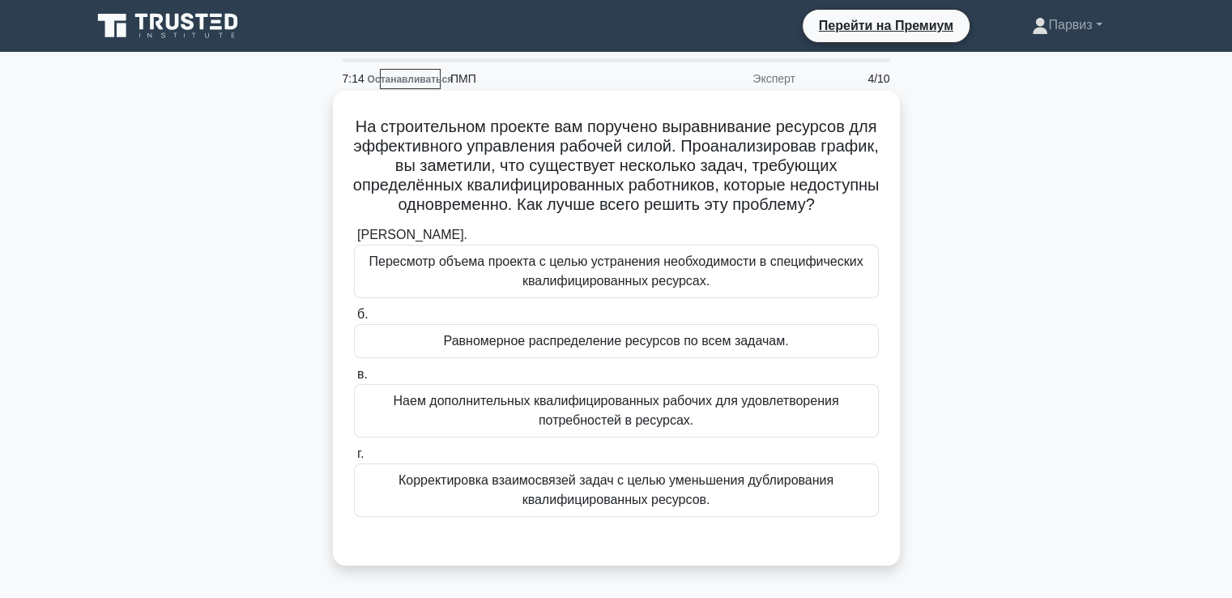
click at [472, 503] on font "Корректировка взаимосвязей задач с целью уменьшения дублирования квалифицирован…" at bounding box center [616, 489] width 435 height 33
click at [354, 459] on input "г. Корректировка взаимосвязей задач с целью уменьшения дублирования квалифициро…" at bounding box center [354, 454] width 0 height 11
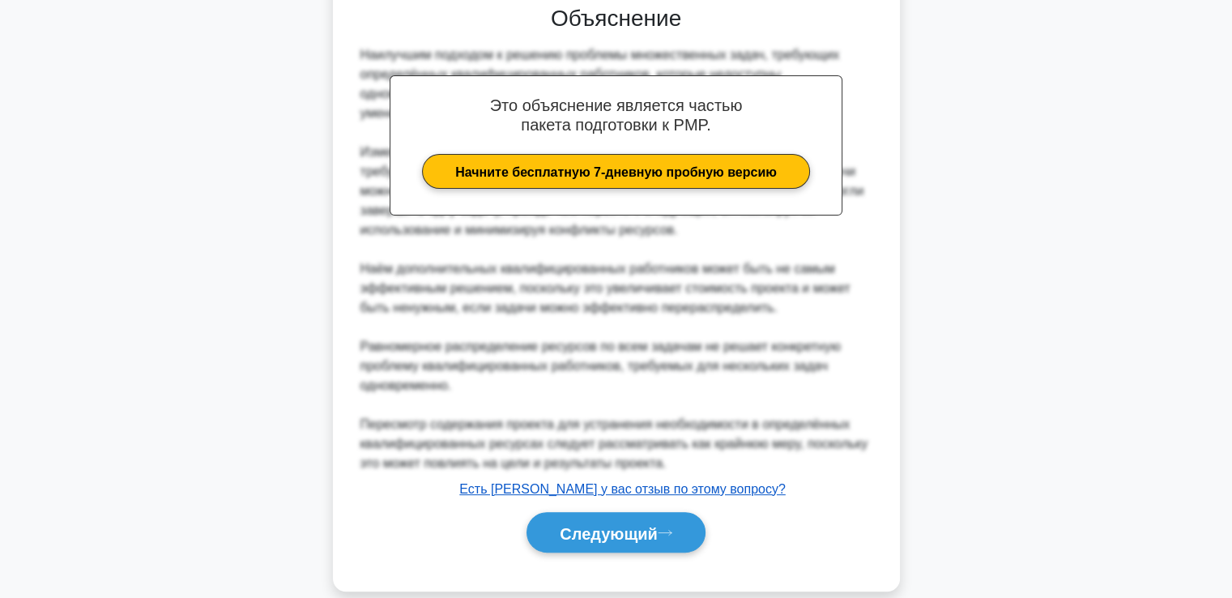
scroll to position [577, 0]
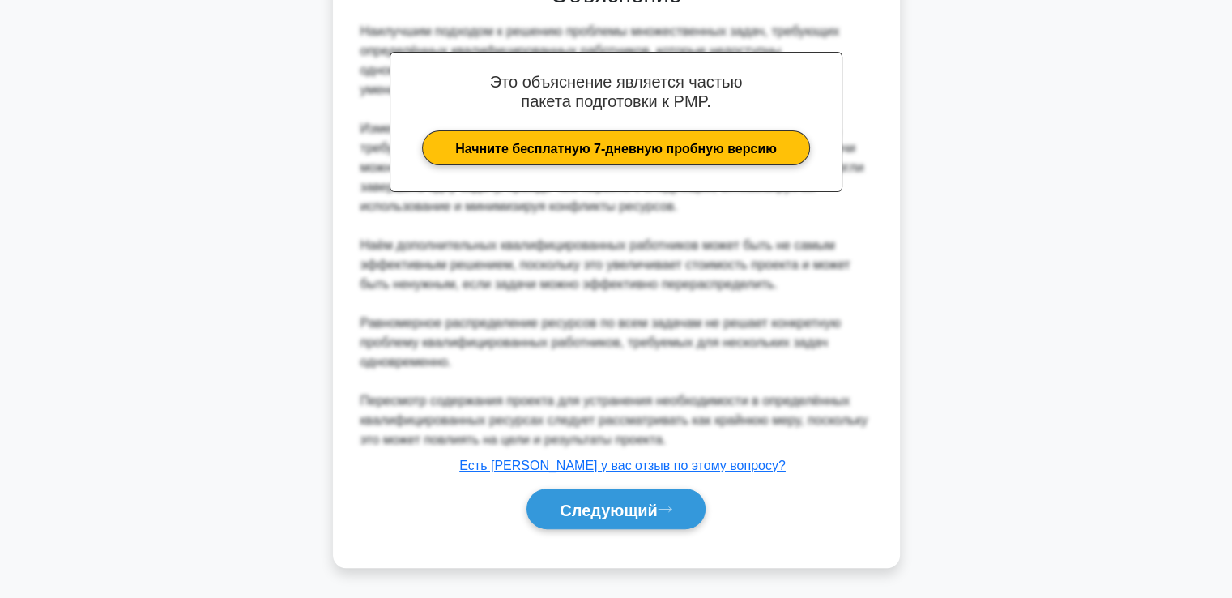
drag, startPoint x: 605, startPoint y: 498, endPoint x: 596, endPoint y: 476, distance: 24.4
click at [603, 500] on font "Следующий" at bounding box center [609, 509] width 98 height 18
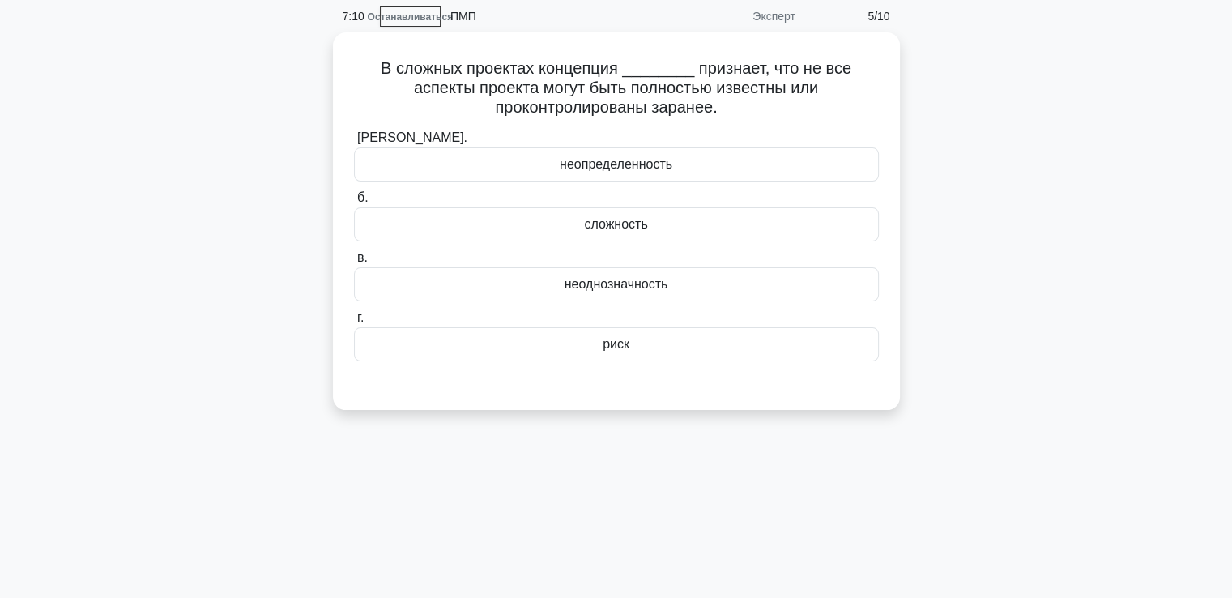
scroll to position [35, 0]
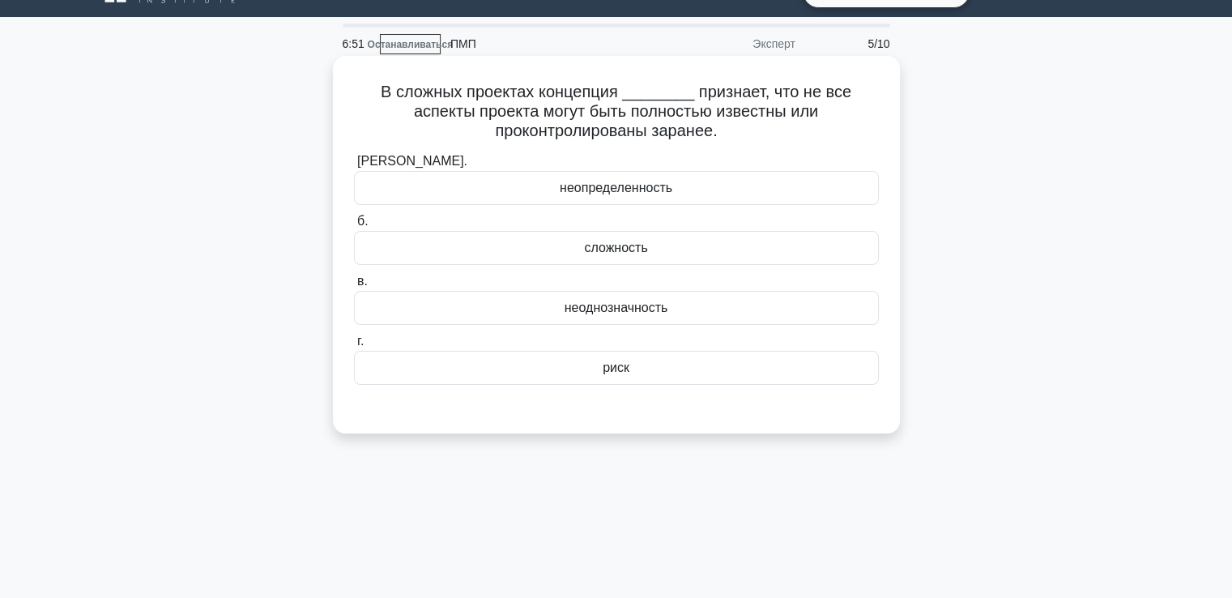
click at [584, 363] on div "риск" at bounding box center [616, 368] width 525 height 34
click at [354, 347] on input "г. риск" at bounding box center [354, 341] width 0 height 11
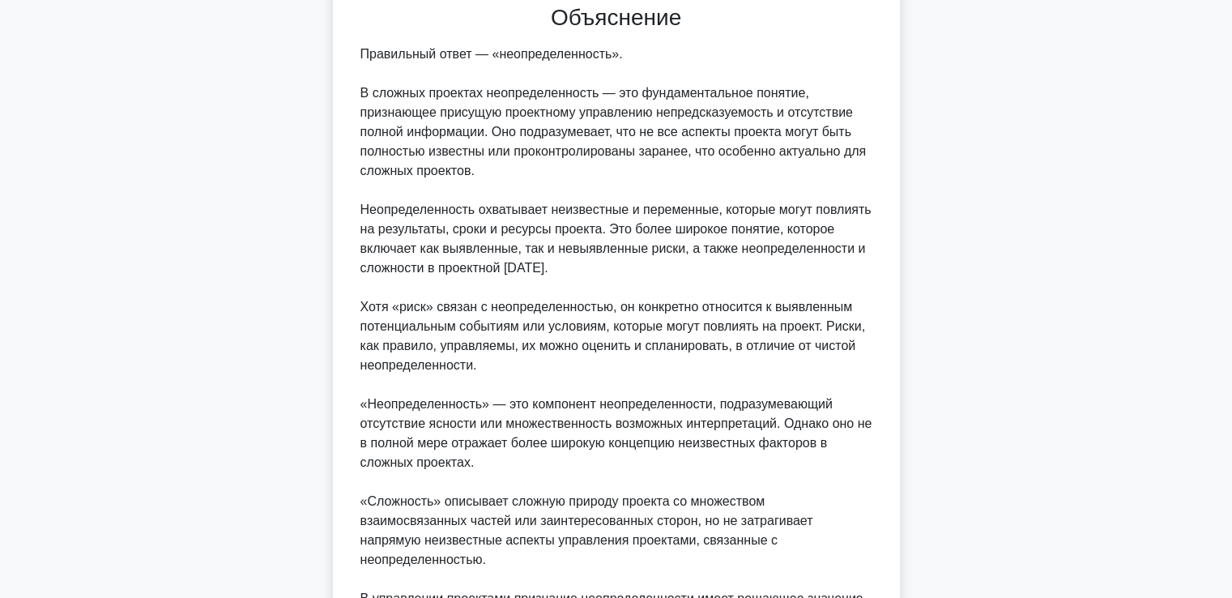
scroll to position [637, 0]
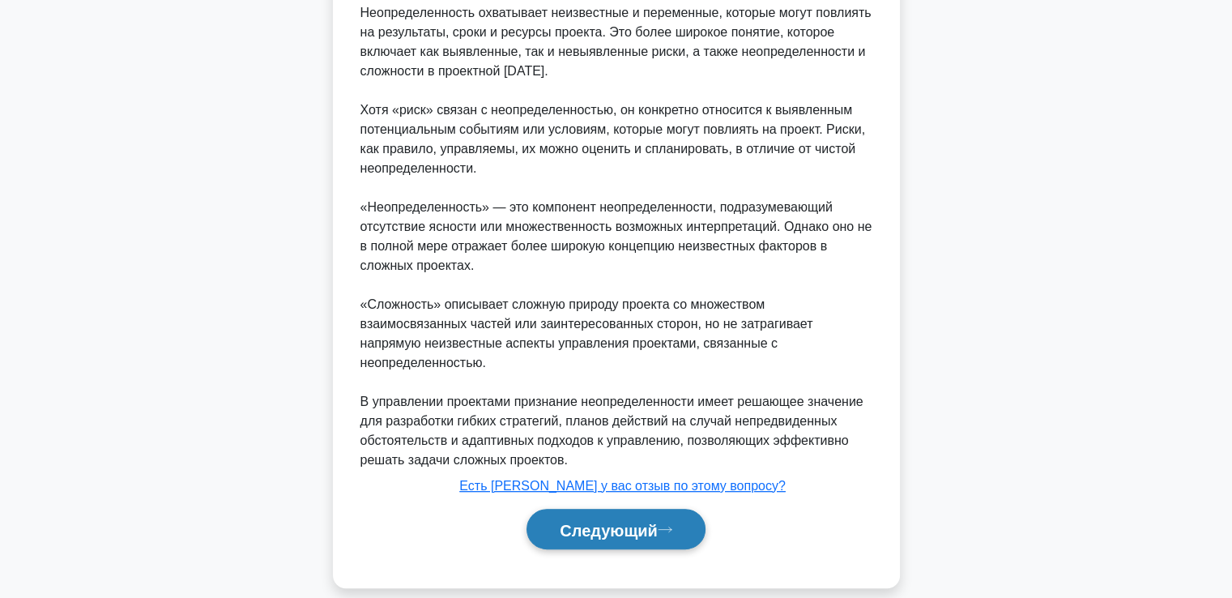
click at [574, 521] on font "Следующий" at bounding box center [609, 530] width 98 height 18
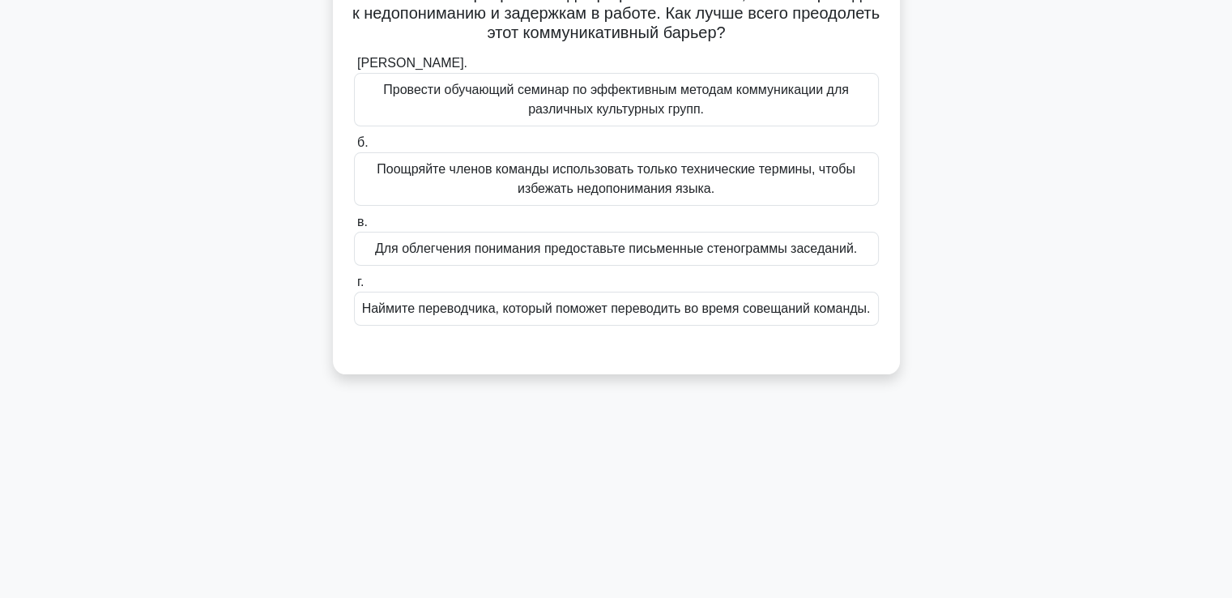
scroll to position [35, 0]
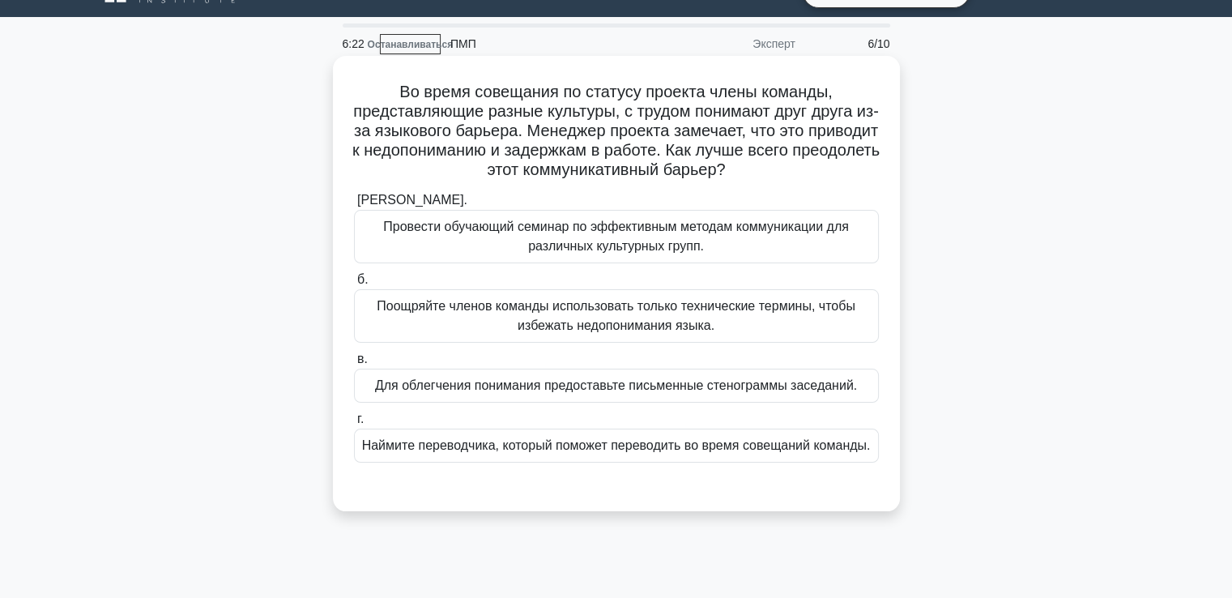
click at [453, 250] on font "Провести обучающий семинар по эффективным методам коммуникации для различных ку…" at bounding box center [616, 236] width 510 height 39
click at [354, 206] on input "а. Провести обучающий семинар по эффективным методам коммуникации для различных…" at bounding box center [354, 200] width 0 height 11
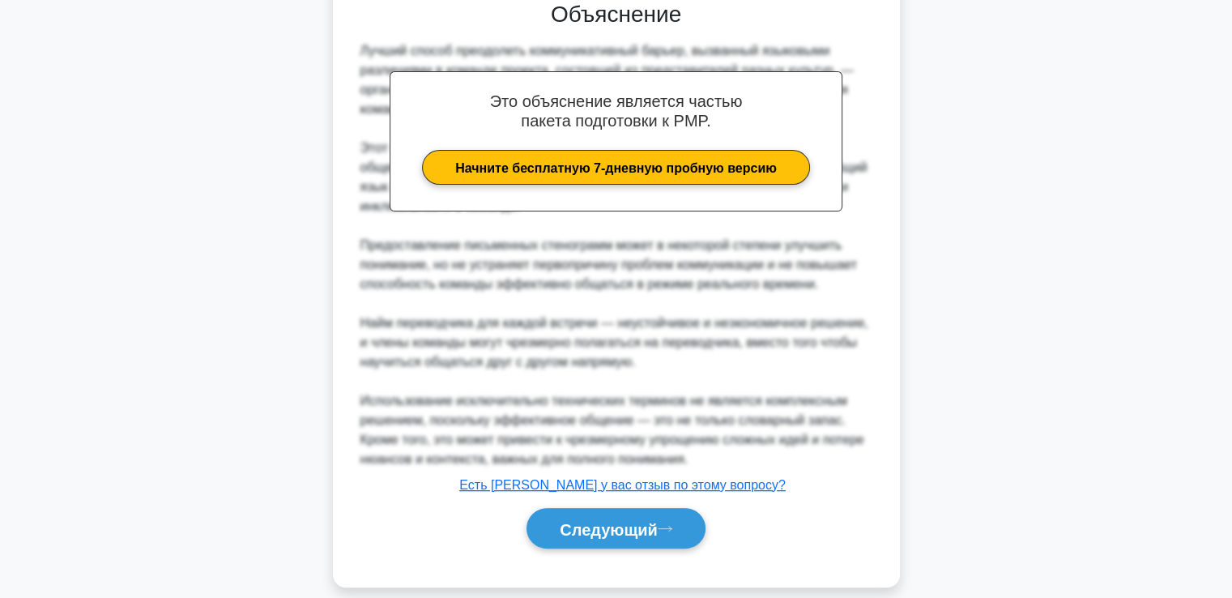
scroll to position [521, 0]
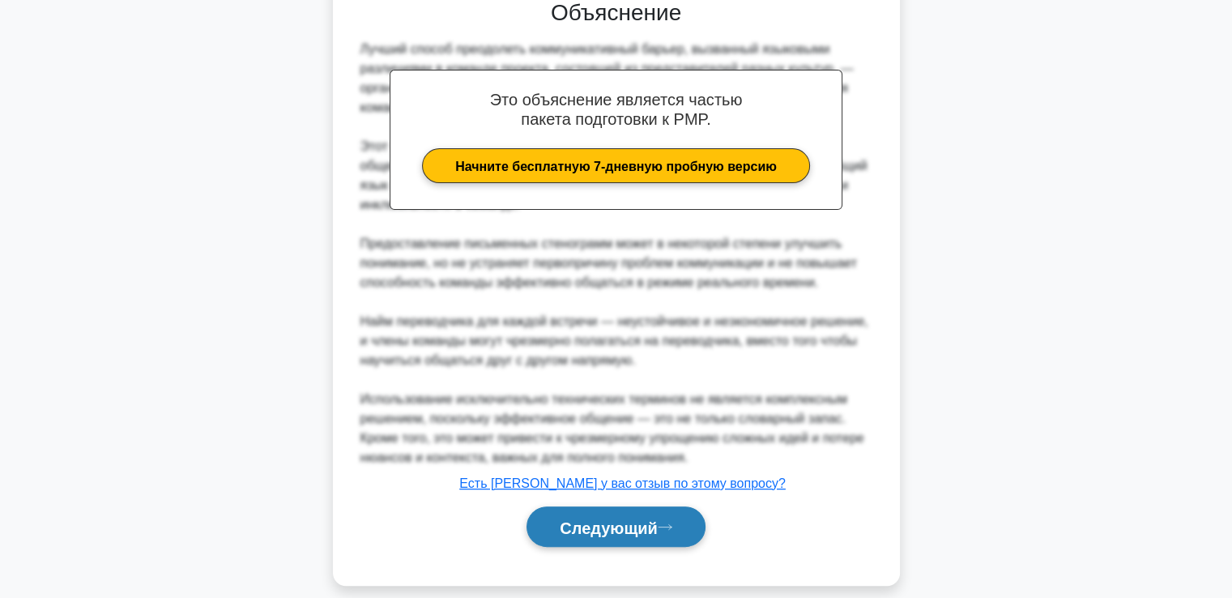
click at [565, 509] on button "Следующий" at bounding box center [616, 526] width 179 height 41
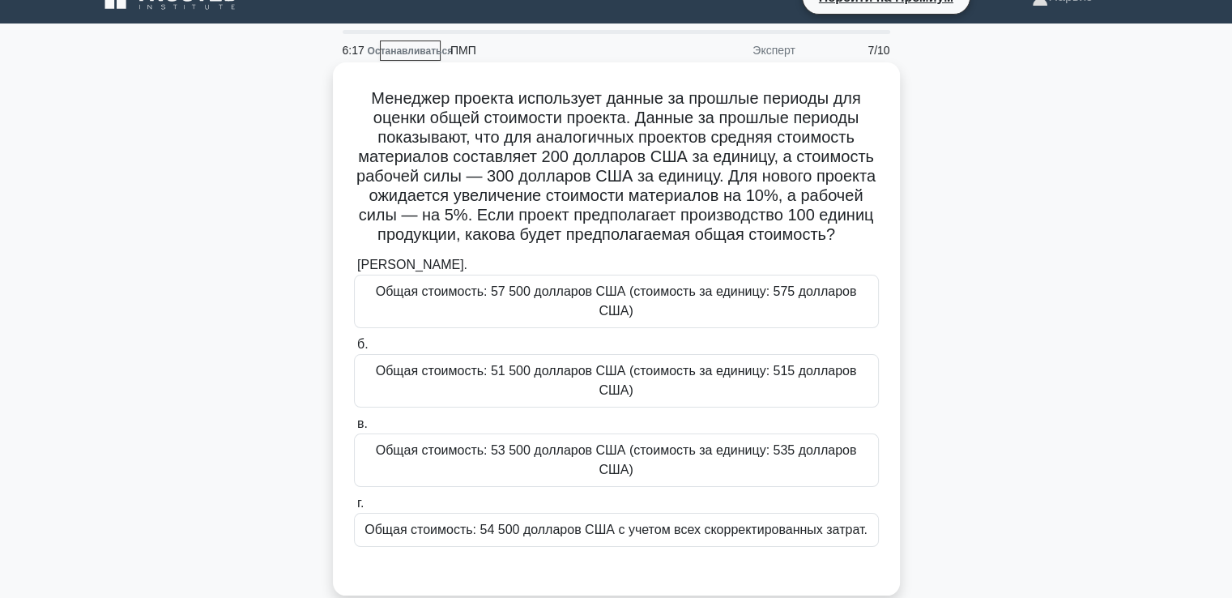
scroll to position [0, 0]
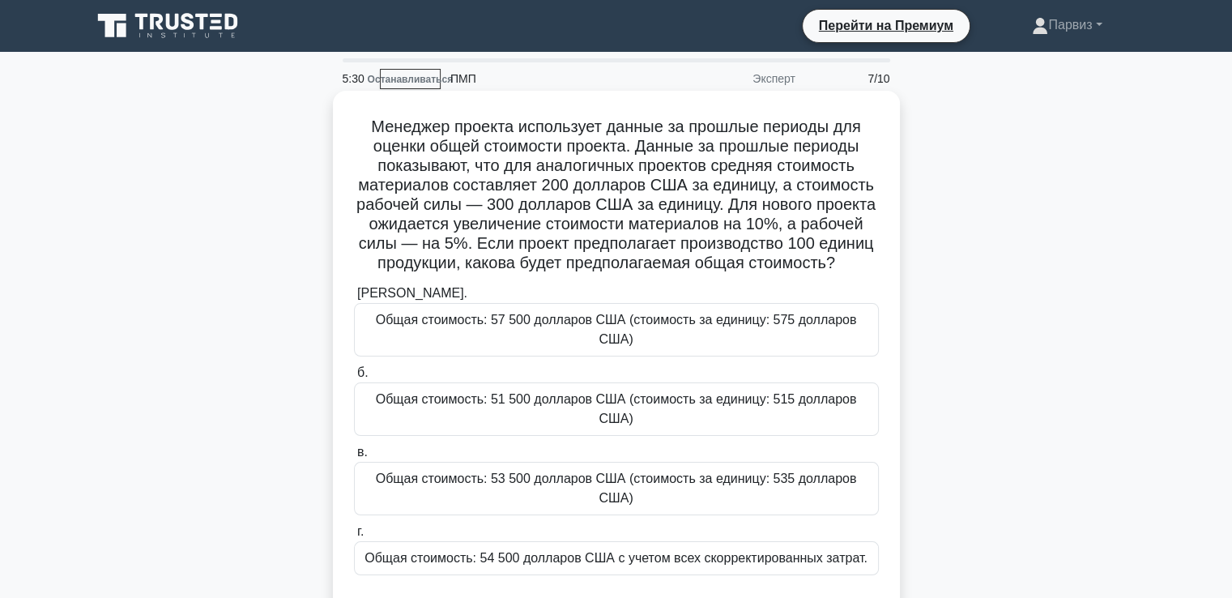
click at [496, 471] on font "Общая стоимость: 53 500 долларов США (стоимость за единицу: 535 долларов США)" at bounding box center [616, 487] width 481 height 33
click at [354, 458] on input "в. Общая стоимость: 53 500 долларов США (стоимость за единицу: 535 долларов США)" at bounding box center [354, 452] width 0 height 11
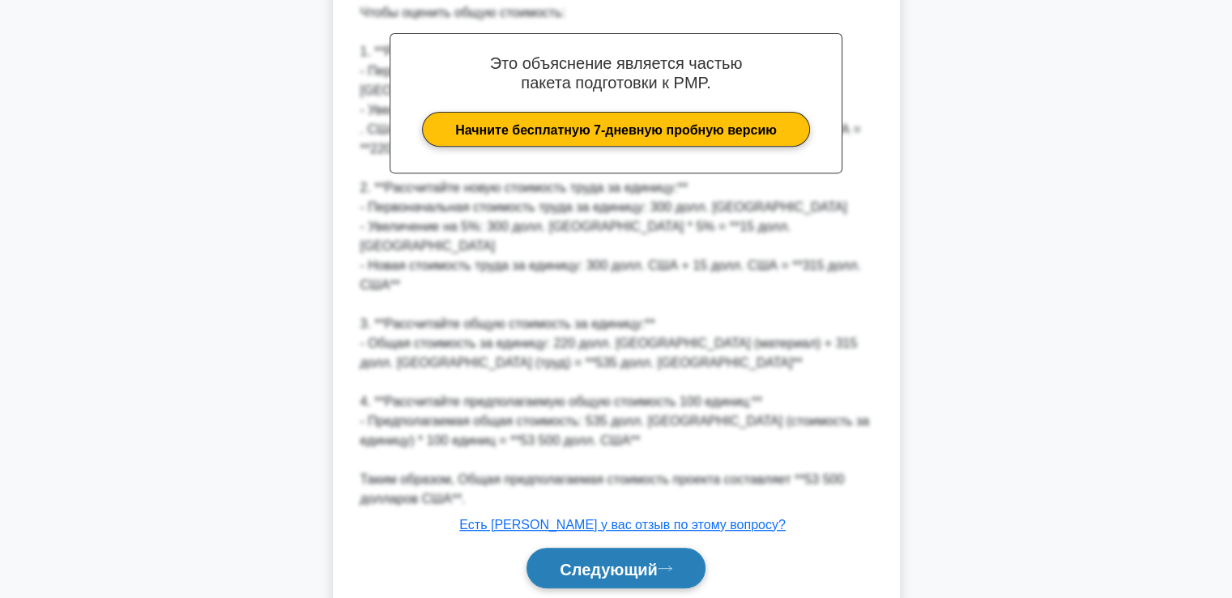
click at [618, 560] on font "Следующий" at bounding box center [609, 569] width 98 height 18
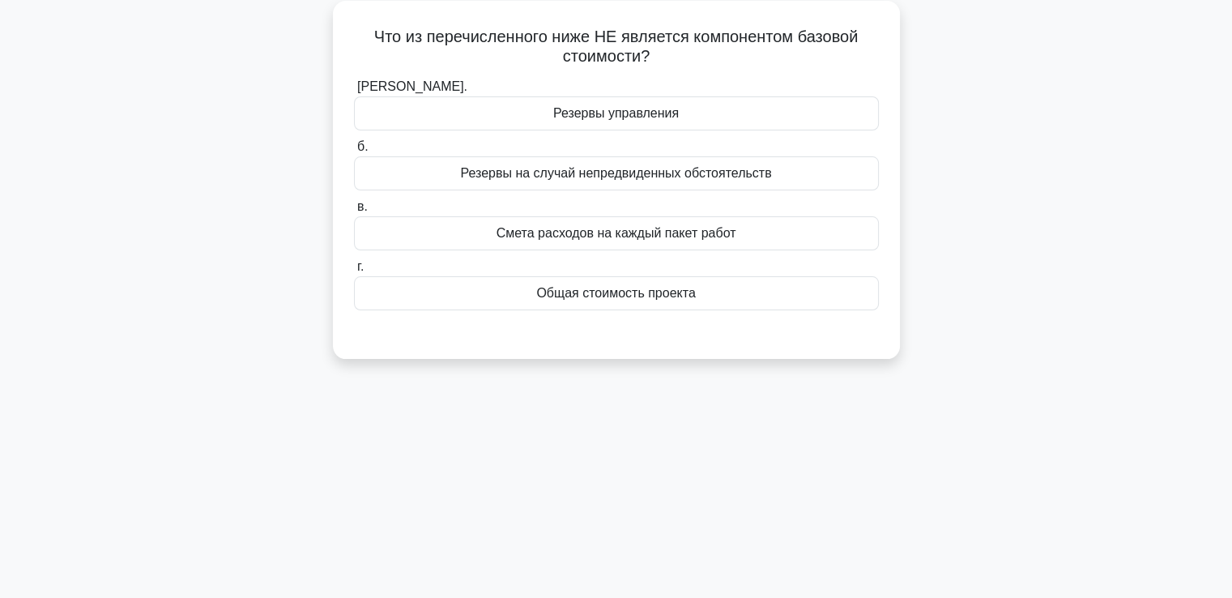
scroll to position [19, 0]
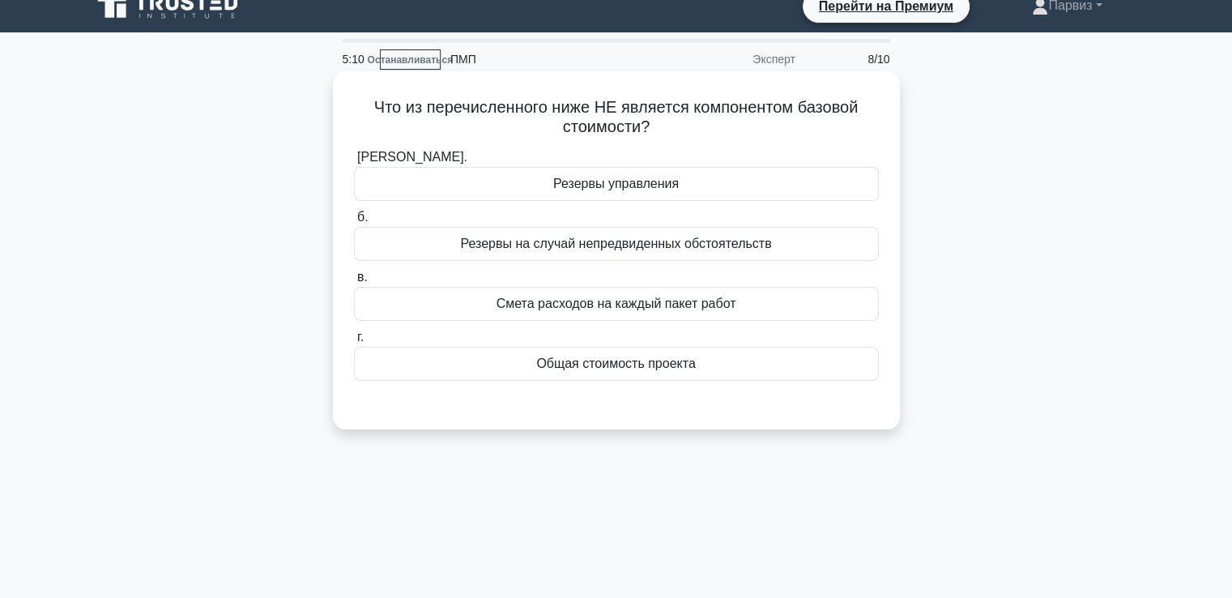
click at [515, 371] on div "Общая стоимость проекта" at bounding box center [616, 364] width 525 height 34
click at [354, 343] on input "г. Общая стоимость проекта" at bounding box center [354, 337] width 0 height 11
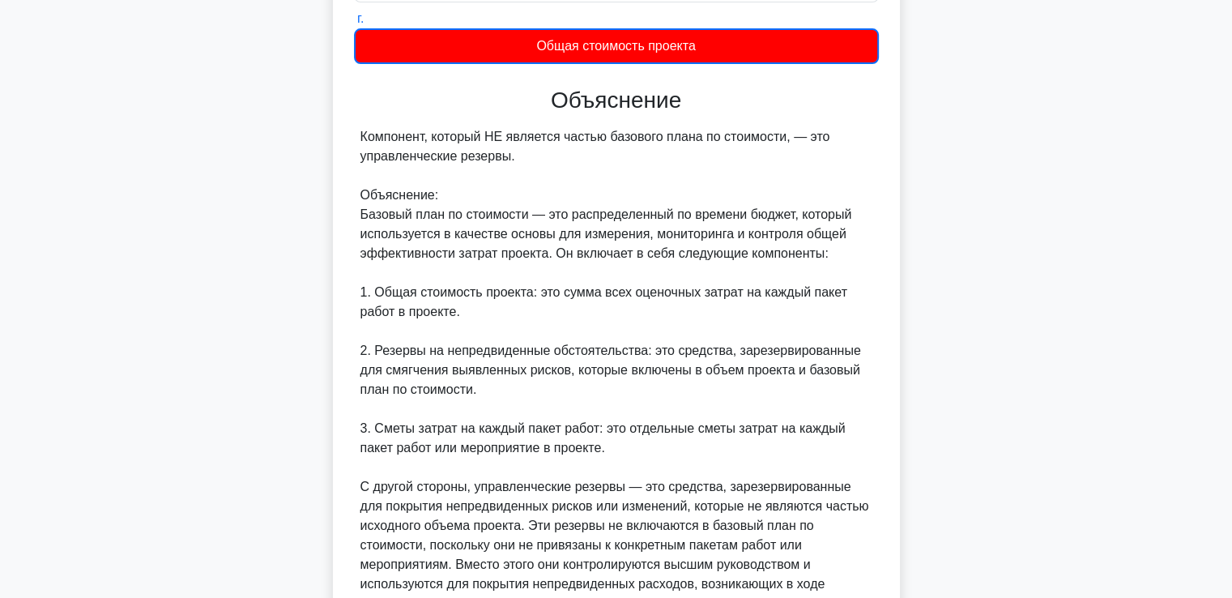
scroll to position [598, 0]
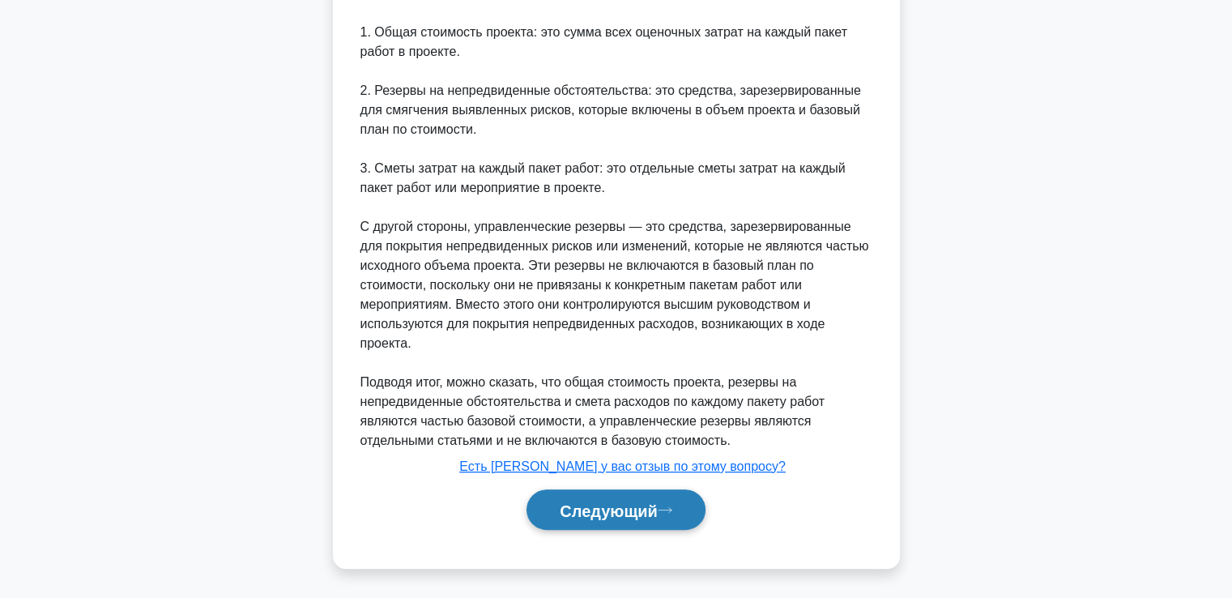
click at [628, 510] on font "Следующий" at bounding box center [609, 510] width 98 height 18
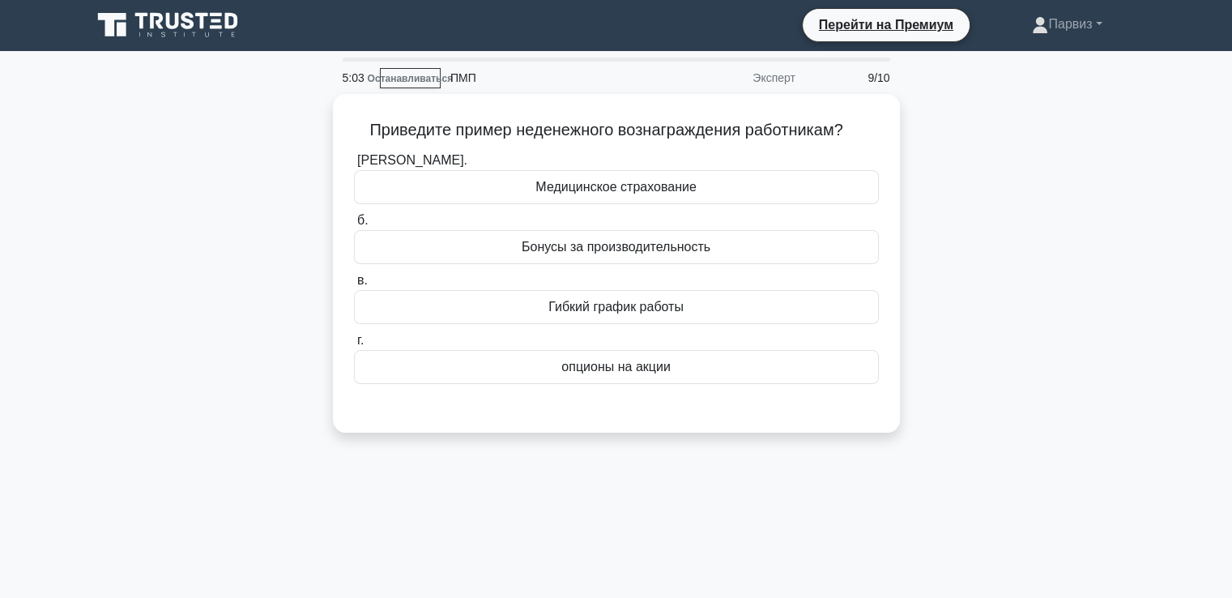
scroll to position [0, 0]
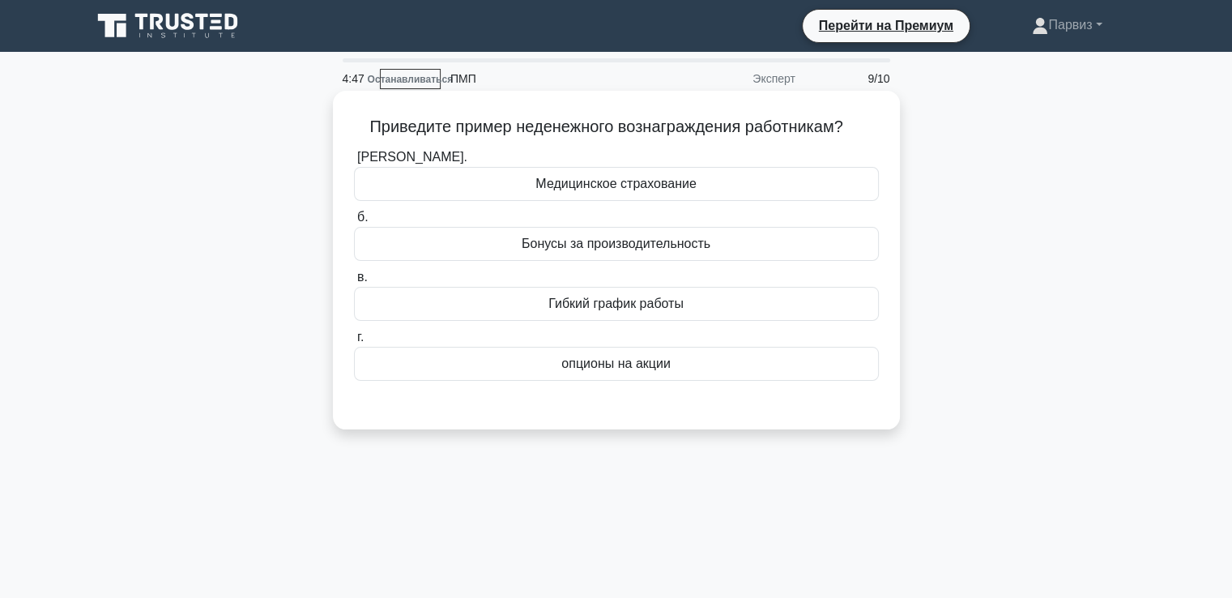
click at [531, 189] on div "Медицинское страхование" at bounding box center [616, 184] width 525 height 34
click at [354, 163] on input "а. Медицинское страхование" at bounding box center [354, 157] width 0 height 11
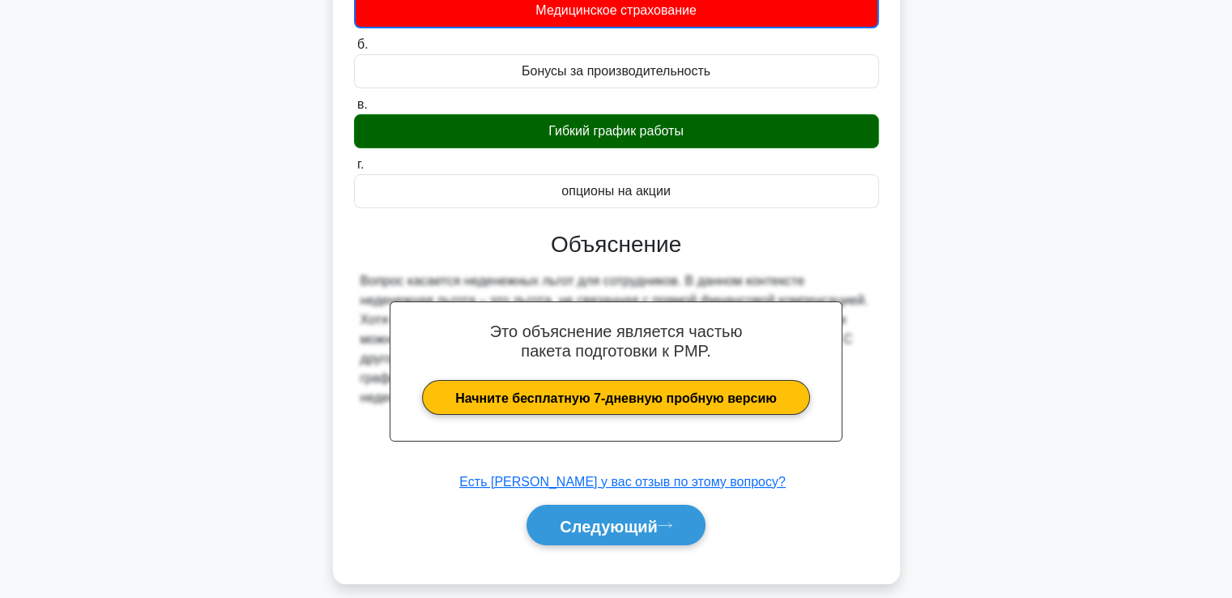
scroll to position [278, 0]
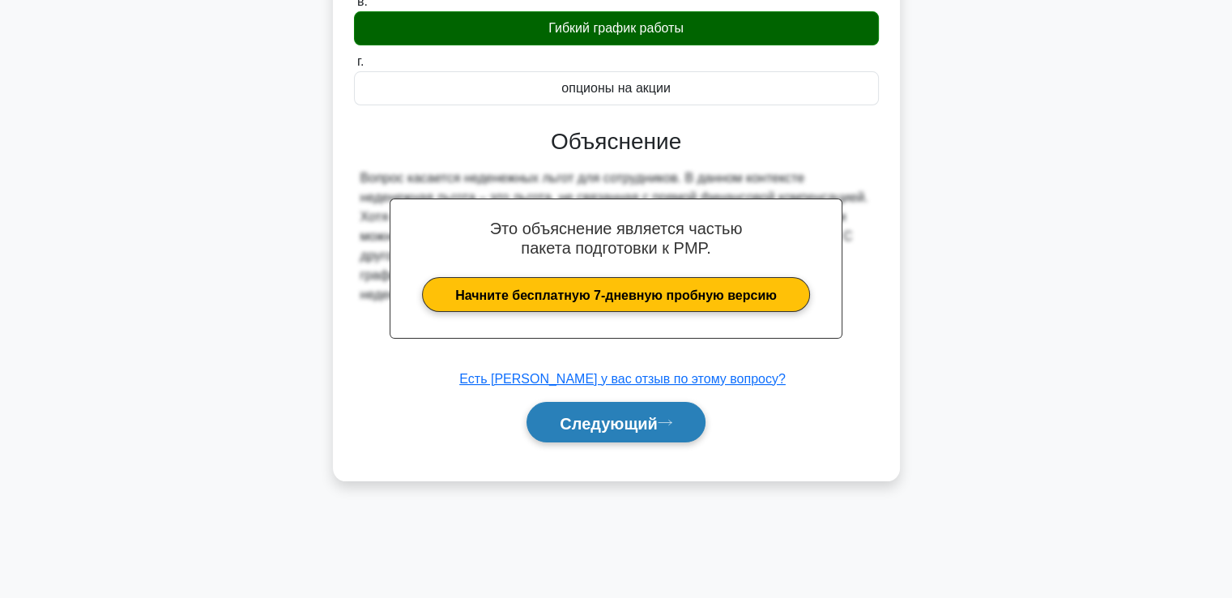
click at [635, 414] on font "Следующий" at bounding box center [609, 423] width 98 height 18
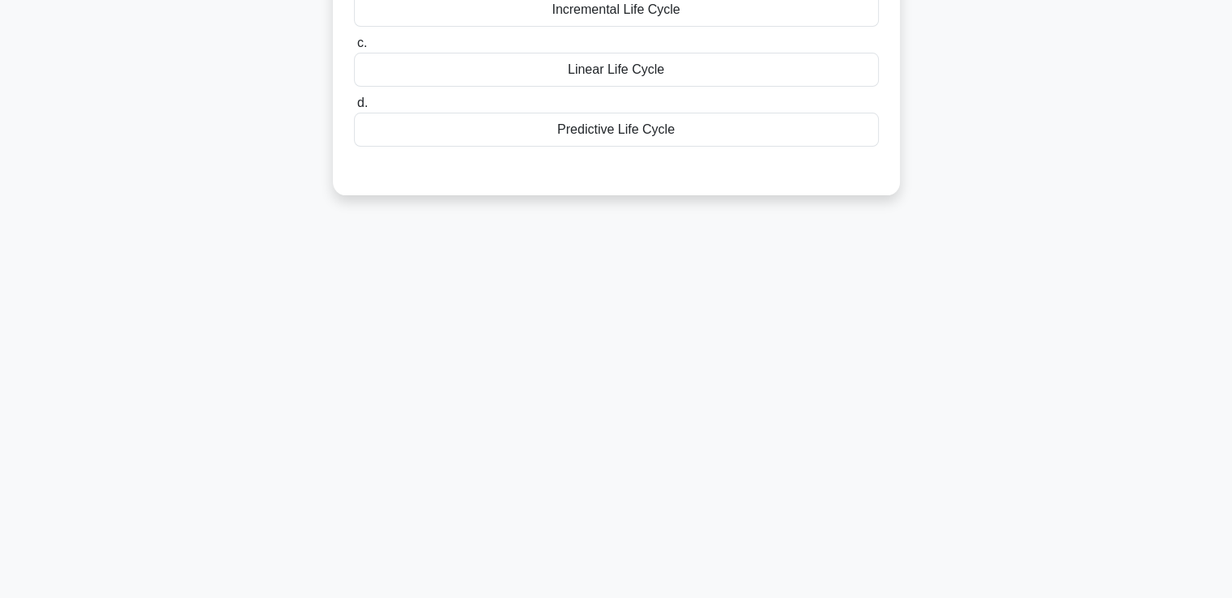
scroll to position [0, 0]
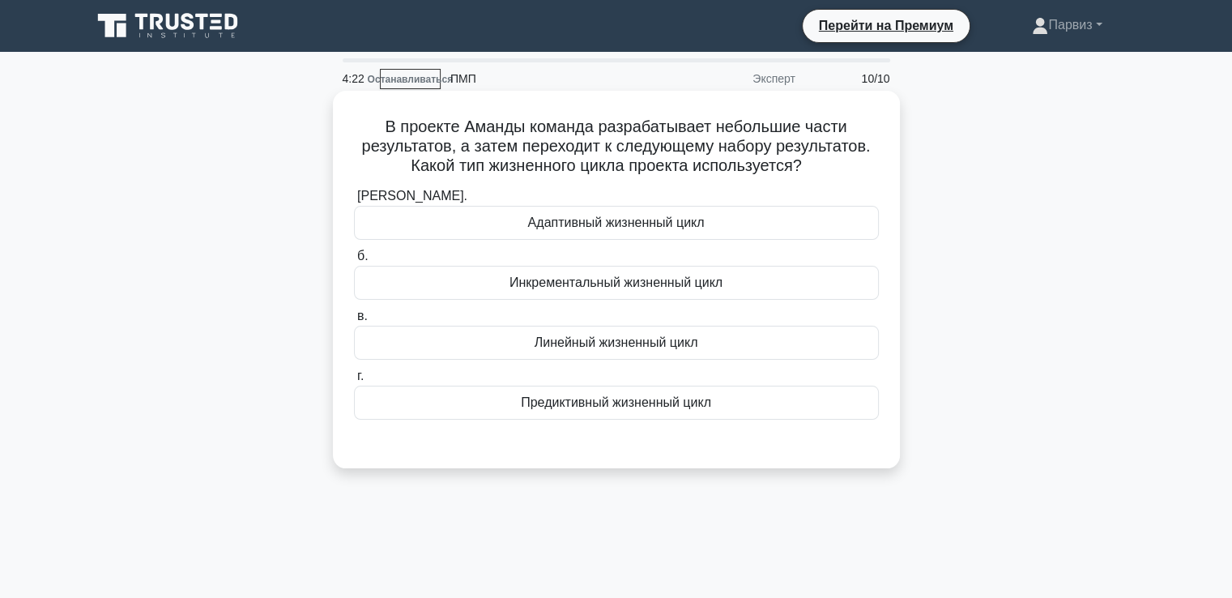
click at [555, 289] on font "Инкрементальный жизненный цикл" at bounding box center [616, 282] width 213 height 14
click at [354, 262] on input "б. Инкрементальный жизненный цикл" at bounding box center [354, 256] width 0 height 11
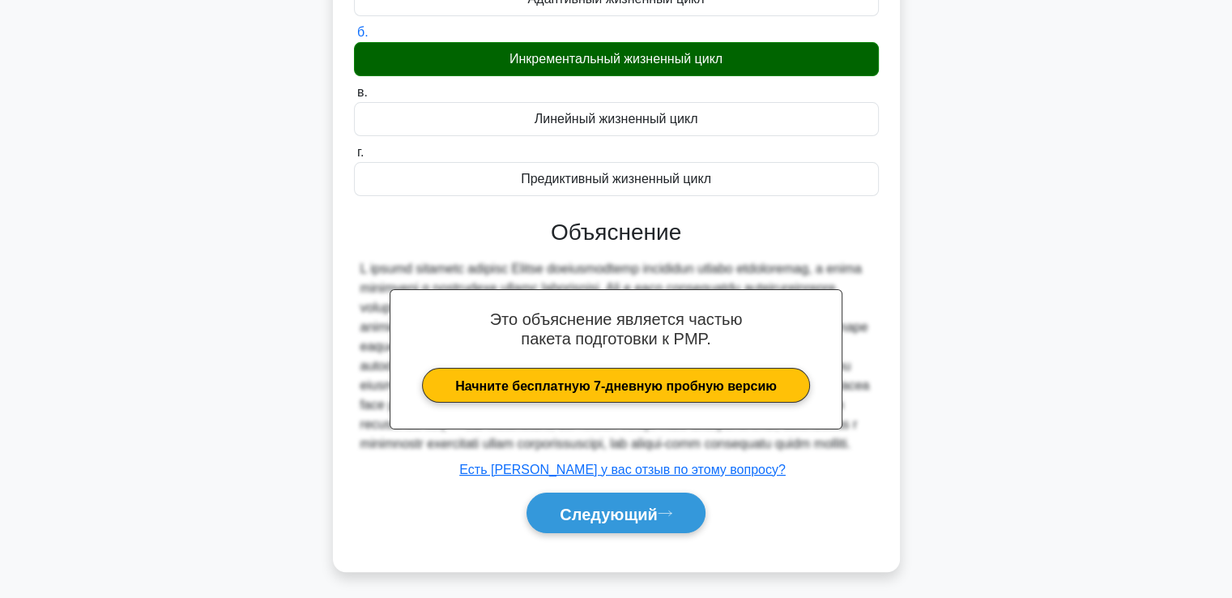
scroll to position [278, 0]
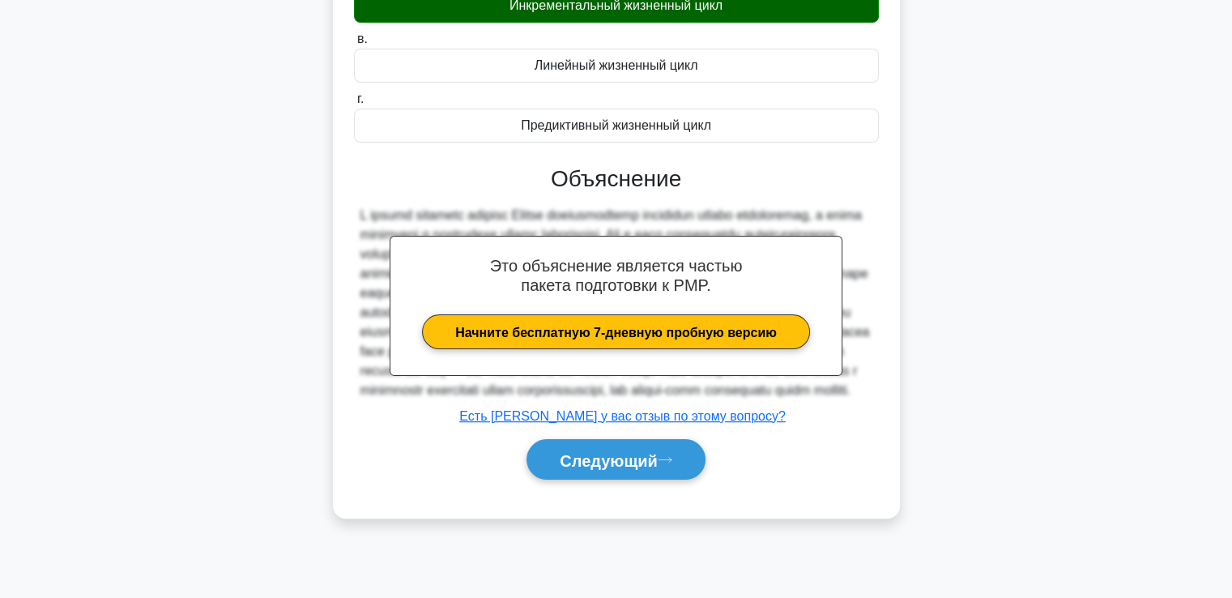
click at [617, 476] on div "Следующий" at bounding box center [616, 460] width 525 height 54
click at [616, 468] on font "Следующий" at bounding box center [609, 459] width 98 height 18
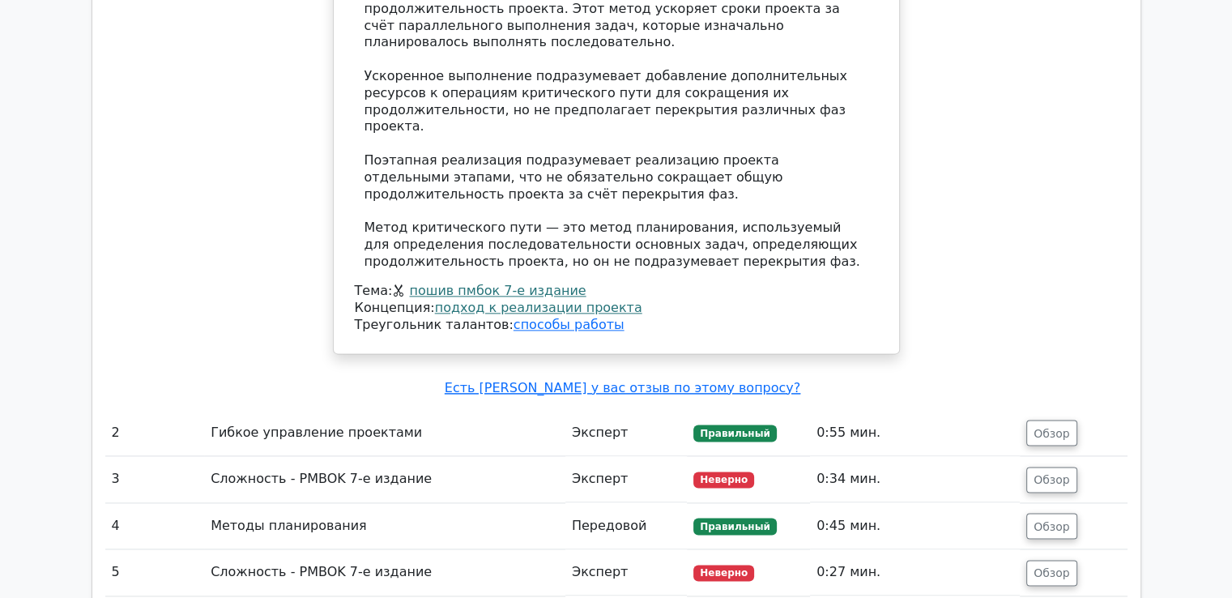
scroll to position [2268, 0]
